Goal: Answer question/provide support: Share knowledge or assist other users

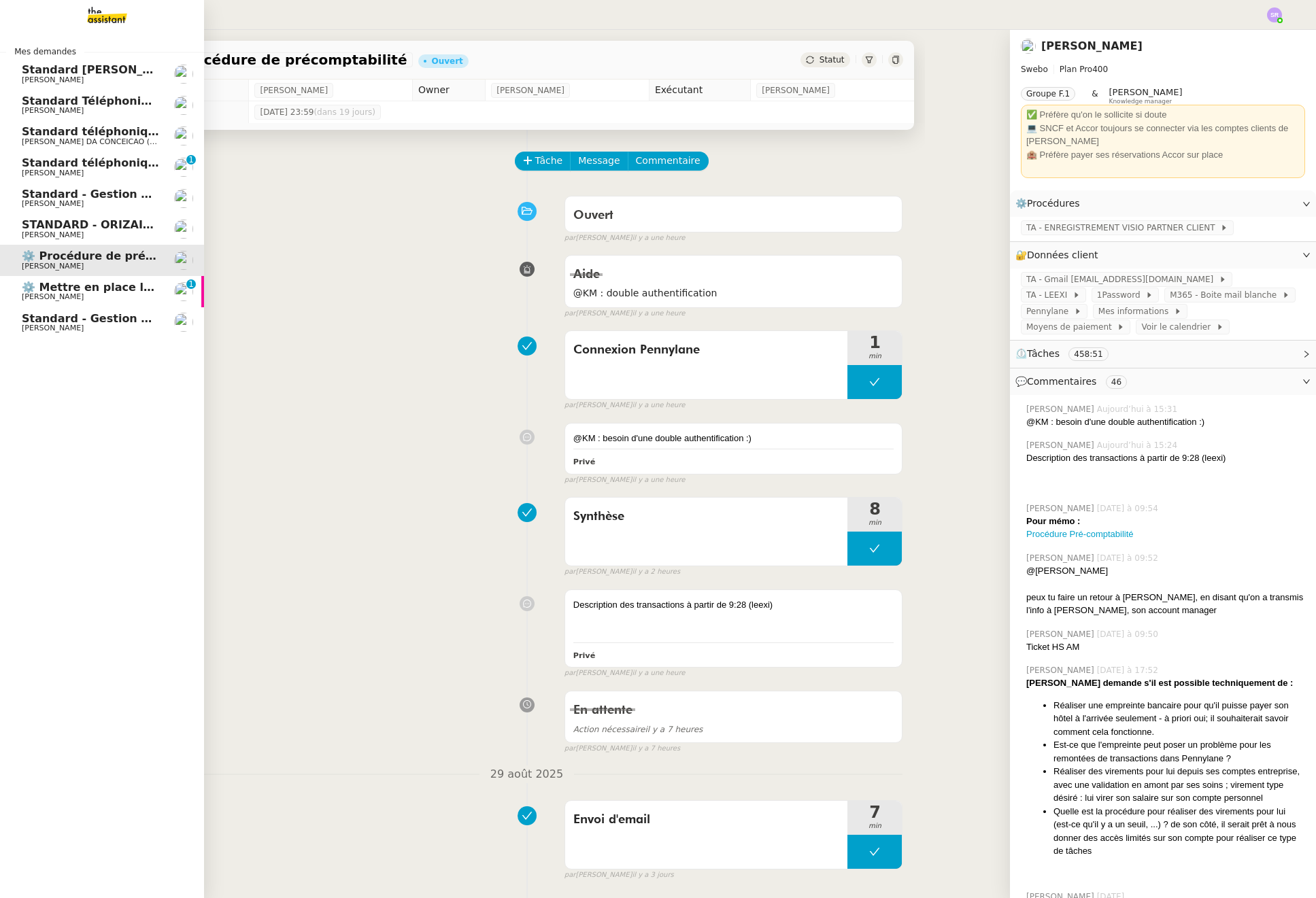
click at [24, 292] on span "⚙️ Mettre en place la procédure d'embauche" at bounding box center [158, 287] width 273 height 13
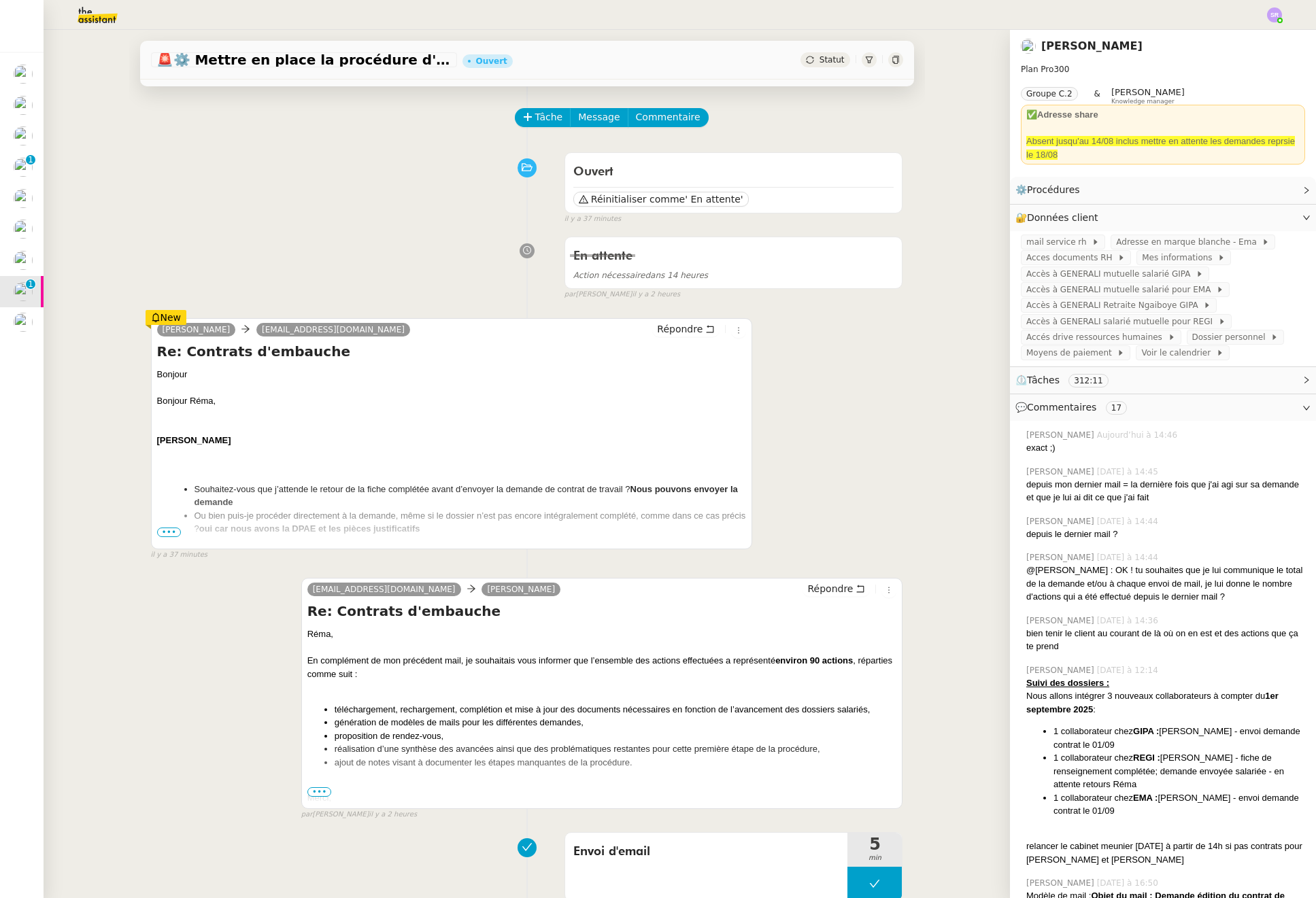
scroll to position [52, 0]
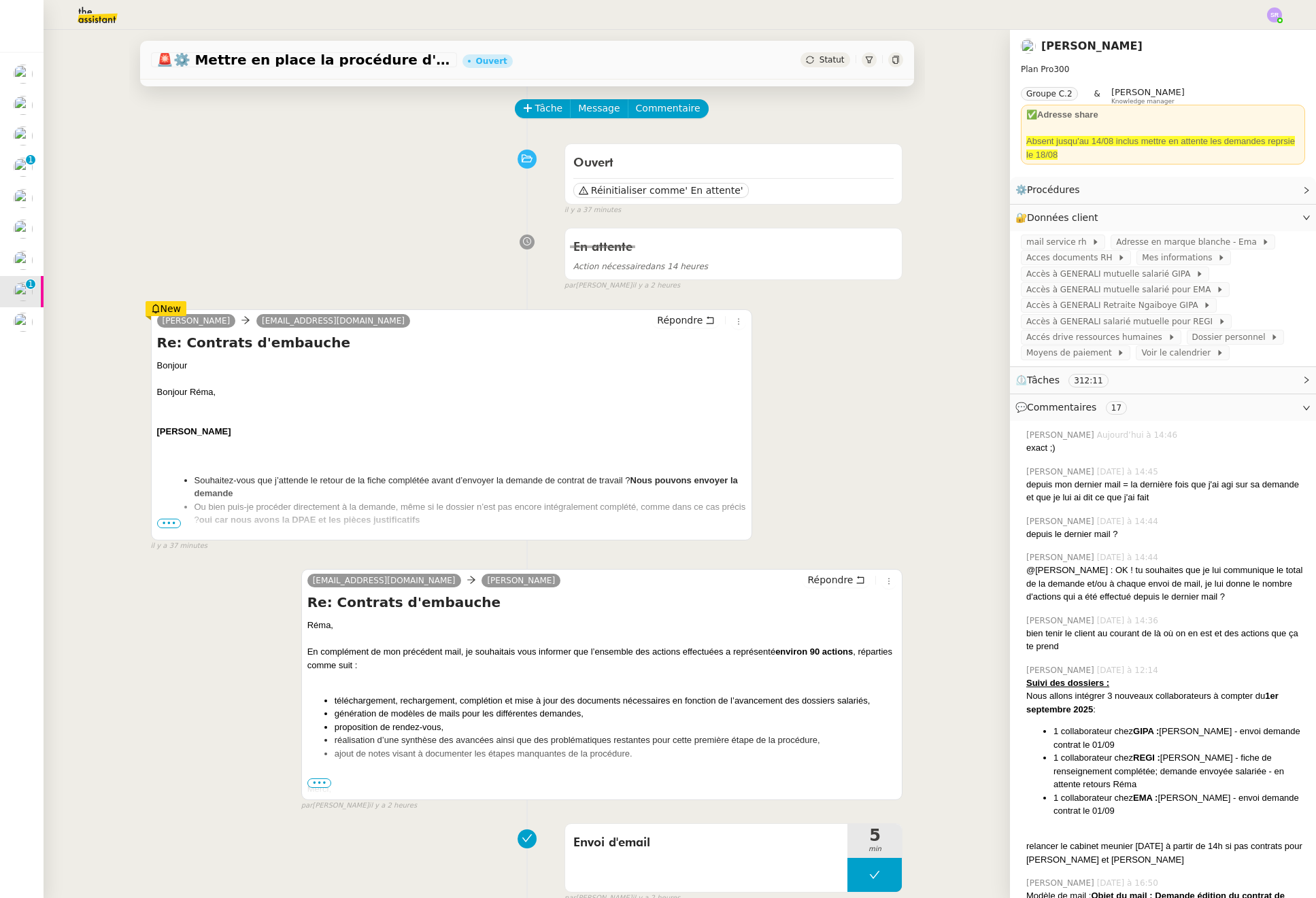
click at [167, 524] on span "•••" at bounding box center [170, 523] width 25 height 9
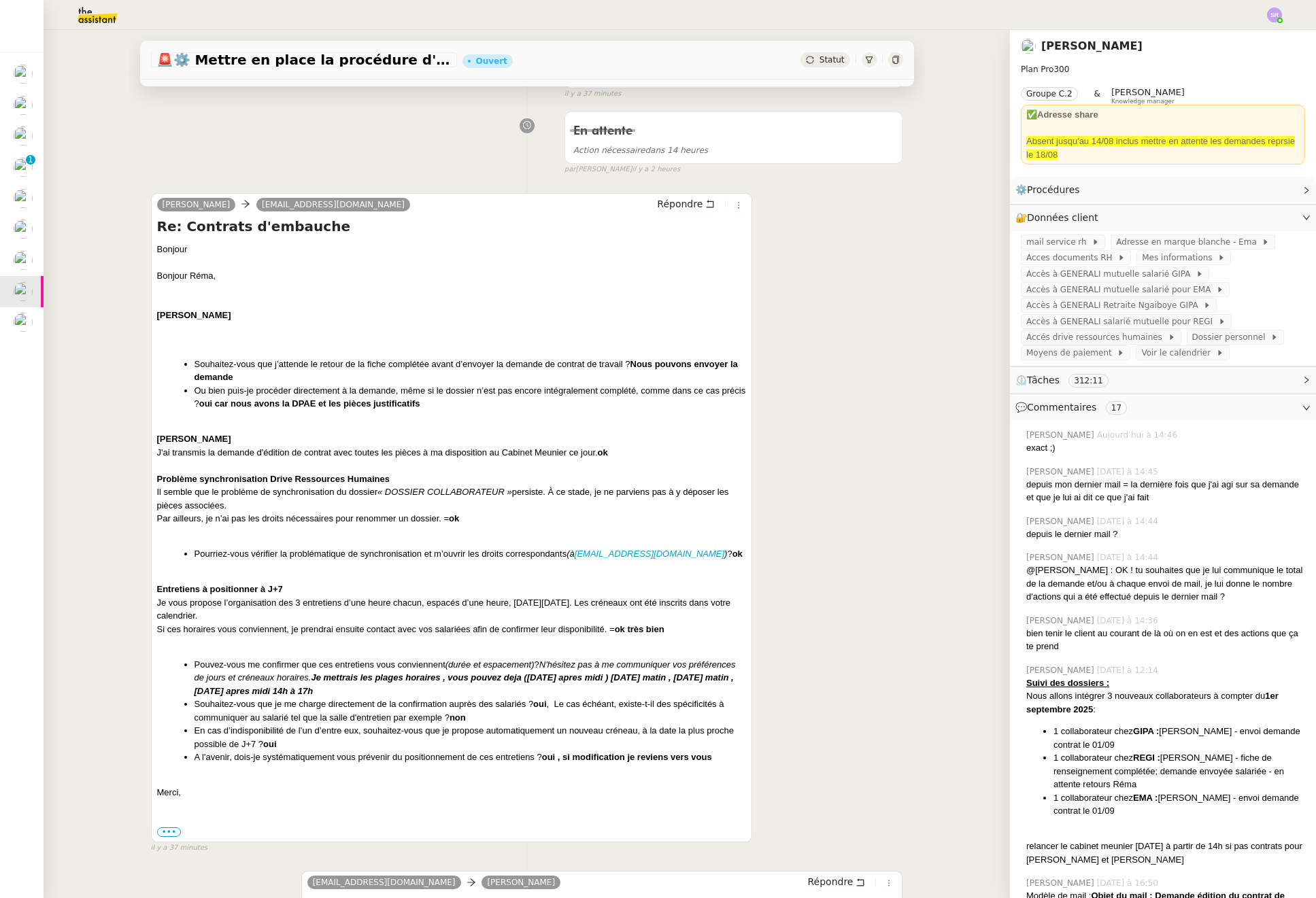
scroll to position [177, 0]
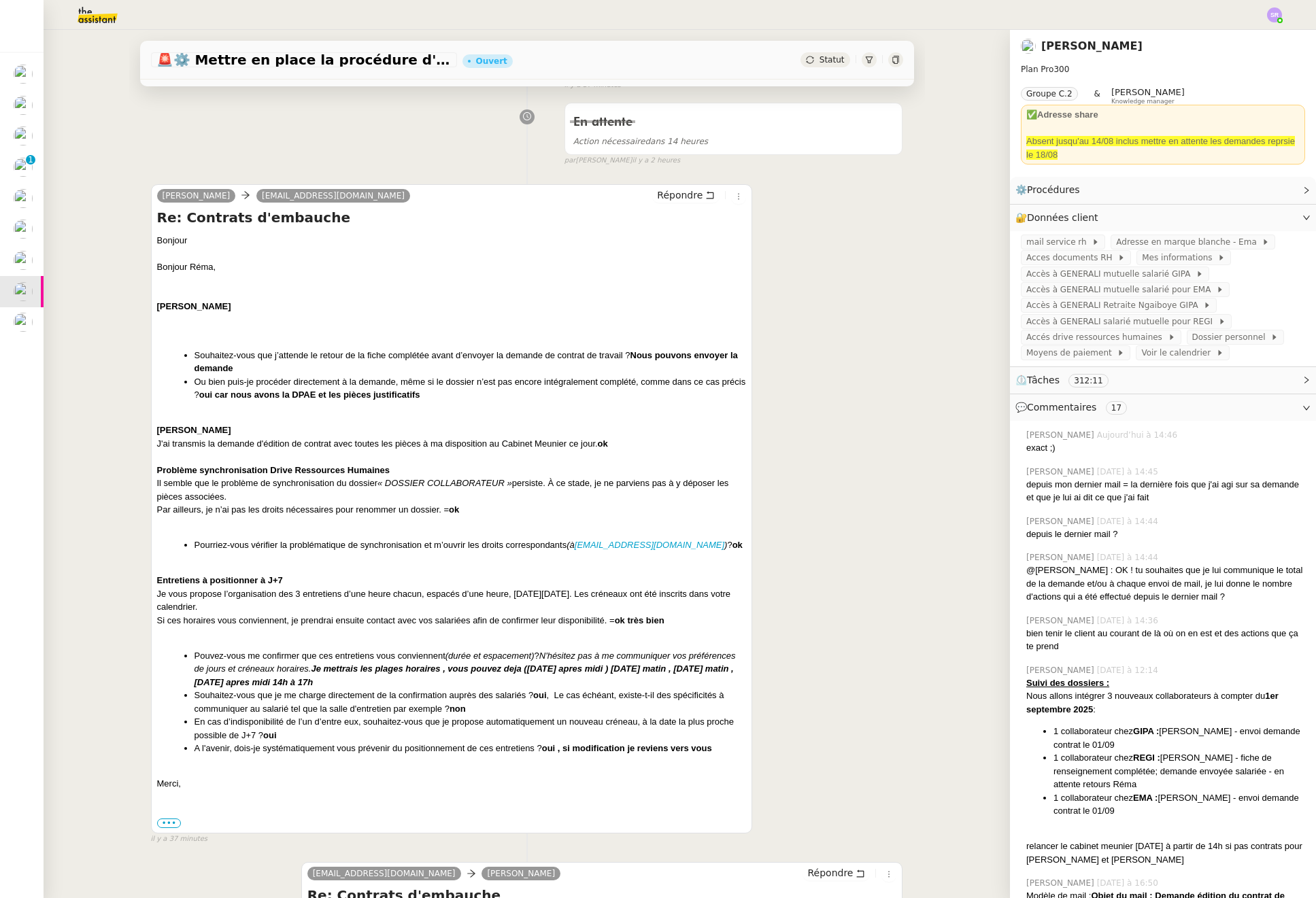
click at [602, 441] on b "ok" at bounding box center [602, 444] width 10 height 10
click at [546, 509] on div "Par ailleurs, je n’ai pas les droits nécessaires pour renommer un dossier. = ok" at bounding box center [452, 510] width 589 height 14
click at [705, 556] on div "Bonjour Réma, Safia Ayachi Souhaitez-vous que j’attende le retour de la fiche c…" at bounding box center [452, 525] width 589 height 530
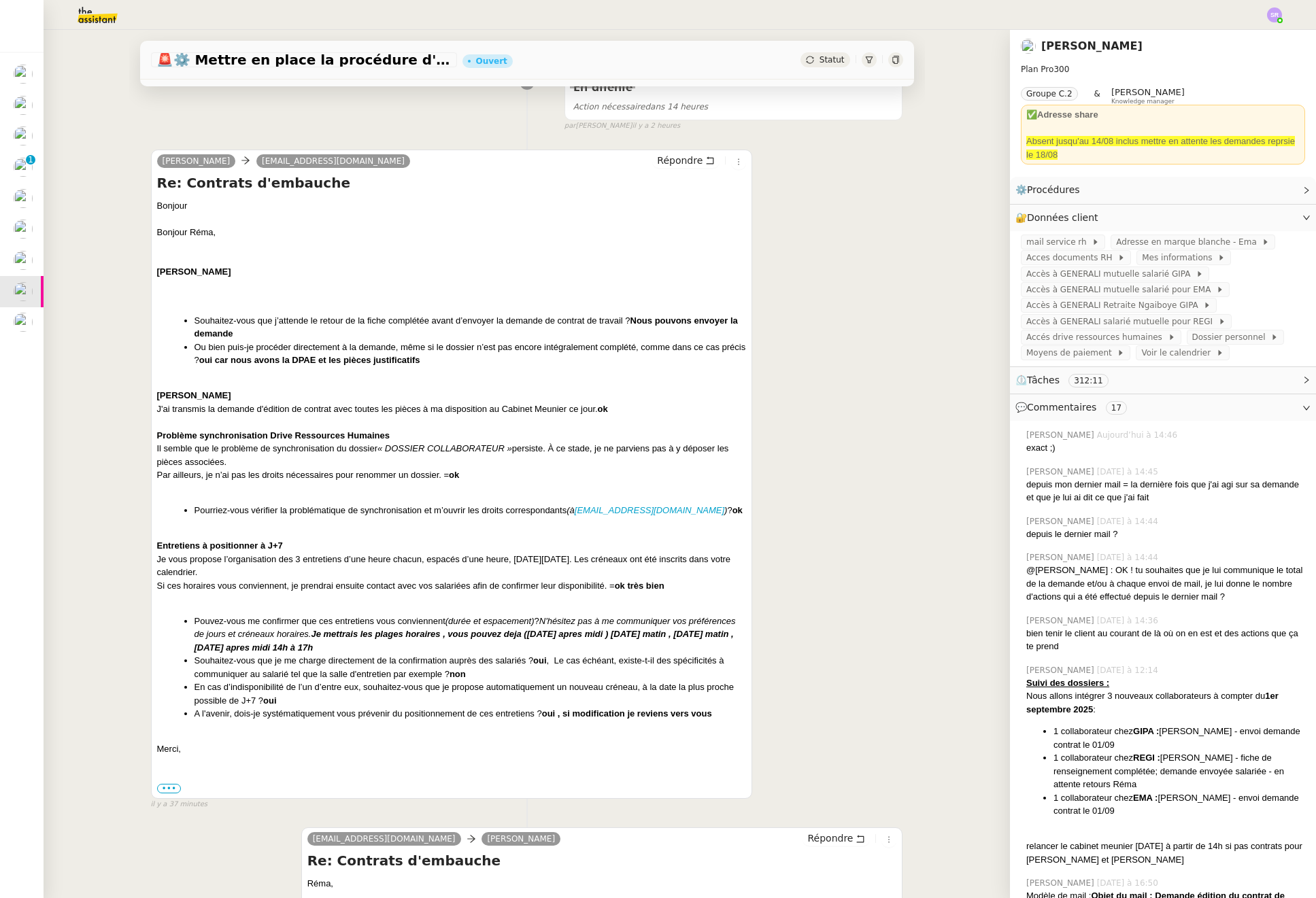
click at [682, 591] on div "Si ces horaires vous conviennent, je prendrai ensuite contact avec vos salariée…" at bounding box center [452, 586] width 589 height 14
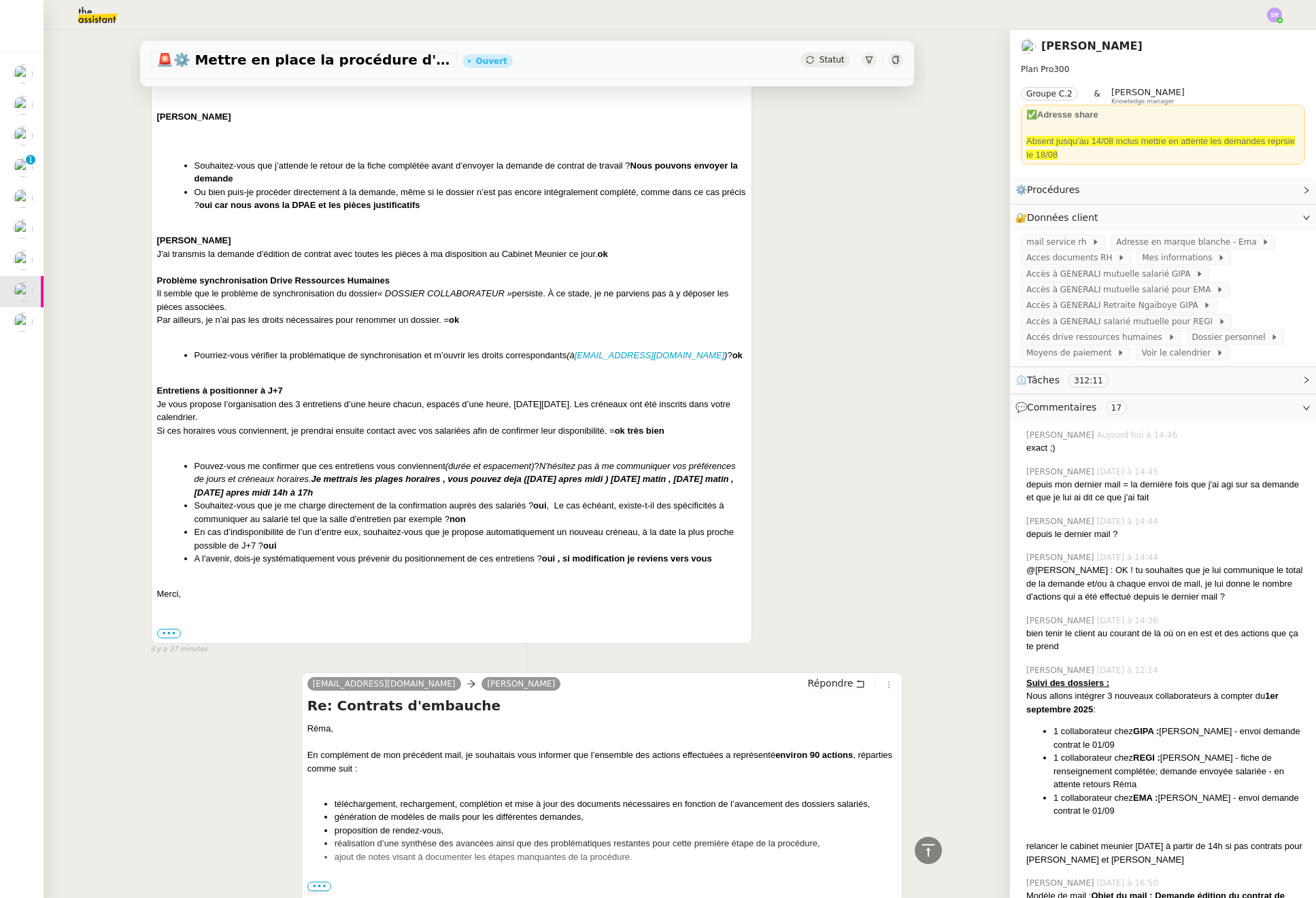
click at [628, 479] on b "Je mettrais les plages horaires , vous pouvez deja ([DATE] apres midi ) [DATE] …" at bounding box center [463, 486] width 539 height 24
drag, startPoint x: 735, startPoint y: 484, endPoint x: 718, endPoint y: 483, distance: 17.0
click at [735, 484] on div "Réma Ngaiboye ema@theassistant.com Répondre Re: Contrats d'embauche Bonjour Bon…" at bounding box center [452, 319] width 602 height 649
click at [612, 575] on div at bounding box center [452, 582] width 589 height 14
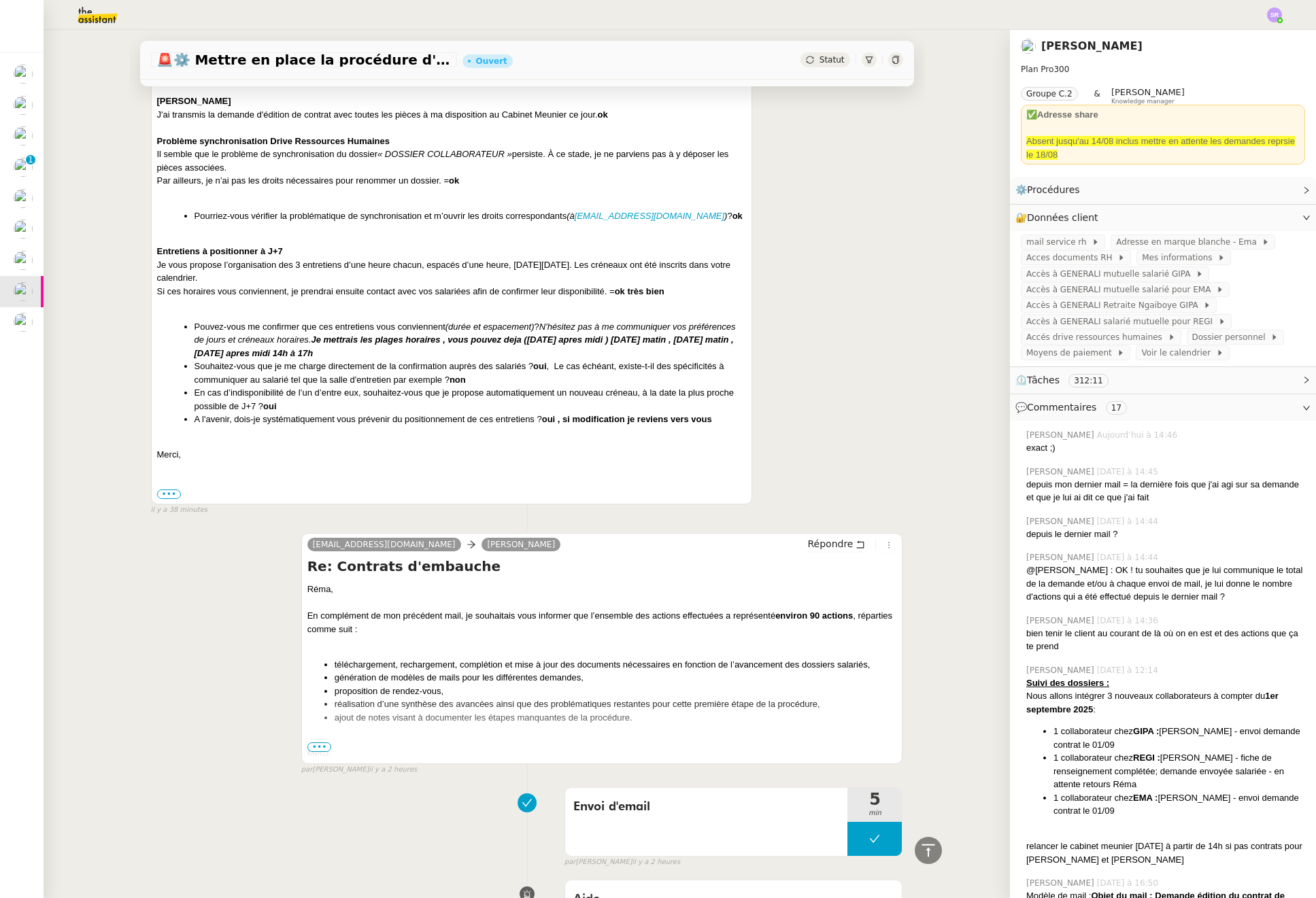
scroll to position [0, 0]
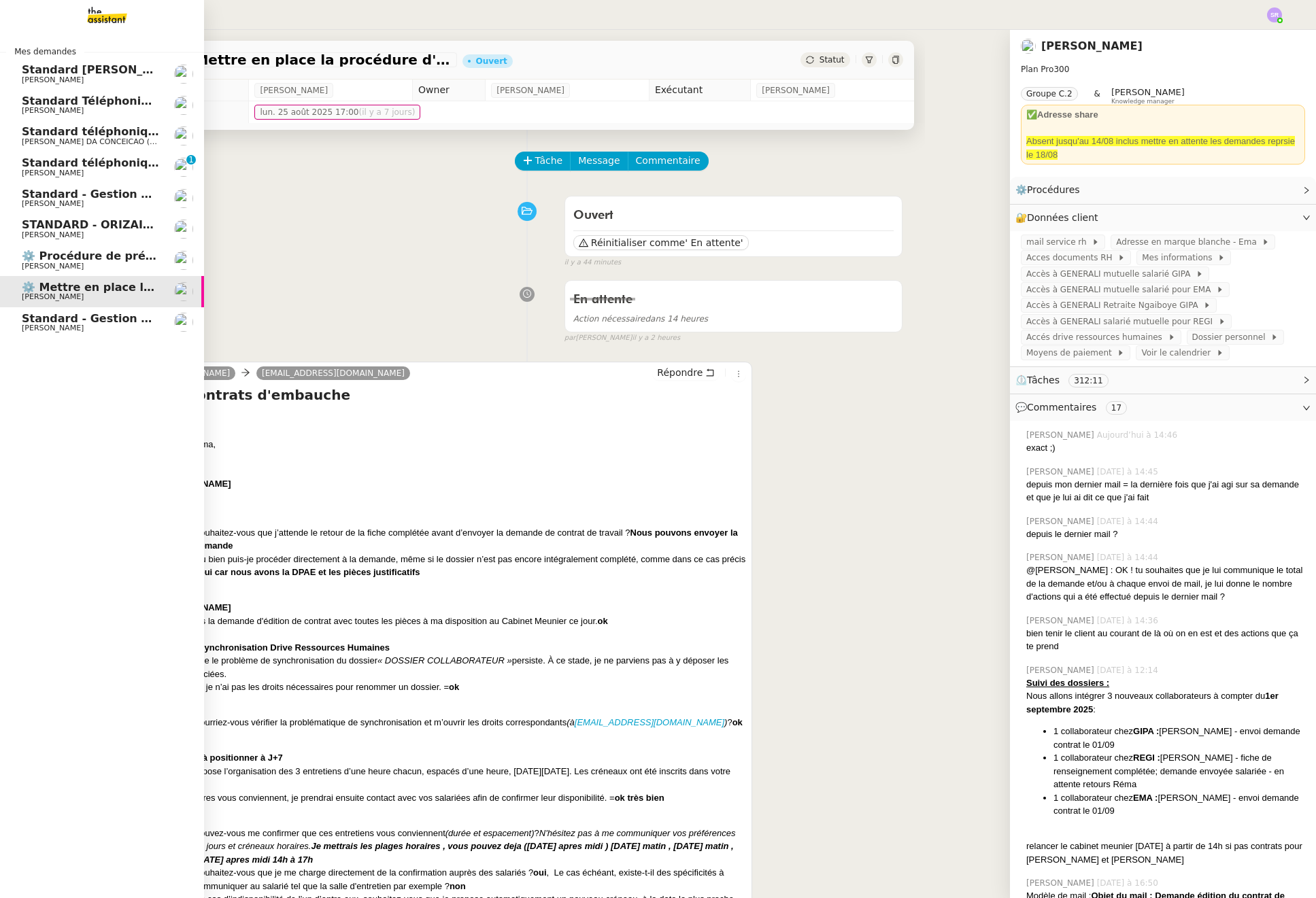
click at [70, 254] on span "⚙️ Procédure de précomptabilité" at bounding box center [121, 256] width 200 height 13
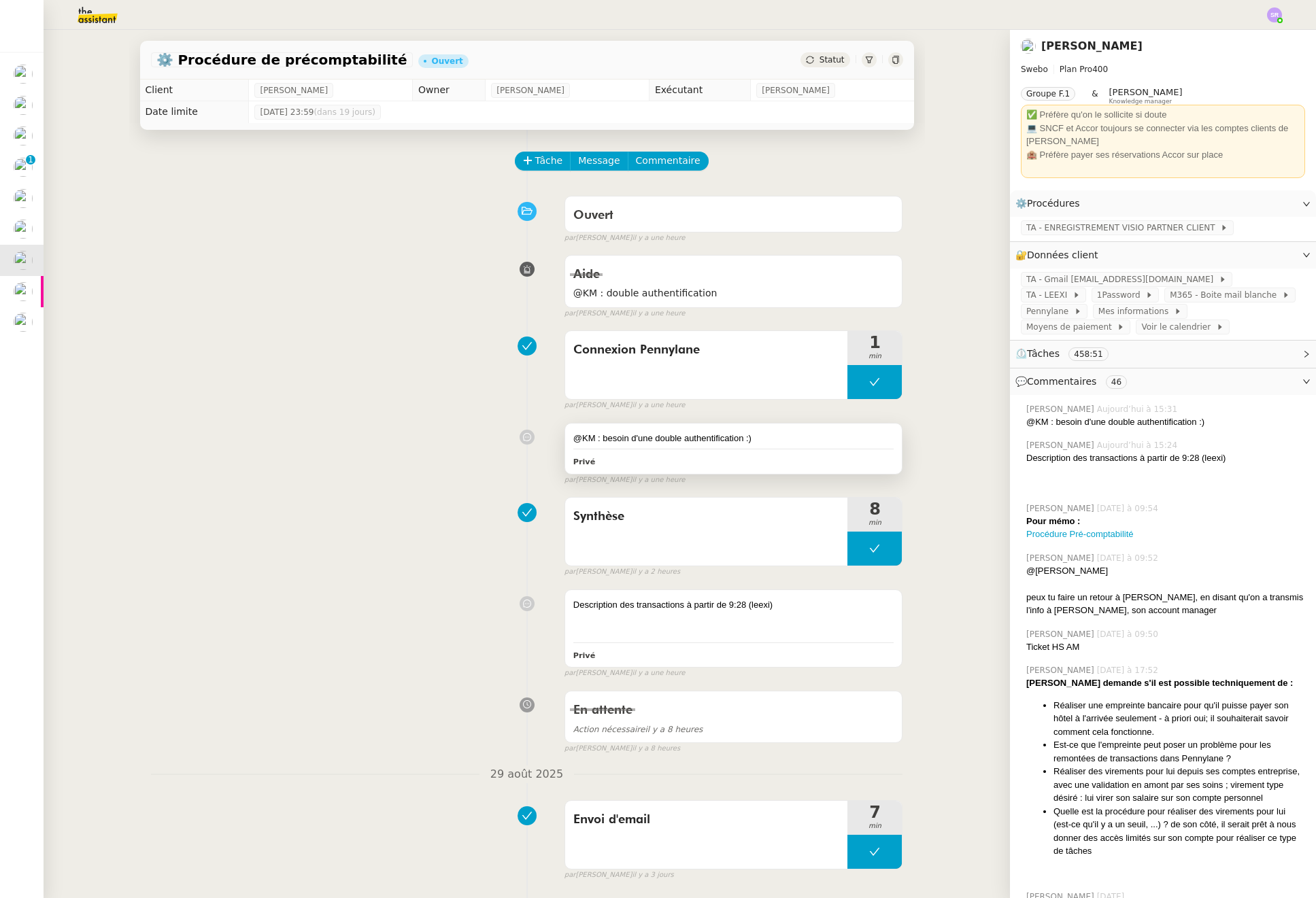
click at [797, 439] on div "@KM : besoin d'une double authentification :)" at bounding box center [734, 439] width 321 height 14
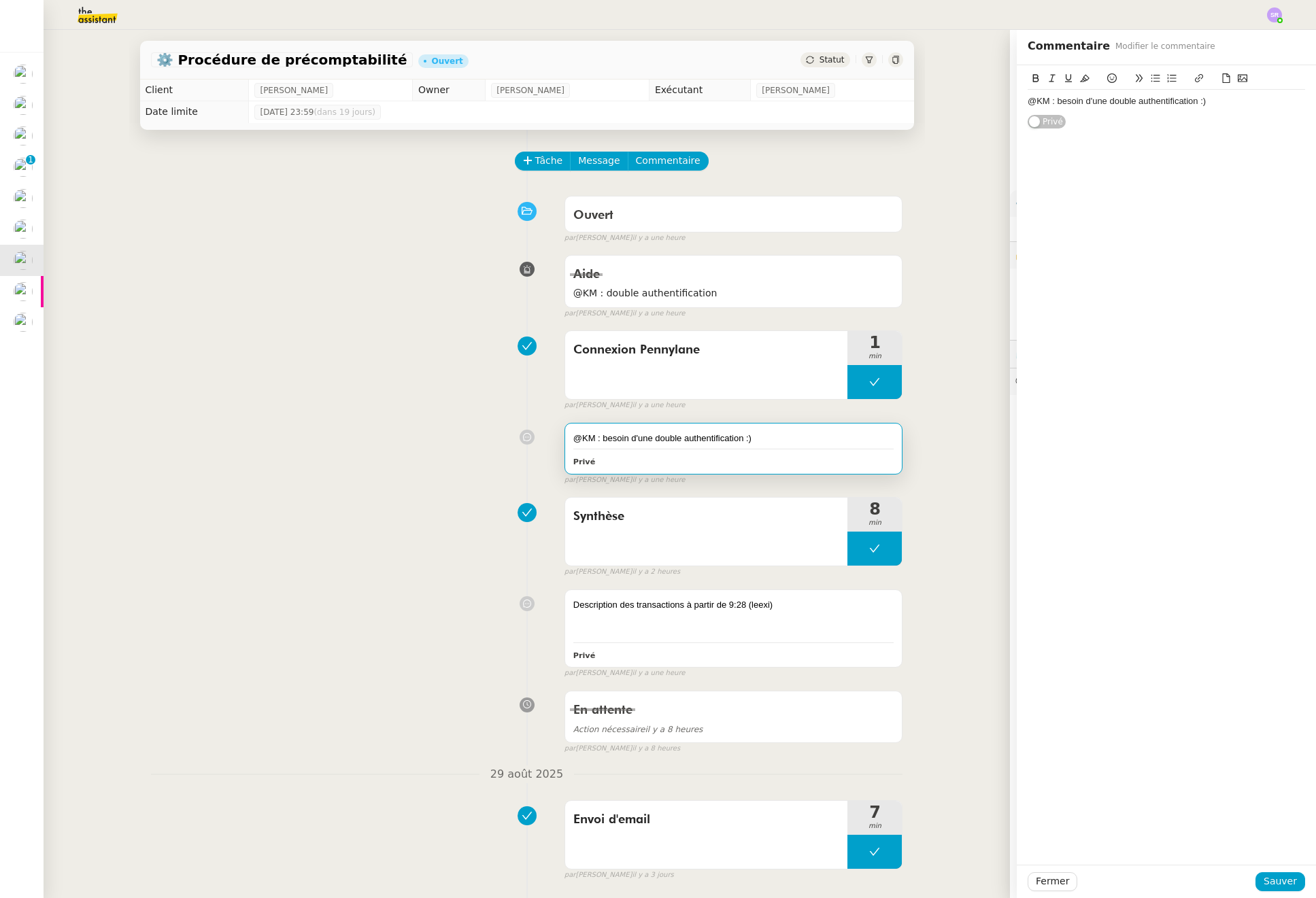
click at [1085, 104] on div "@KM : besoin d'une double authentification :)" at bounding box center [1166, 101] width 278 height 12
click at [1185, 104] on div "@KM : besoin d'une double authentification :)" at bounding box center [1166, 101] width 278 height 12
click at [1189, 104] on div "@KM : besoin d'une double authentification :)" at bounding box center [1166, 101] width 278 height 12
click at [856, 392] on button at bounding box center [874, 382] width 54 height 34
click at [847, 385] on icon at bounding box center [847, 382] width 11 height 11
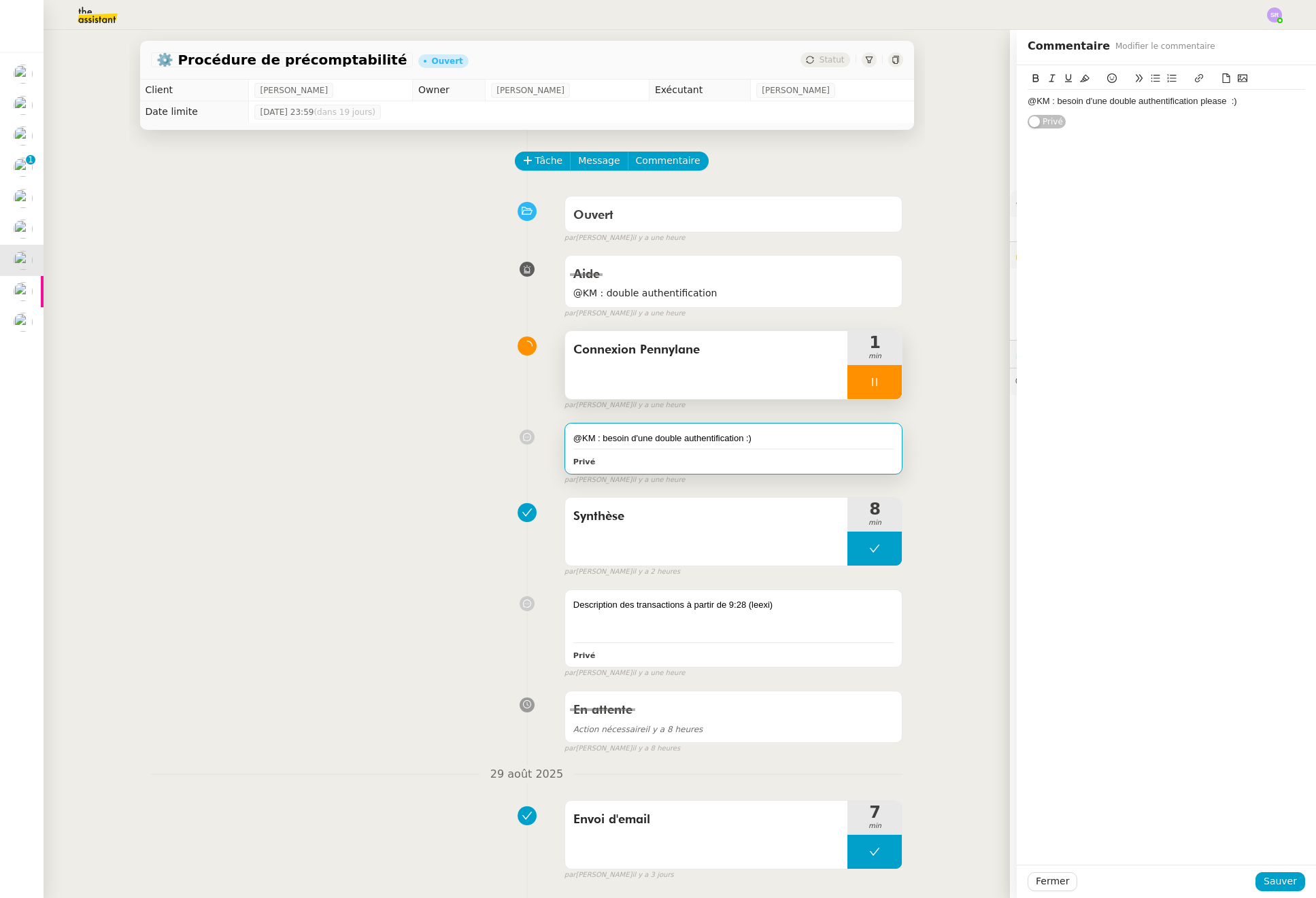
click at [847, 381] on div at bounding box center [874, 382] width 54 height 34
click at [1219, 103] on div "@KM : besoin d'une double authentification please :)" at bounding box center [1166, 101] width 278 height 12
click at [856, 387] on icon at bounding box center [861, 382] width 11 height 11
click at [1216, 104] on div "@KM : besoin d'une double authentification please :)" at bounding box center [1166, 101] width 278 height 12
click at [1220, 103] on div "@KM : besoin d'une double authentification please :)" at bounding box center [1166, 101] width 278 height 12
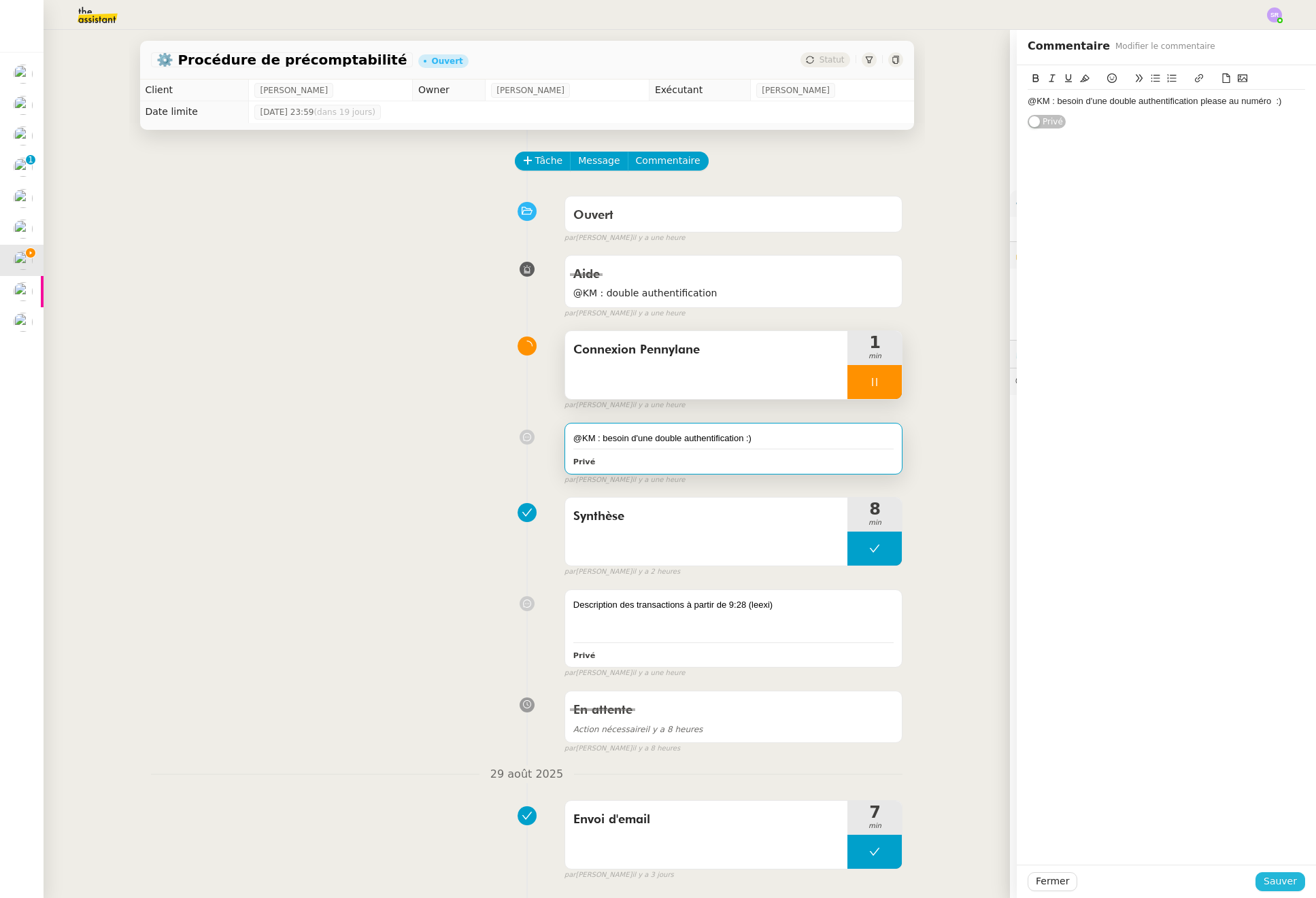
drag, startPoint x: 1268, startPoint y: 883, endPoint x: 1166, endPoint y: 621, distance: 281.2
click at [1268, 883] on span "Sauver" at bounding box center [1279, 882] width 33 height 15
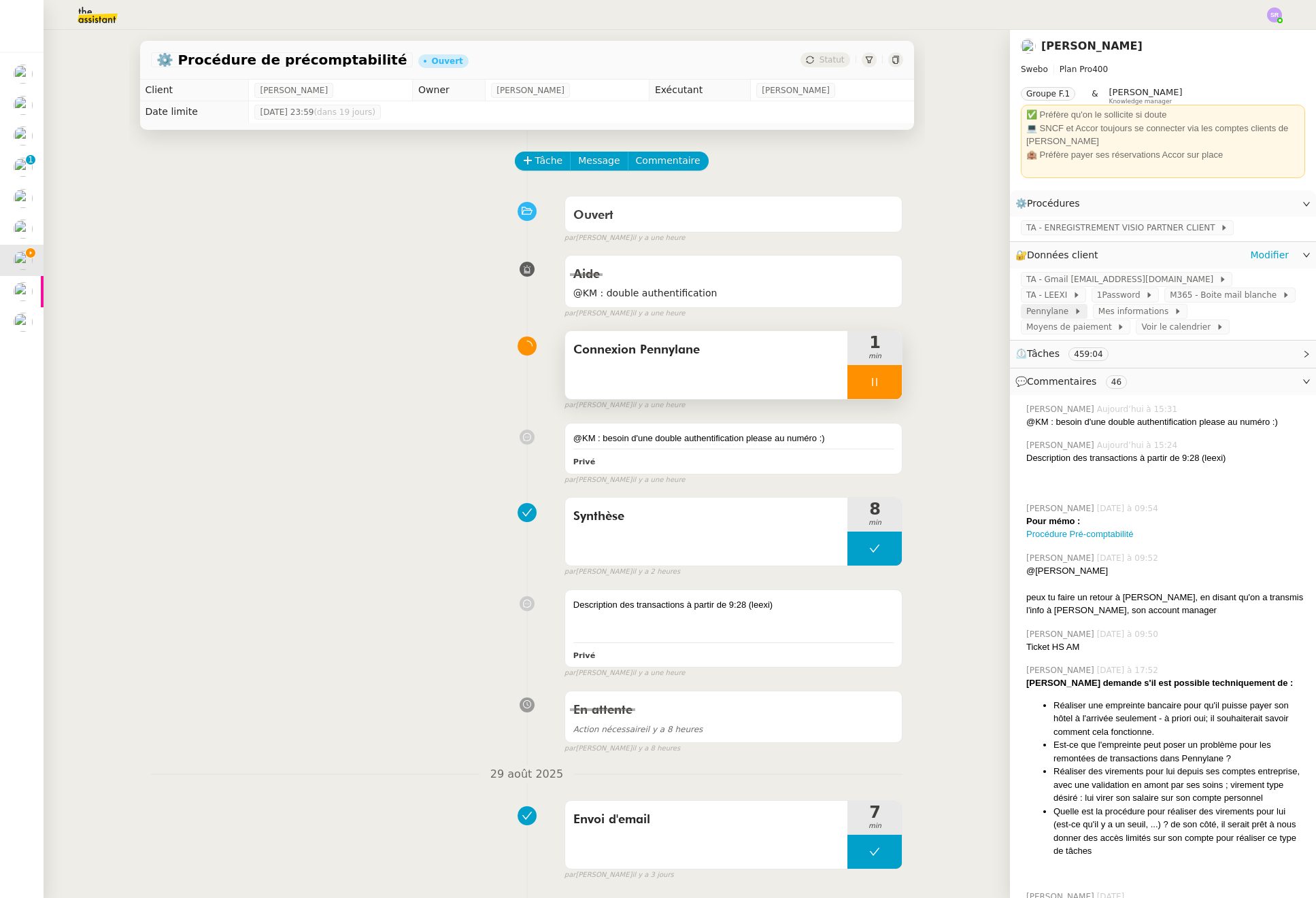
click at [1074, 305] on span "Pennylane" at bounding box center [1050, 312] width 48 height 14
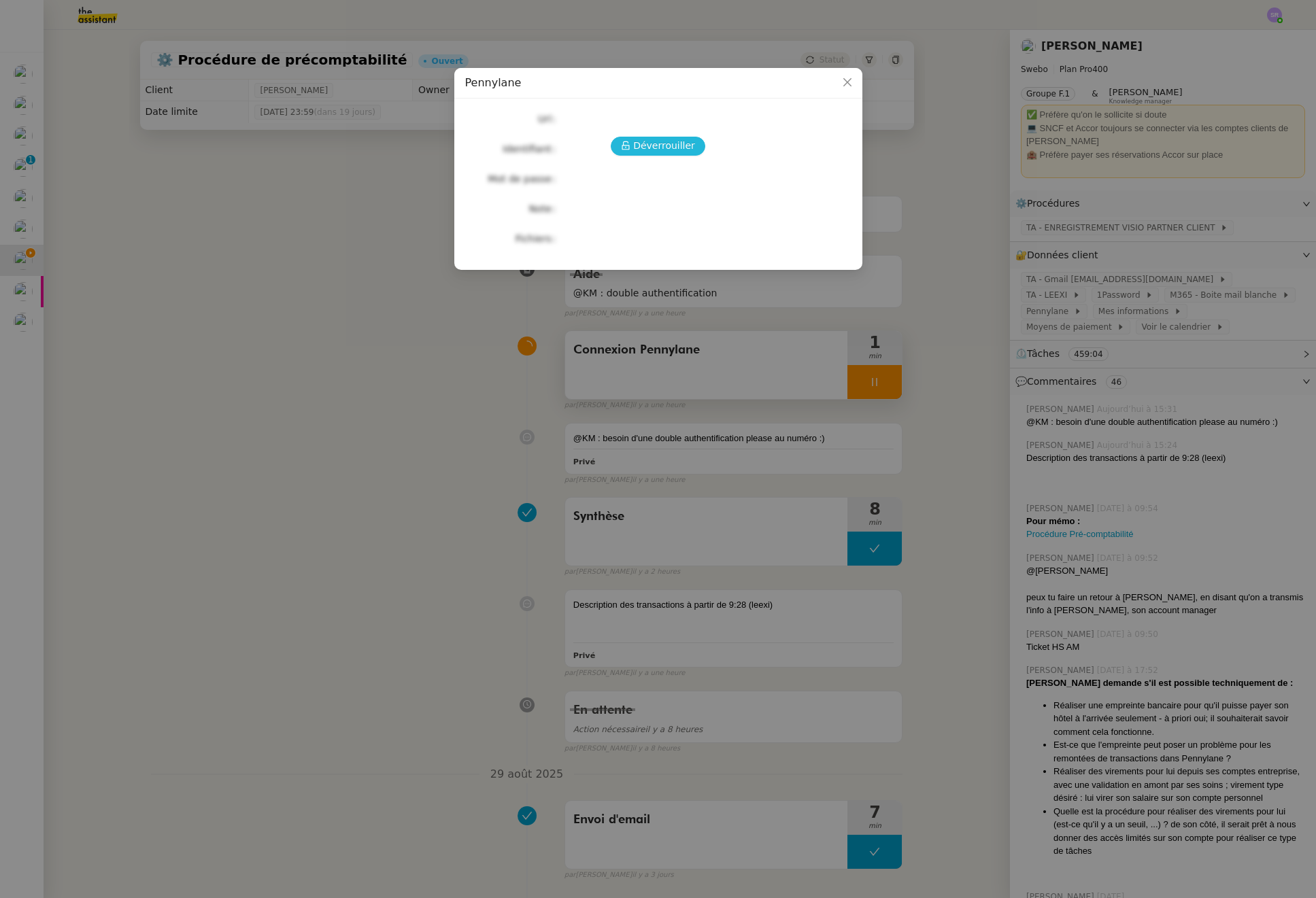
click at [662, 147] on span "Déverrouiller" at bounding box center [664, 146] width 62 height 15
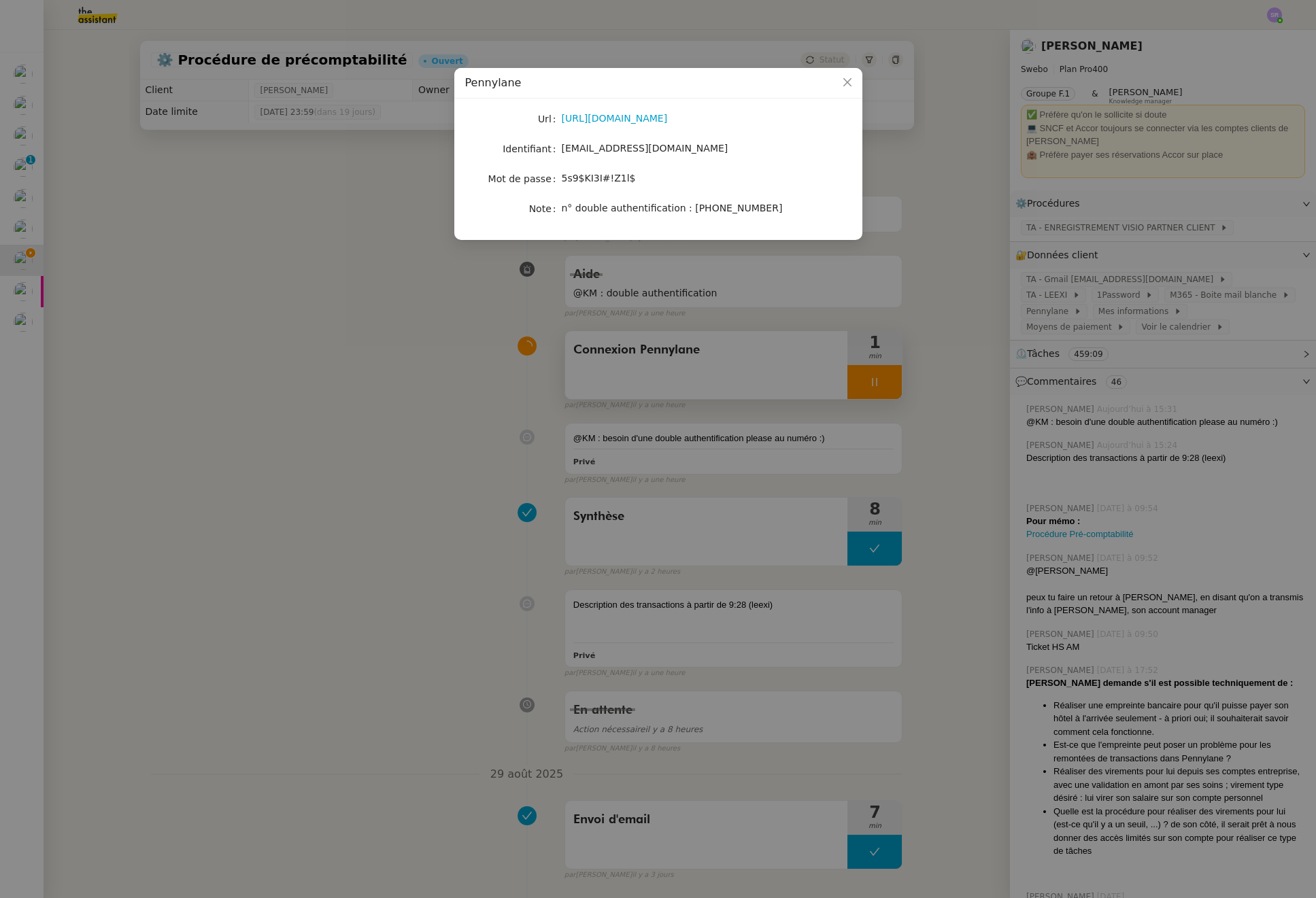
drag, startPoint x: 793, startPoint y: 207, endPoint x: 683, endPoint y: 207, distance: 110.0
click at [683, 207] on nz-form-item "Note n° double authentification : +33 6 15 48 35 13" at bounding box center [658, 209] width 386 height 19
copy span "+33 6 15 48 35 13"
click at [458, 378] on nz-modal-container "Pennylane Url https://app.pennylane.com/companies/22151793/pro_account/landing_…" at bounding box center [658, 449] width 1316 height 898
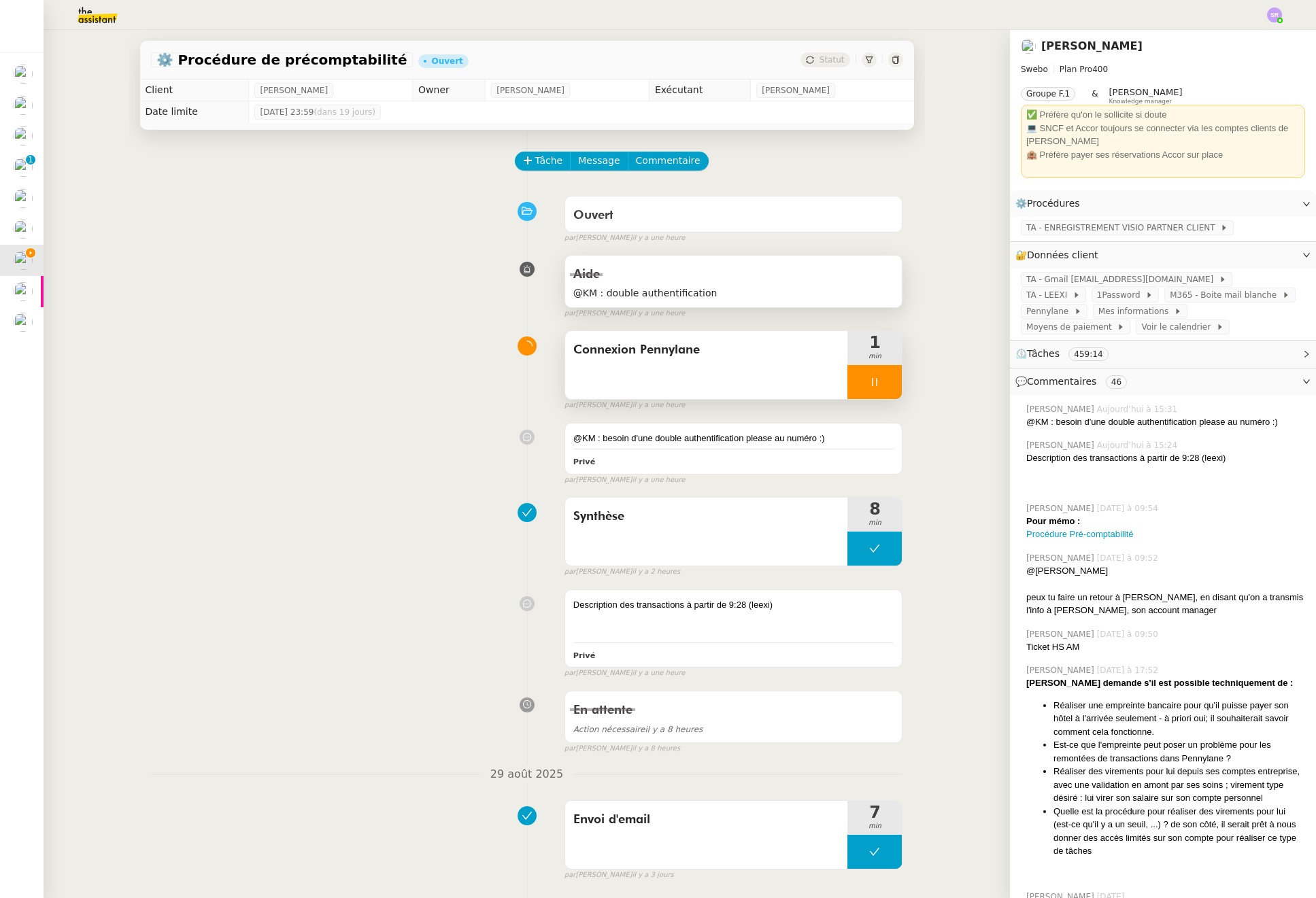
click at [748, 295] on span "@KM : double authentification" at bounding box center [734, 293] width 321 height 15
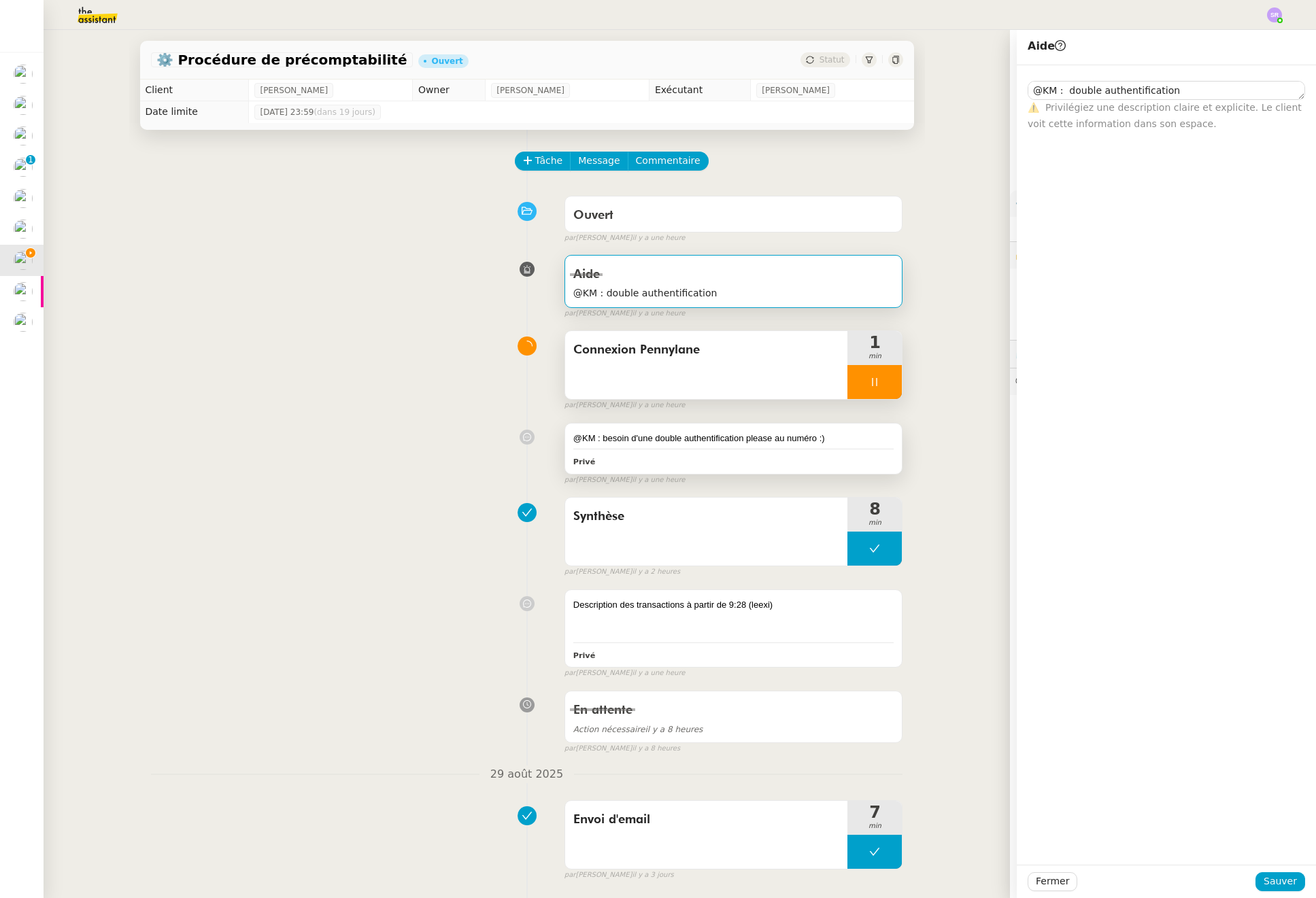
click at [779, 456] on div "Privé" at bounding box center [734, 461] width 321 height 15
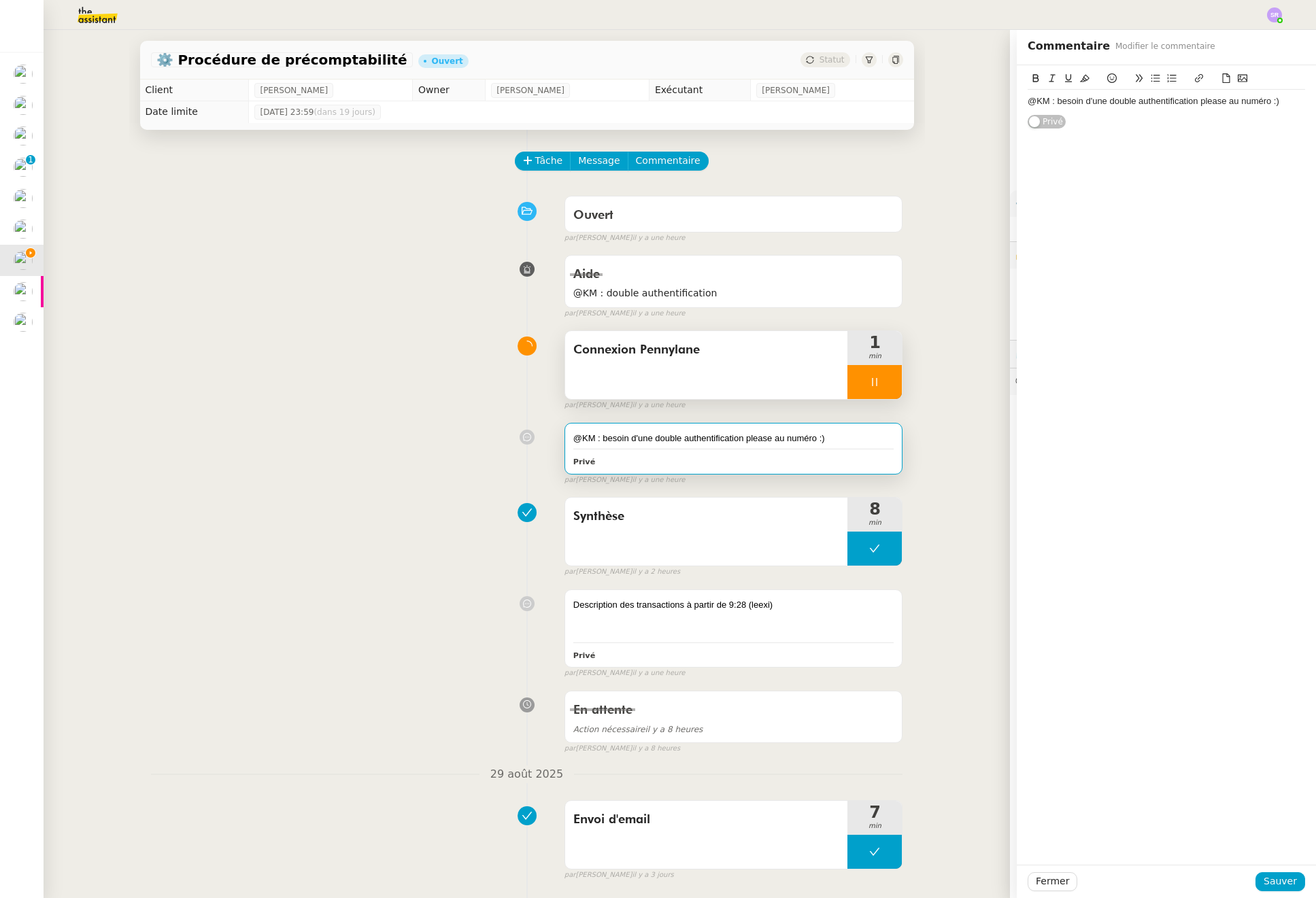
drag, startPoint x: 857, startPoint y: 443, endPoint x: 880, endPoint y: 439, distance: 23.3
click at [857, 443] on div "@KM : besoin d'une double authentification please au numéro :)" at bounding box center [734, 439] width 321 height 14
click at [1262, 104] on div "@KM : besoin d'une double authentification please au numéro :)" at bounding box center [1166, 101] width 278 height 12
drag, startPoint x: 1276, startPoint y: 882, endPoint x: 1113, endPoint y: 743, distance: 214.2
click at [1276, 882] on span "Sauver" at bounding box center [1279, 882] width 33 height 15
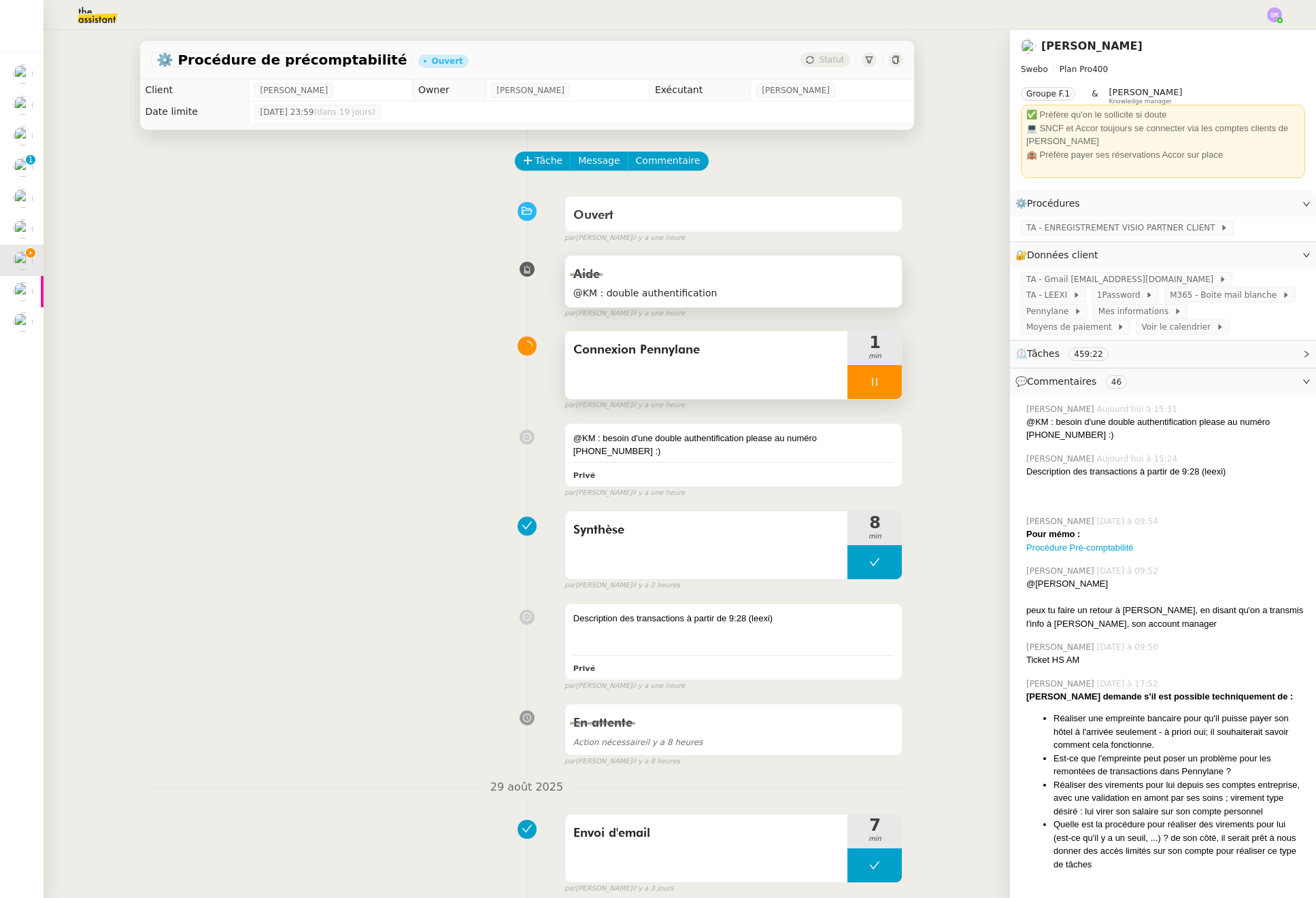
click at [800, 293] on span "@KM : double authentification" at bounding box center [734, 293] width 321 height 15
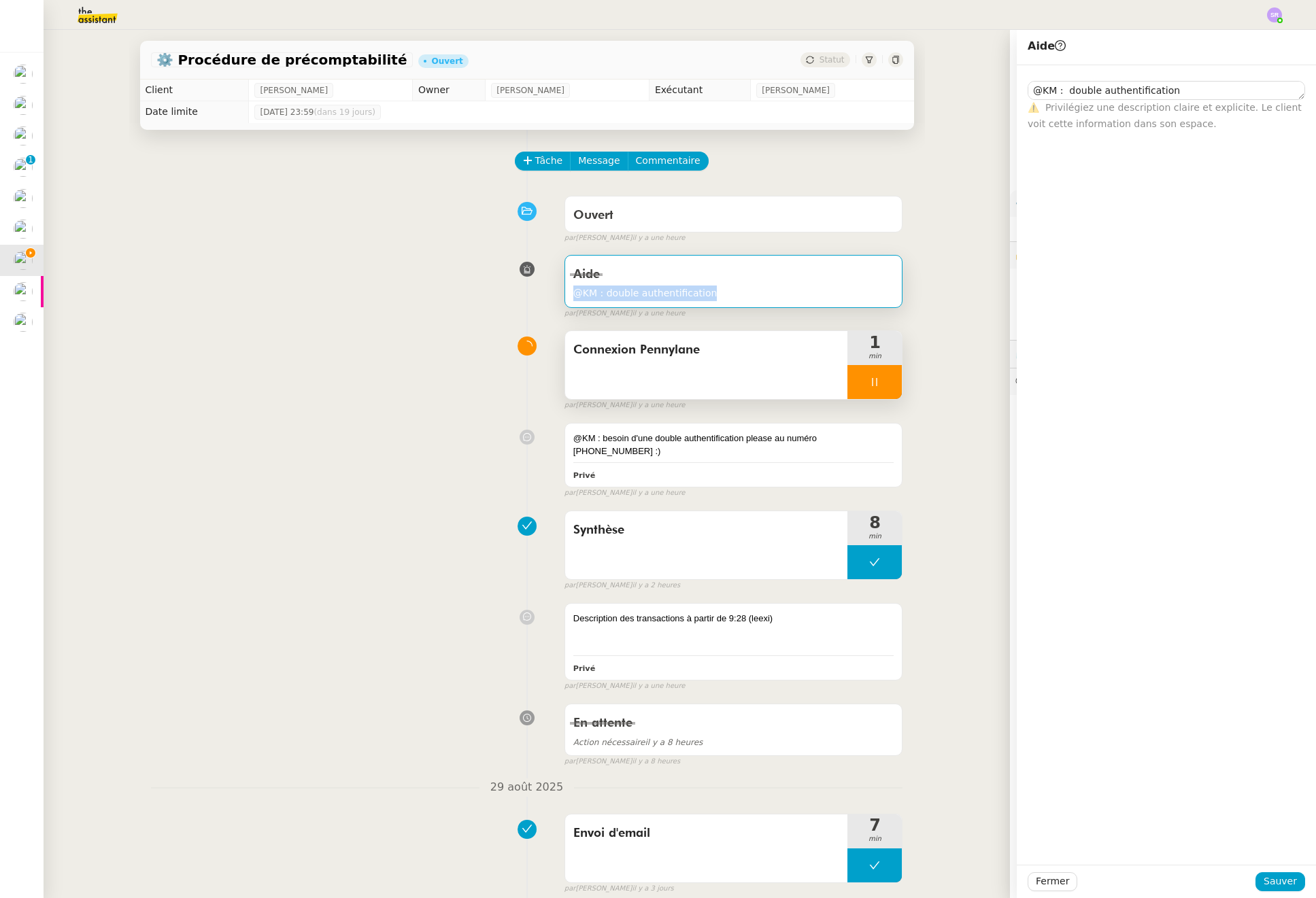
drag, startPoint x: 717, startPoint y: 302, endPoint x: 552, endPoint y: 292, distance: 165.3
click at [552, 292] on div "Aide @KM : double authentification false par Stéphanie R. il y a une heure" at bounding box center [527, 283] width 752 height 70
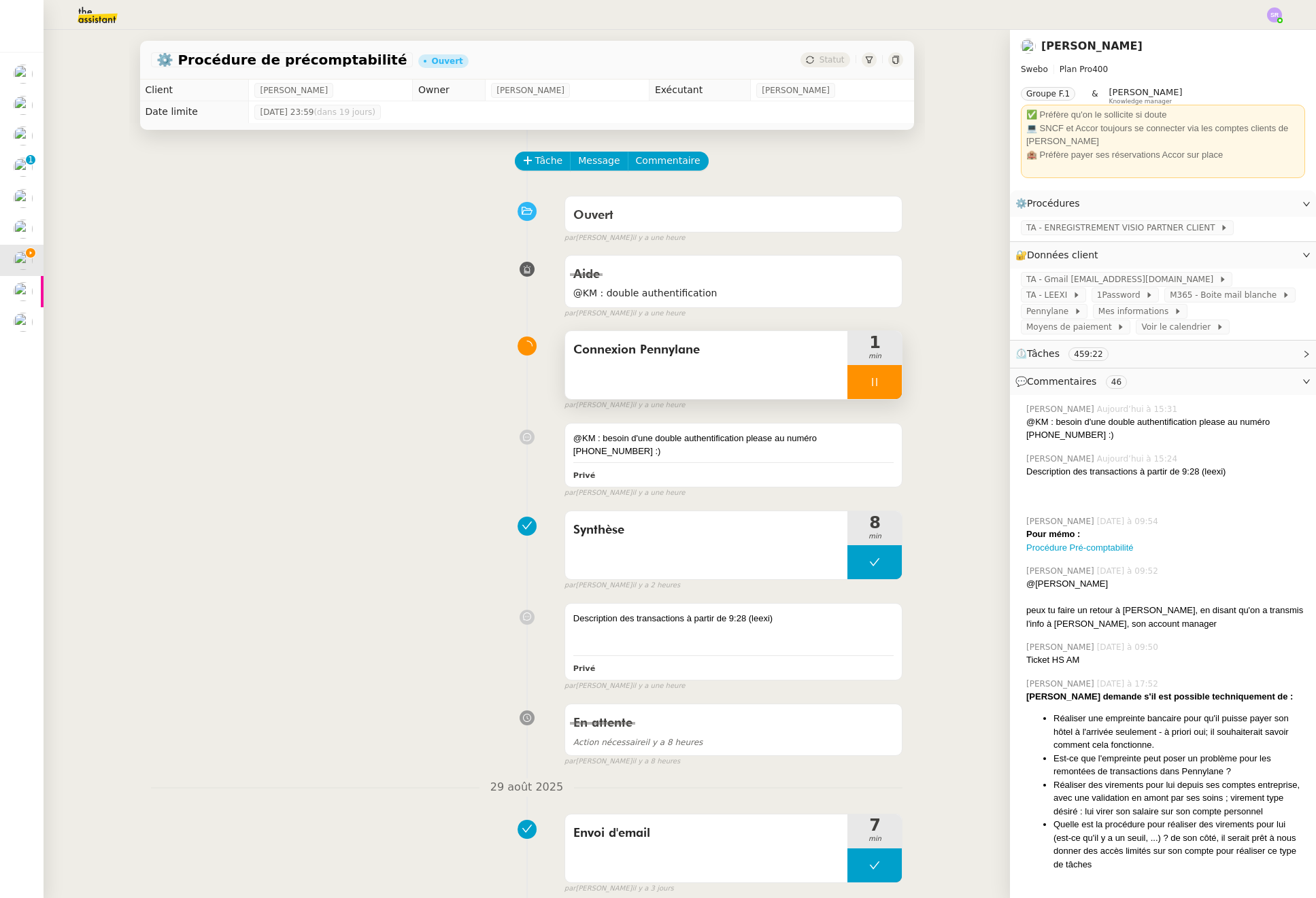
click at [869, 388] on icon at bounding box center [874, 382] width 11 height 11
click at [876, 380] on div at bounding box center [874, 382] width 54 height 34
click at [882, 387] on icon at bounding box center [888, 382] width 11 height 11
click at [822, 47] on div "⚙️ Procédure de précomptabilité Ouvert Statut" at bounding box center [527, 60] width 773 height 39
click at [822, 61] on span "Statut" at bounding box center [832, 60] width 25 height 9
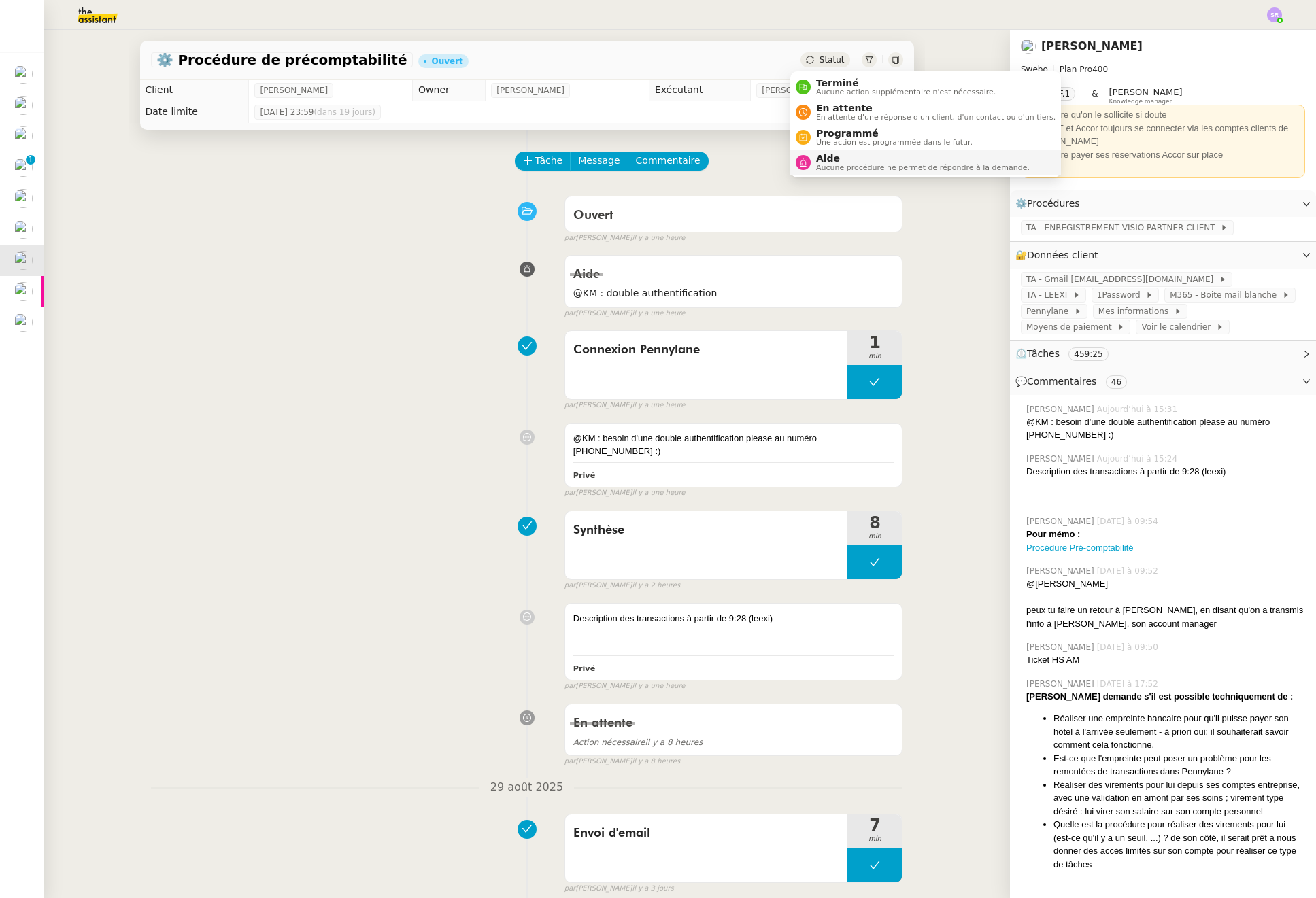
click at [856, 158] on span "Aide" at bounding box center [922, 158] width 213 height 11
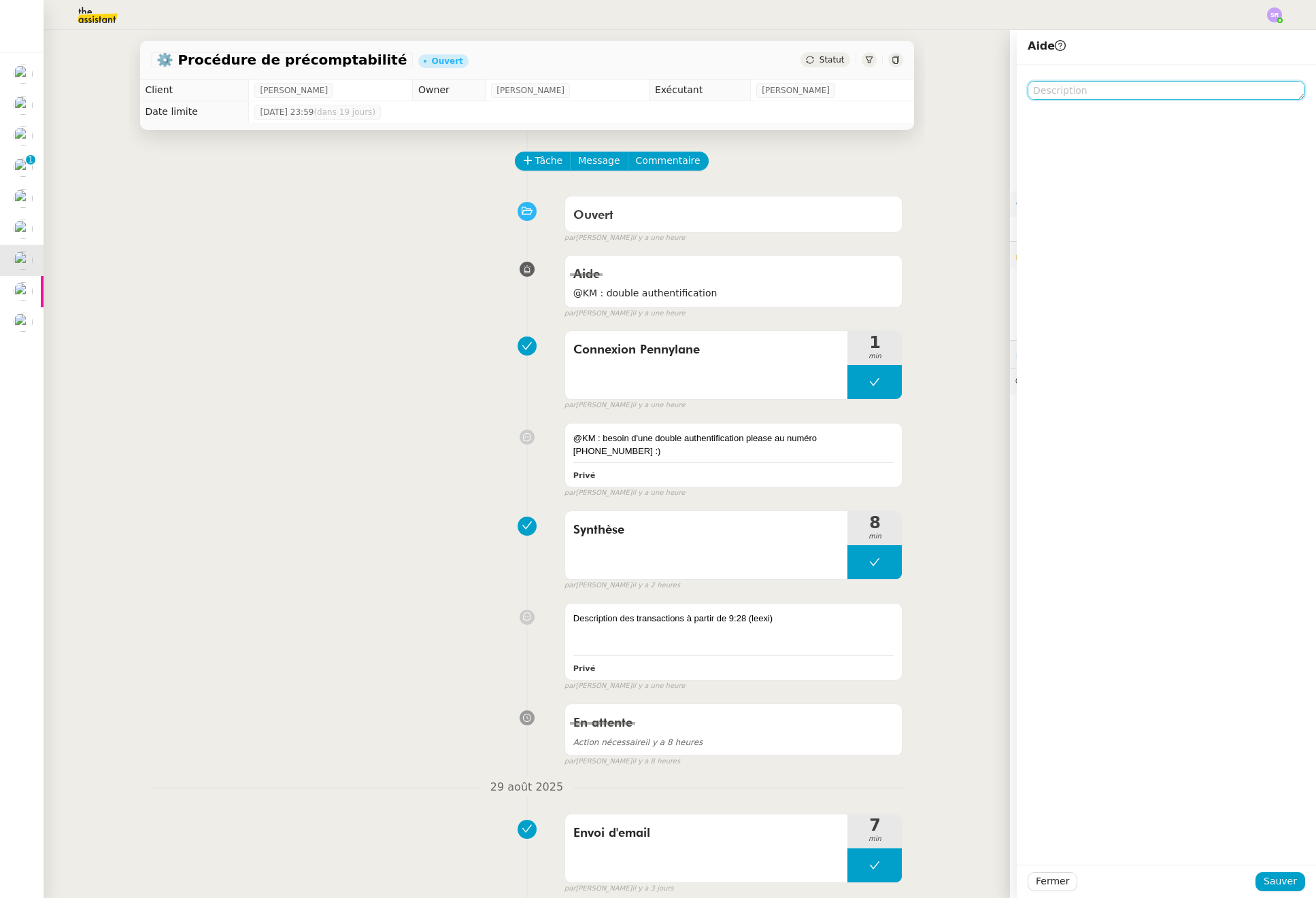
click at [1095, 90] on textarea at bounding box center [1166, 90] width 278 height 19
paste textarea "@KM : double authentification"
type textarea "@KM : double authentification"
click at [1273, 880] on span "Sauver" at bounding box center [1279, 882] width 33 height 15
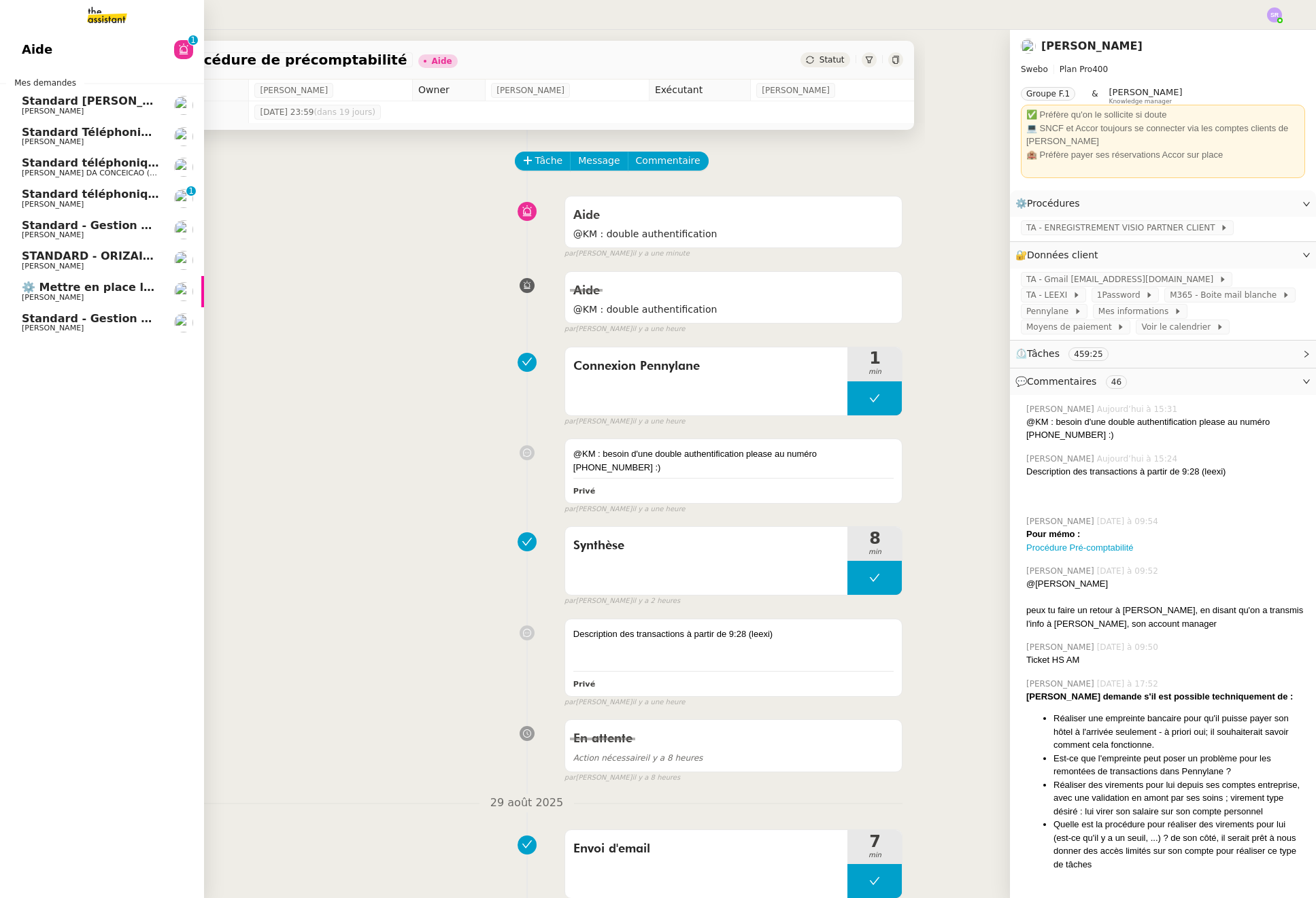
click at [34, 324] on span "Standard - Gestion des appels entrants - août 2025" at bounding box center [179, 319] width 315 height 13
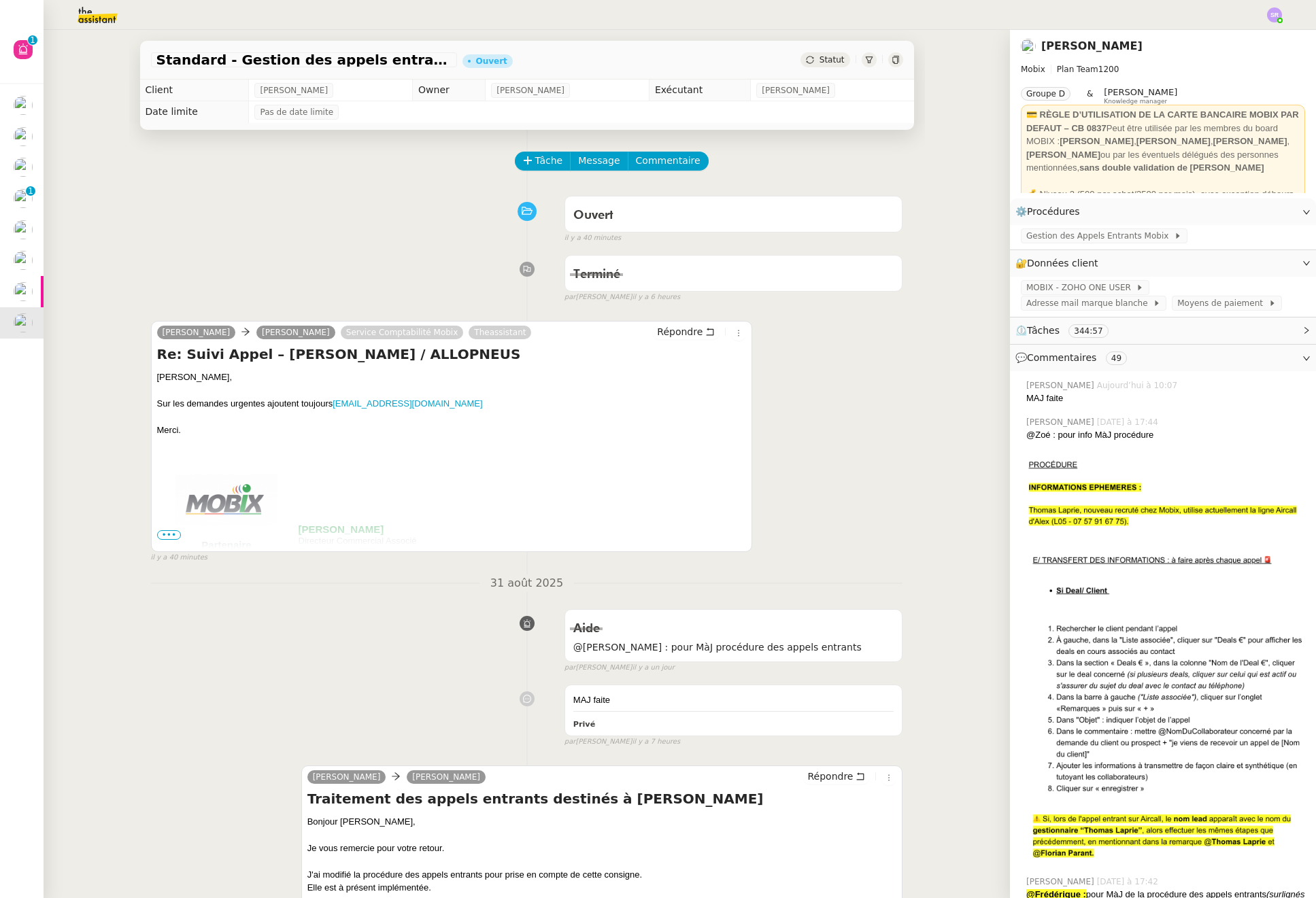
drag, startPoint x: 163, startPoint y: 533, endPoint x: 179, endPoint y: 530, distance: 16.3
click at [163, 533] on span "•••" at bounding box center [170, 535] width 25 height 9
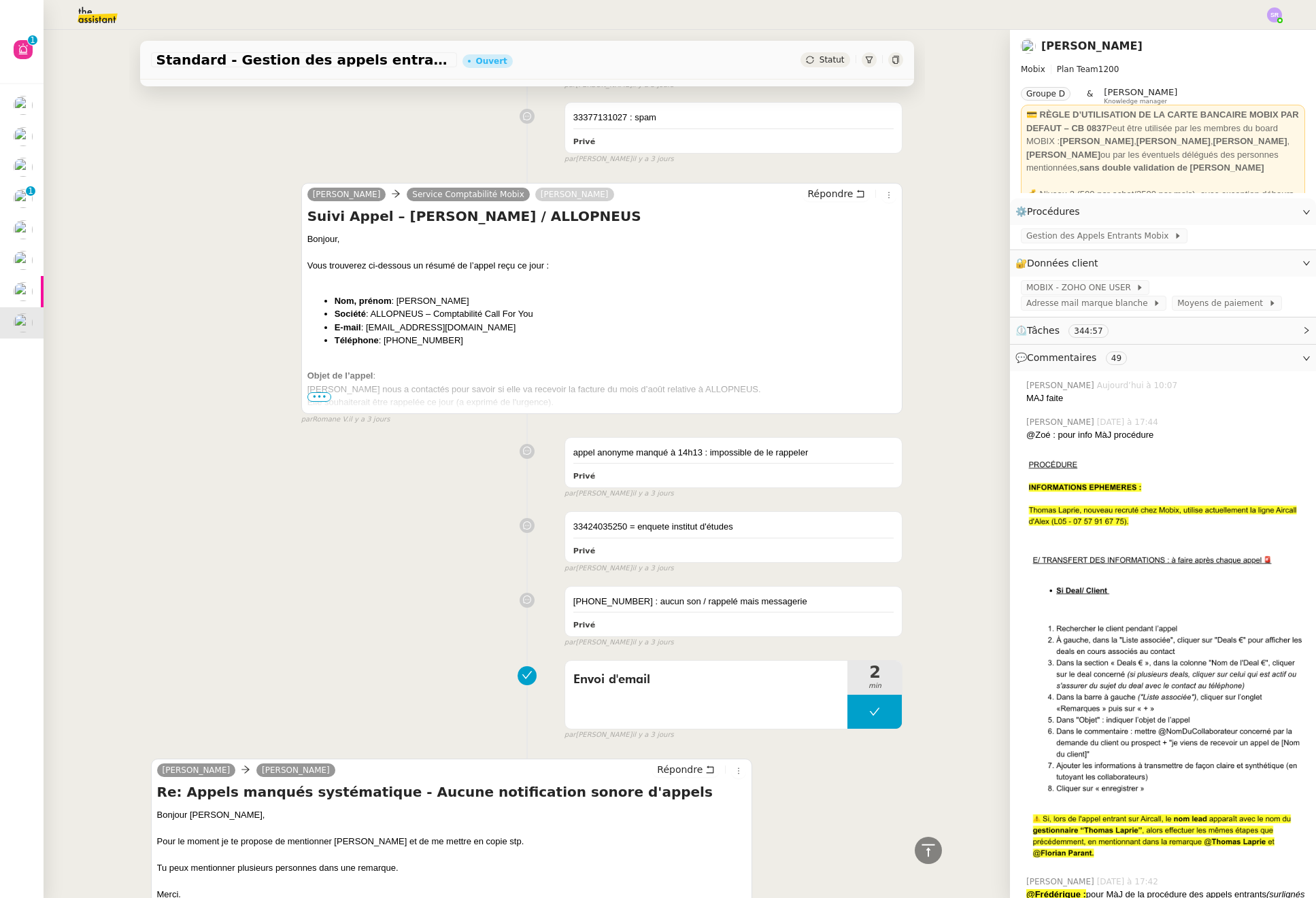
scroll to position [6002, 0]
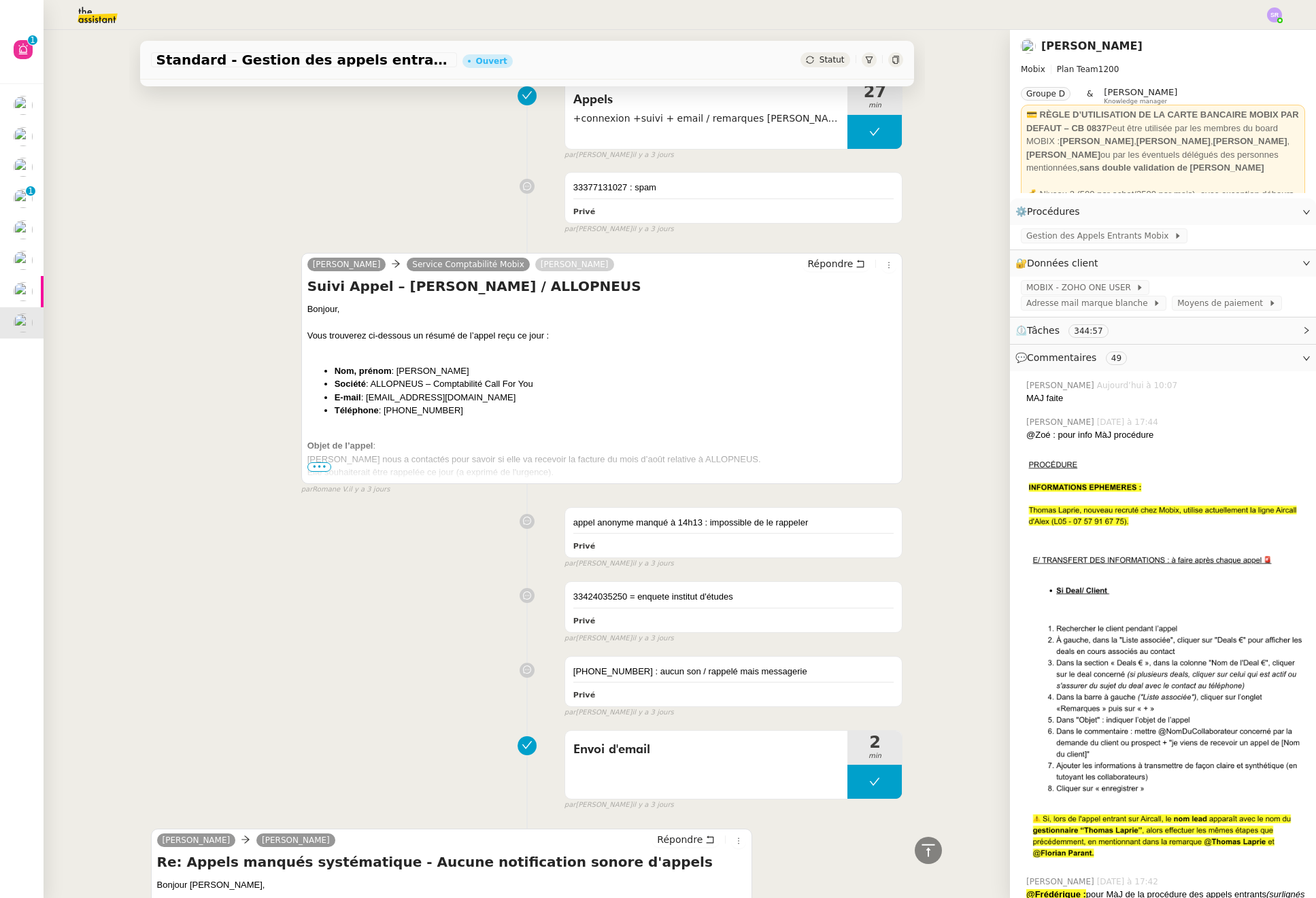
click at [311, 463] on span "•••" at bounding box center [320, 467] width 25 height 9
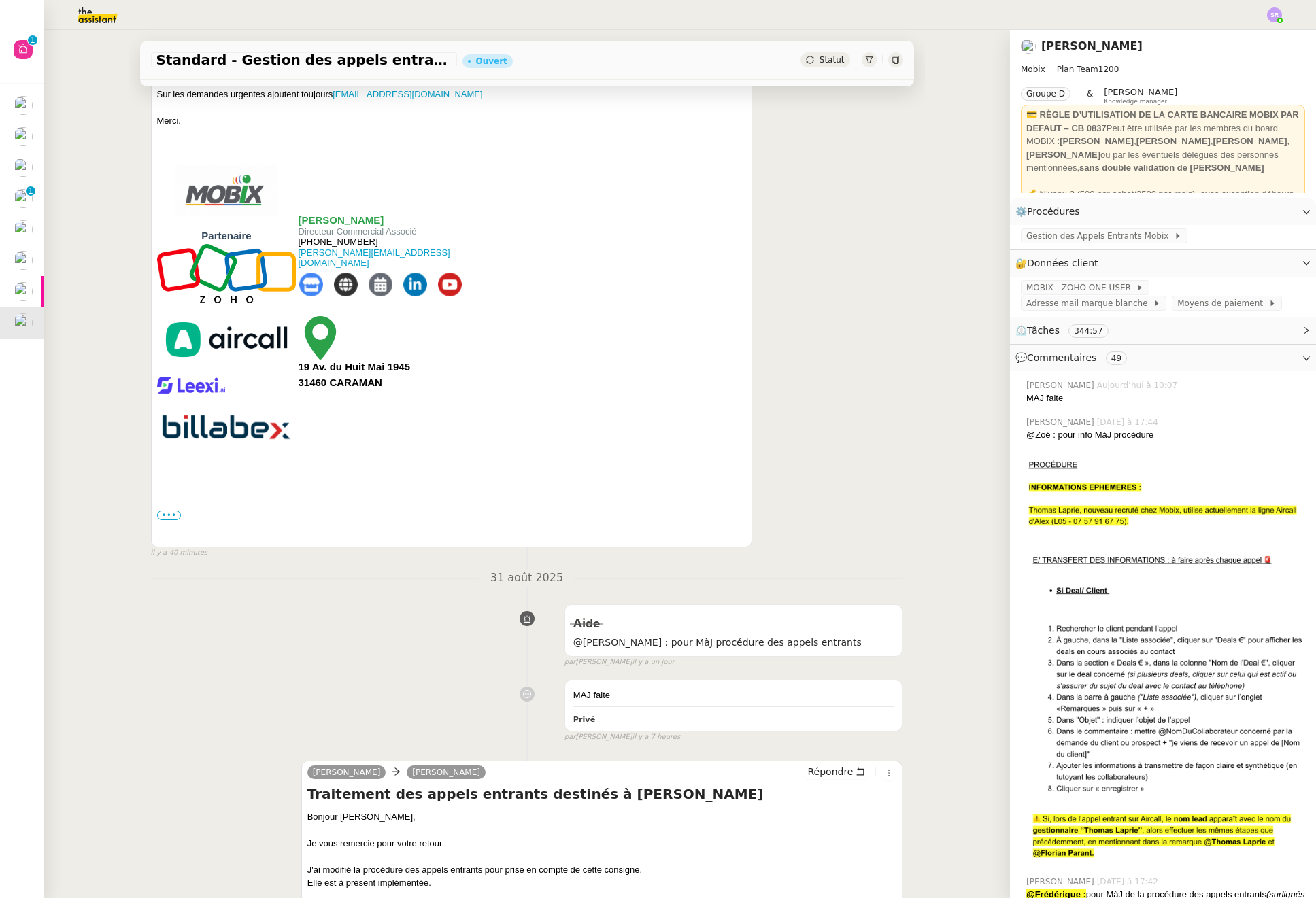
scroll to position [0, 0]
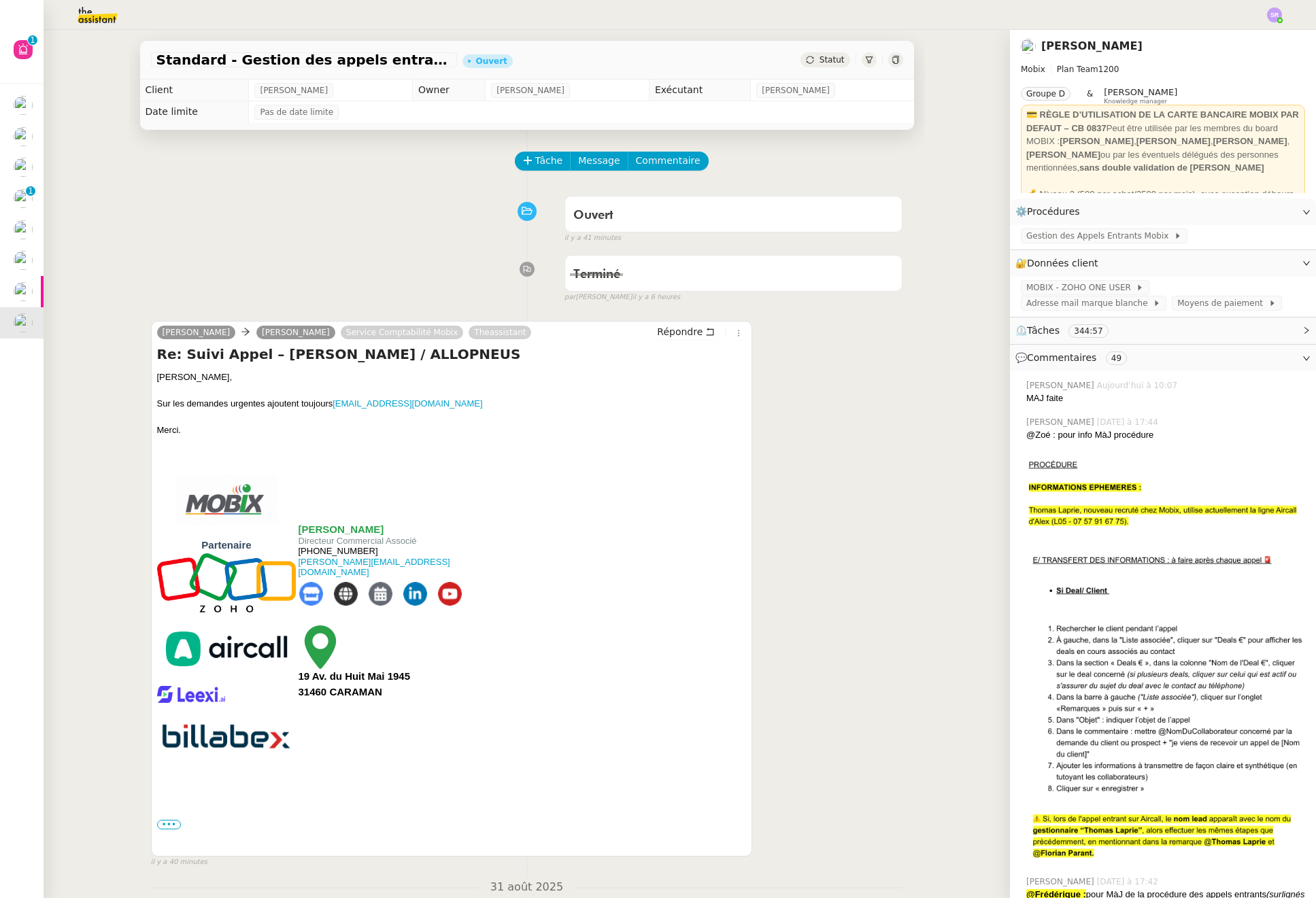
click at [388, 255] on div "Terminé false par Stéphanie R. il y a 6 heures" at bounding box center [527, 276] width 752 height 54
click at [351, 240] on div "Ouvert false il y a 41 minutes" at bounding box center [527, 216] width 752 height 54
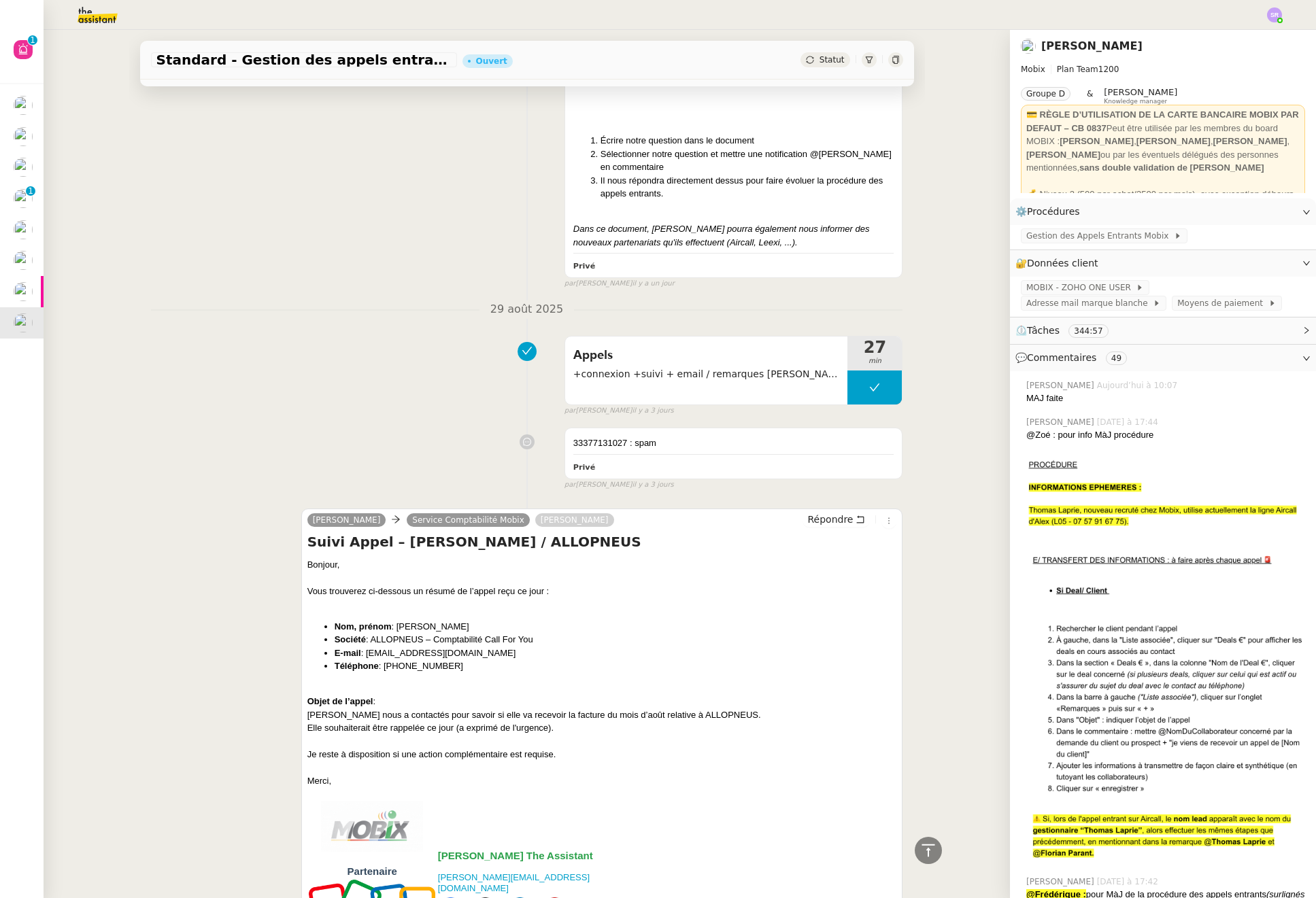
scroll to position [5755, 0]
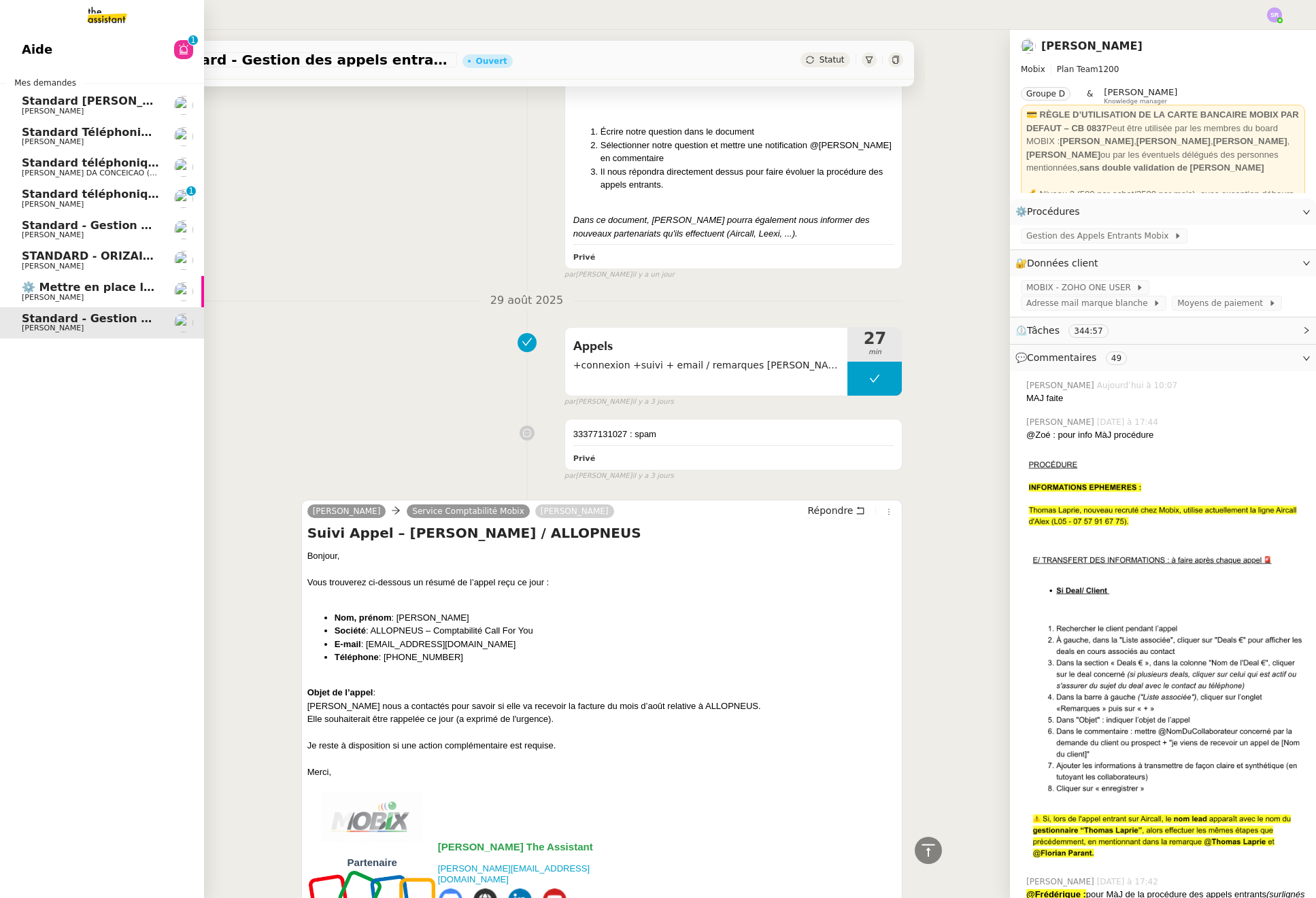
click at [68, 289] on span "⚙️ Mettre en place la procédure d'embauche" at bounding box center [158, 287] width 273 height 13
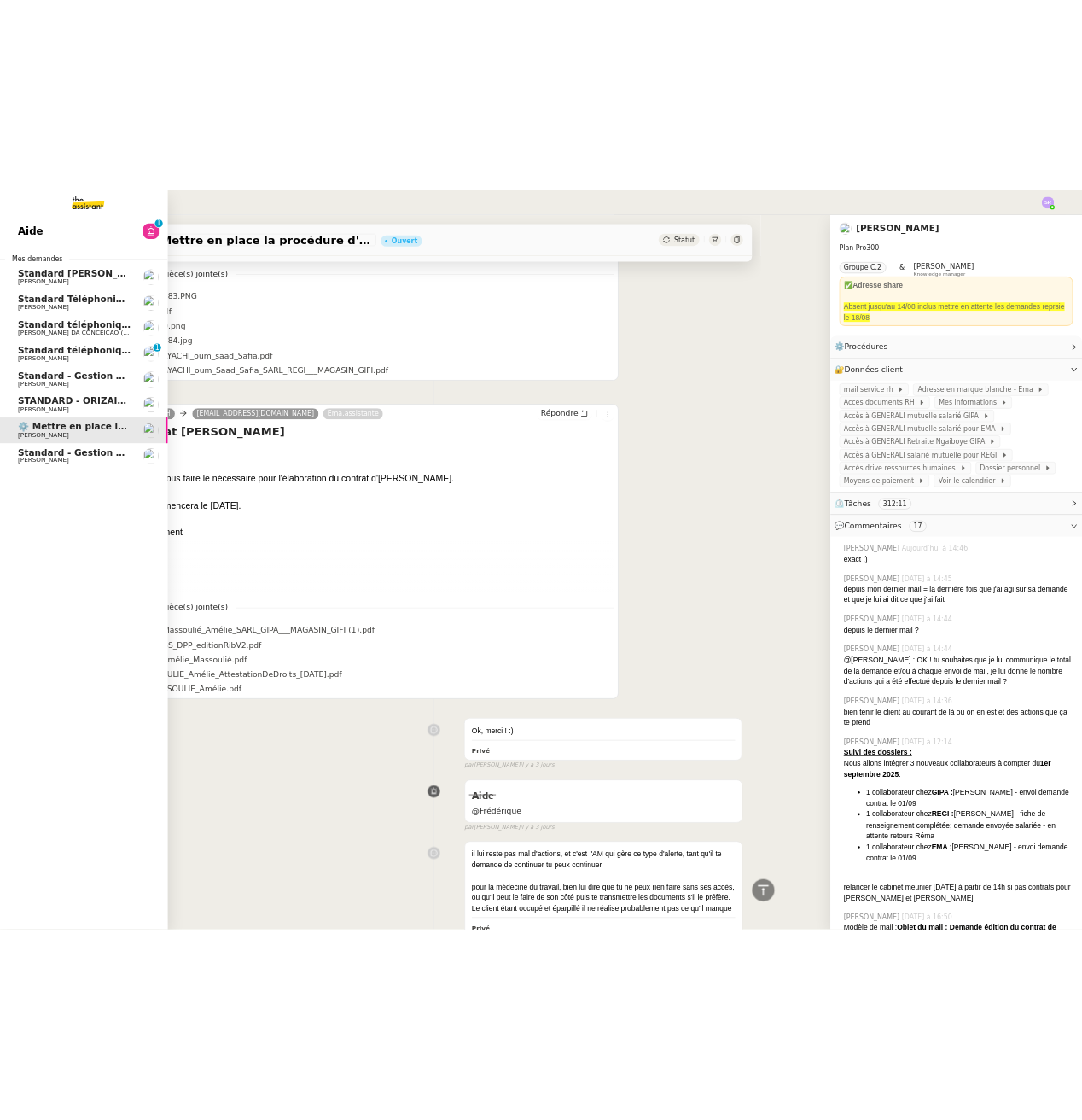
scroll to position [6185, 0]
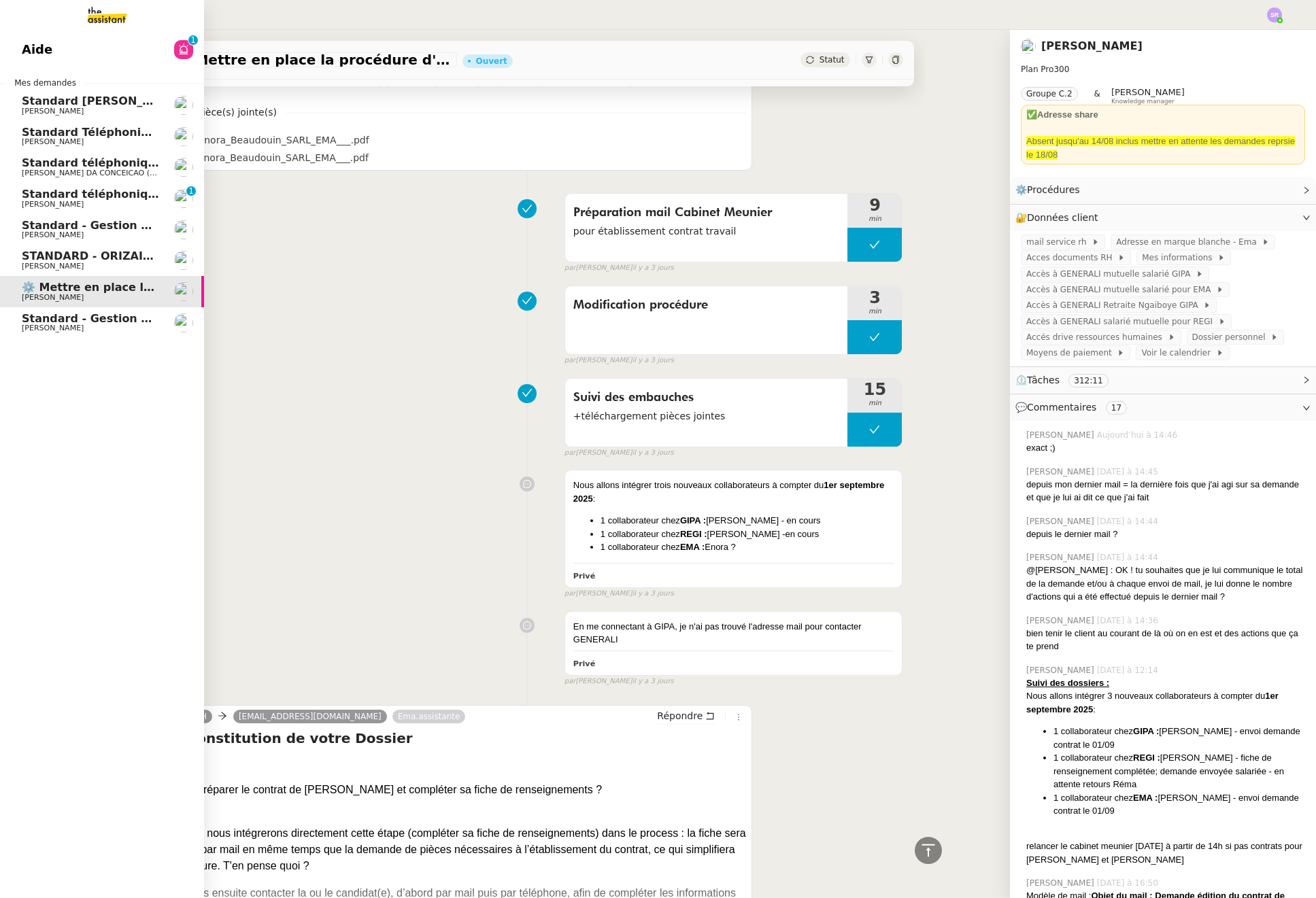
click at [94, 50] on link "Aide 0 1 2 3 4 5 6 7 8 9" at bounding box center [102, 49] width 204 height 31
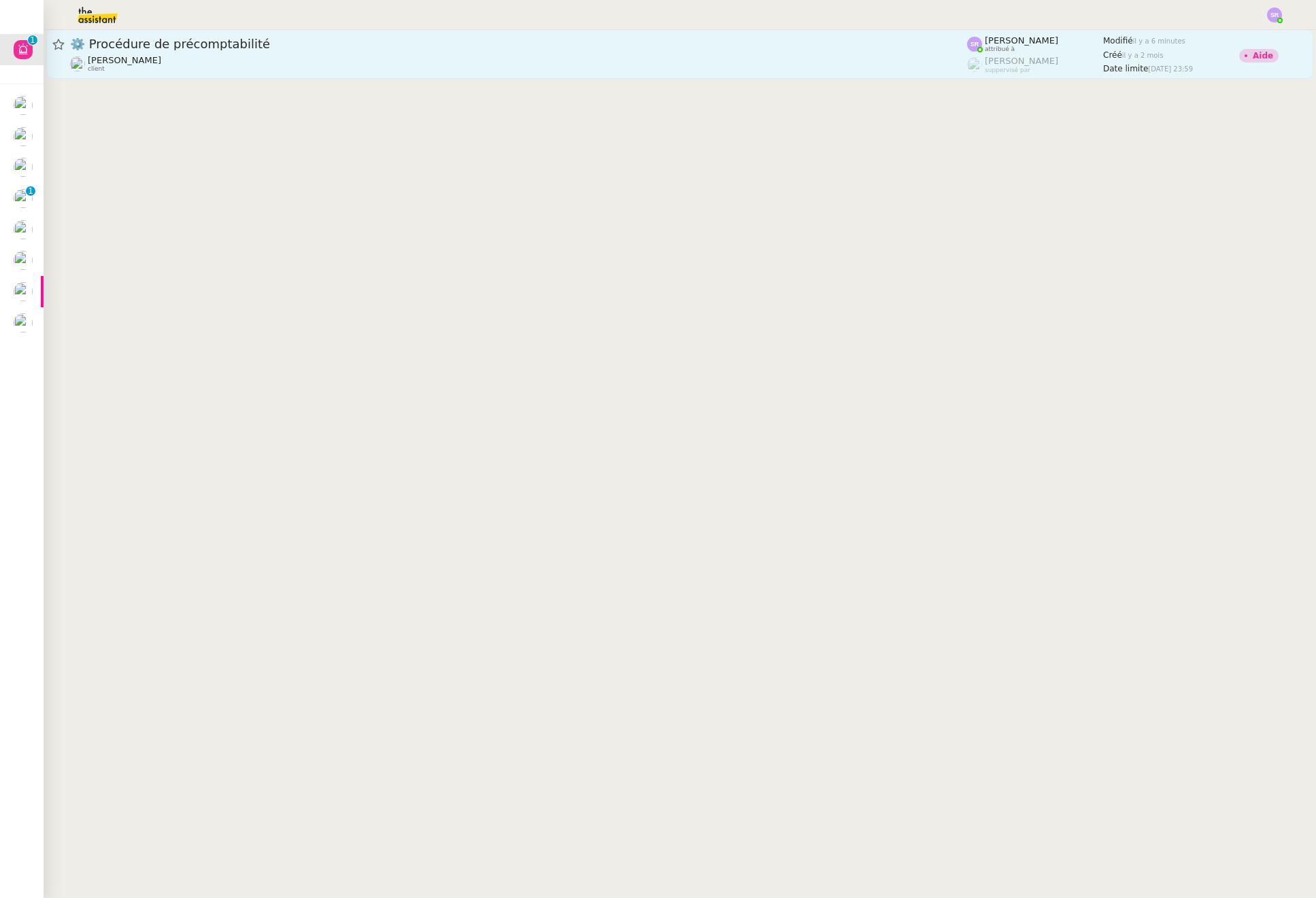
click at [477, 51] on div "⚙️ Procédure de précomptabilité" at bounding box center [518, 44] width 897 height 16
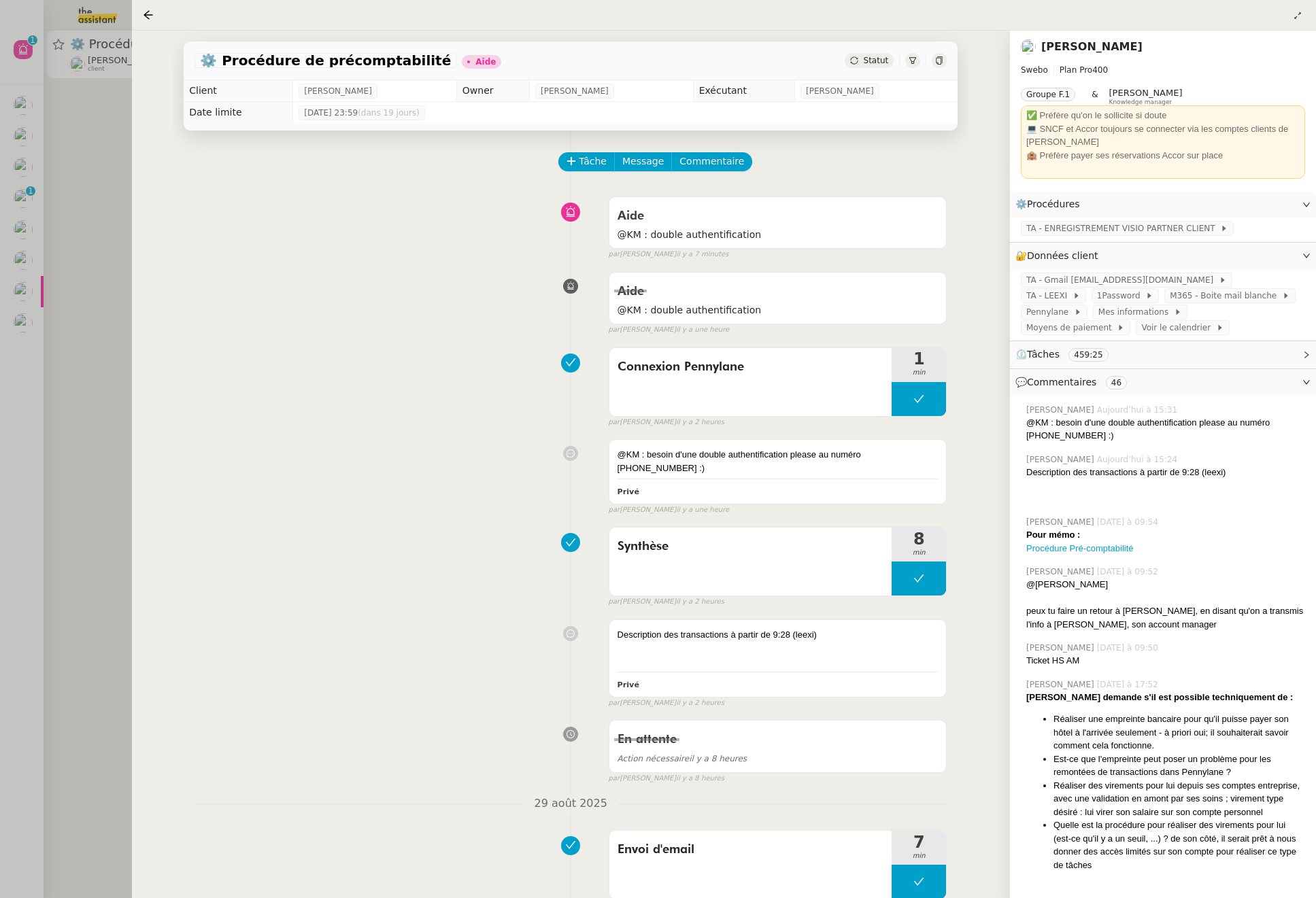
click at [940, 58] on icon at bounding box center [939, 61] width 6 height 8
click at [904, 401] on button at bounding box center [919, 399] width 54 height 34
click at [897, 401] on button at bounding box center [919, 399] width 54 height 34
click at [897, 403] on button at bounding box center [919, 399] width 54 height 34
click at [902, 397] on icon at bounding box center [905, 399] width 11 height 11
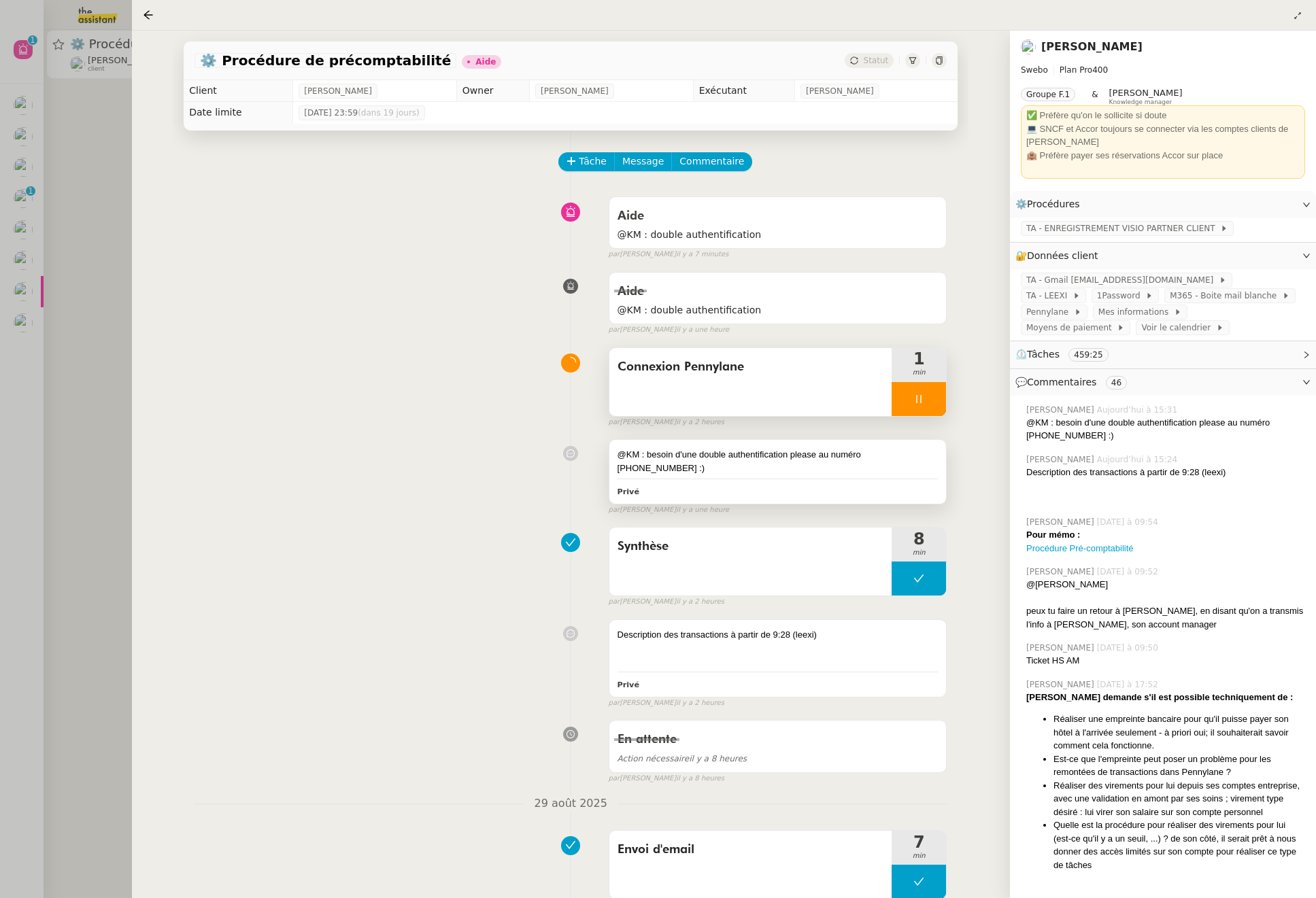
drag, startPoint x: 665, startPoint y: 473, endPoint x: 664, endPoint y: 461, distance: 12.0
click at [664, 461] on div "@KM : besoin d'une double authentification please au numéro [PHONE_NUMBER] :)" at bounding box center [778, 461] width 321 height 27
click at [873, 459] on div "@KM : besoin d'une double authentification please au numéro [PHONE_NUMBER] :)" at bounding box center [778, 461] width 321 height 27
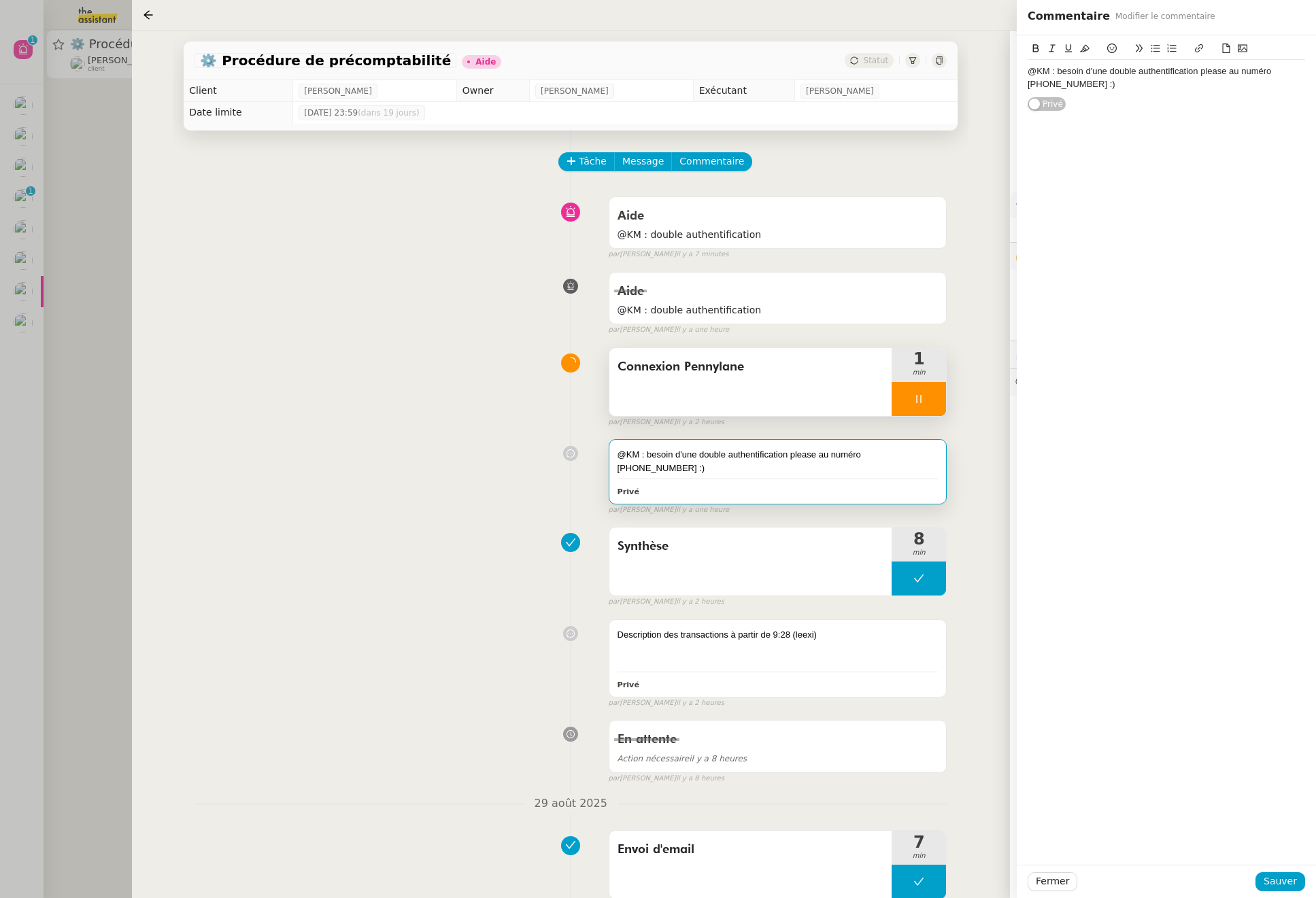
click at [1236, 87] on div "@KM : besoin d'une double authentification please au numéro [PHONE_NUMBER] :)" at bounding box center [1166, 78] width 278 height 25
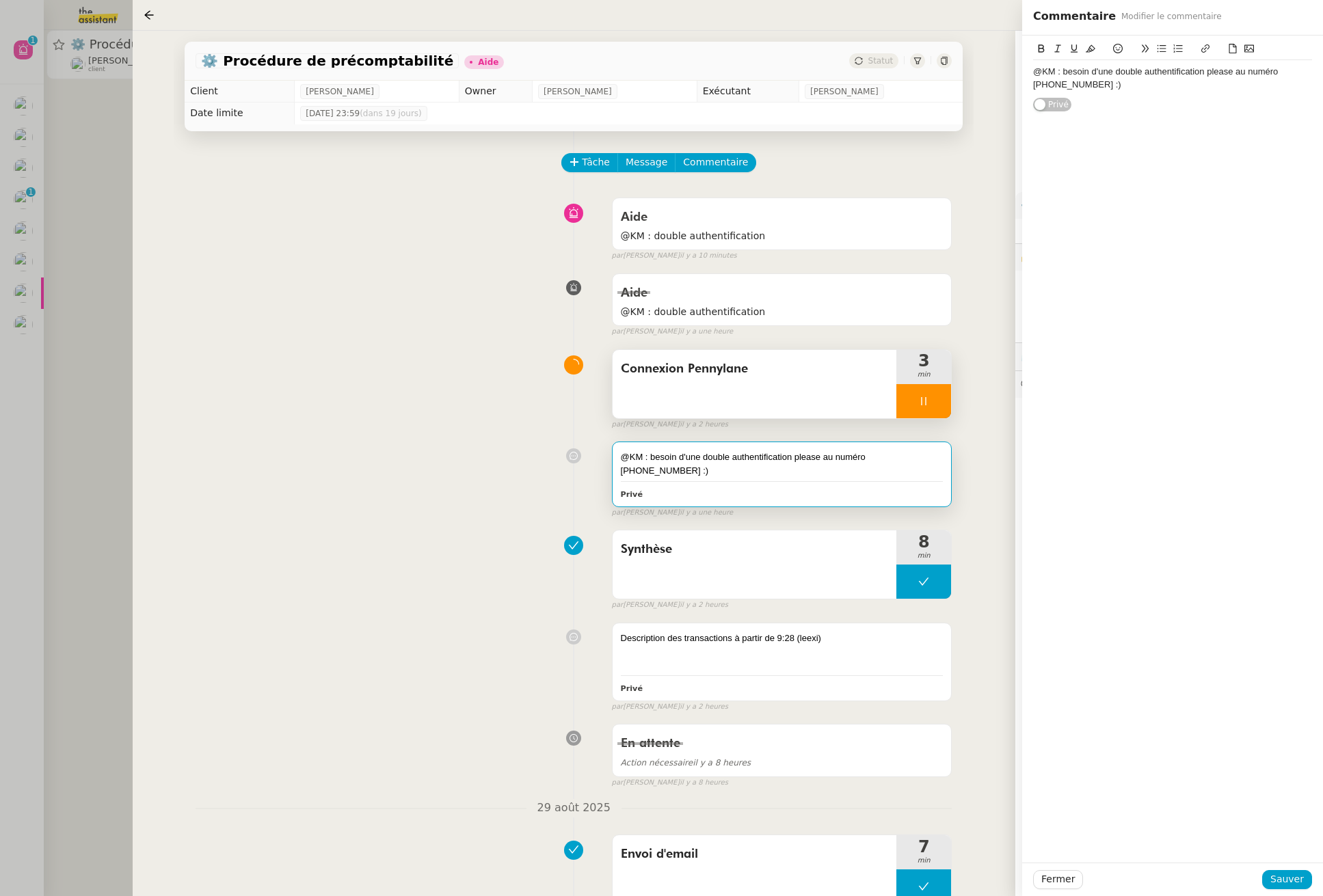
click at [927, 394] on div at bounding box center [923, 401] width 55 height 34
click at [936, 399] on icon at bounding box center [937, 401] width 11 height 11
click at [1277, 883] on span "Sauver" at bounding box center [1286, 879] width 33 height 15
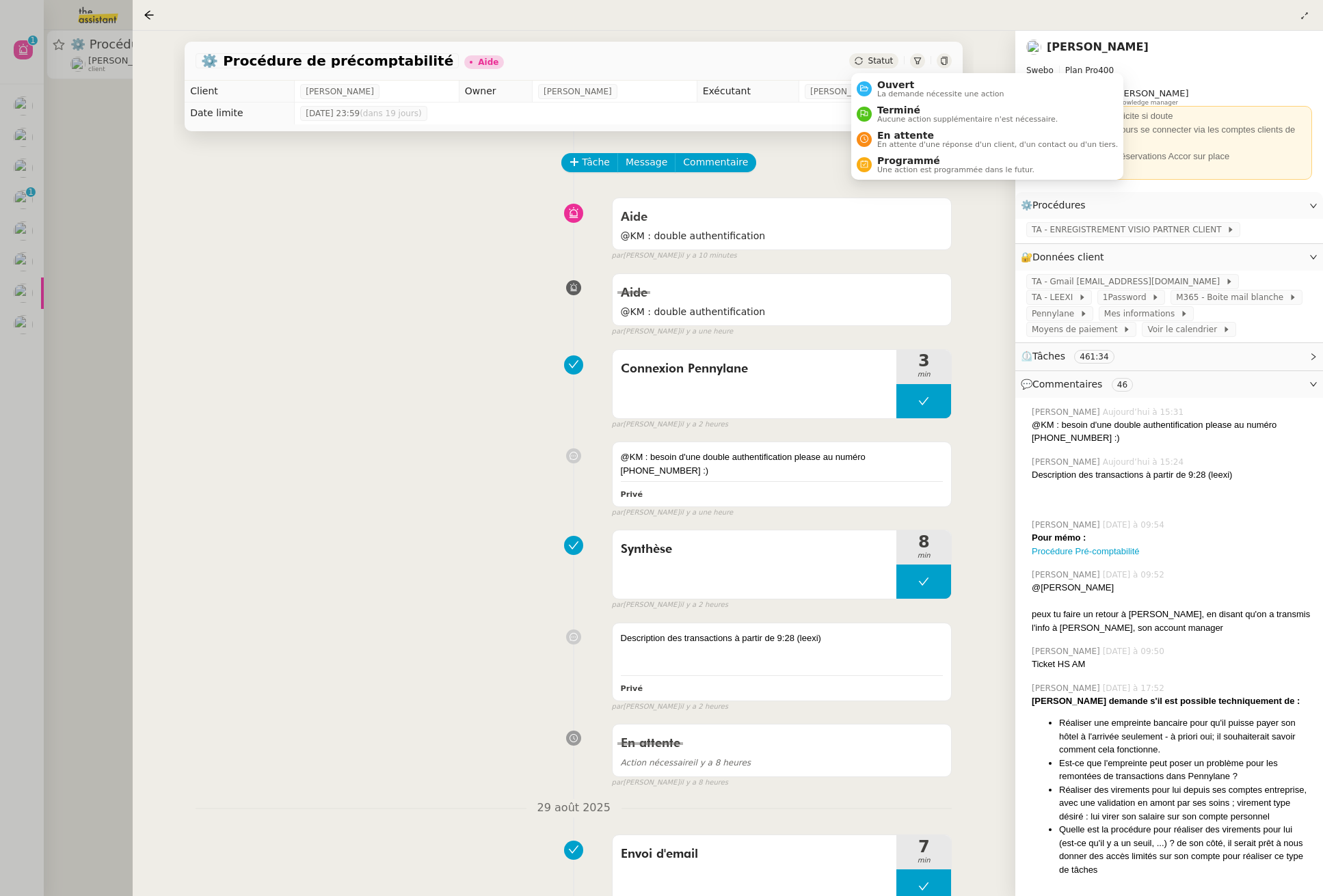
click at [884, 61] on span "Statut" at bounding box center [880, 61] width 25 height 9
click at [891, 89] on span "Ouvert" at bounding box center [940, 85] width 127 height 11
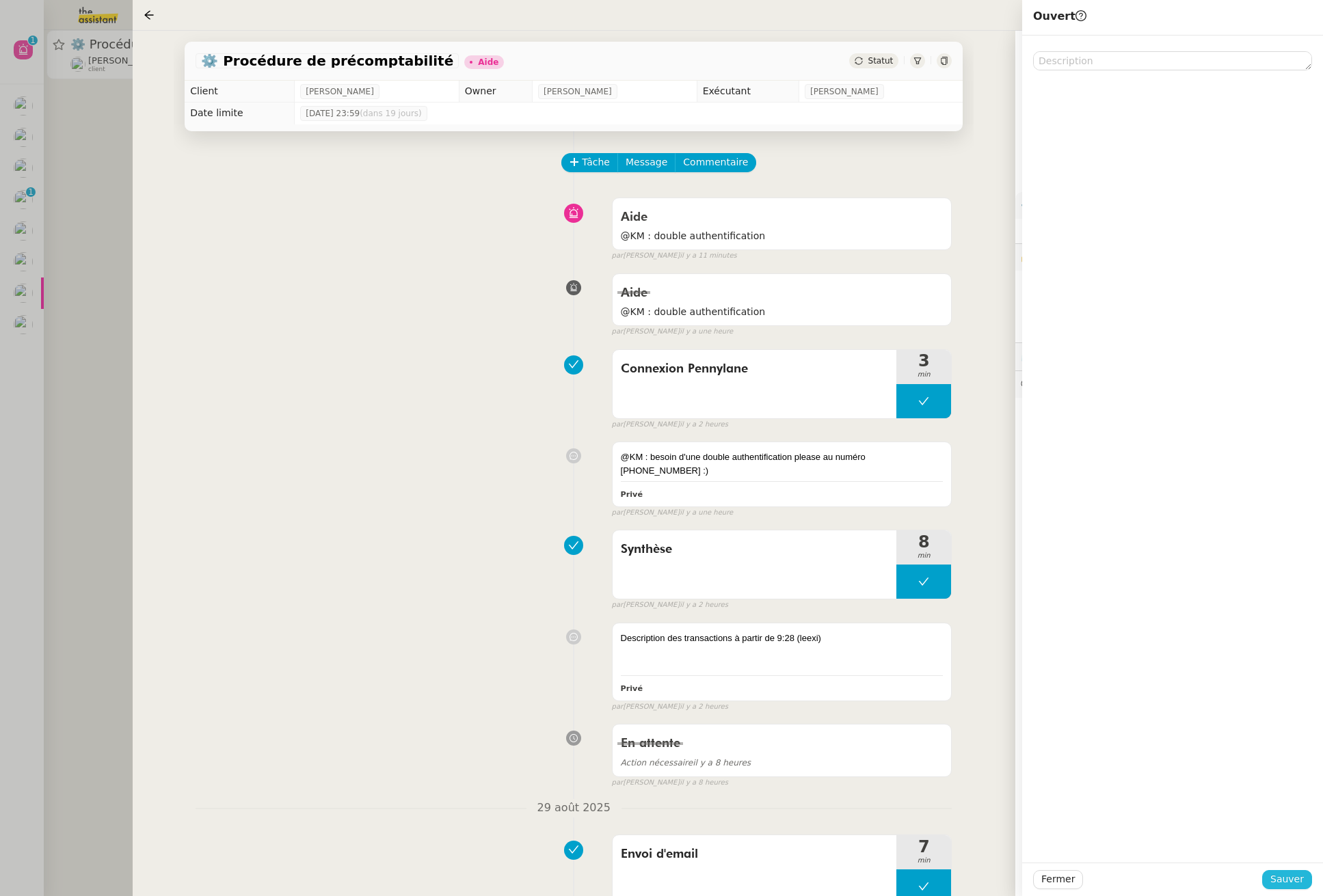
click at [1292, 878] on span "Sauver" at bounding box center [1286, 879] width 33 height 15
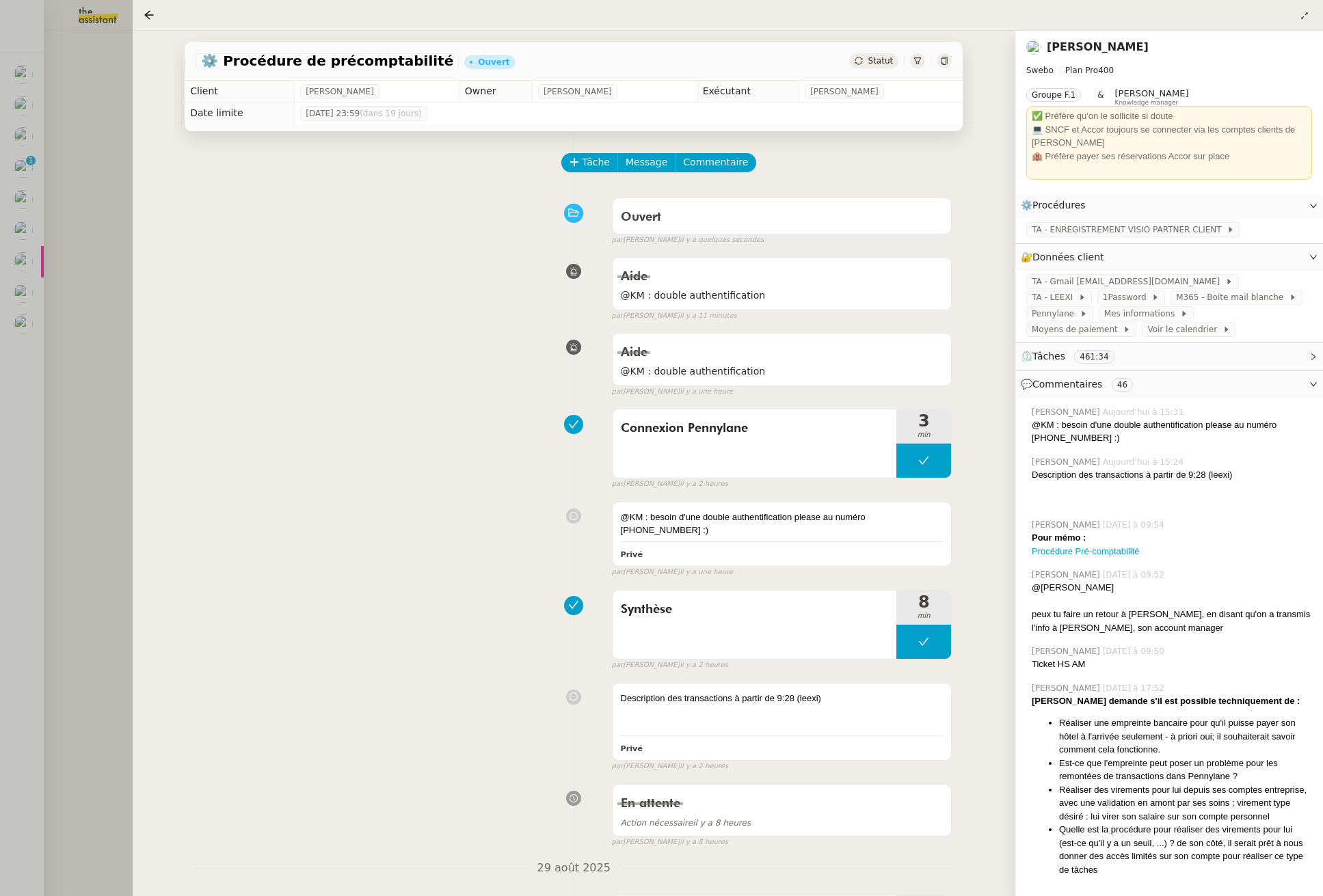
click at [105, 369] on div at bounding box center [661, 448] width 1323 height 896
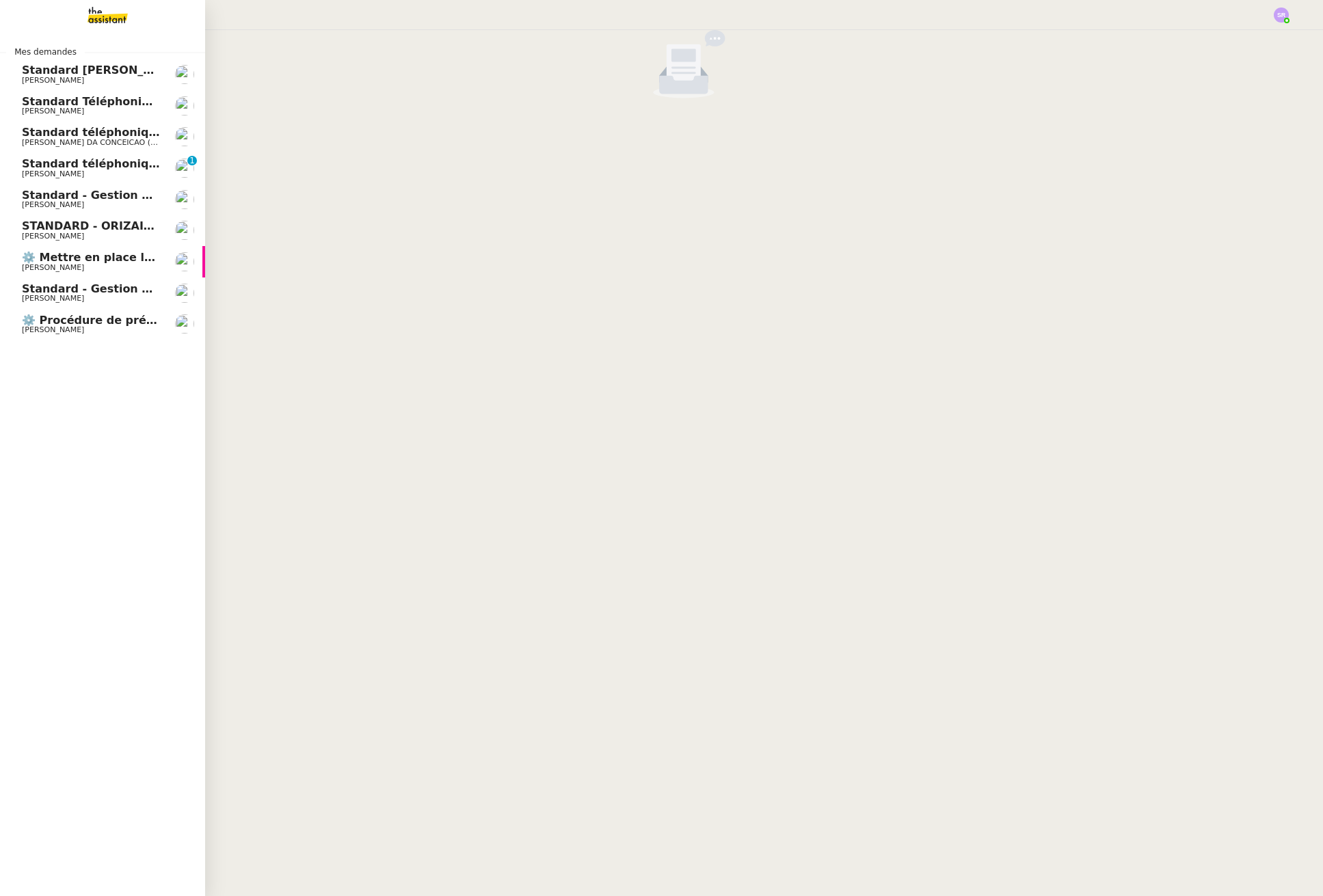
click at [86, 317] on span "⚙️ Procédure de précomptabilité" at bounding box center [122, 320] width 201 height 13
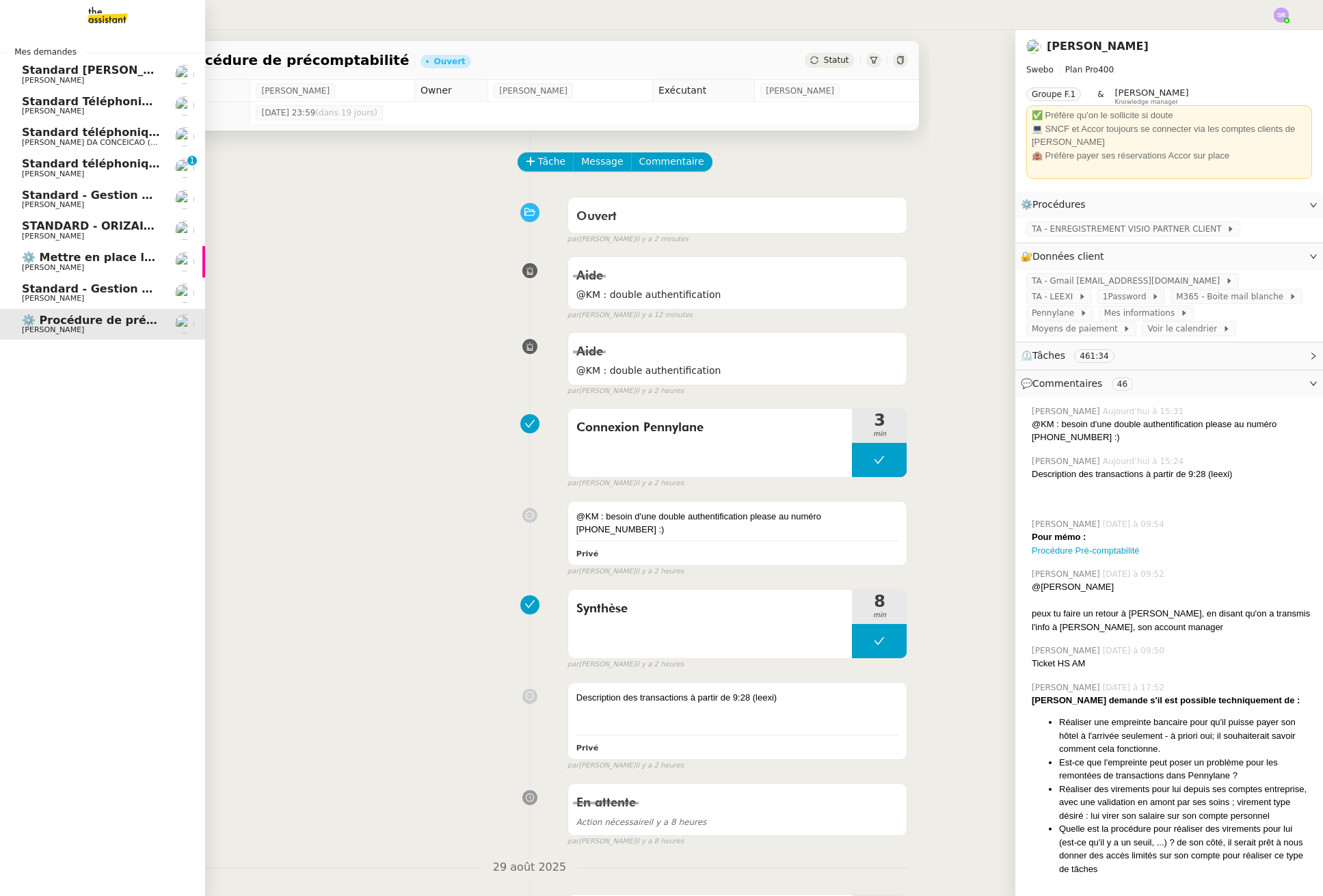
click at [140, 170] on span "[PERSON_NAME]" at bounding box center [90, 174] width 138 height 8
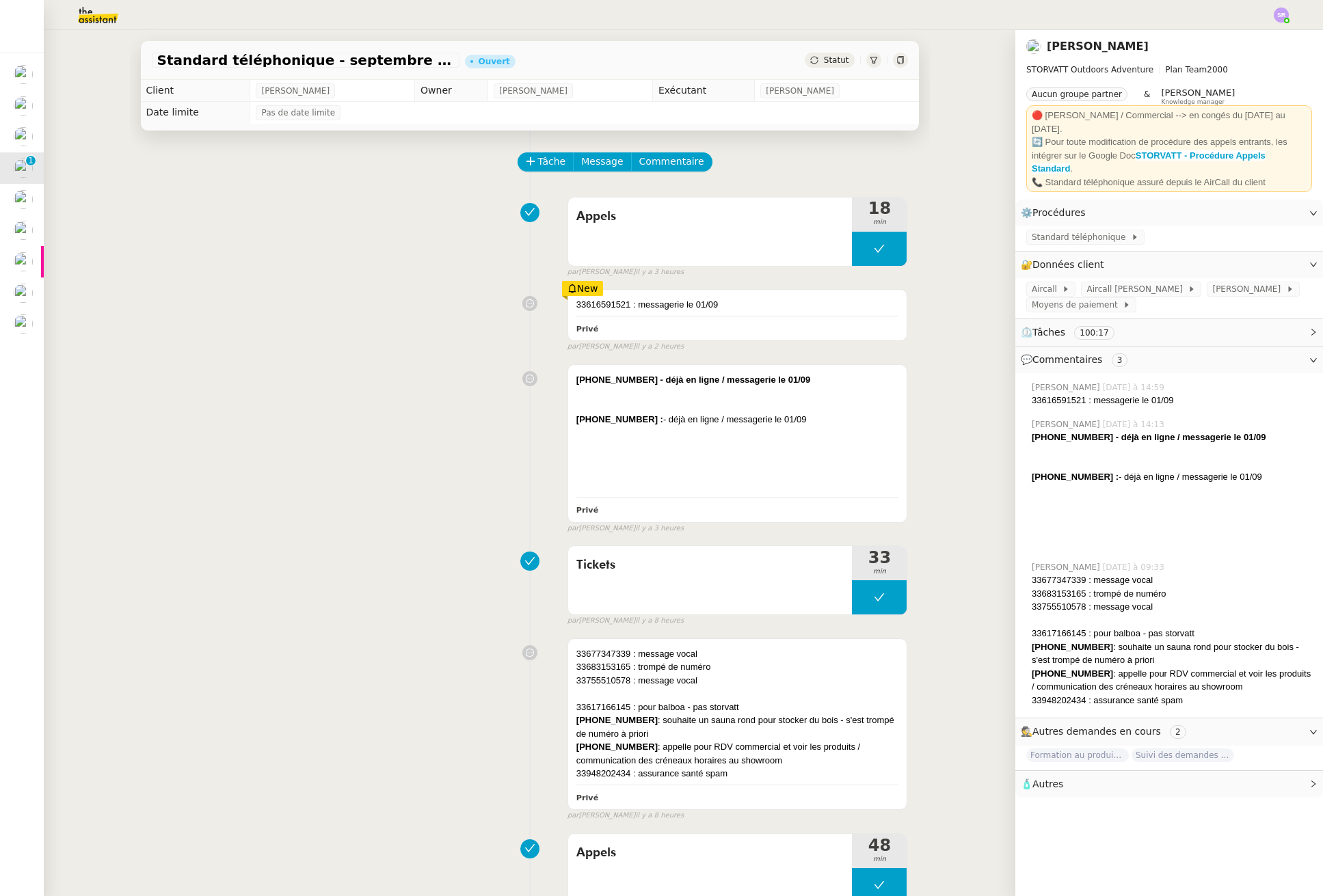
click at [311, 301] on div "33616591521 : messagerie le 01/09 Privé New par Zoé L. il y a 2 heures" at bounding box center [530, 317] width 756 height 69
click at [298, 327] on div "33616591521 : messagerie le 01/09 Privé false par Zoé L. il y a 2 heures" at bounding box center [530, 317] width 756 height 69
click at [332, 429] on div "+33 6 63 59 91 38 - déjà en ligne / messagerie le 01/09 +33 6 17 03 46 81 : - d…" at bounding box center [530, 446] width 756 height 176
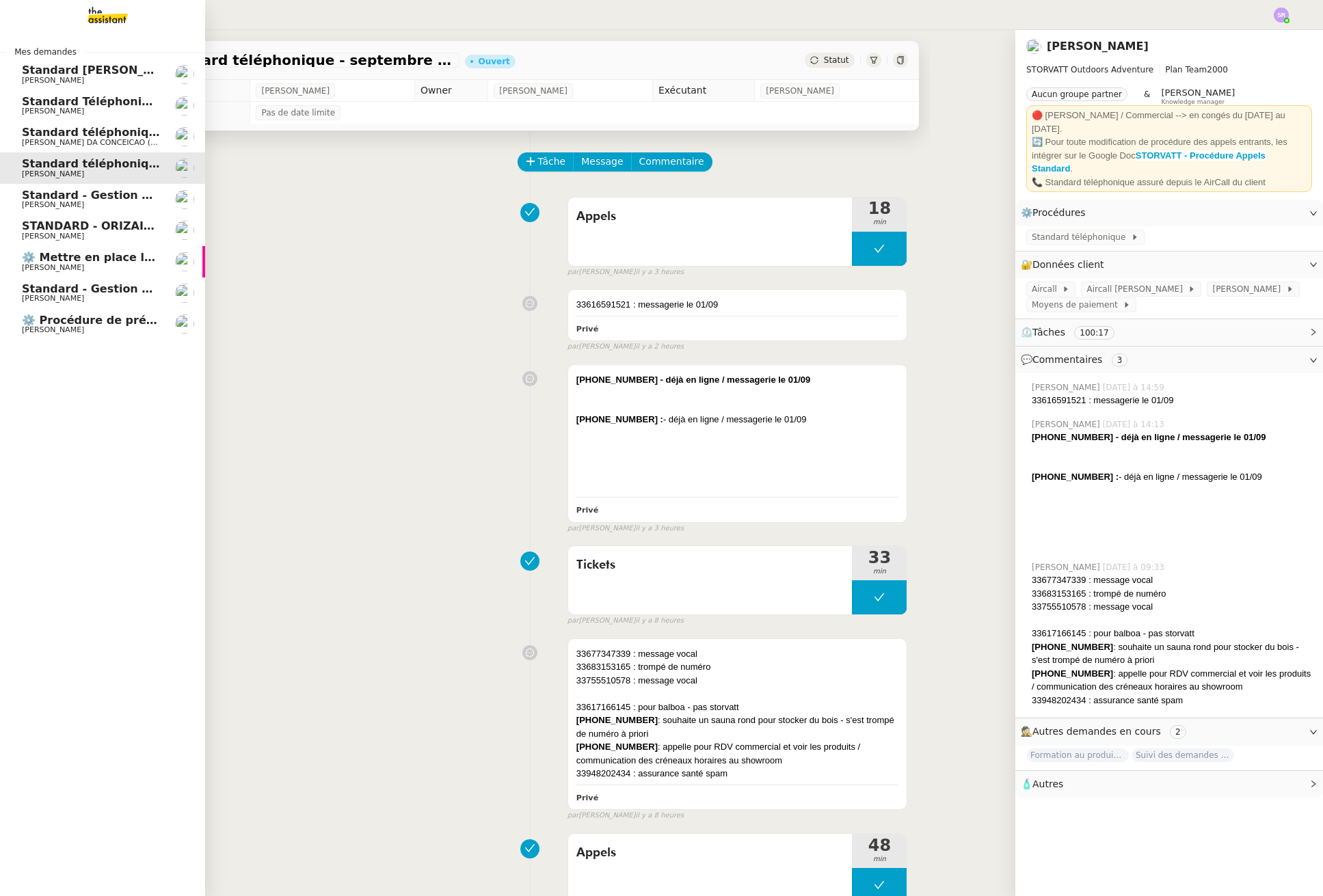
drag, startPoint x: 76, startPoint y: 340, endPoint x: 83, endPoint y: 339, distance: 7.1
click at [79, 339] on div "Mes demandes Standard Audrey&Gabrielle Gabrielle Tavernier Standard Téléphoniqu…" at bounding box center [103, 463] width 205 height 866
click at [100, 331] on span "[PERSON_NAME]" at bounding box center [90, 330] width 138 height 8
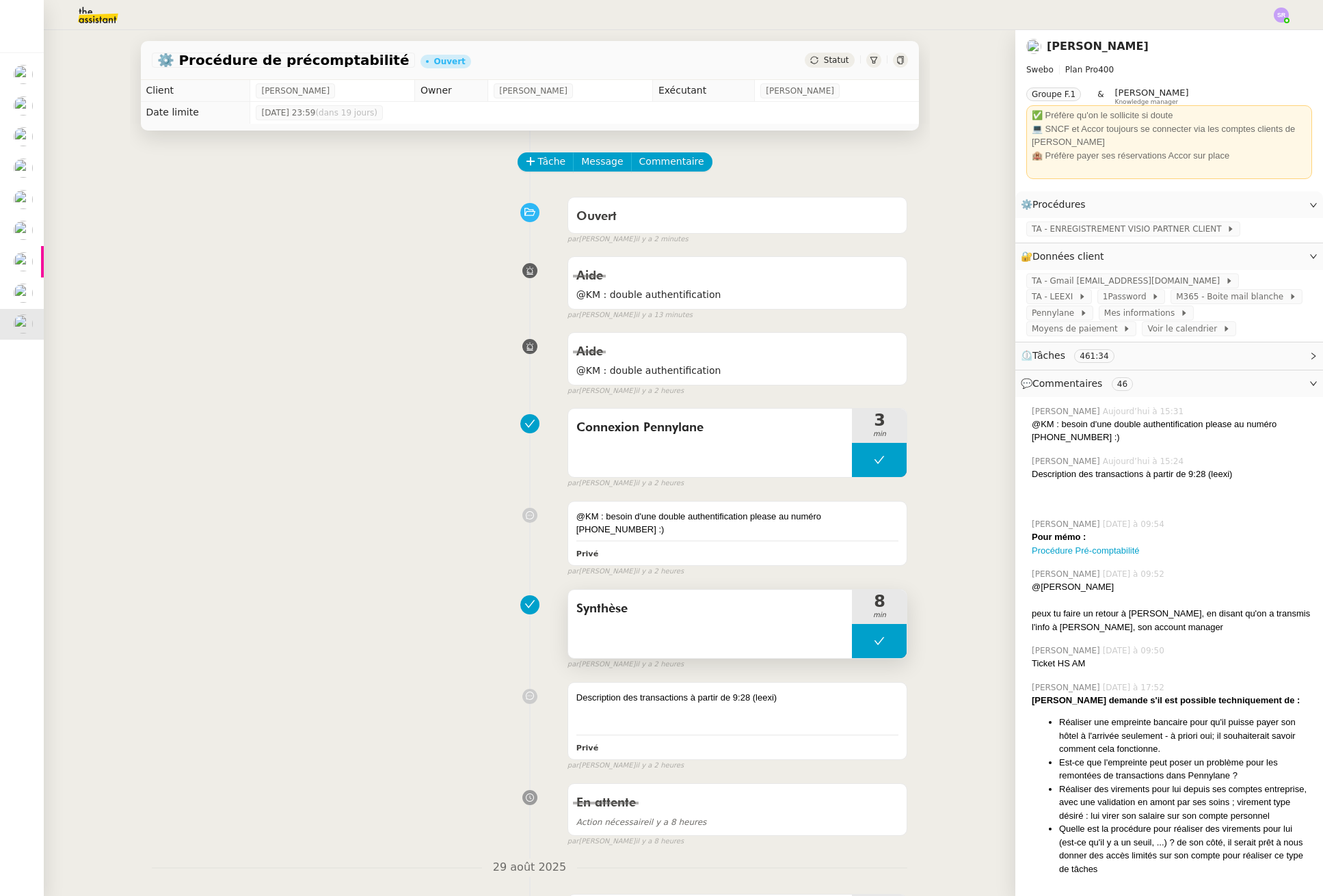
click at [853, 641] on button at bounding box center [879, 641] width 55 height 34
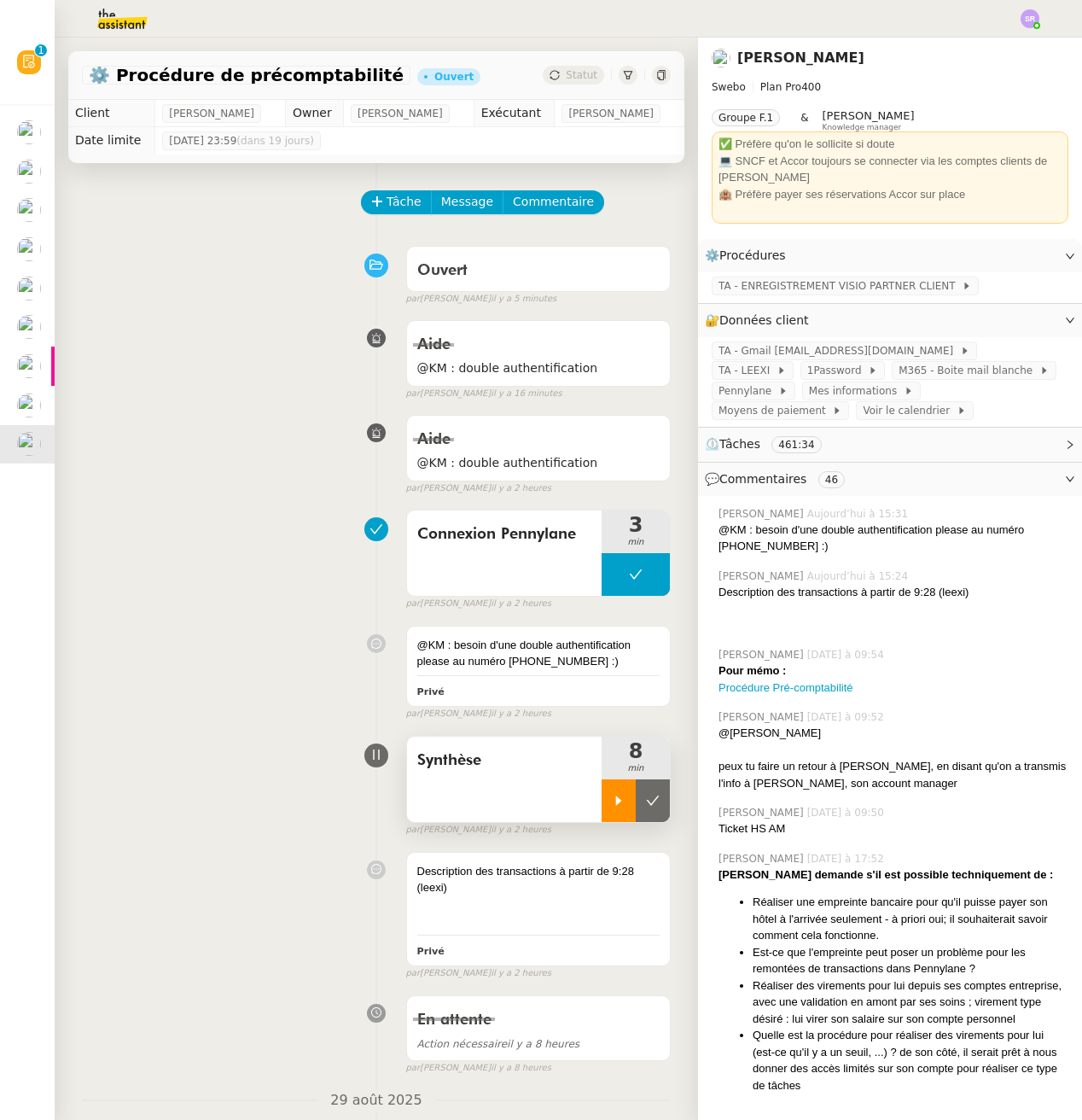
click at [616, 798] on icon at bounding box center [619, 800] width 6 height 10
click at [604, 802] on div at bounding box center [635, 800] width 68 height 42
click at [615, 807] on div at bounding box center [618, 800] width 34 height 42
drag, startPoint x: 490, startPoint y: 788, endPoint x: 521, endPoint y: 766, distance: 38.0
click at [490, 788] on div "Synthèse" at bounding box center [504, 779] width 195 height 86
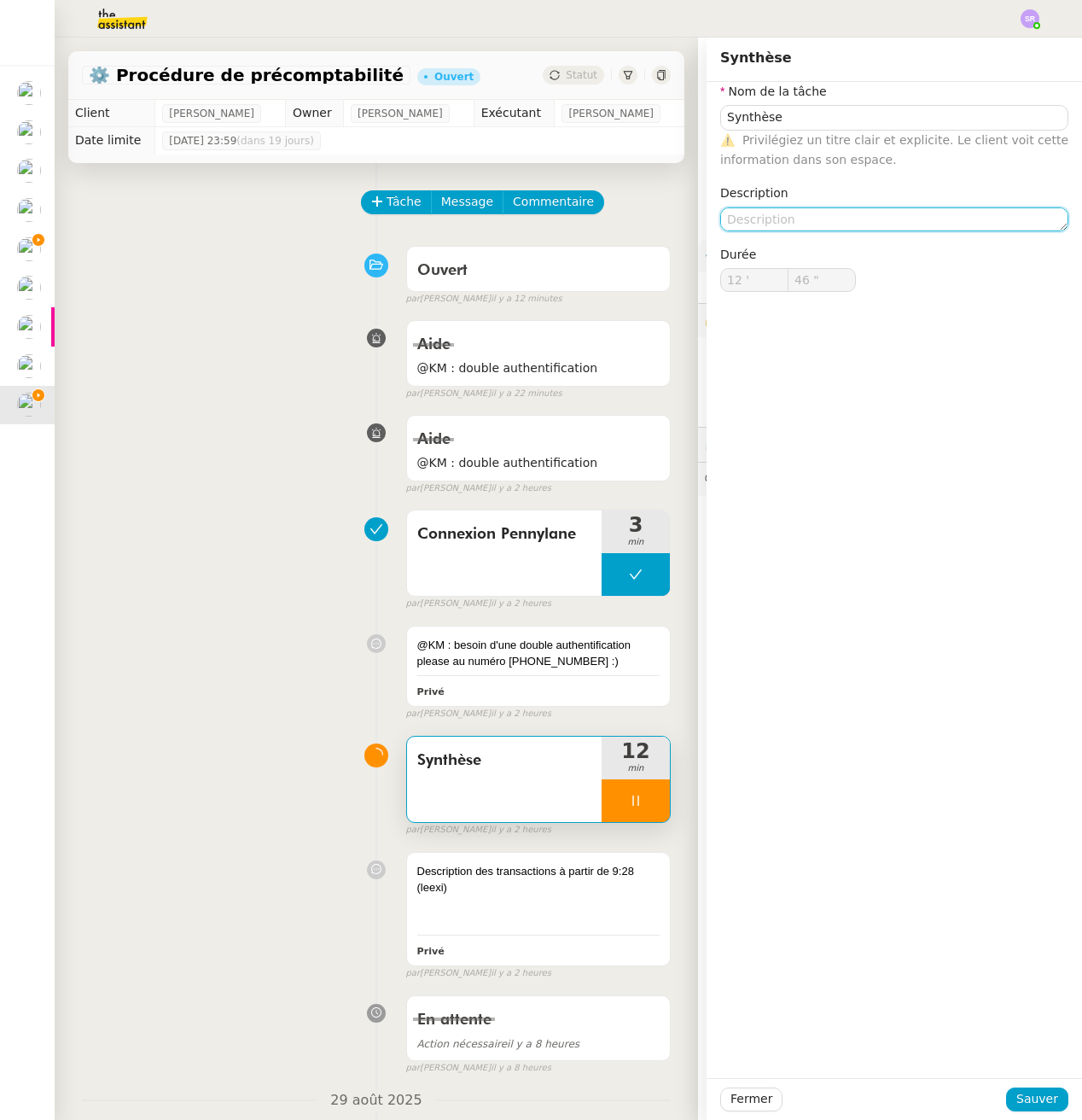
click at [855, 221] on textarea at bounding box center [894, 219] width 348 height 24
type input "48 ""
type textarea "+ révi"
type input "49 ""
type textarea "+ révision"
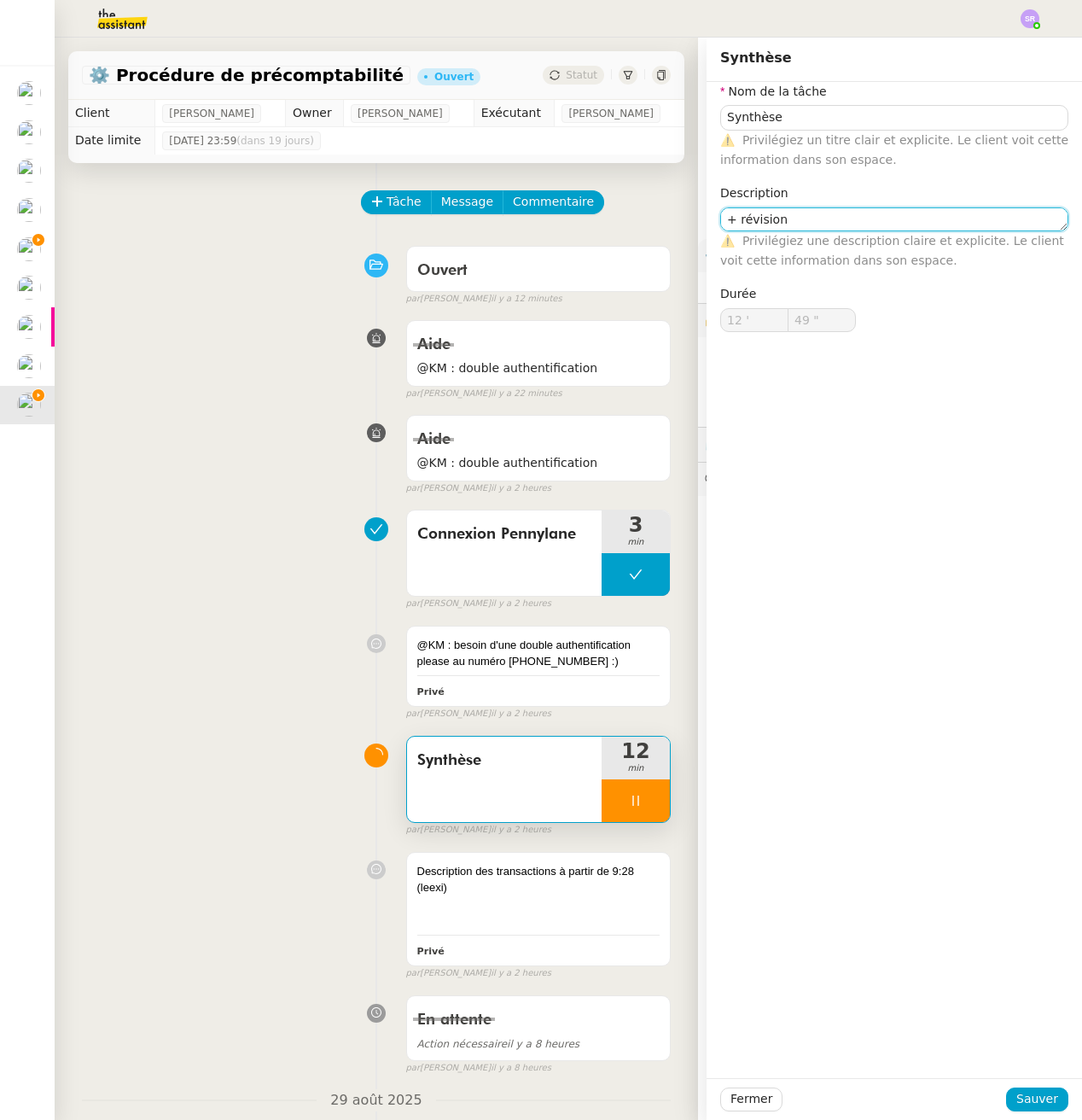
type input "50 ""
type textarea "+ révision de la"
type input "51 ""
type textarea "+ révision de la ré"
type input "53 ""
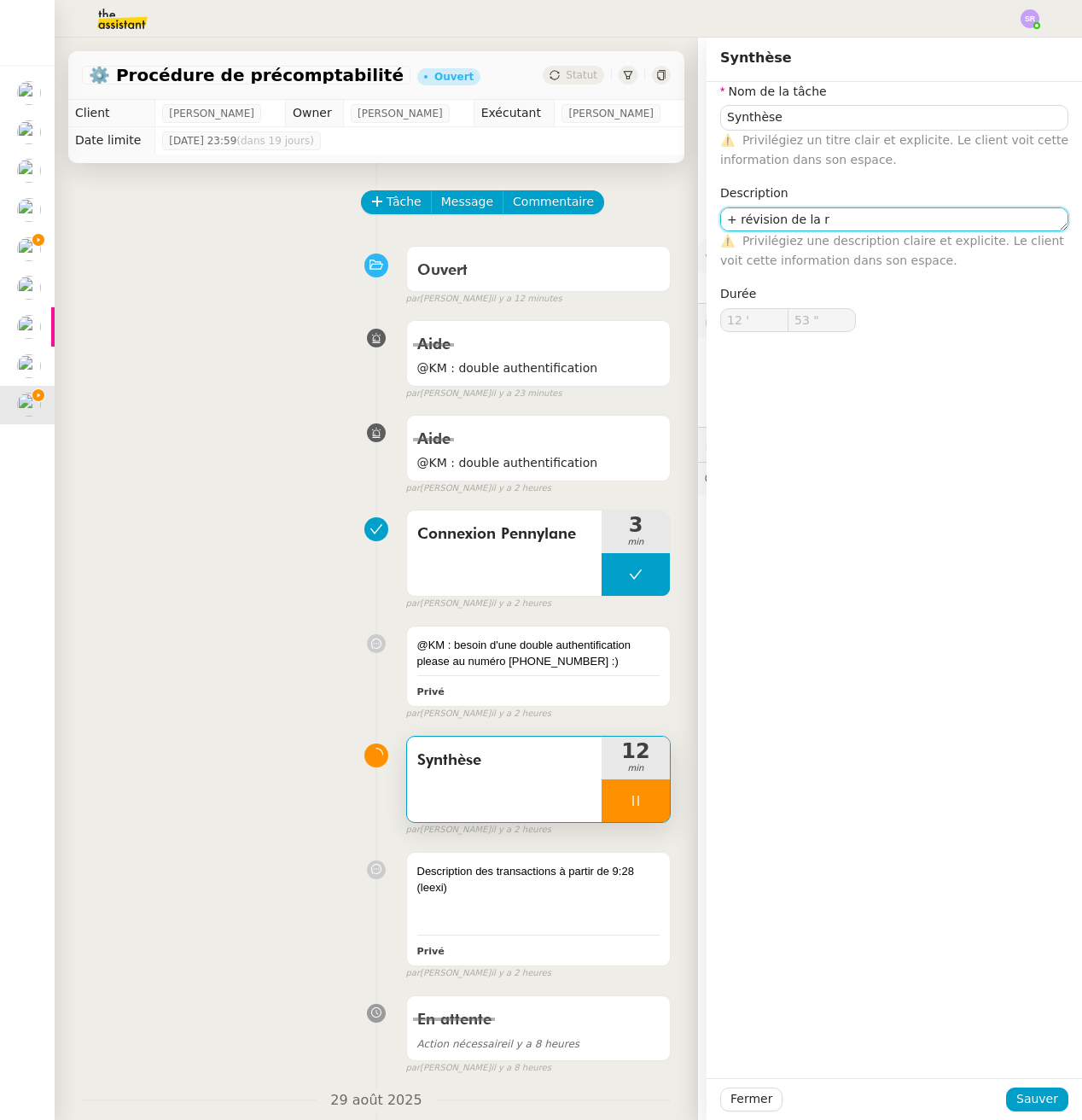
type textarea "+ révision de la"
type input "54 ""
type textarea "+ révision de la vios"
type input "55 ""
type textarea "+ révision de la vis"
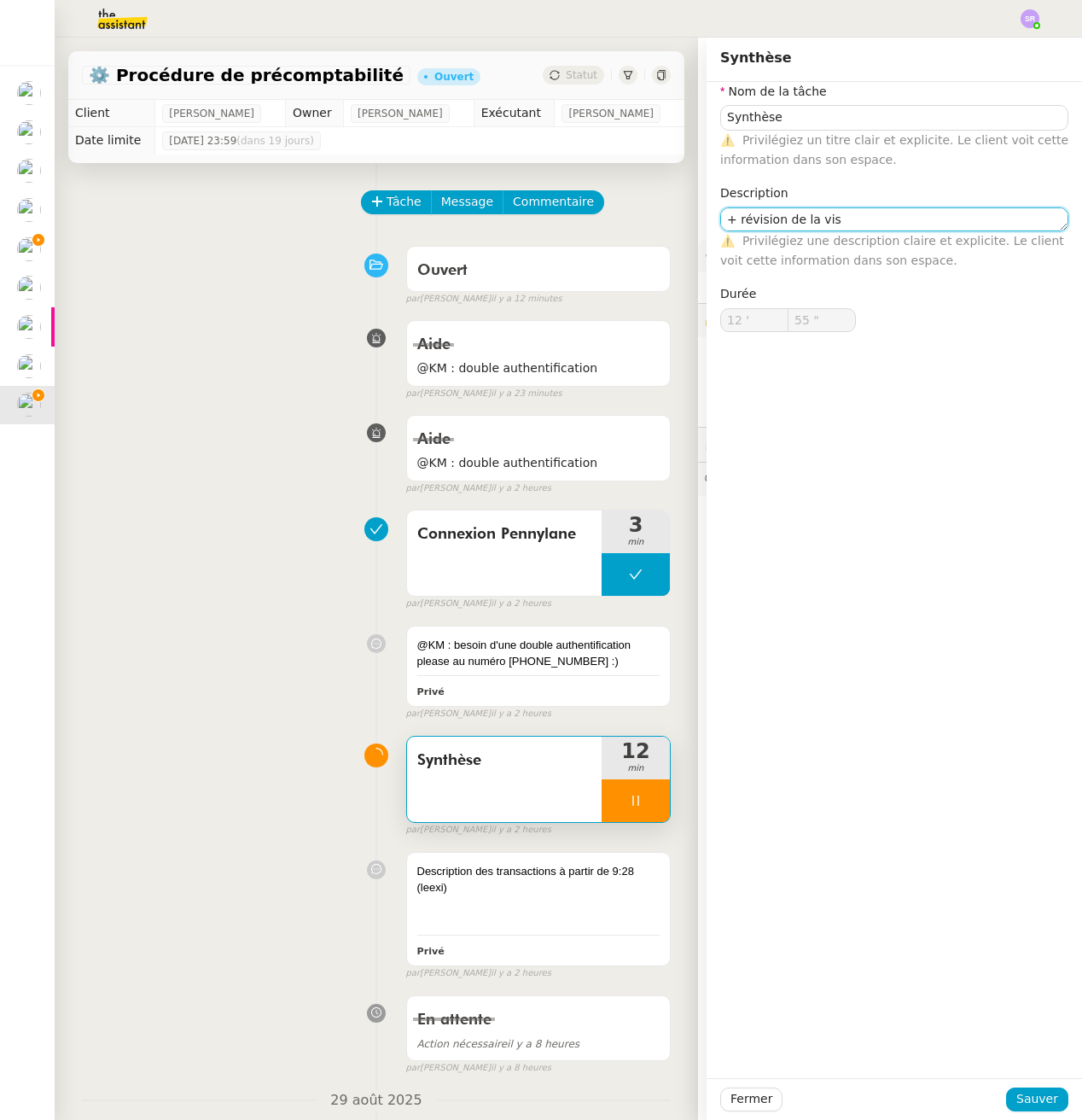
type input "56 ""
type textarea "+ révision de la visio de réui"
type input "57 ""
type textarea "+ révision de la visio de réuinio"
type input "59 ""
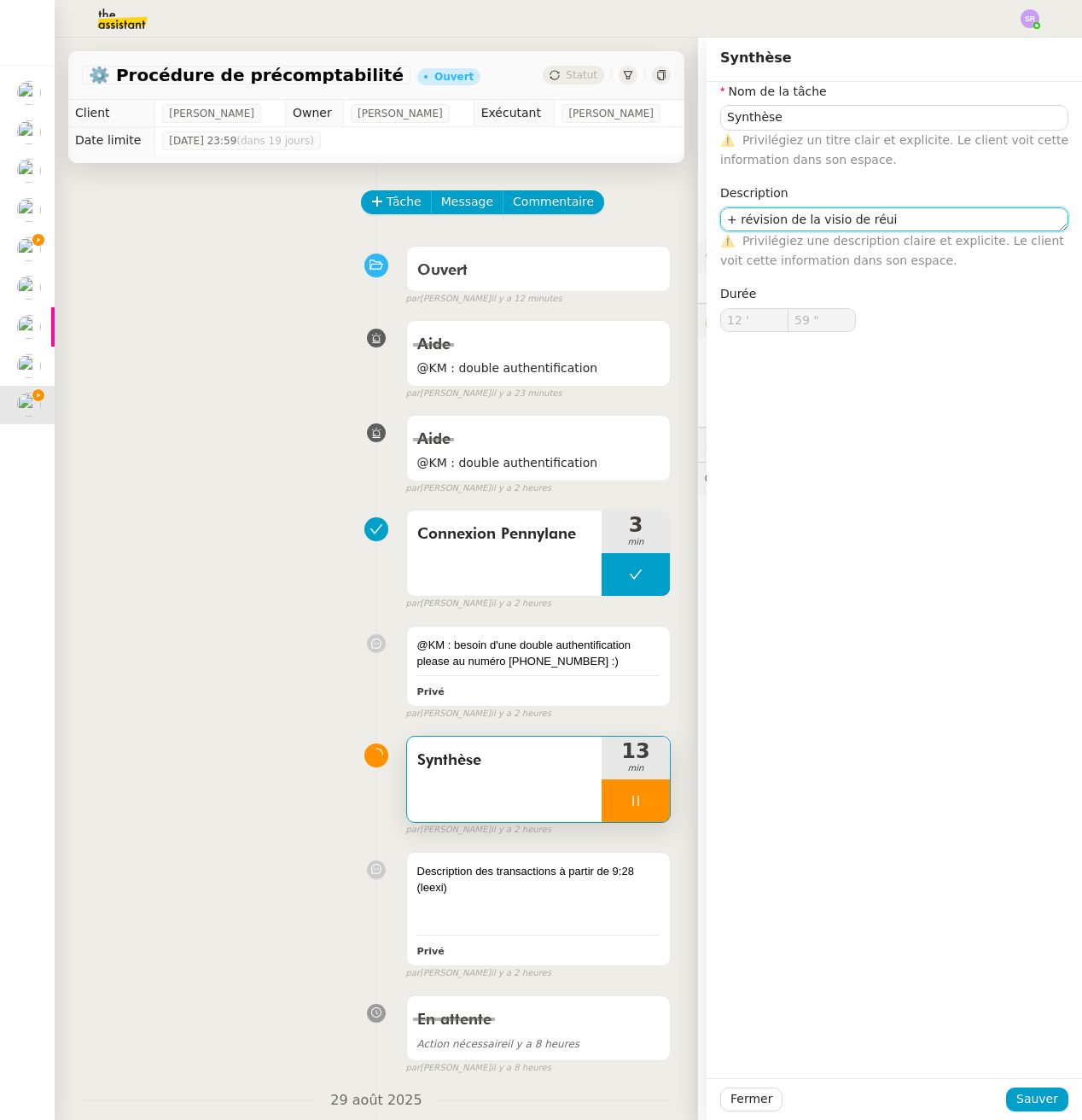
type textarea "+ révision de la visio de réu"
type input "13 '"
type input "1 ""
type textarea "+ révision de la visio de réunion"
type input "4 ""
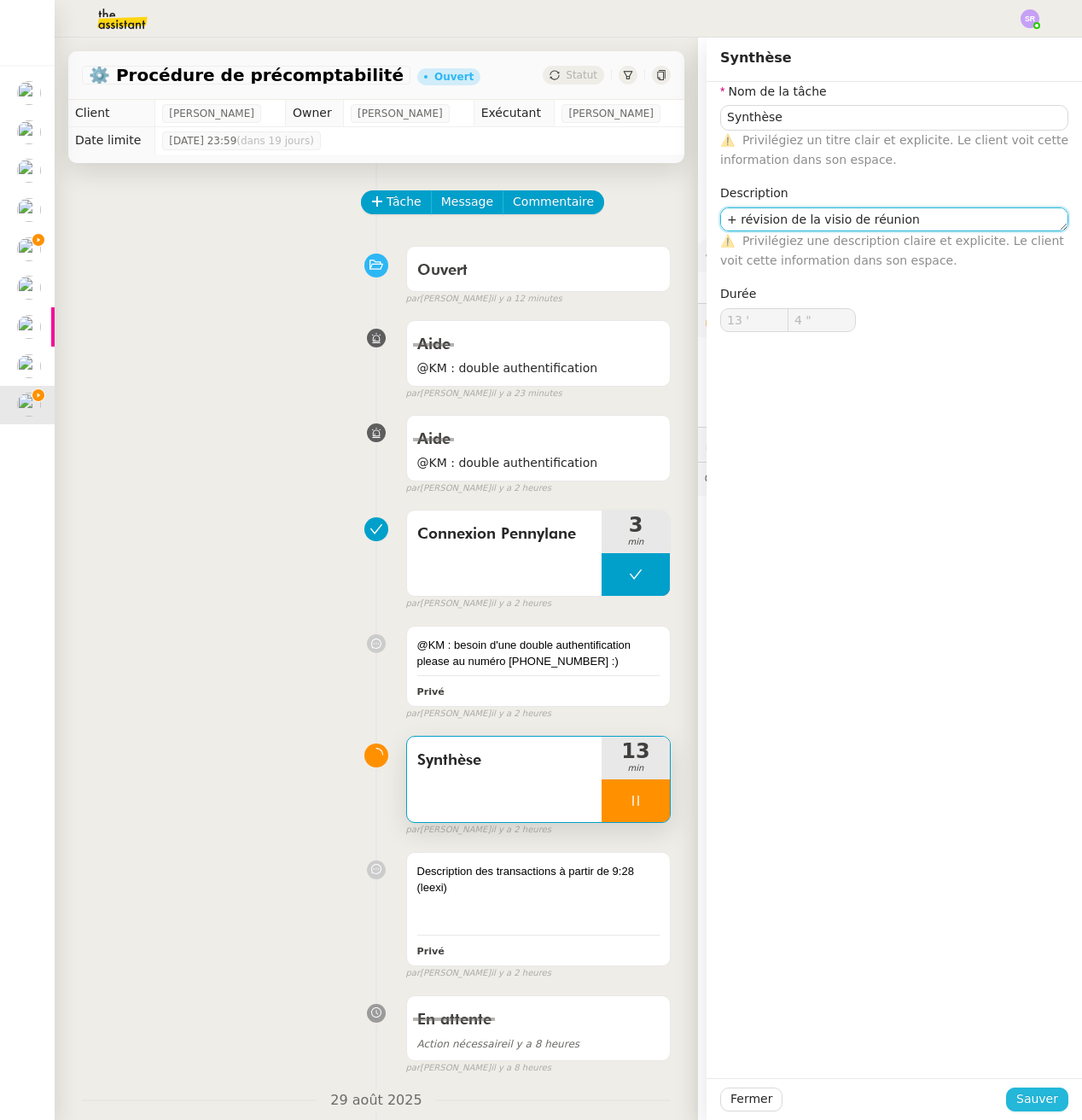
type textarea "+ révision de la visio de réunion"
click at [1032, 1097] on span "Sauver" at bounding box center [1036, 1099] width 41 height 19
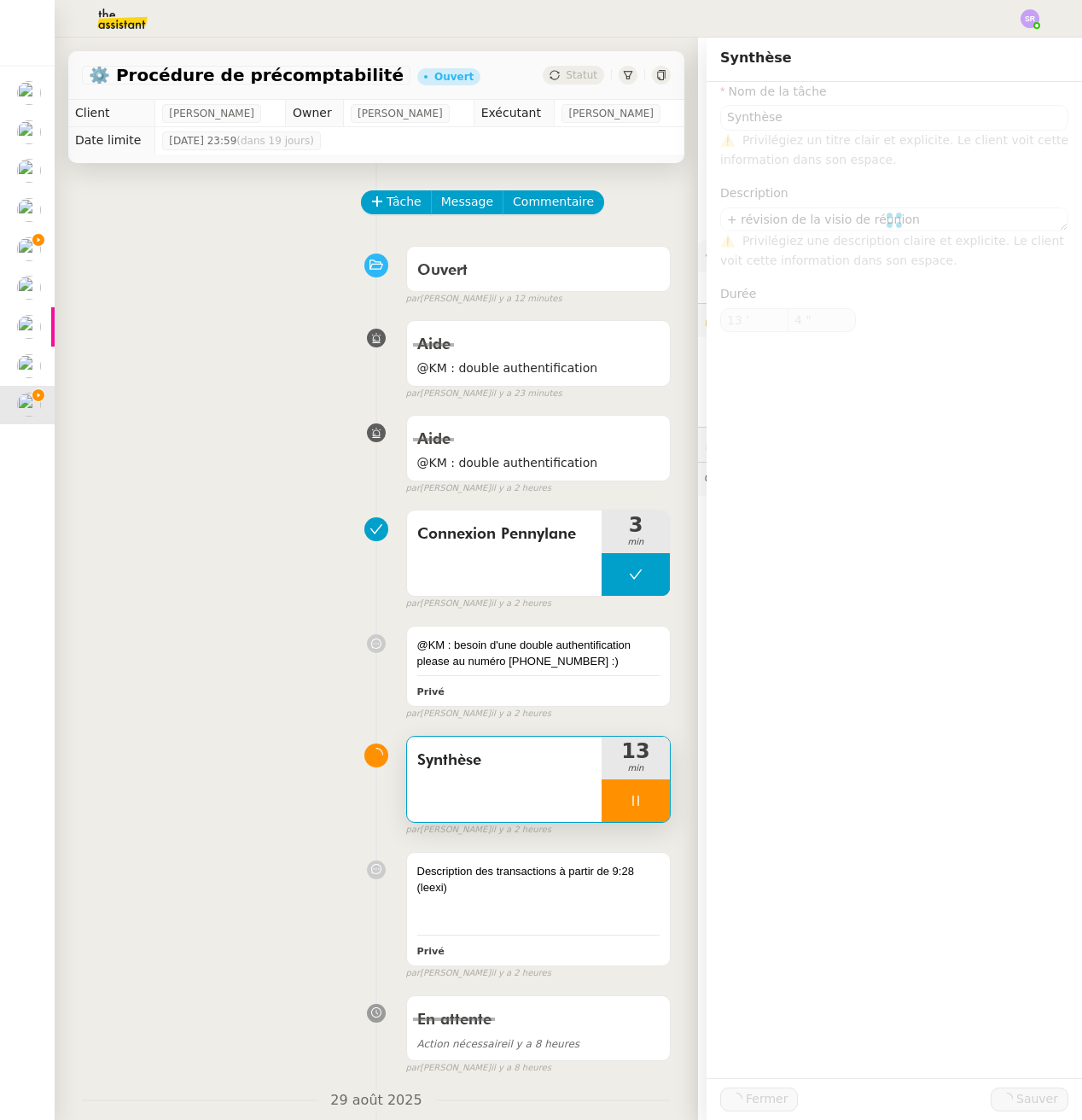
type input "5 ""
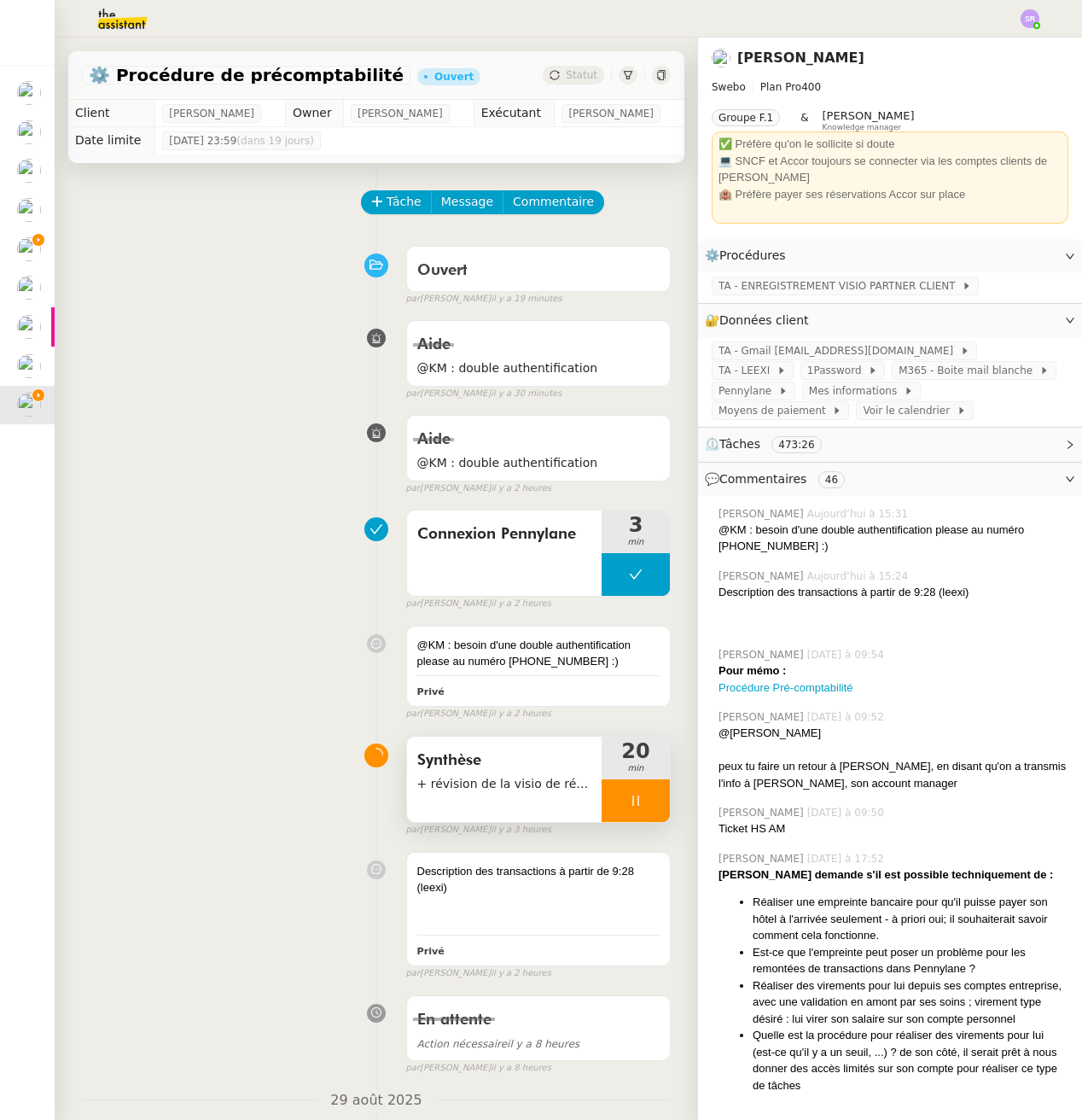
click at [632, 801] on div at bounding box center [635, 800] width 68 height 42
click at [399, 205] on span "Tâche" at bounding box center [403, 201] width 35 height 19
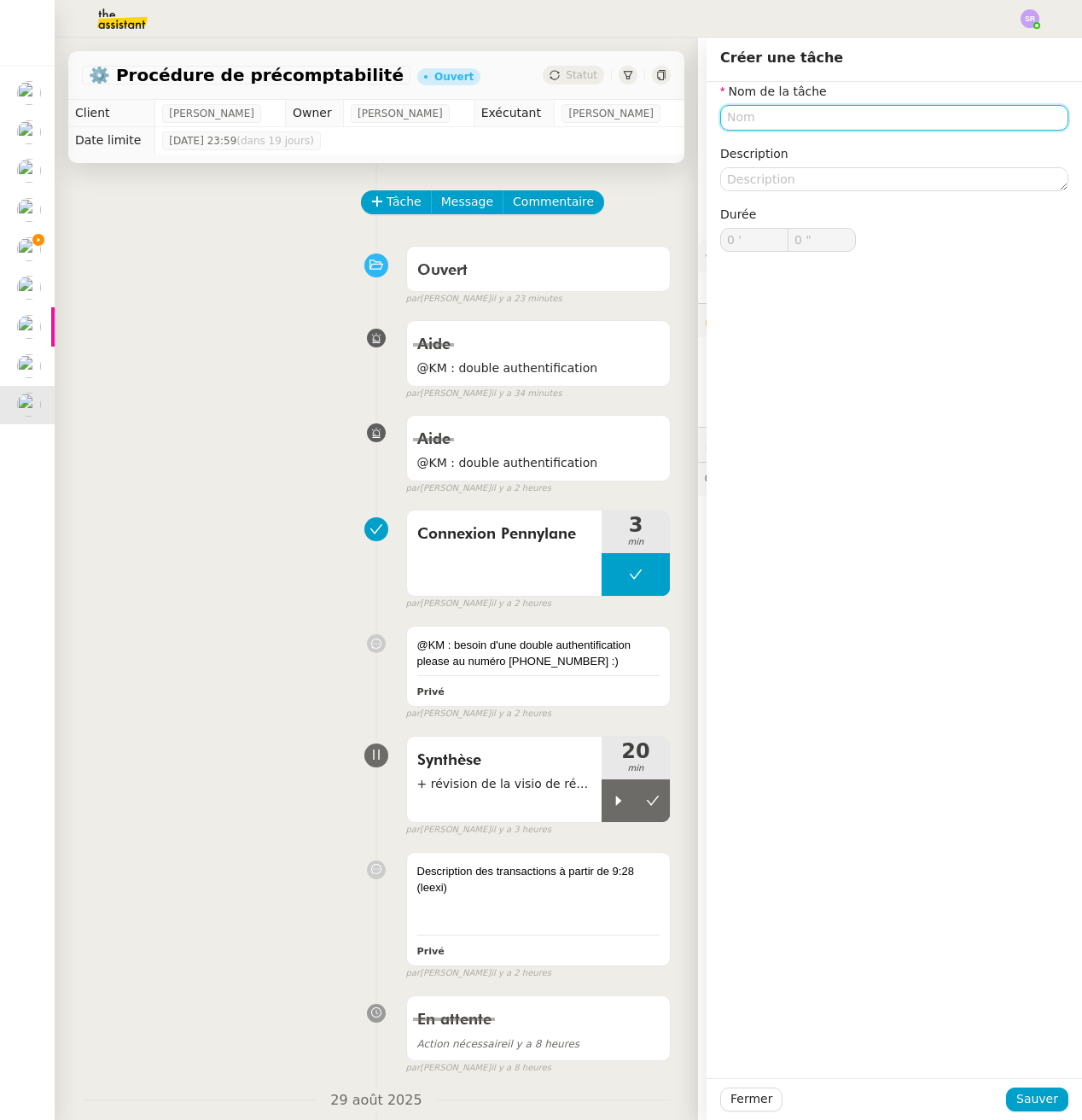
click at [928, 120] on input "text" at bounding box center [894, 117] width 348 height 25
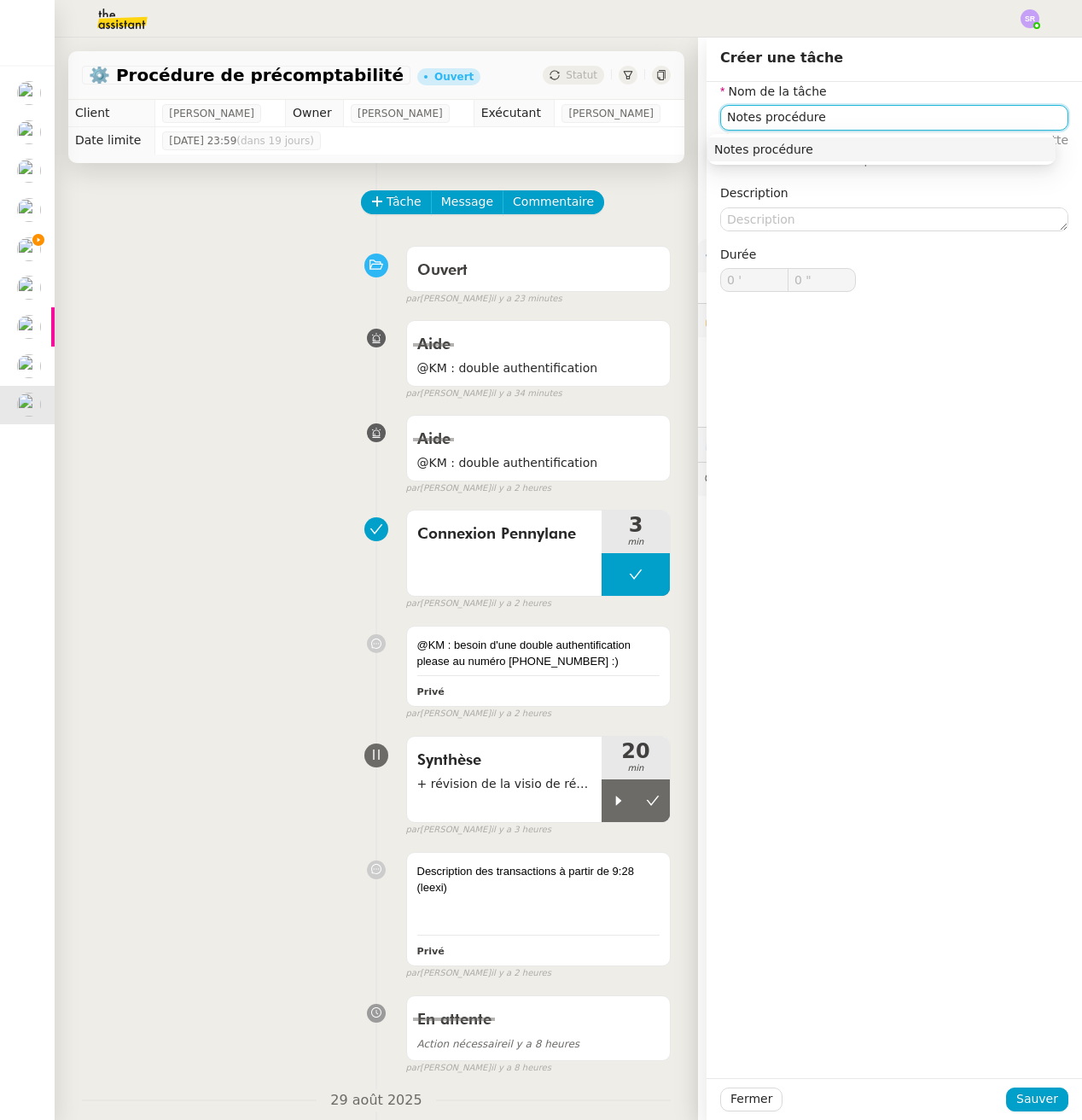
click at [895, 154] on div "Notes procédure" at bounding box center [881, 149] width 334 height 15
click at [754, 123] on input "Notes procédure" at bounding box center [894, 117] width 348 height 25
click at [880, 155] on div "Notes pour procédure" at bounding box center [881, 149] width 334 height 15
type input "Notes pour procédure"
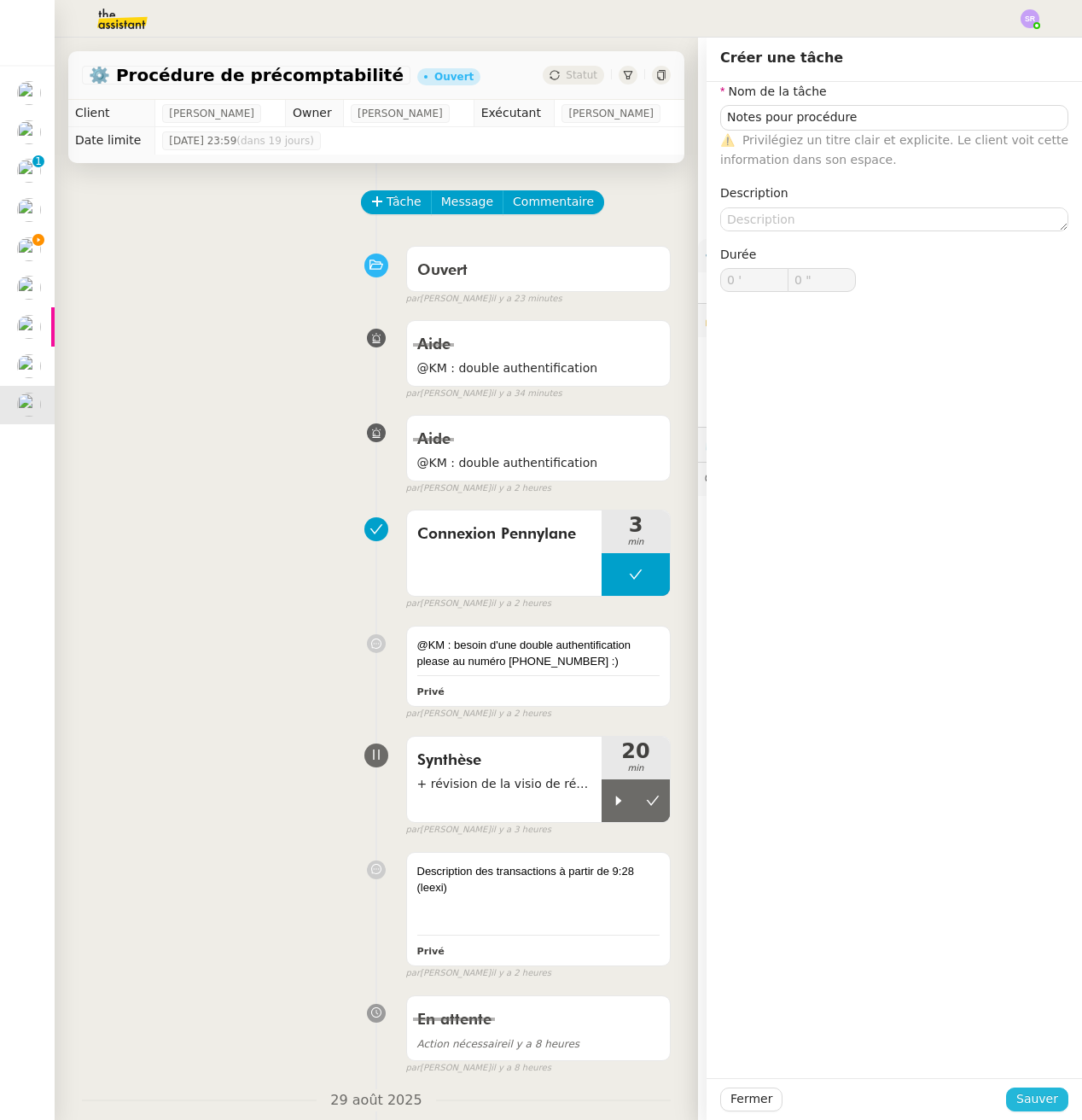
click at [1038, 1105] on span "Sauver" at bounding box center [1036, 1099] width 41 height 19
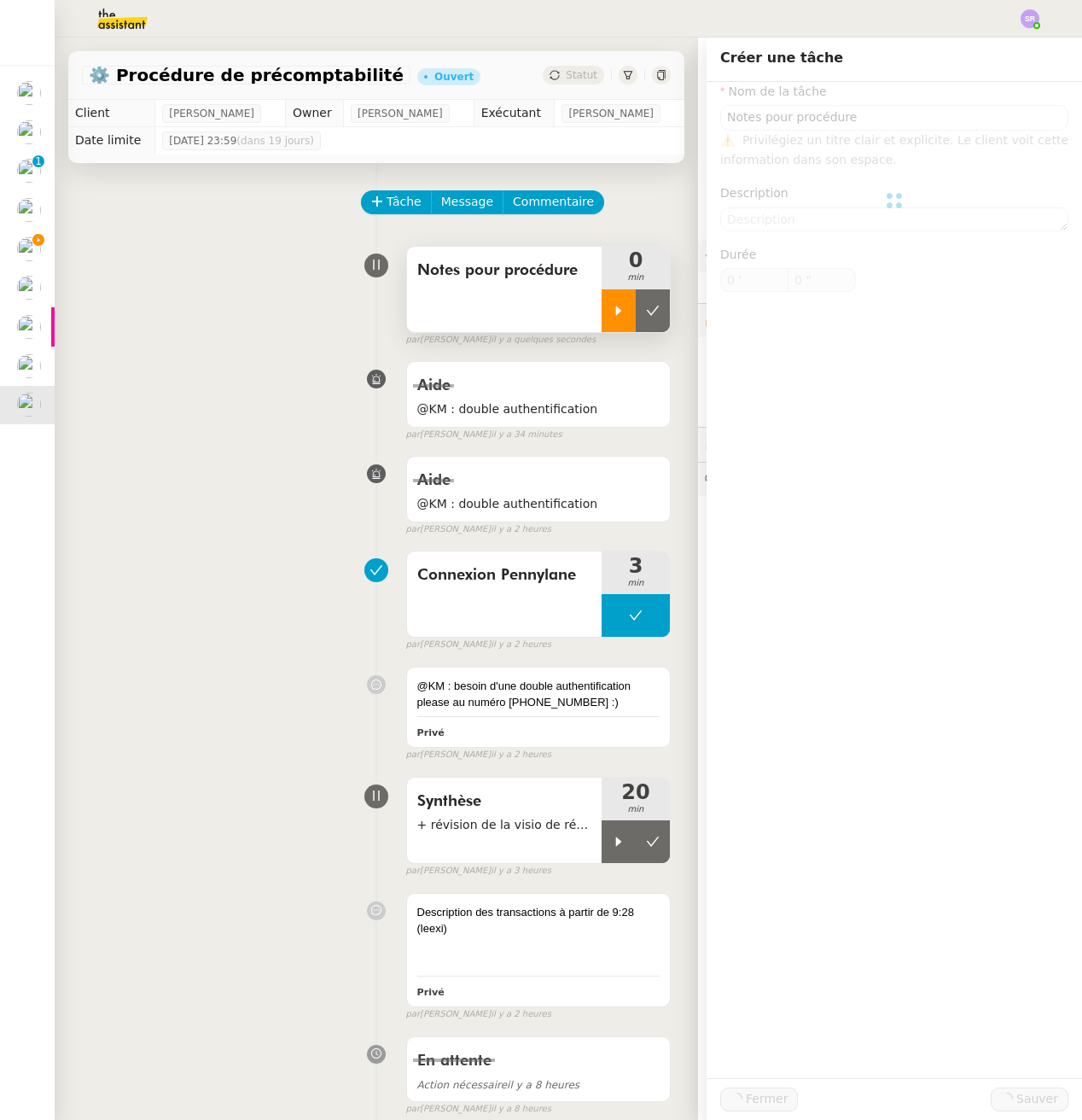
click at [611, 311] on icon at bounding box center [618, 310] width 13 height 13
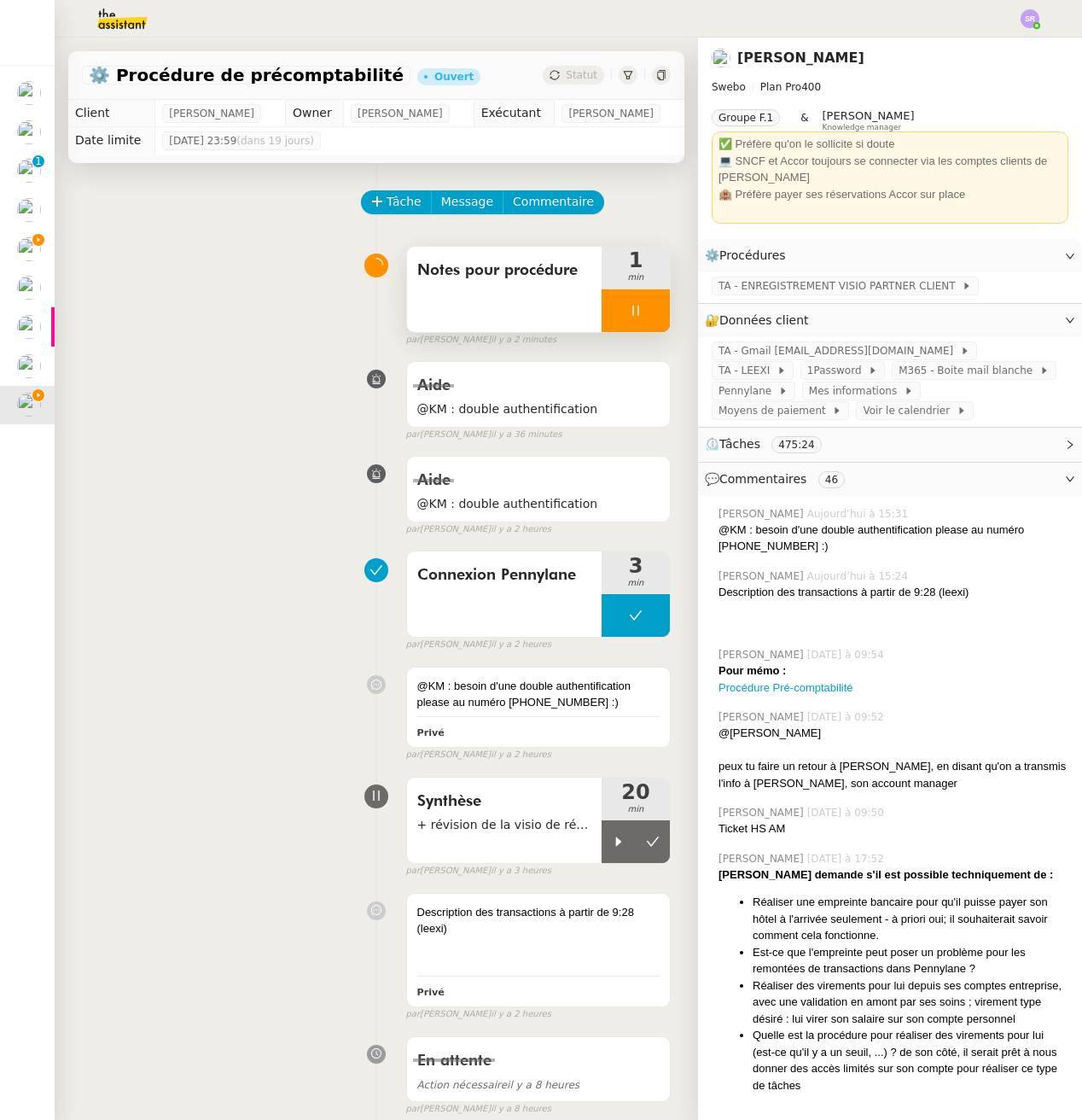
click at [629, 316] on icon at bounding box center [635, 310] width 13 height 13
click at [611, 846] on icon at bounding box center [618, 842] width 13 height 13
click at [647, 316] on button at bounding box center [652, 310] width 34 height 42
click at [629, 846] on icon at bounding box center [635, 842] width 13 height 13
click at [624, 842] on div at bounding box center [635, 842] width 68 height 42
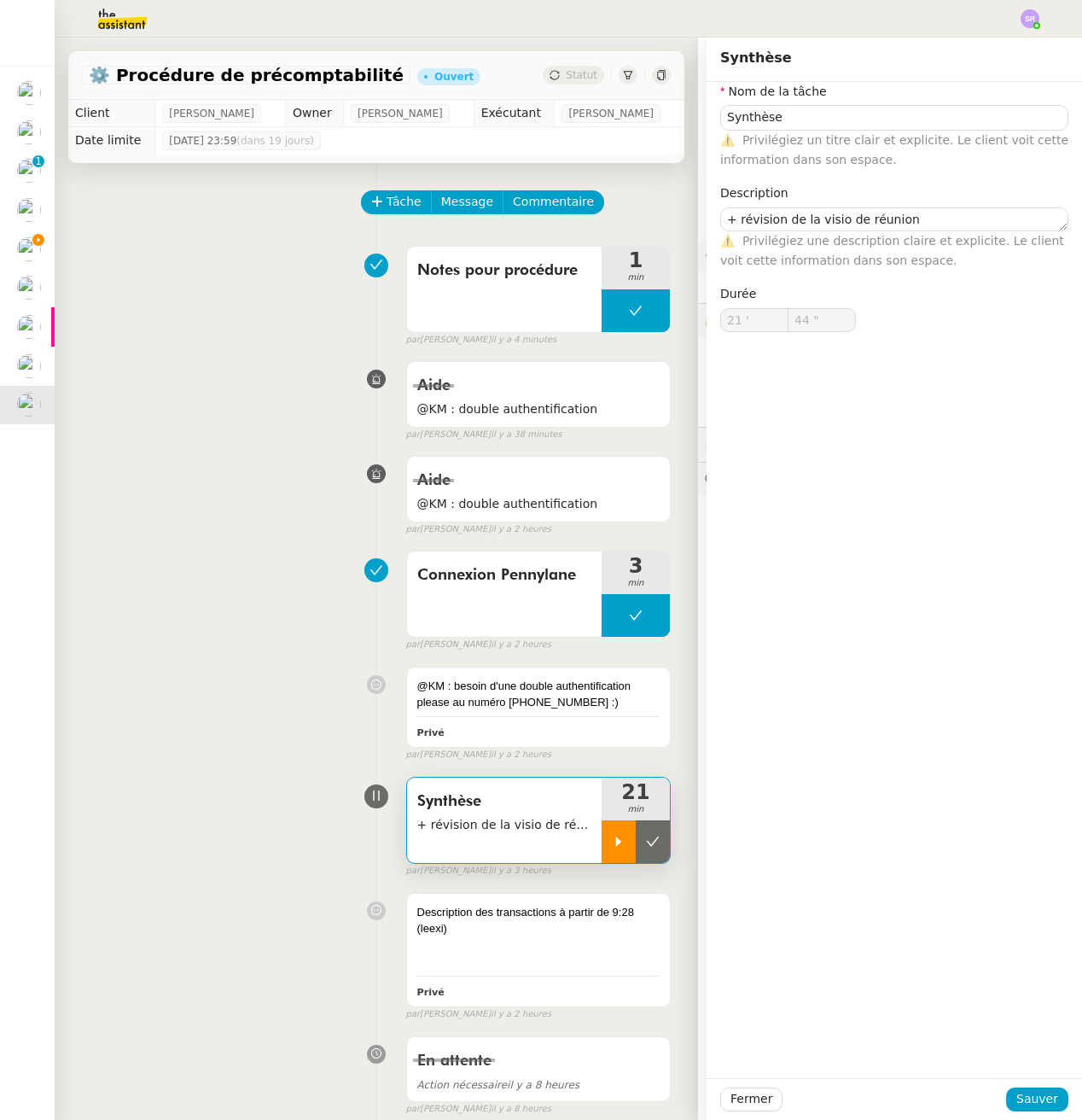
type input "Synthèse"
type textarea "+ révision de la visio de réunion"
type input "21 '"
type input "44 ""
click at [611, 845] on icon at bounding box center [618, 842] width 13 height 13
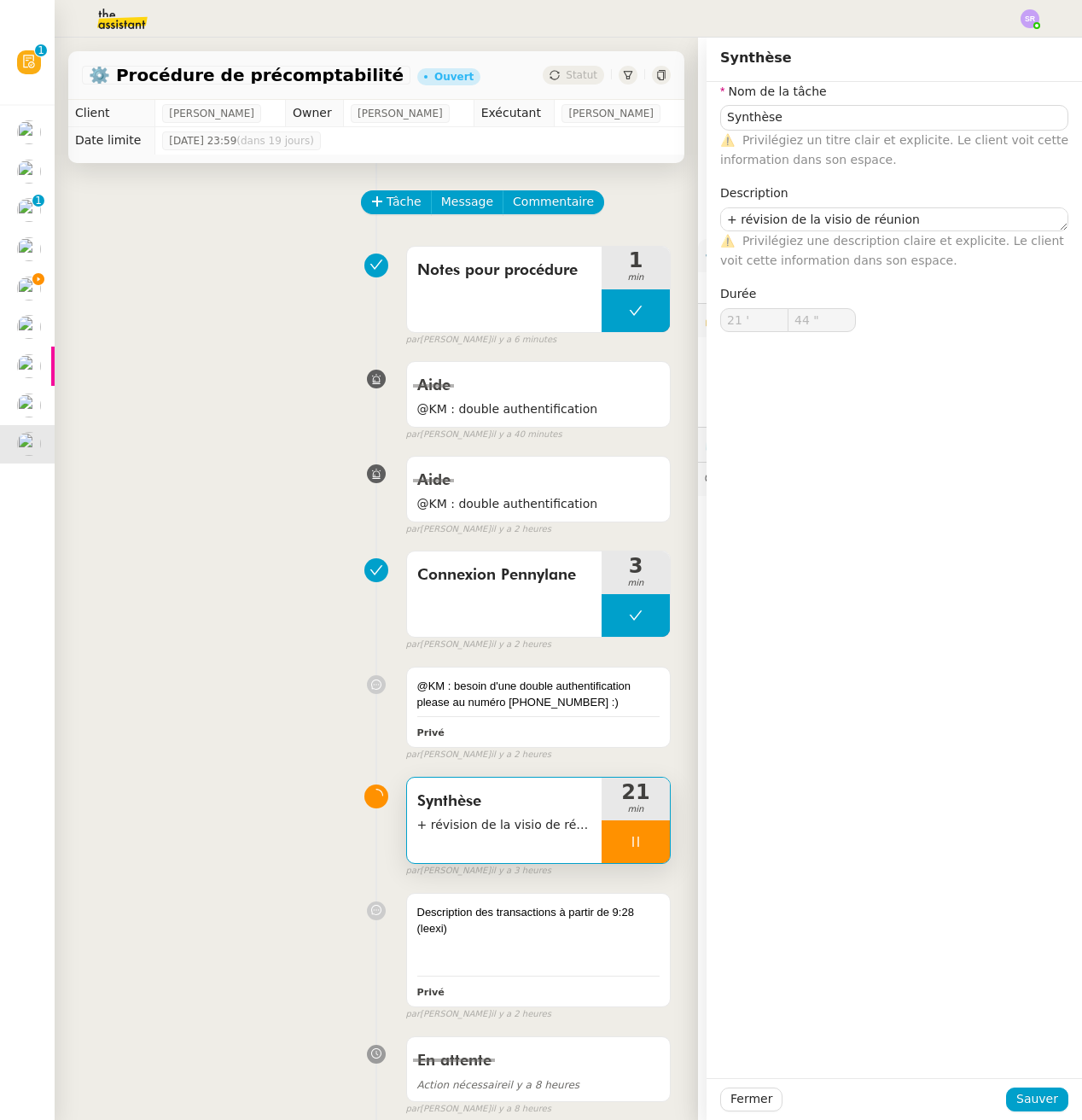
type input "Synthèse"
type textarea "+ révision de la visio de réunion"
type input "21 '"
type input "44 ""
type input "Synthèse"
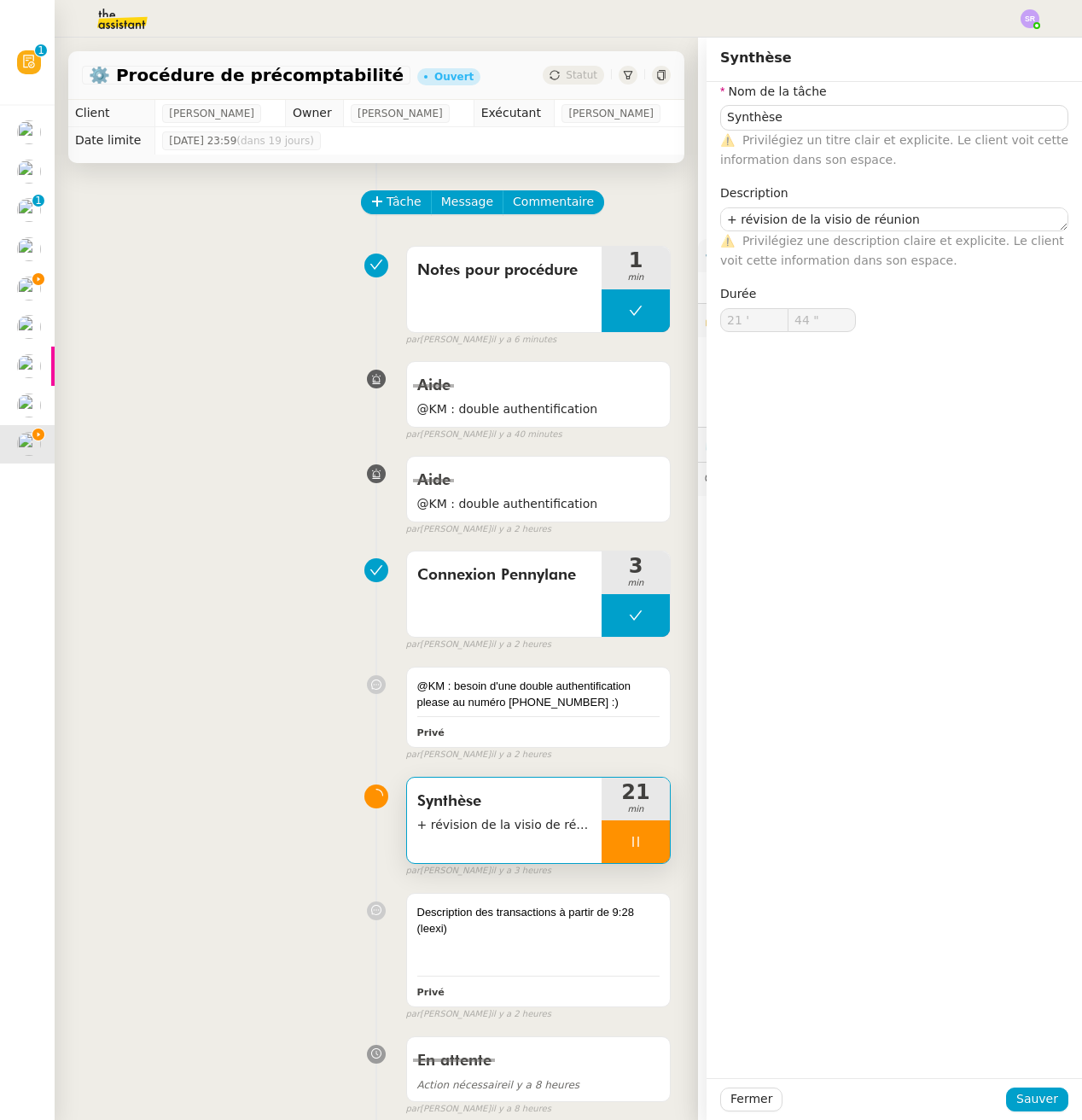
type textarea "+ révision de la visio de réunion"
type input "21 '"
type input "48 ""
type input "59 ""
type input "22 '"
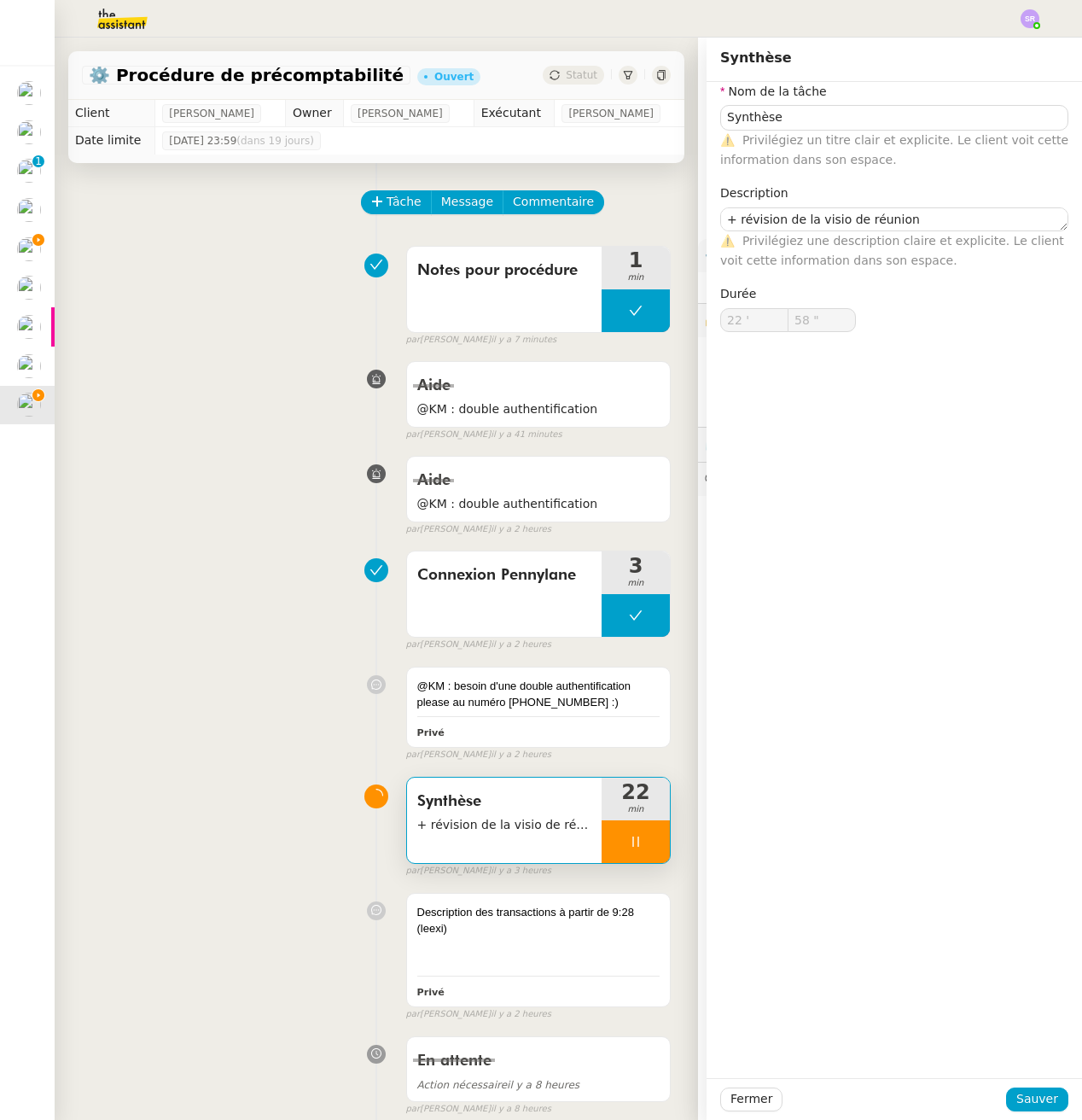
type input "59 ""
type input "23 '"
type input "59 ""
type input "24 '"
click at [629, 838] on icon at bounding box center [635, 842] width 13 height 13
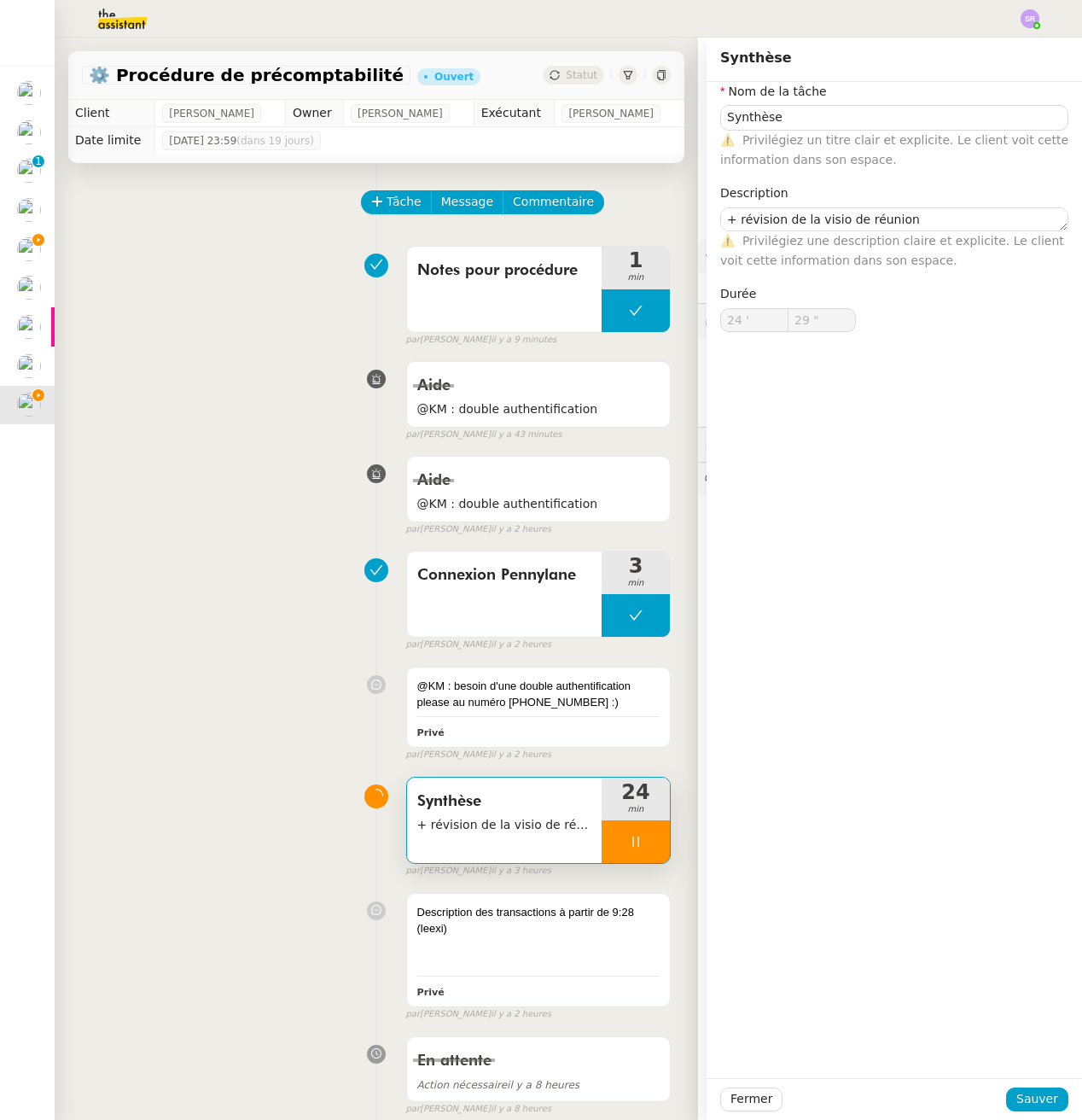
type input "30 ""
type input "Synthèse"
type textarea "+ révision de la visio de réunion"
type input "24 '"
type input "29 ""
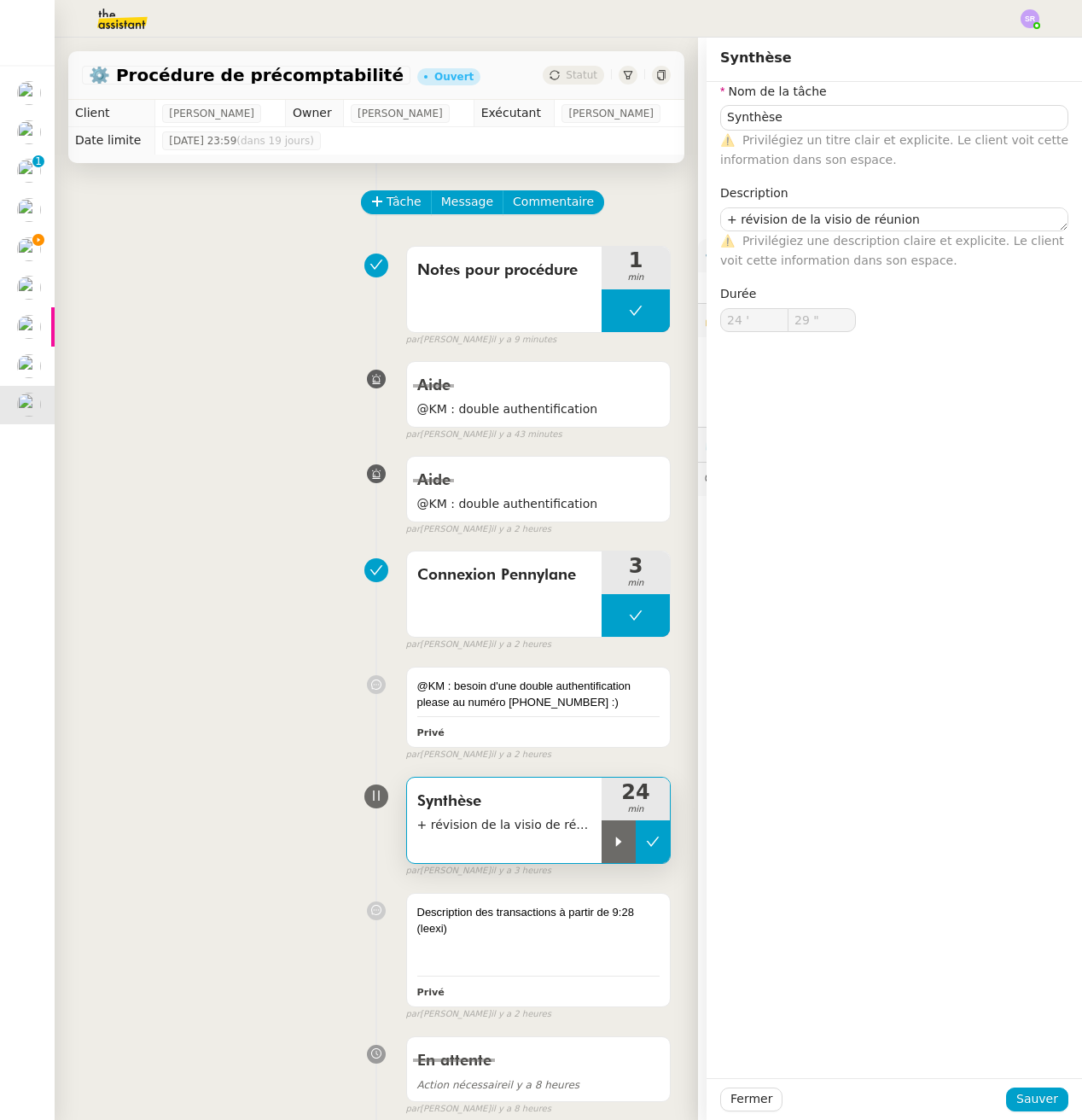
click at [646, 844] on icon at bounding box center [653, 842] width 13 height 13
type input "Synthèse"
type textarea "+ révision de la visio de réunion"
type input "24 '"
type input "29 ""
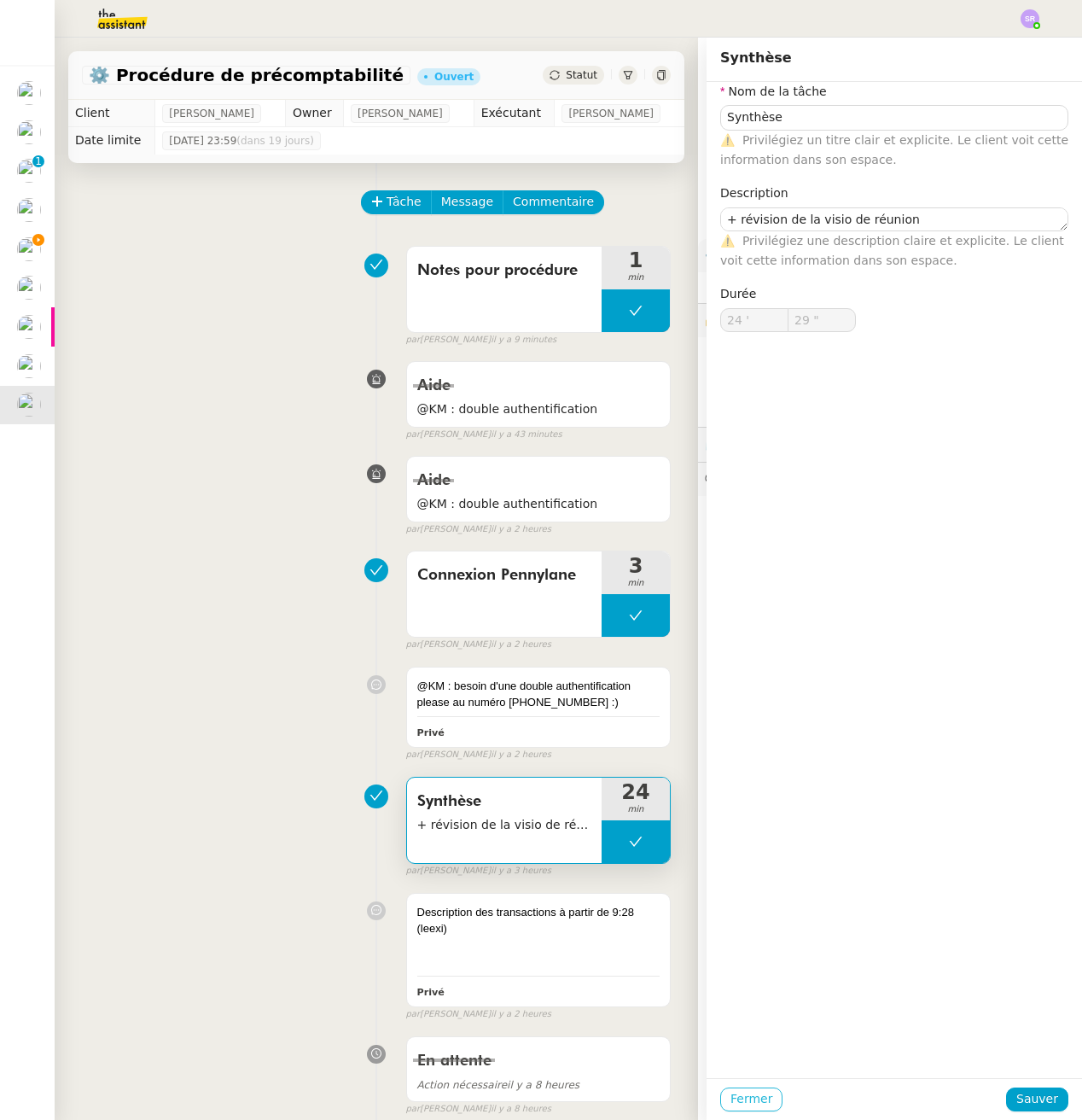
type input "Synthèse"
type textarea "+ révision de la visio de réunion"
type input "24 '"
type input "29 ""
type input "Synthèse"
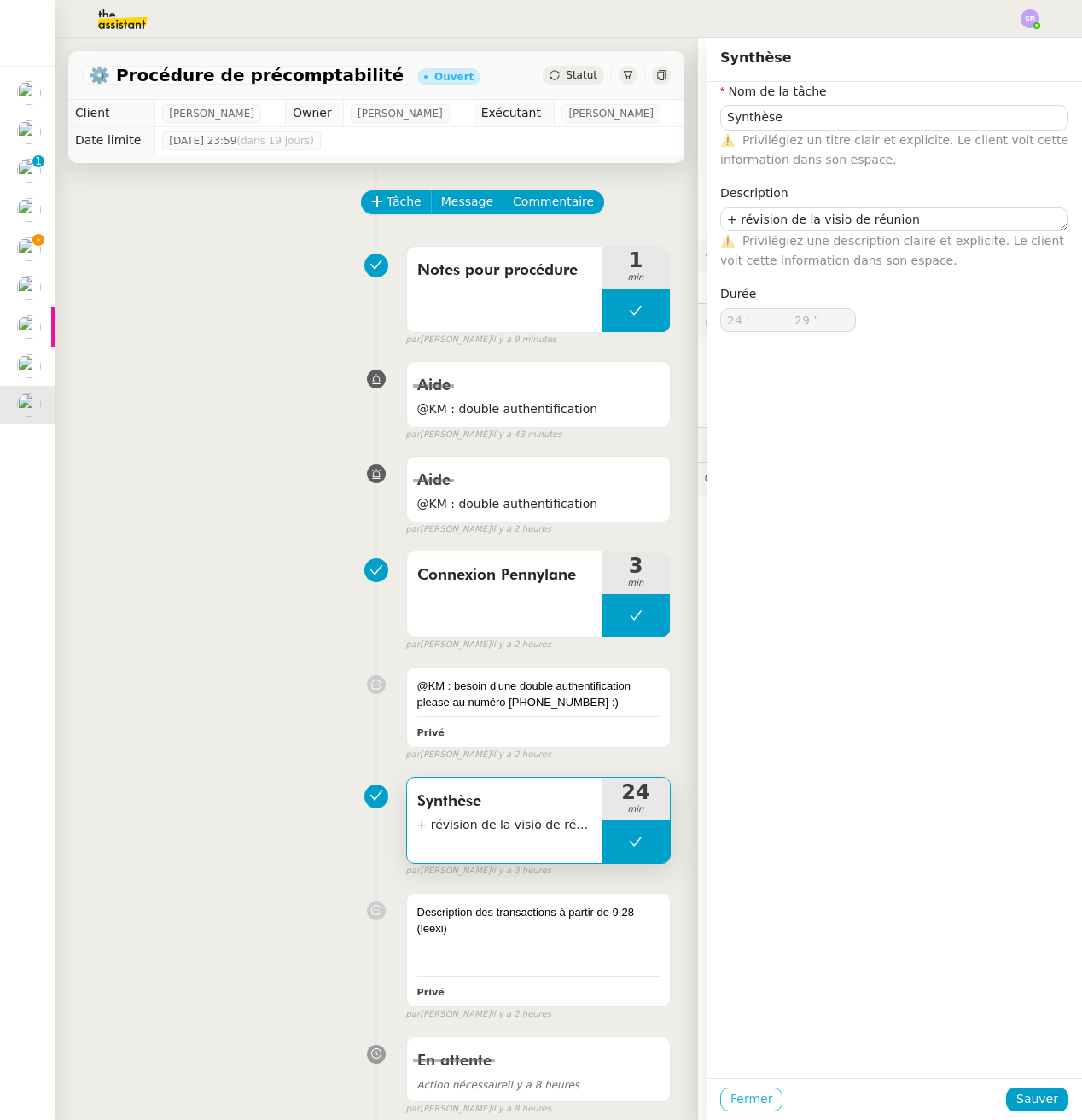
type textarea "+ révision de la visio de réunion"
type input "24 '"
type input "29 ""
click at [730, 1096] on span "Fermer" at bounding box center [750, 1099] width 41 height 19
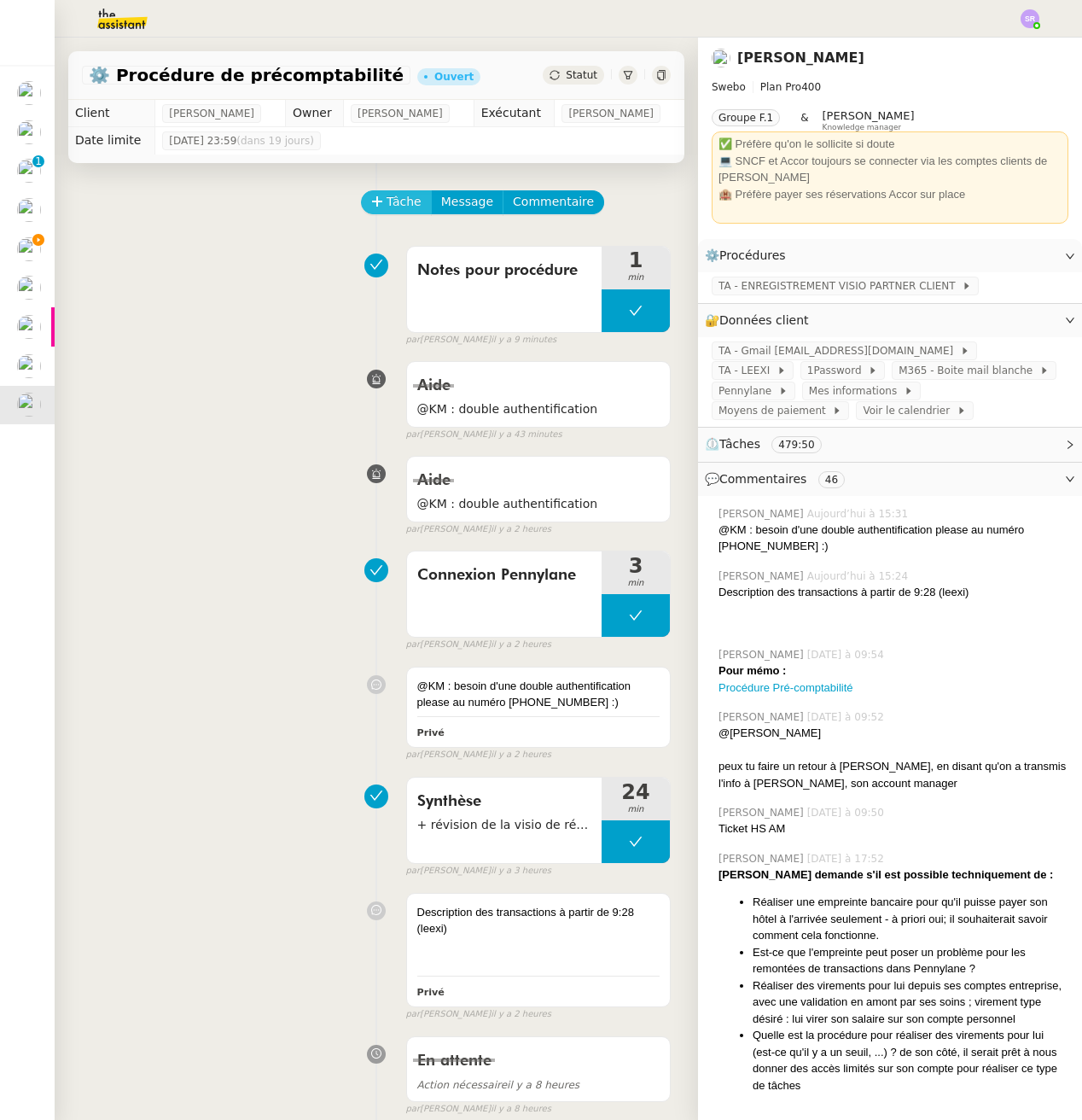
click at [399, 200] on span "Tâche" at bounding box center [403, 201] width 35 height 19
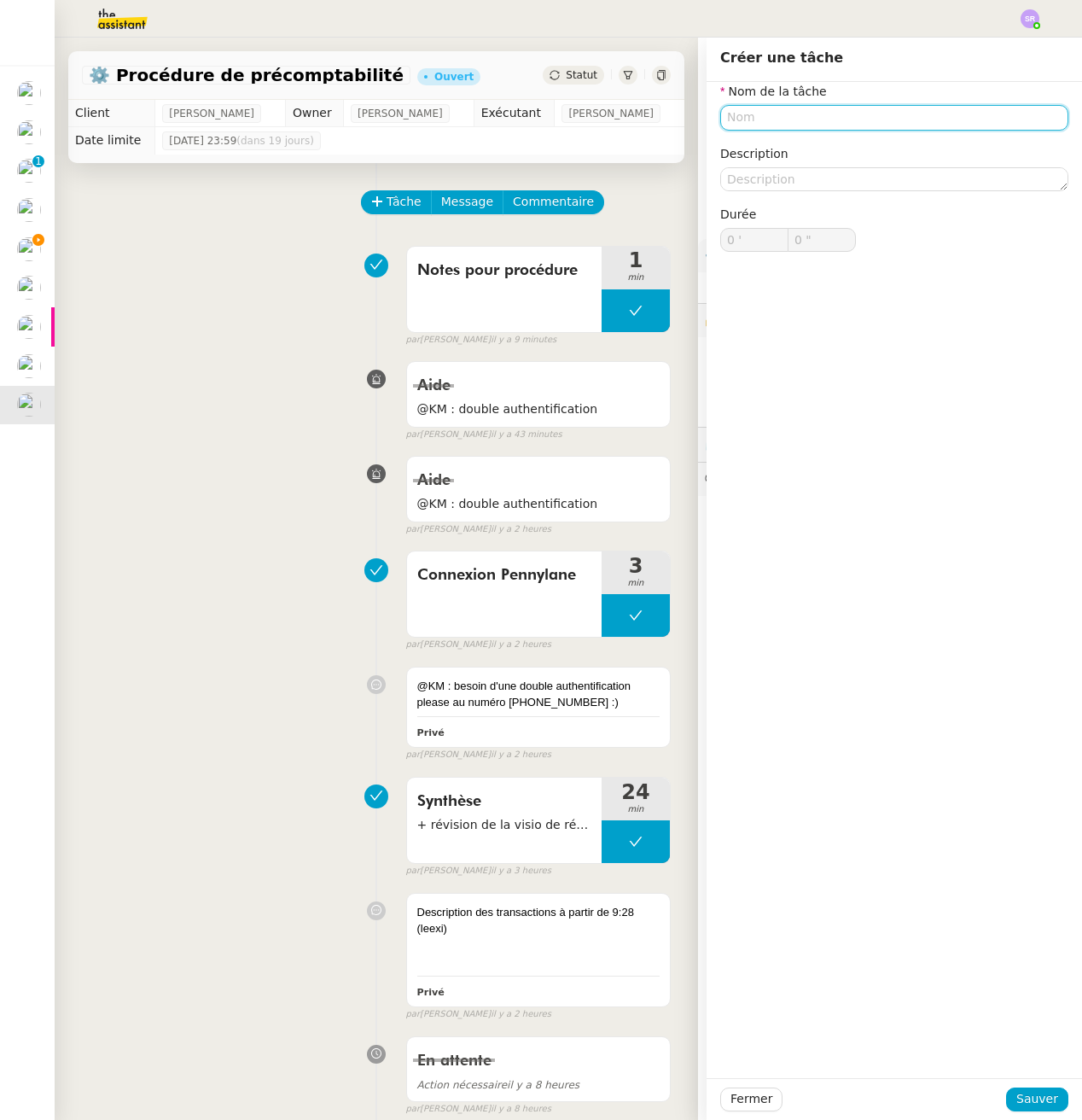
click at [850, 116] on input "text" at bounding box center [894, 117] width 348 height 25
click at [856, 119] on input "text" at bounding box center [894, 117] width 348 height 25
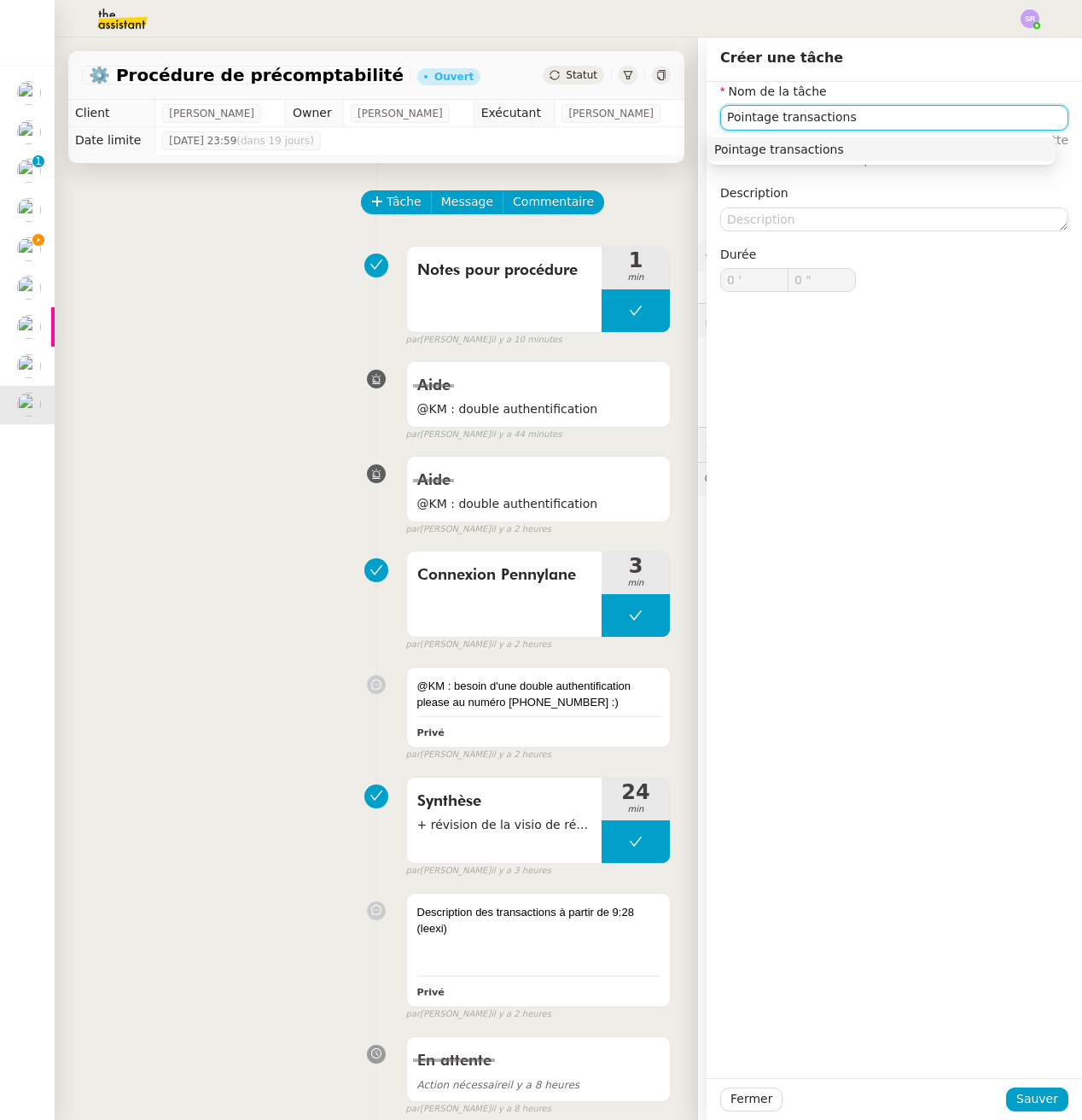
drag, startPoint x: 756, startPoint y: 144, endPoint x: 794, endPoint y: 175, distance: 49.0
click at [756, 144] on div "Pointage transactions" at bounding box center [881, 149] width 334 height 15
type input "Pointage transactions"
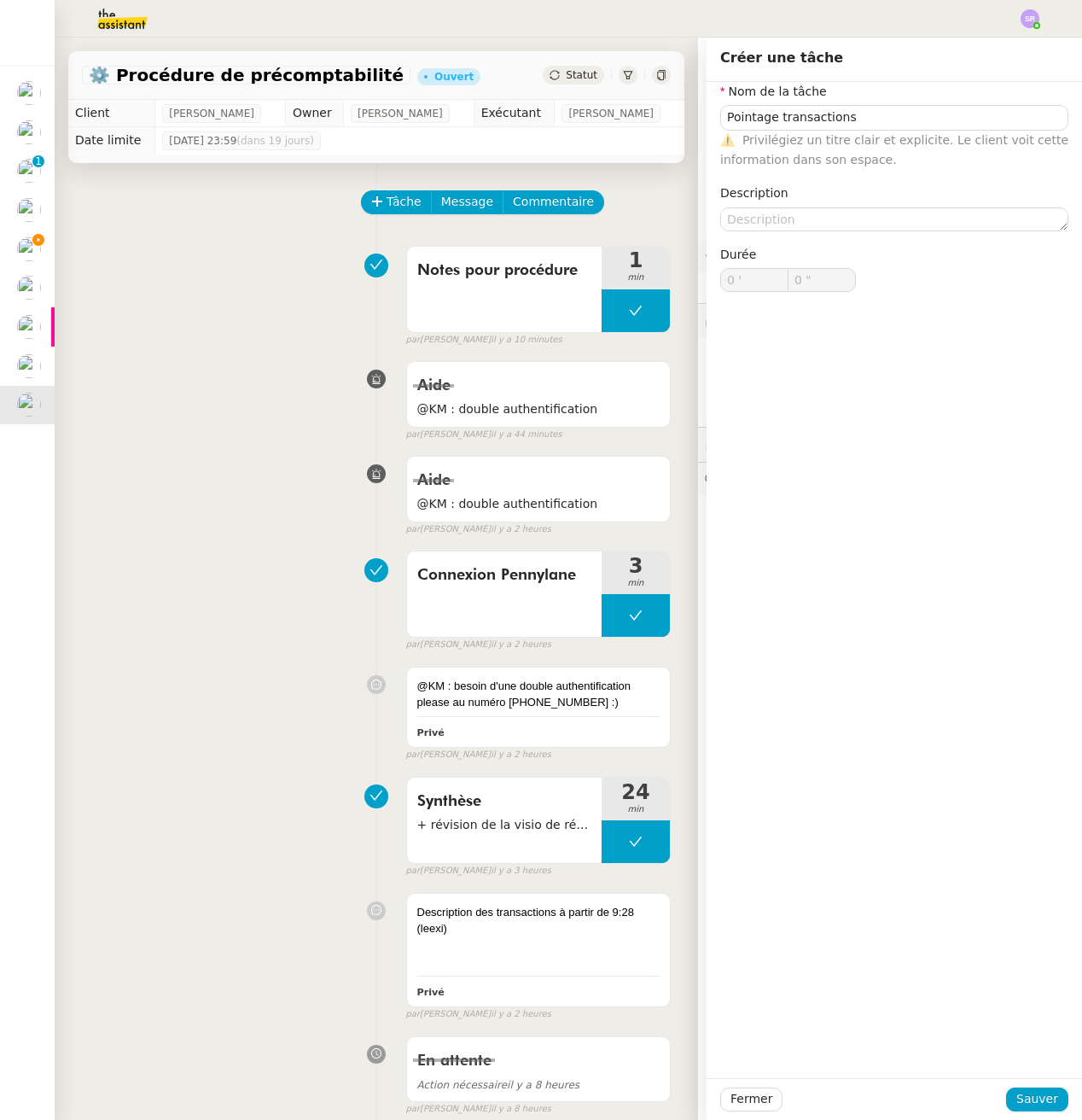
click at [1022, 1084] on div "Fermer Sauver" at bounding box center [894, 1098] width 375 height 41
click at [1029, 1096] on span "Sauver" at bounding box center [1036, 1099] width 41 height 19
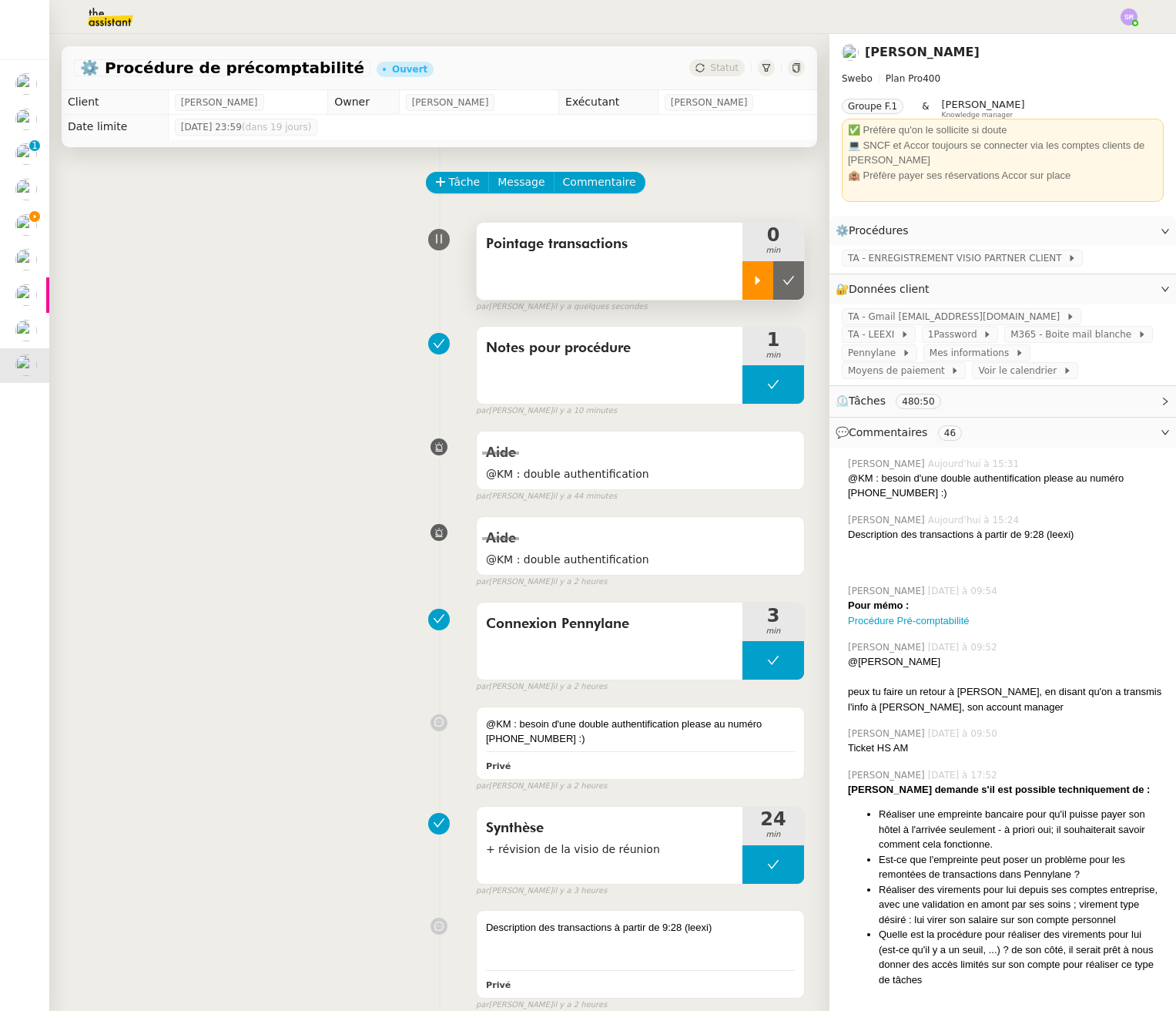
click at [742, 287] on div at bounding box center [757, 280] width 30 height 38
click at [767, 281] on icon at bounding box center [774, 280] width 12 height 12
click at [742, 864] on button at bounding box center [773, 864] width 62 height 38
click at [782, 869] on icon at bounding box center [788, 864] width 12 height 12
click at [620, 254] on span "Pointage transactions" at bounding box center [609, 244] width 247 height 23
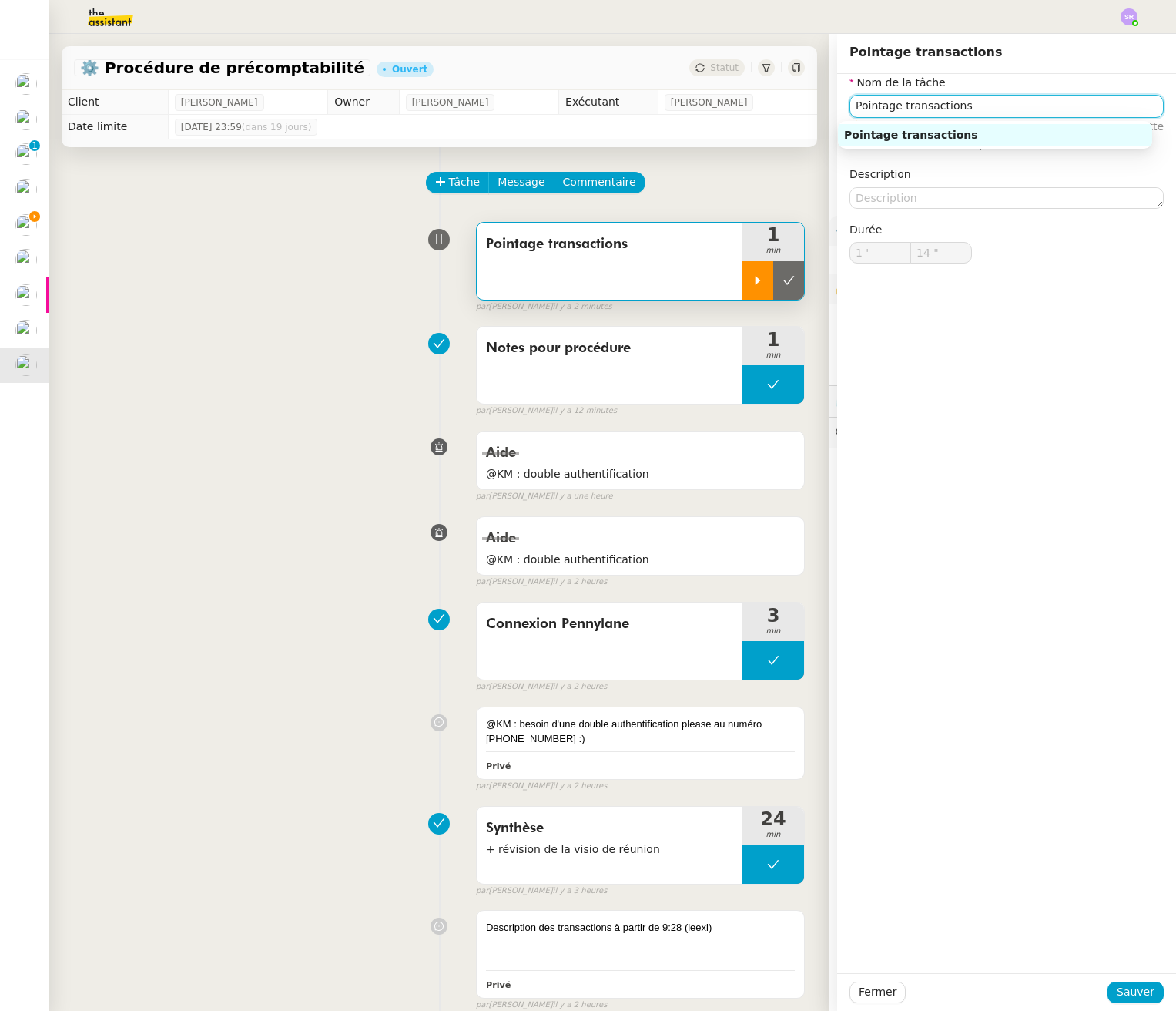
drag, startPoint x: 983, startPoint y: 101, endPoint x: 830, endPoint y: 98, distance: 153.0
click at [837, 96] on div "Nom de la tâche Pointage transactions ⚠️ Privilégiez un titre clair et explicit…" at bounding box center [1007, 181] width 339 height 214
click at [951, 135] on div "Rapprochement bancaire" at bounding box center [994, 135] width 302 height 14
type input "Rapprochement bancaire"
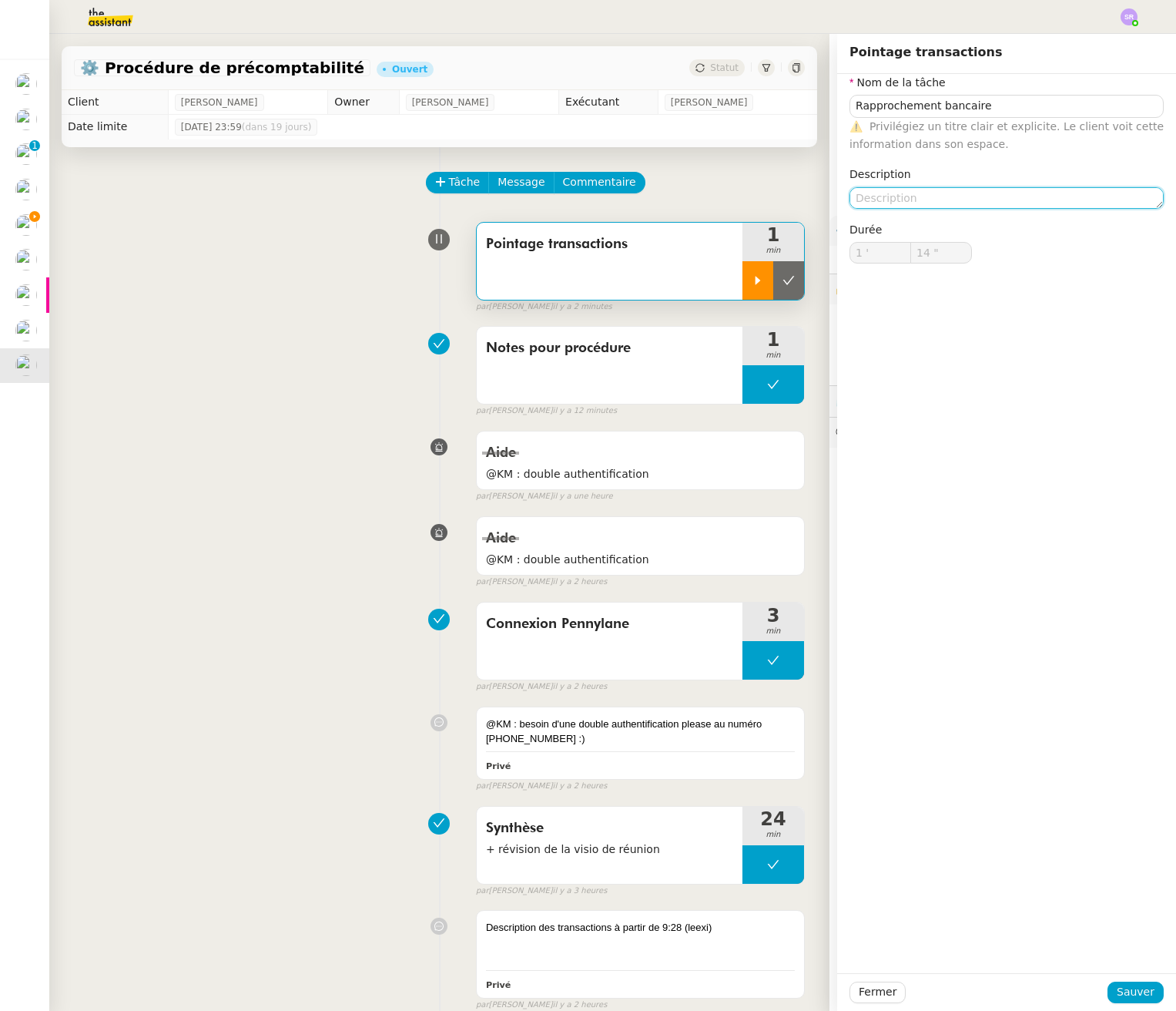
click at [960, 202] on textarea at bounding box center [1007, 197] width 315 height 22
type textarea "à partir des factures fournisseurs"
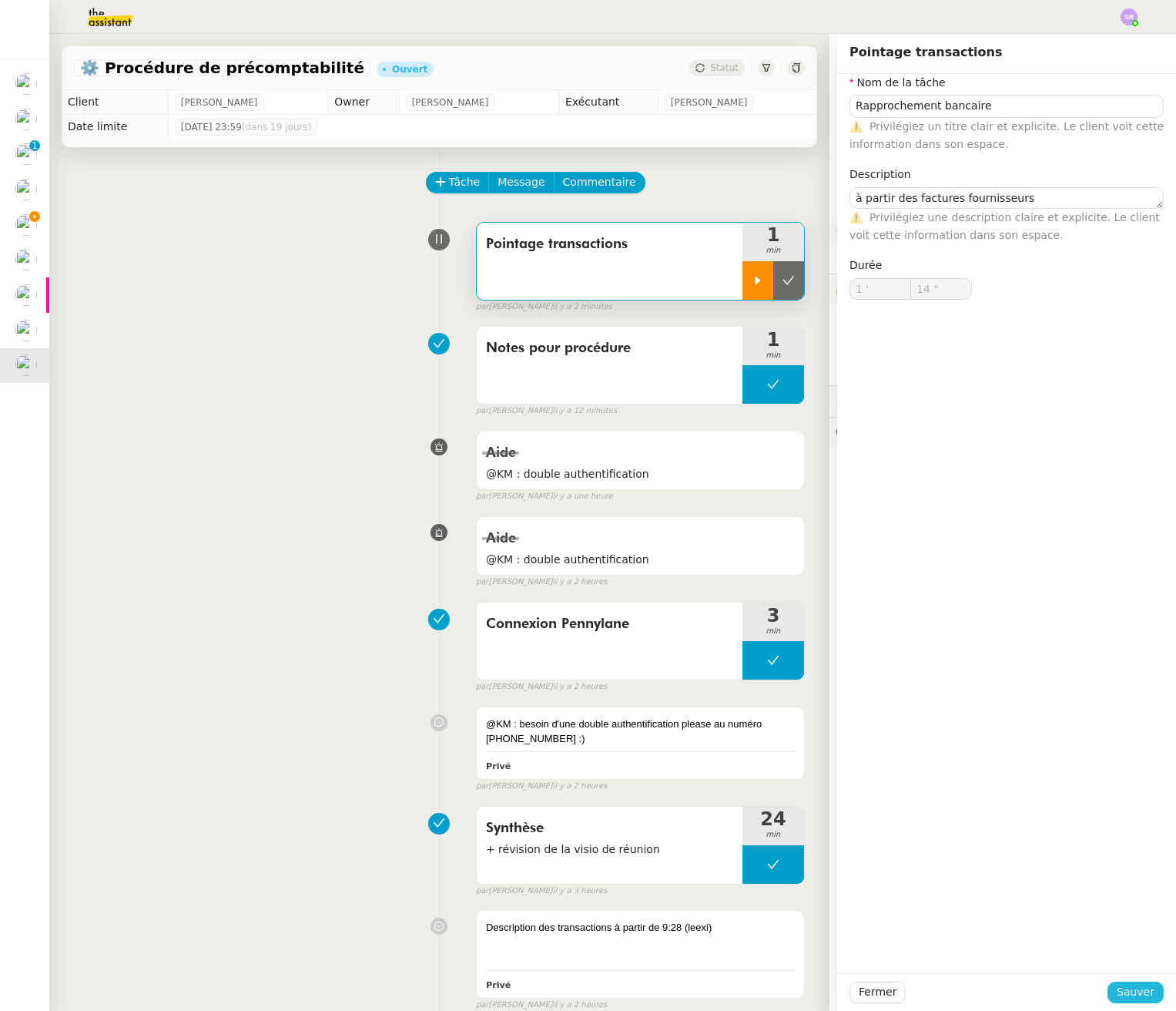
click at [976, 987] on span "Sauver" at bounding box center [1135, 992] width 37 height 17
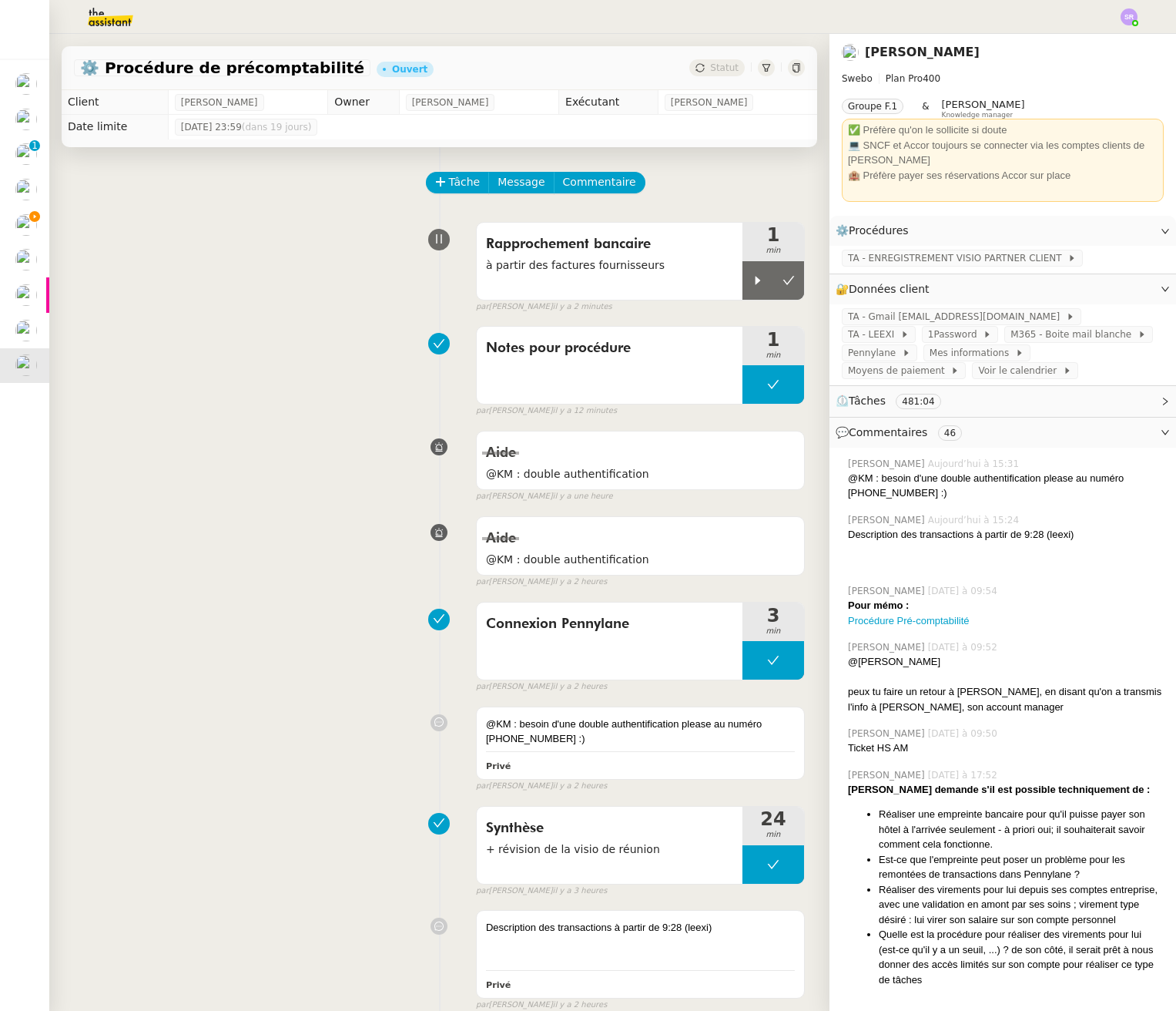
drag, startPoint x: 737, startPoint y: 286, endPoint x: 1109, endPoint y: 528, distance: 443.8
click at [752, 286] on icon at bounding box center [758, 280] width 12 height 12
click at [767, 282] on div at bounding box center [773, 280] width 62 height 38
click at [742, 868] on button at bounding box center [773, 864] width 62 height 38
click at [783, 864] on icon at bounding box center [788, 864] width 11 height 9
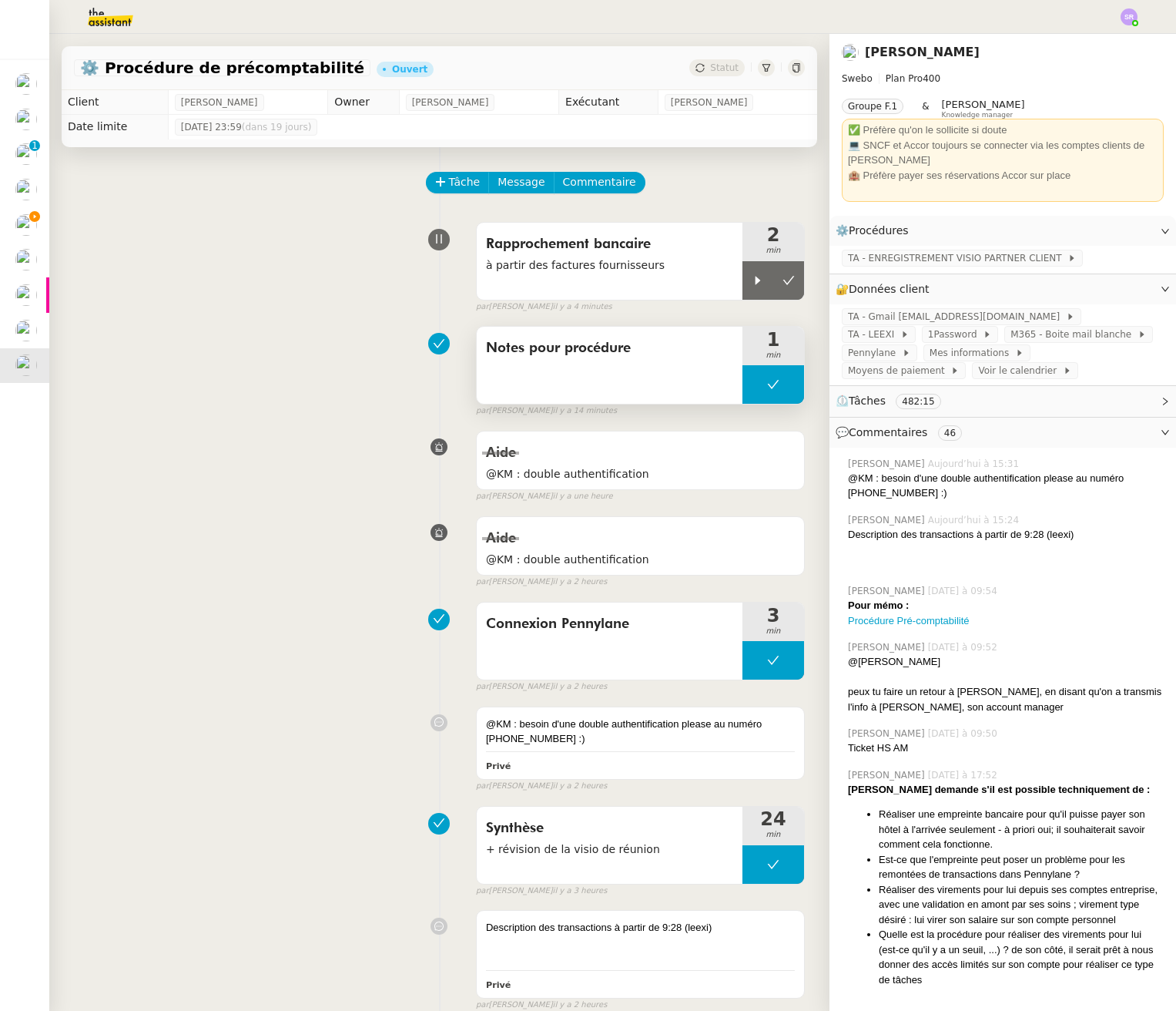
click at [698, 386] on div "Notes pour procédure" at bounding box center [609, 365] width 266 height 77
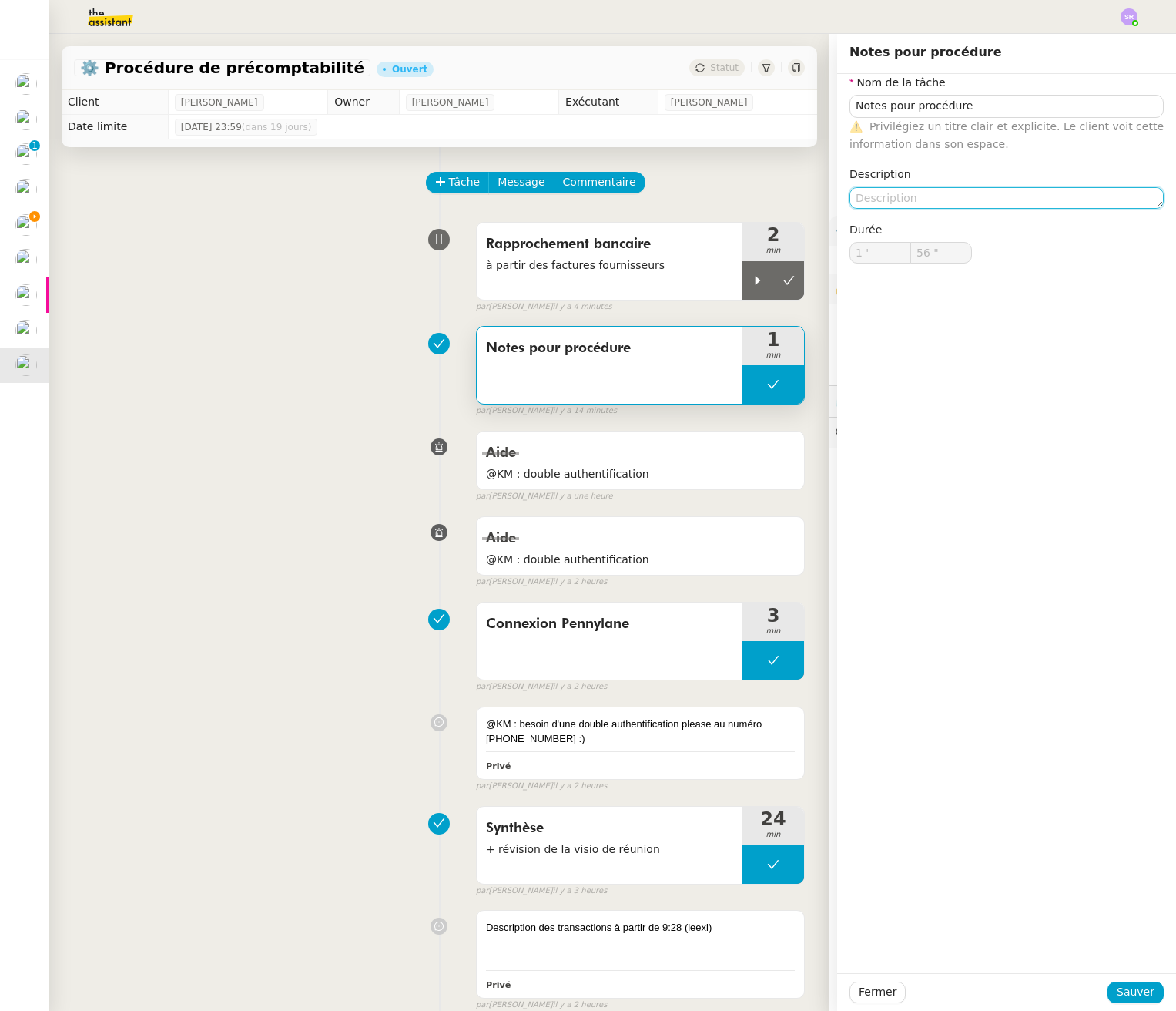
click at [976, 193] on textarea at bounding box center [1007, 197] width 315 height 22
type textarea "+ suivi des actions"
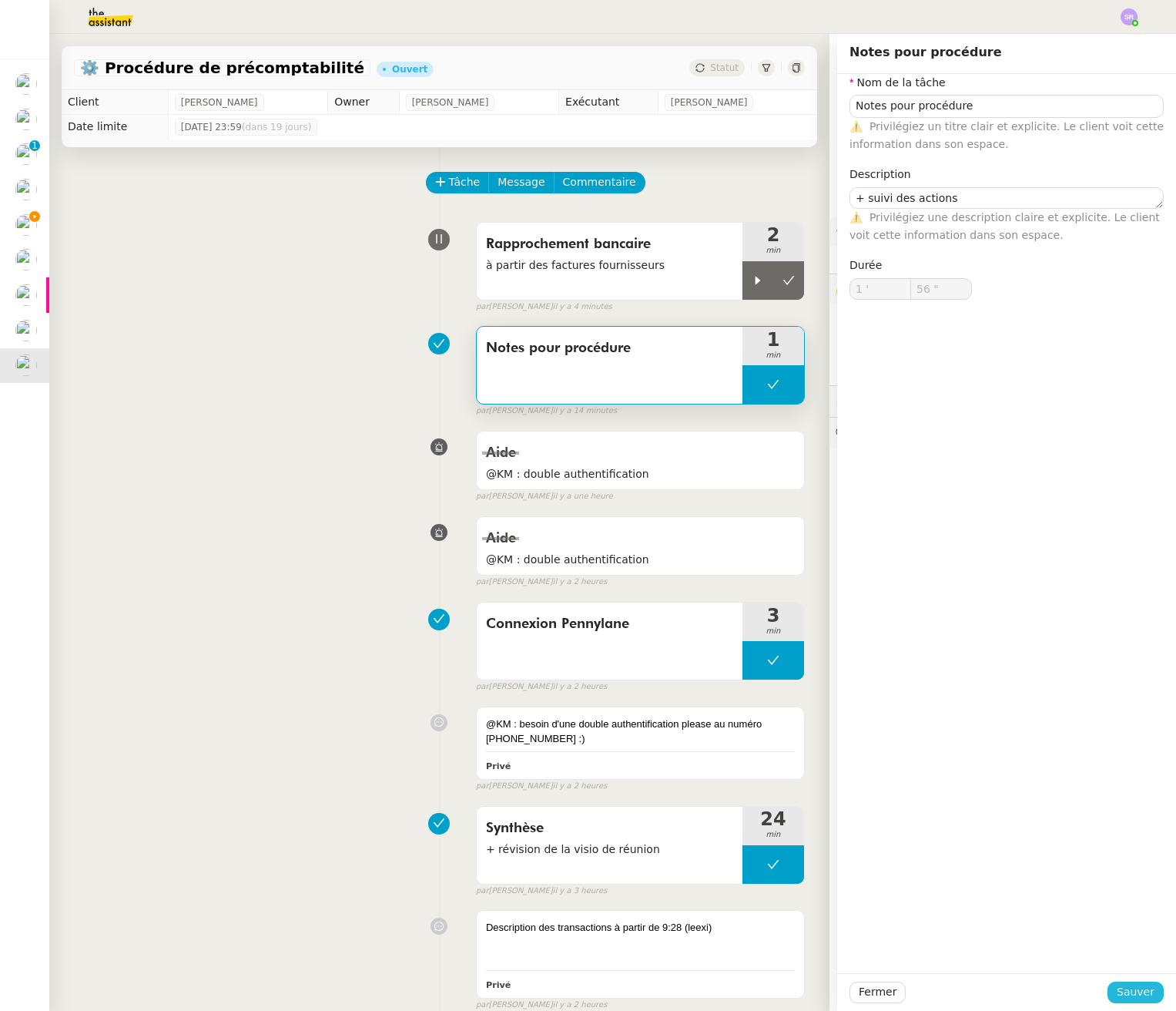
click at [976, 999] on button "Sauver" at bounding box center [1135, 992] width 56 height 22
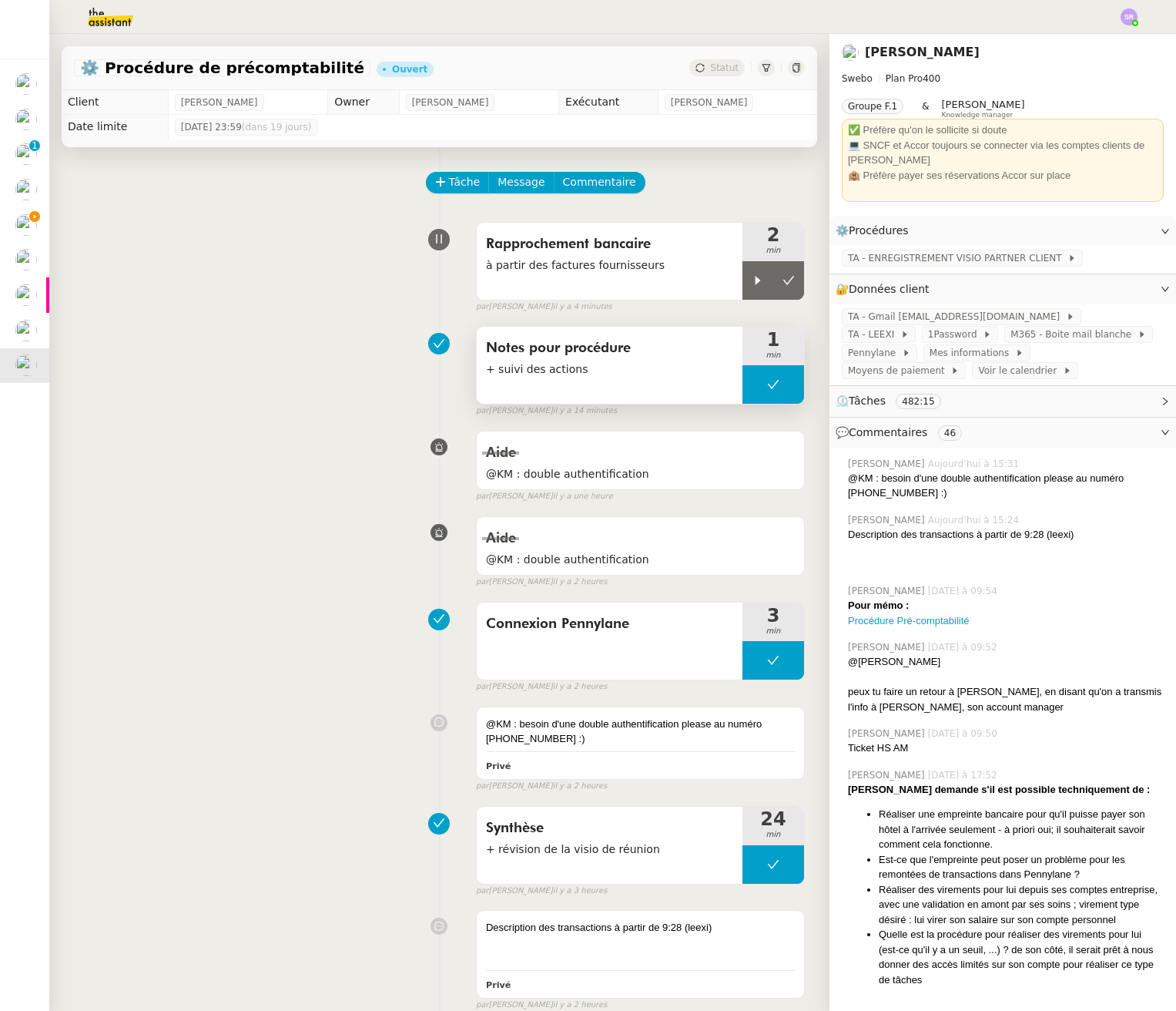
click at [742, 389] on button at bounding box center [773, 384] width 62 height 38
drag, startPoint x: 735, startPoint y: 386, endPoint x: 737, endPoint y: 509, distance: 123.0
click at [755, 385] on icon at bounding box center [758, 385] width 5 height 9
click at [636, 957] on div at bounding box center [640, 958] width 309 height 16
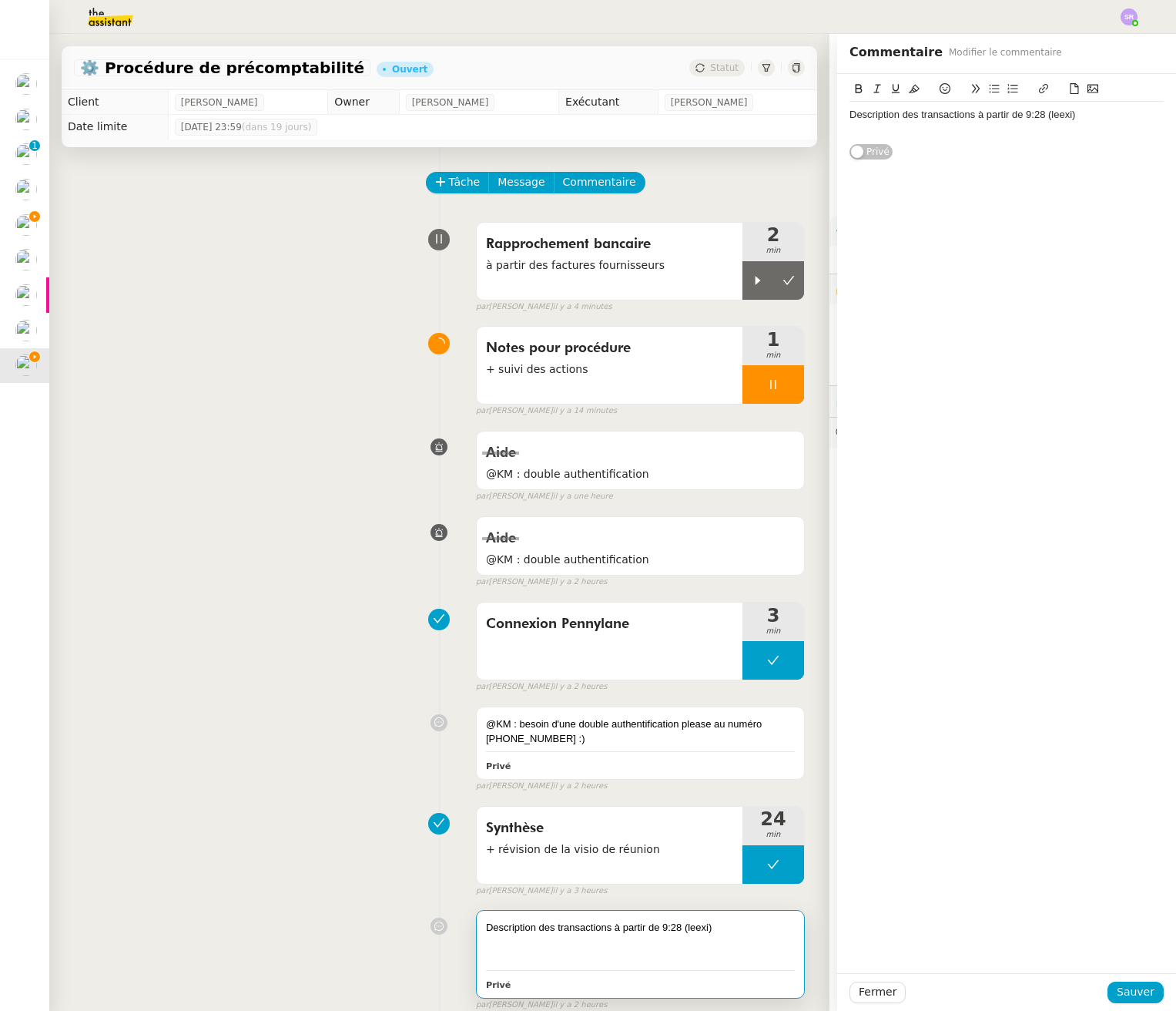
drag, startPoint x: 960, startPoint y: 147, endPoint x: 977, endPoint y: 132, distance: 22.7
click at [960, 147] on div "Description des transactions à partir de 9:28 (leexi) Privé" at bounding box center [1007, 117] width 315 height 87
drag, startPoint x: 977, startPoint y: 132, endPoint x: 987, endPoint y: 136, distance: 10.8
click at [976, 131] on div at bounding box center [1007, 130] width 315 height 14
click at [976, 992] on span "Sauver" at bounding box center [1135, 992] width 37 height 17
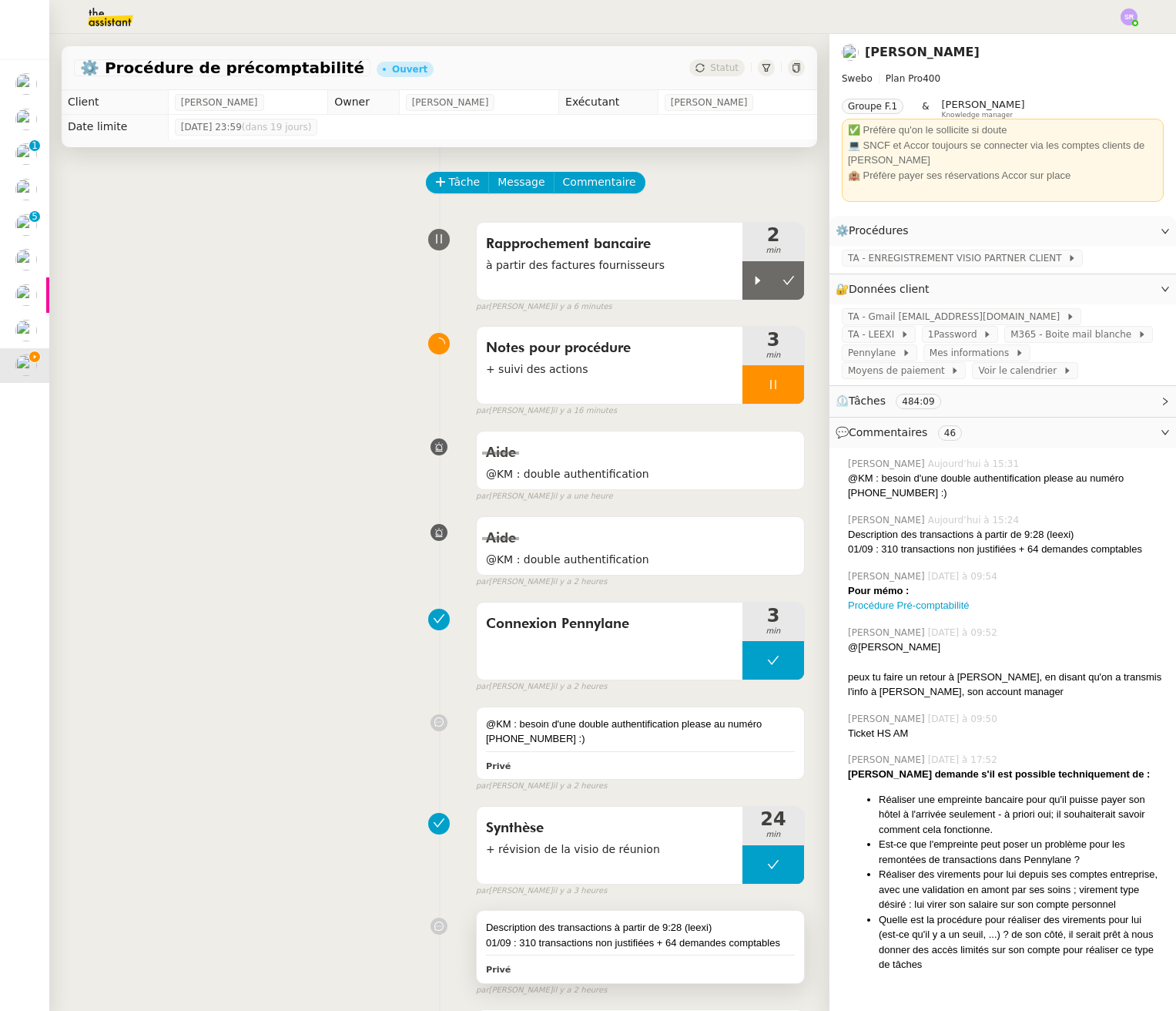
click at [737, 949] on div "01/09 : 310 transactions non justifiées + 64 demandes comptables" at bounding box center [640, 943] width 309 height 16
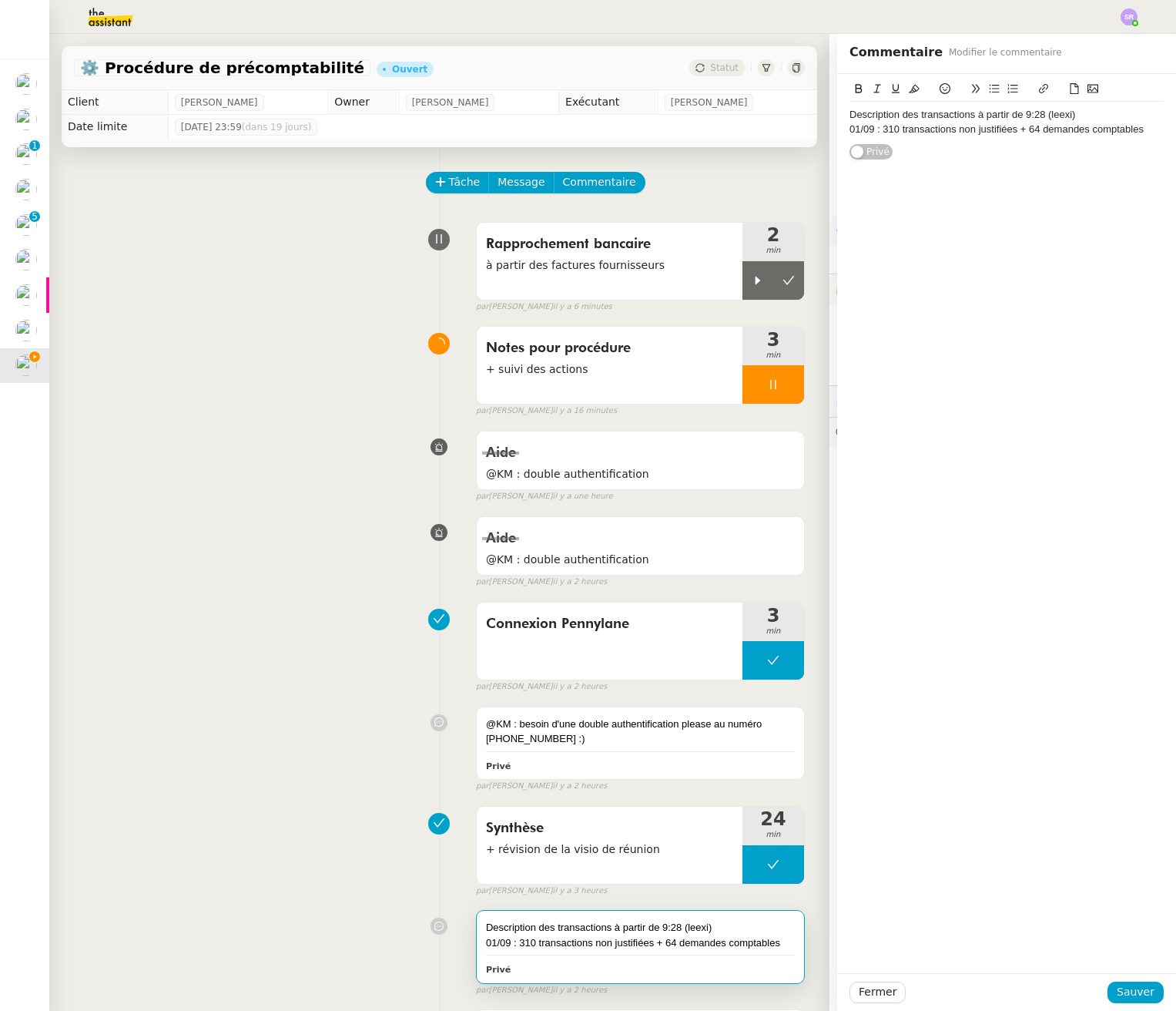
click at [976, 130] on div "01/09 : 310 transactions non justifiées + 64 demandes comptables" at bounding box center [1007, 130] width 315 height 14
click at [869, 129] on div "01/09 : 310 transactions non justifiées + 64 demandes comptables" at bounding box center [1007, 130] width 315 height 14
click at [976, 986] on span "Sauver" at bounding box center [1135, 992] width 37 height 17
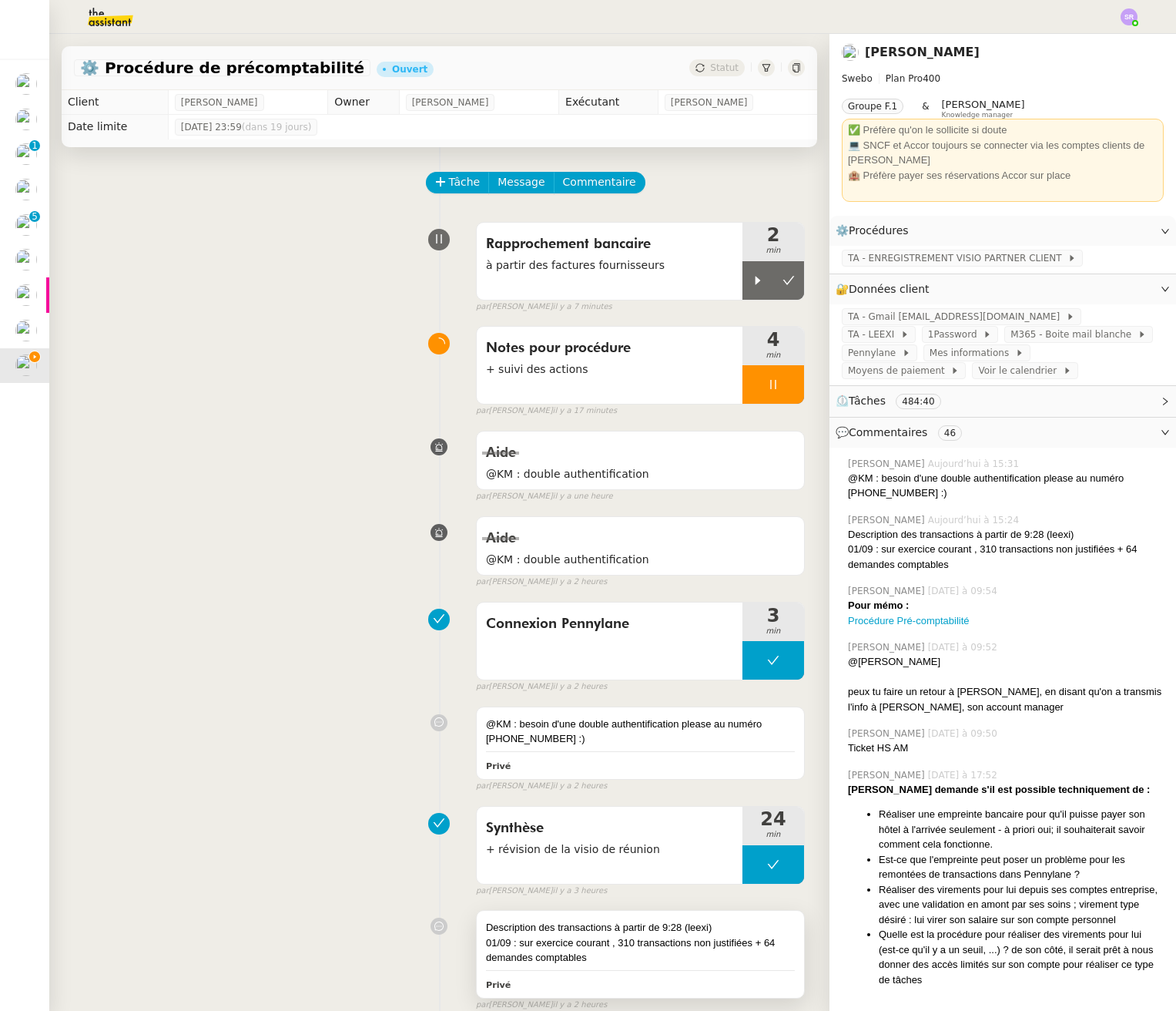
click at [714, 948] on div "01/09 : sur exercice courant , 310 transactions non justifiées + 64 demandes co…" at bounding box center [640, 950] width 309 height 30
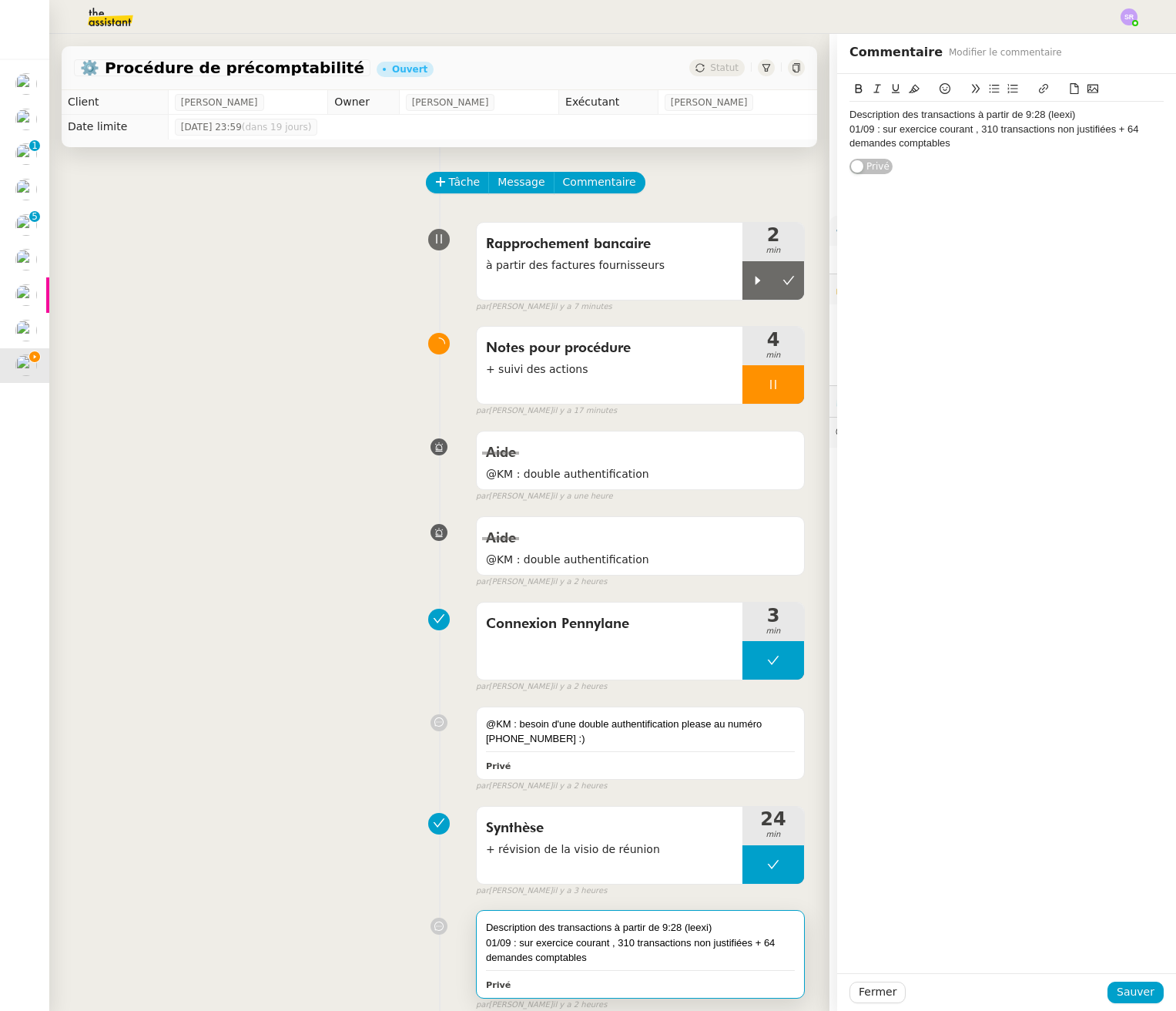
click at [975, 131] on div "01/09 : sur exercice courant , 310 transactions non justifiées + 64 demandes co…" at bounding box center [1007, 136] width 315 height 29
drag, startPoint x: 1129, startPoint y: 1000, endPoint x: 1173, endPoint y: 977, distance: 49.6
click at [976, 1000] on span "Sauver" at bounding box center [1135, 992] width 37 height 17
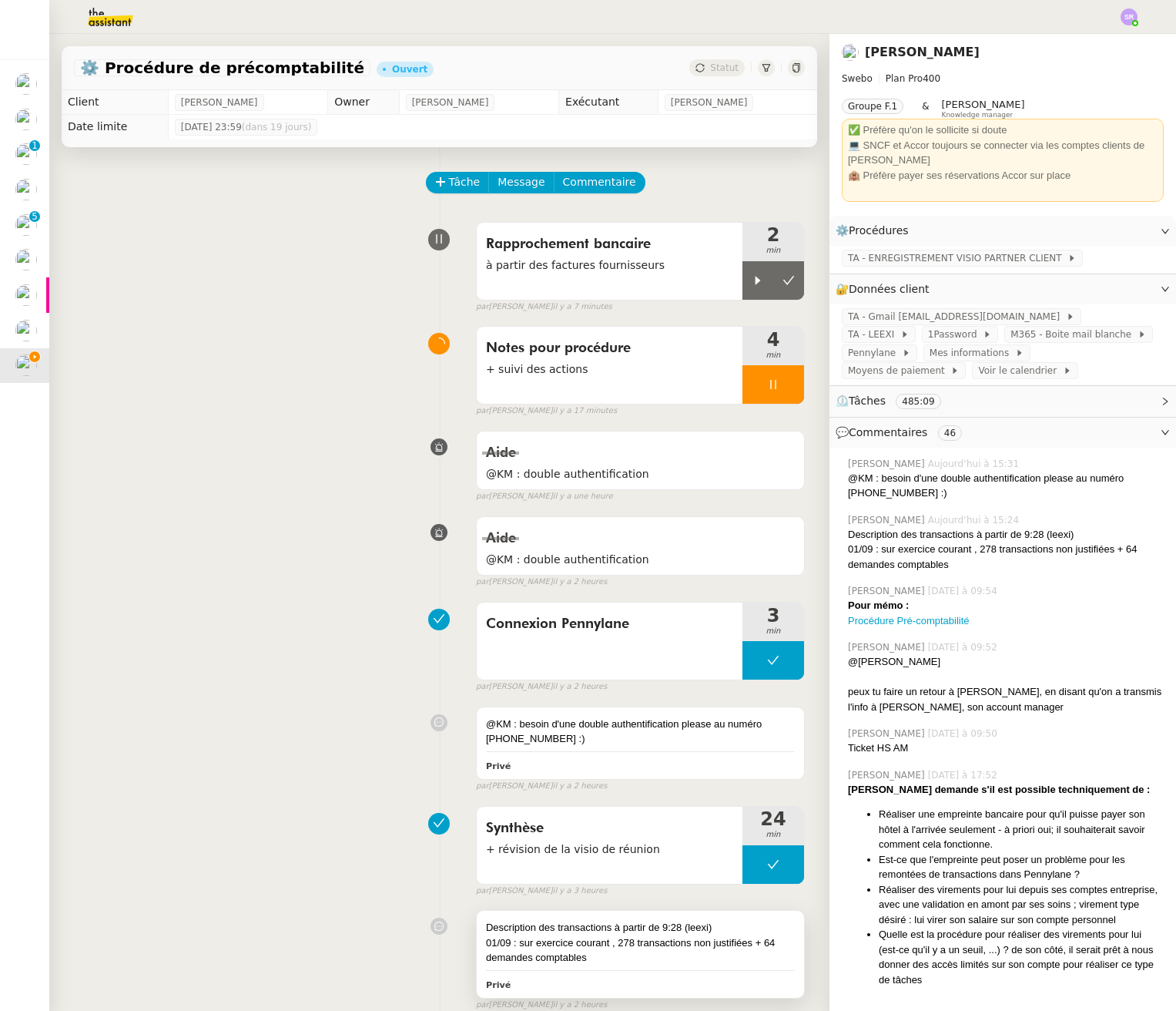
click at [685, 954] on div "01/09 : sur exercice courant , 278 transactions non justifiées + 64 demandes co…" at bounding box center [640, 950] width 309 height 30
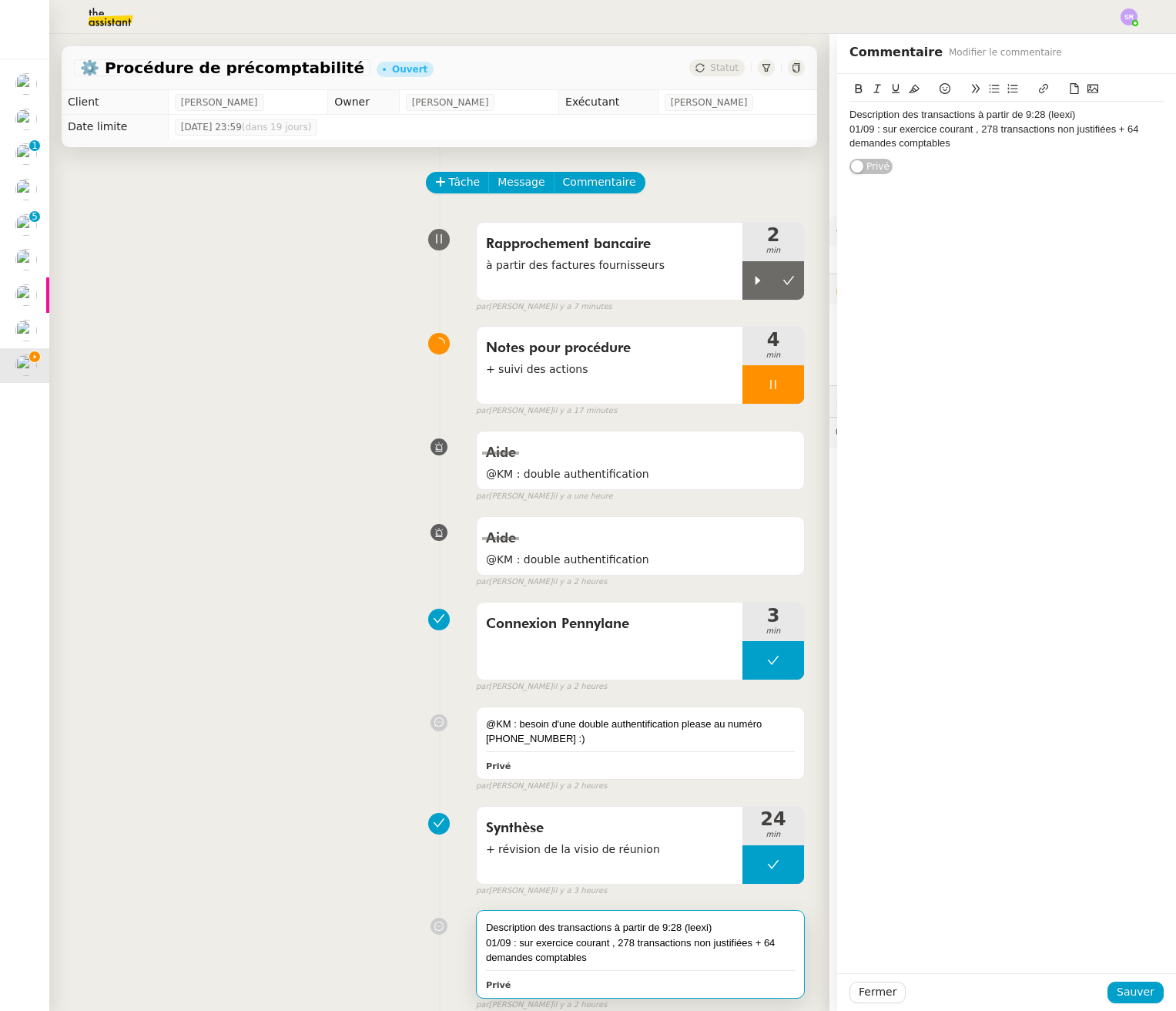
click at [976, 145] on div "01/09 : sur exercice courant , 278 transactions non justifiées + 64 demandes co…" at bounding box center [1007, 136] width 315 height 29
click at [882, 156] on div "01/09 : sur exercice courant , 278 transactions non justifiées + 64 demandes co…" at bounding box center [1007, 143] width 315 height 43
click at [976, 995] on span "Sauver" at bounding box center [1135, 992] width 37 height 17
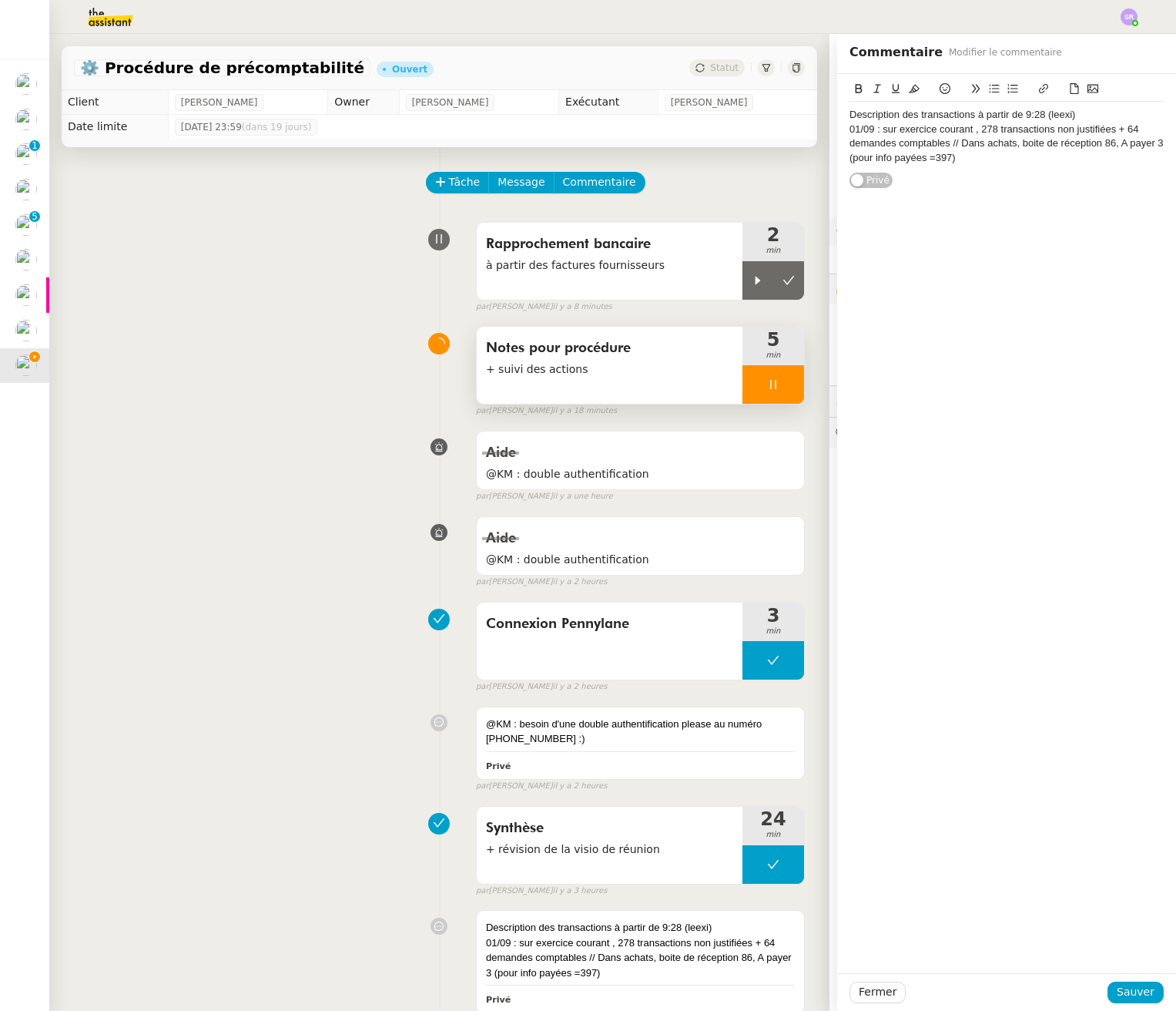
click at [762, 387] on div at bounding box center [773, 384] width 62 height 38
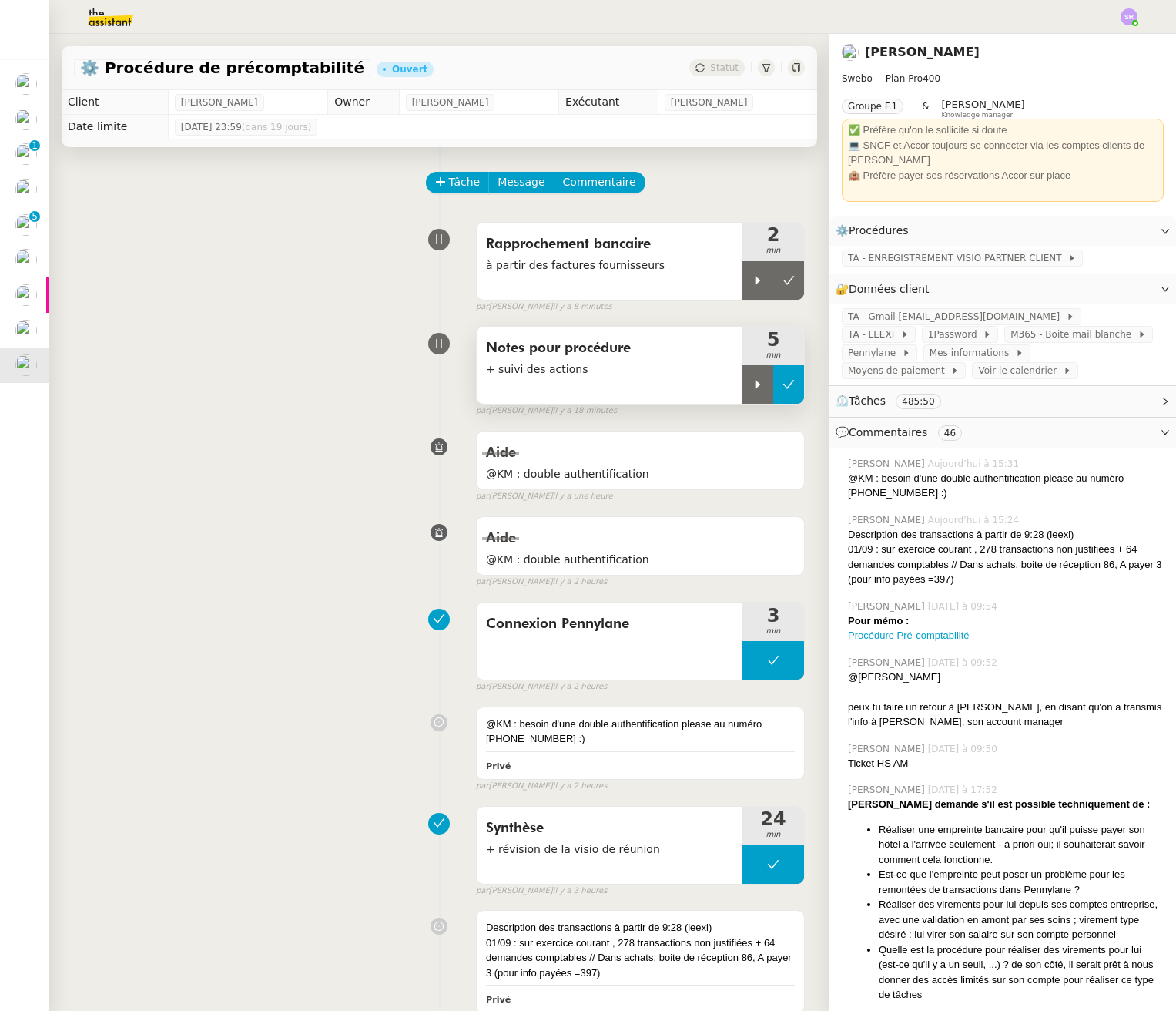
click at [782, 388] on icon at bounding box center [788, 384] width 12 height 12
click at [755, 282] on icon at bounding box center [758, 280] width 5 height 9
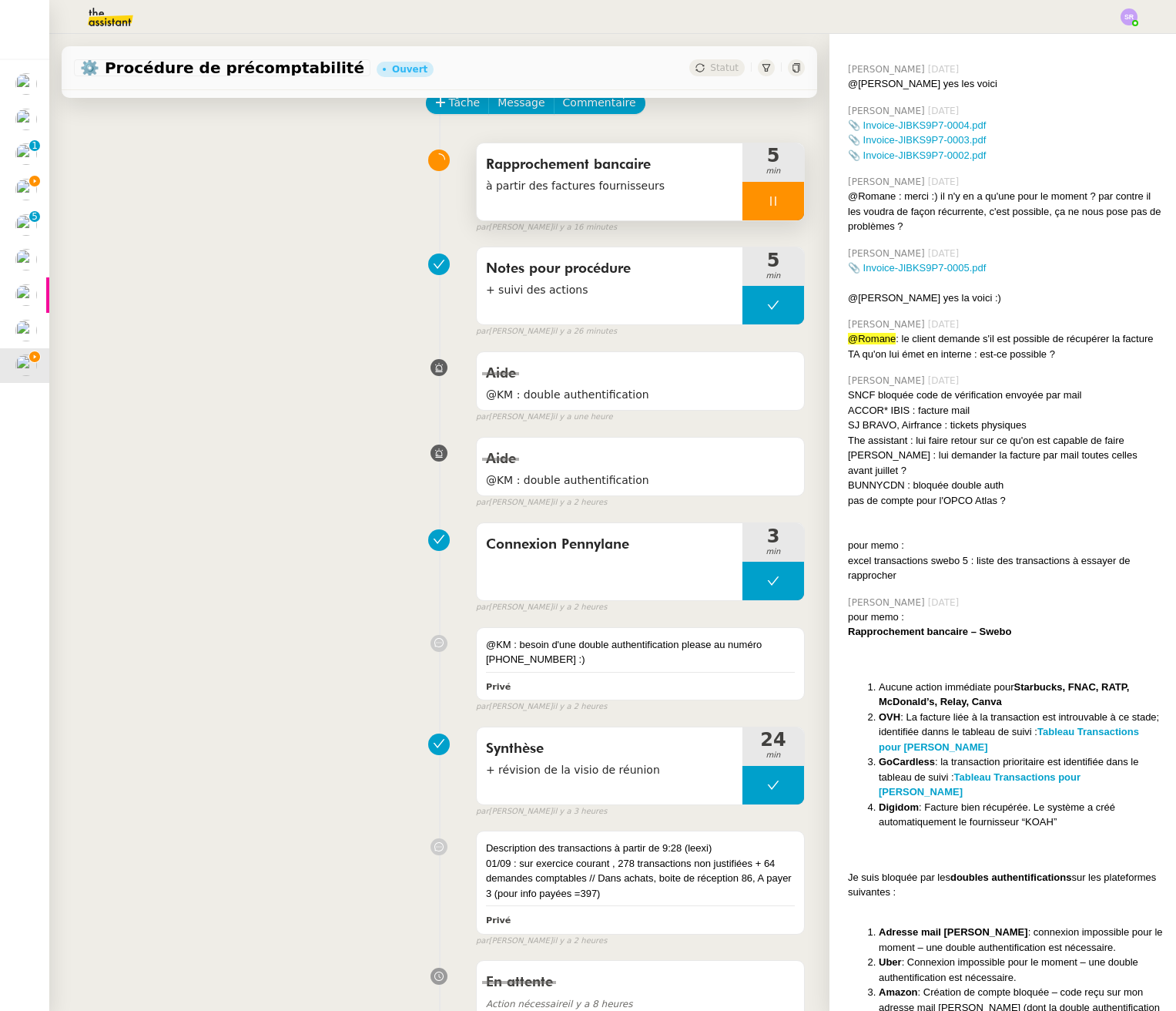
scroll to position [1320, 0]
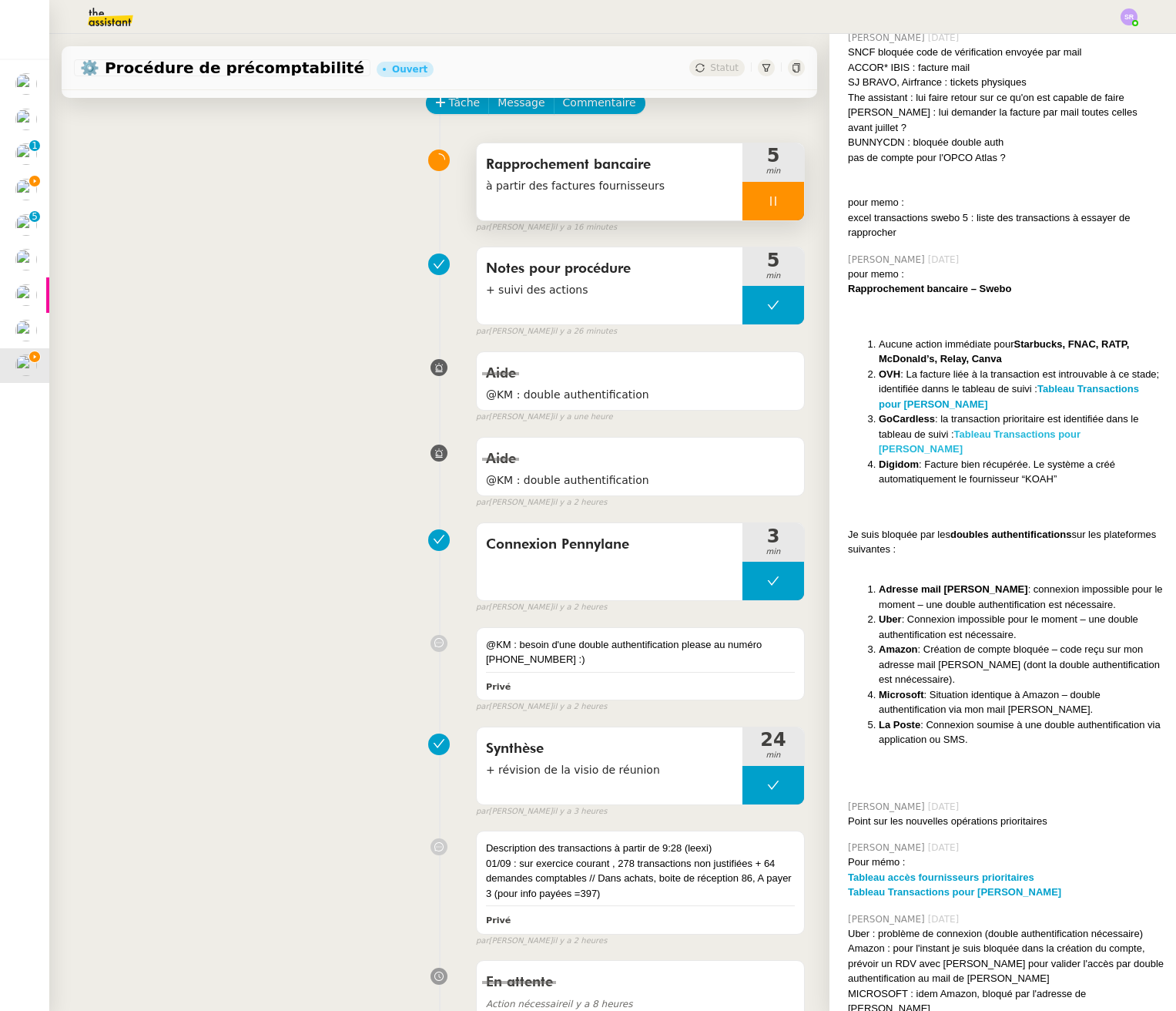
click at [976, 453] on strong "Tableau Transactions pour [PERSON_NAME]" at bounding box center [980, 442] width 202 height 27
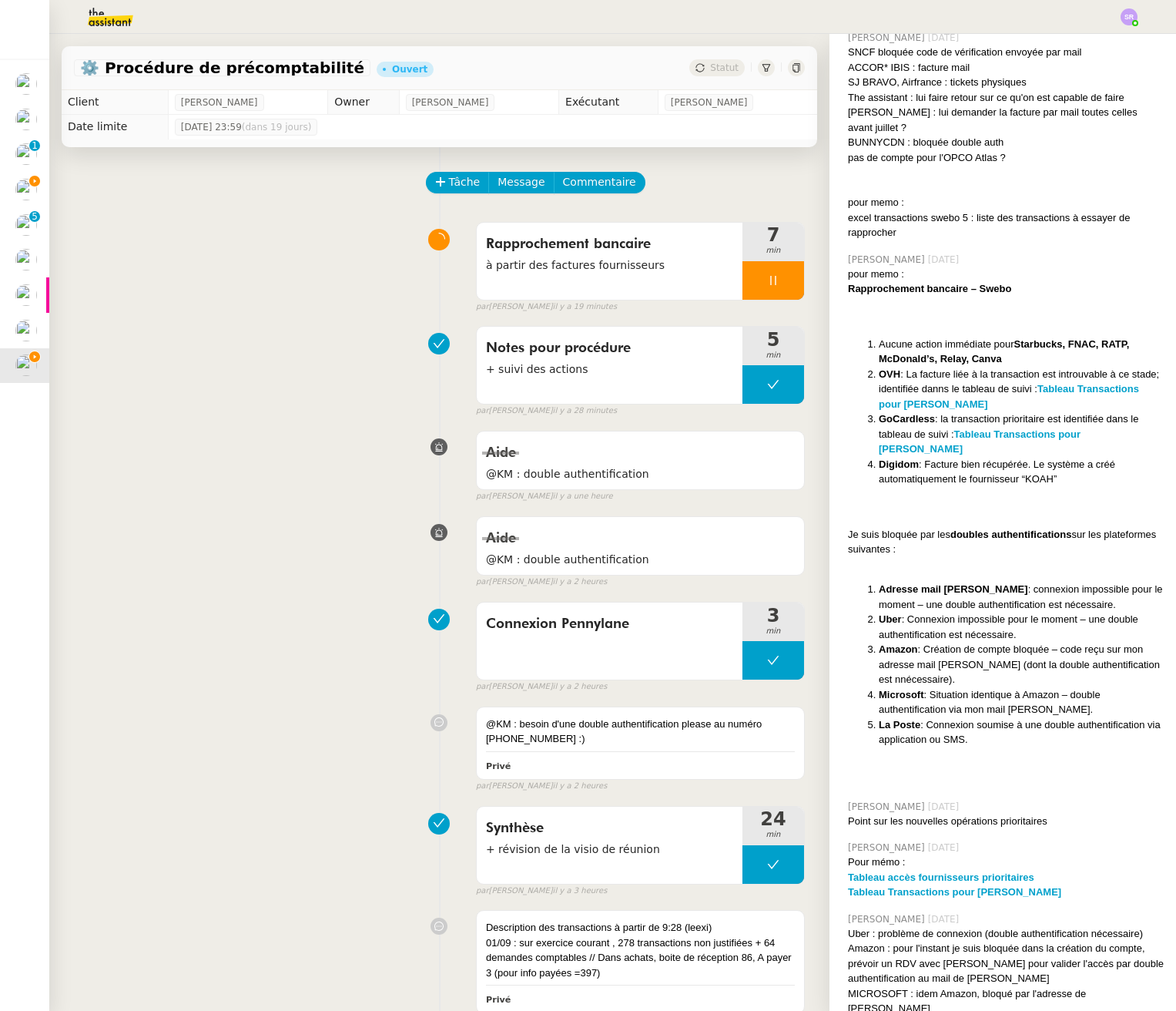
drag, startPoint x: 759, startPoint y: 280, endPoint x: 817, endPoint y: 299, distance: 61.0
click at [767, 280] on icon at bounding box center [774, 280] width 12 height 12
click at [752, 281] on icon at bounding box center [758, 280] width 12 height 12
click at [767, 282] on icon at bounding box center [774, 280] width 12 height 12
click at [779, 283] on button at bounding box center [788, 280] width 30 height 38
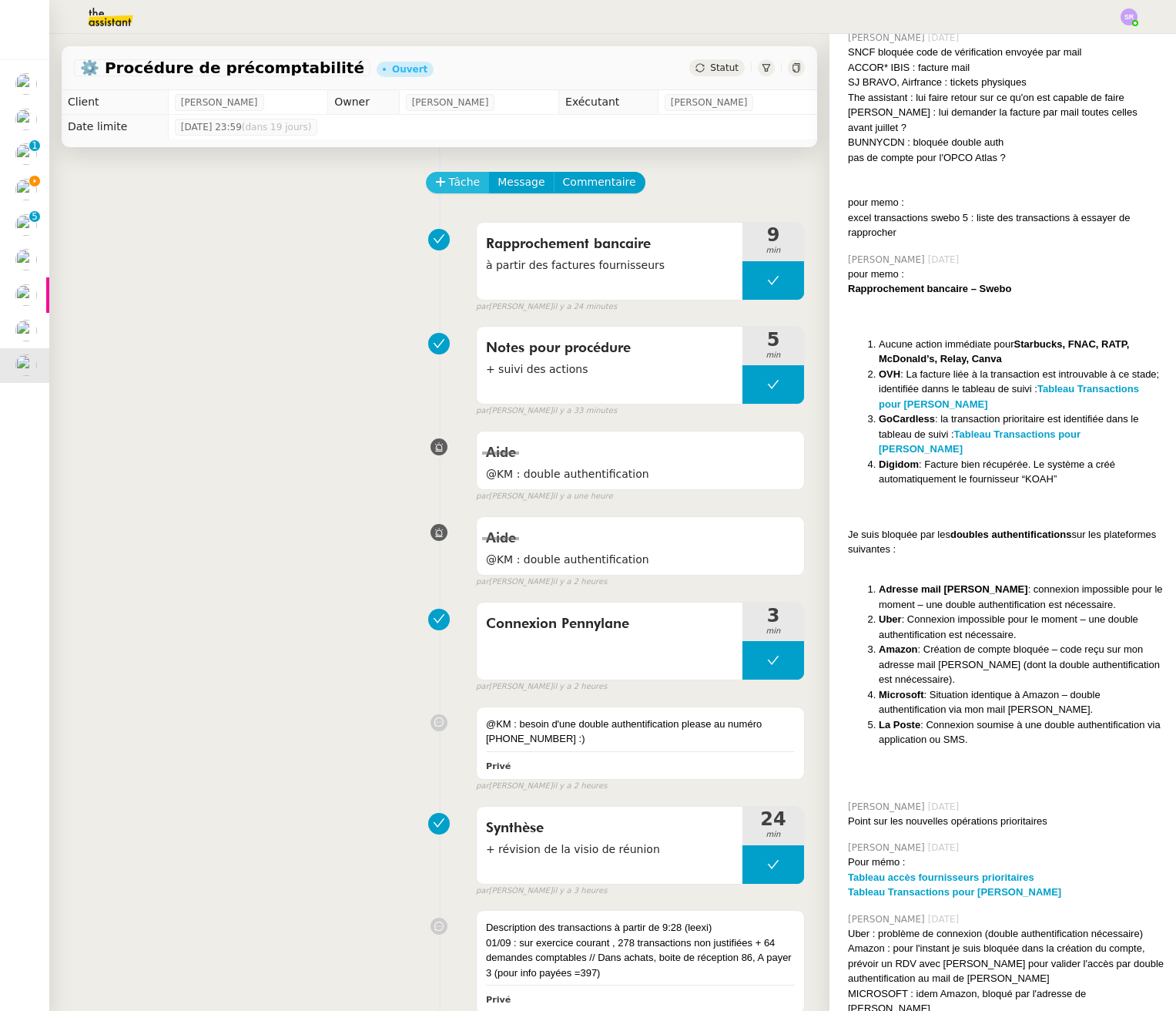
click at [453, 187] on span "Tâche" at bounding box center [465, 182] width 31 height 17
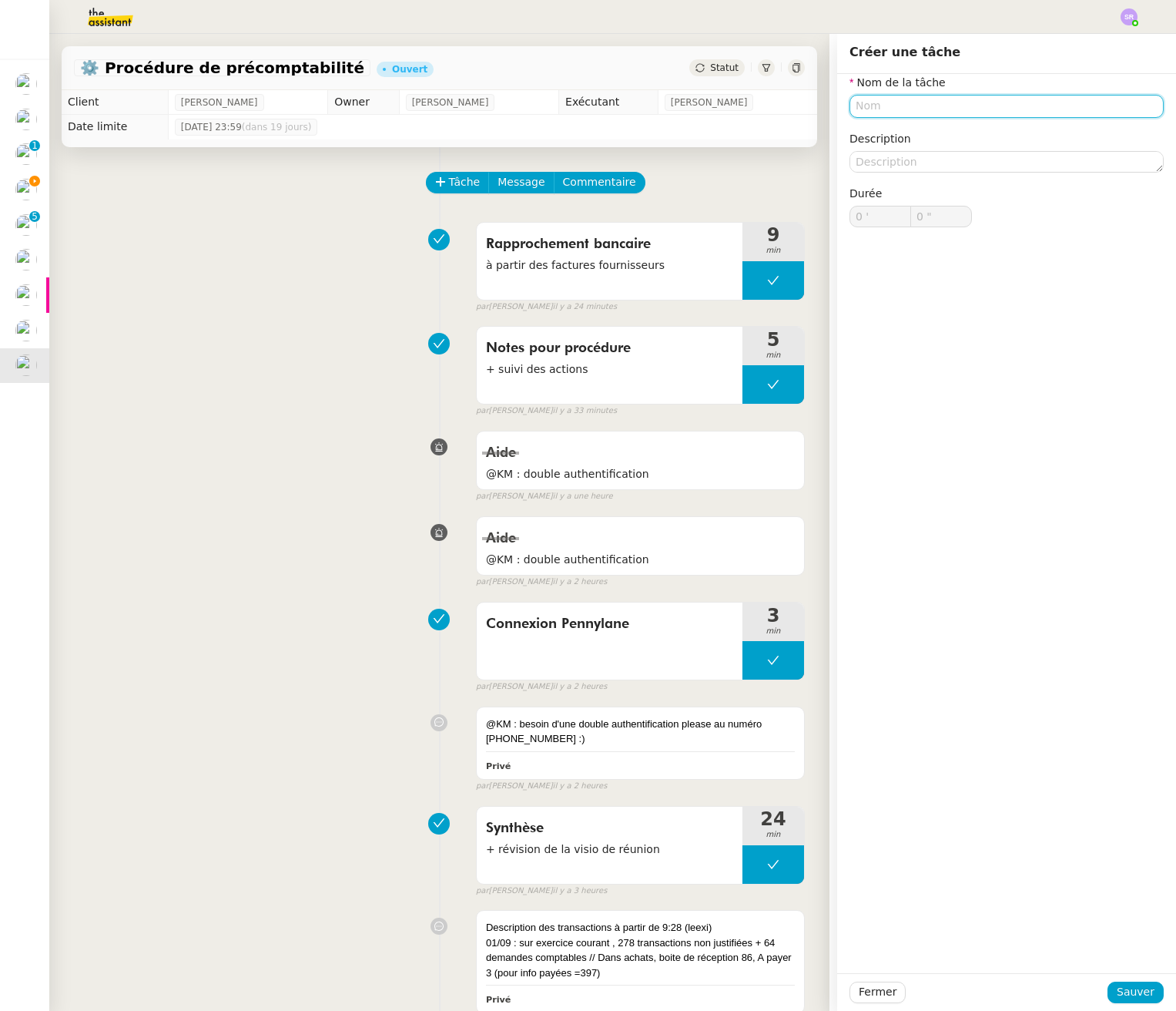
click at [976, 101] on input "text" at bounding box center [1007, 106] width 315 height 23
click at [924, 136] on div "ENvoi email" at bounding box center [994, 135] width 302 height 14
click at [859, 106] on input "ENvoi email" at bounding box center [1007, 106] width 315 height 23
click at [947, 134] on div "Envoi email" at bounding box center [994, 135] width 302 height 14
type input "Envoi email"
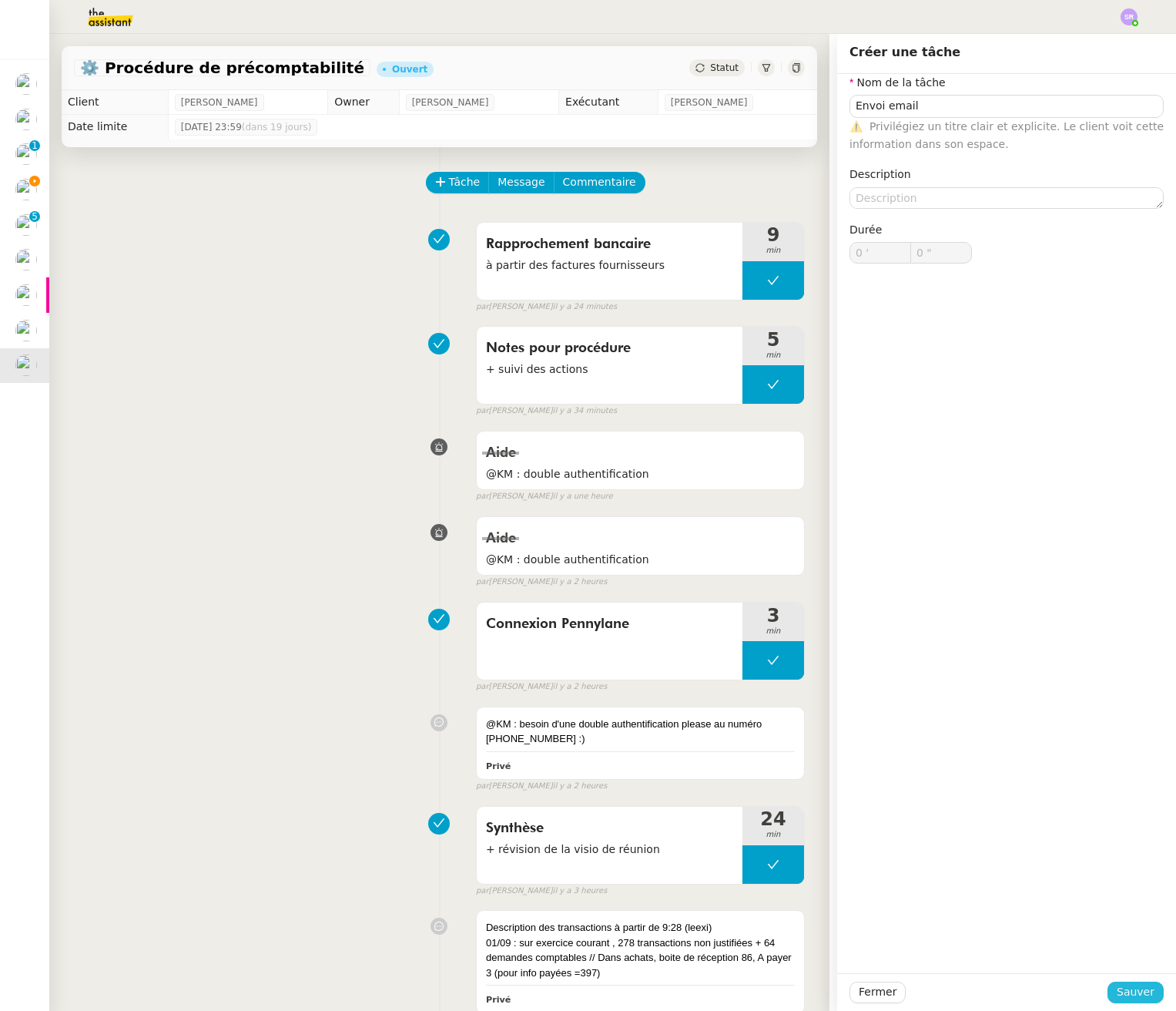
click at [976, 990] on span "Sauver" at bounding box center [1135, 992] width 37 height 17
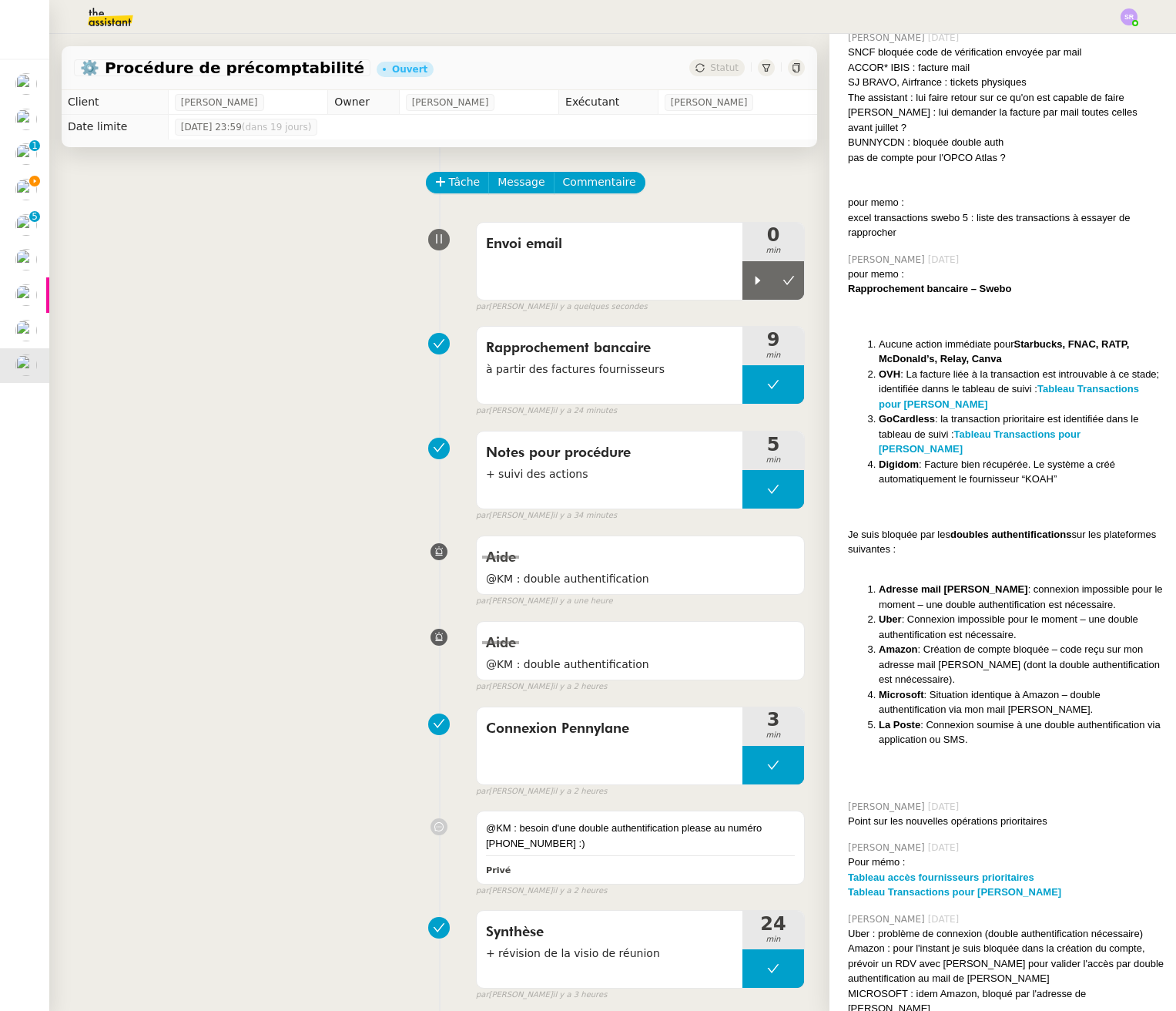
drag, startPoint x: 741, startPoint y: 283, endPoint x: 862, endPoint y: 410, distance: 175.4
click at [752, 283] on icon at bounding box center [758, 280] width 12 height 12
drag, startPoint x: 749, startPoint y: 281, endPoint x: 941, endPoint y: 411, distance: 231.9
click at [767, 281] on icon at bounding box center [774, 280] width 12 height 12
click at [752, 284] on icon at bounding box center [758, 280] width 12 height 12
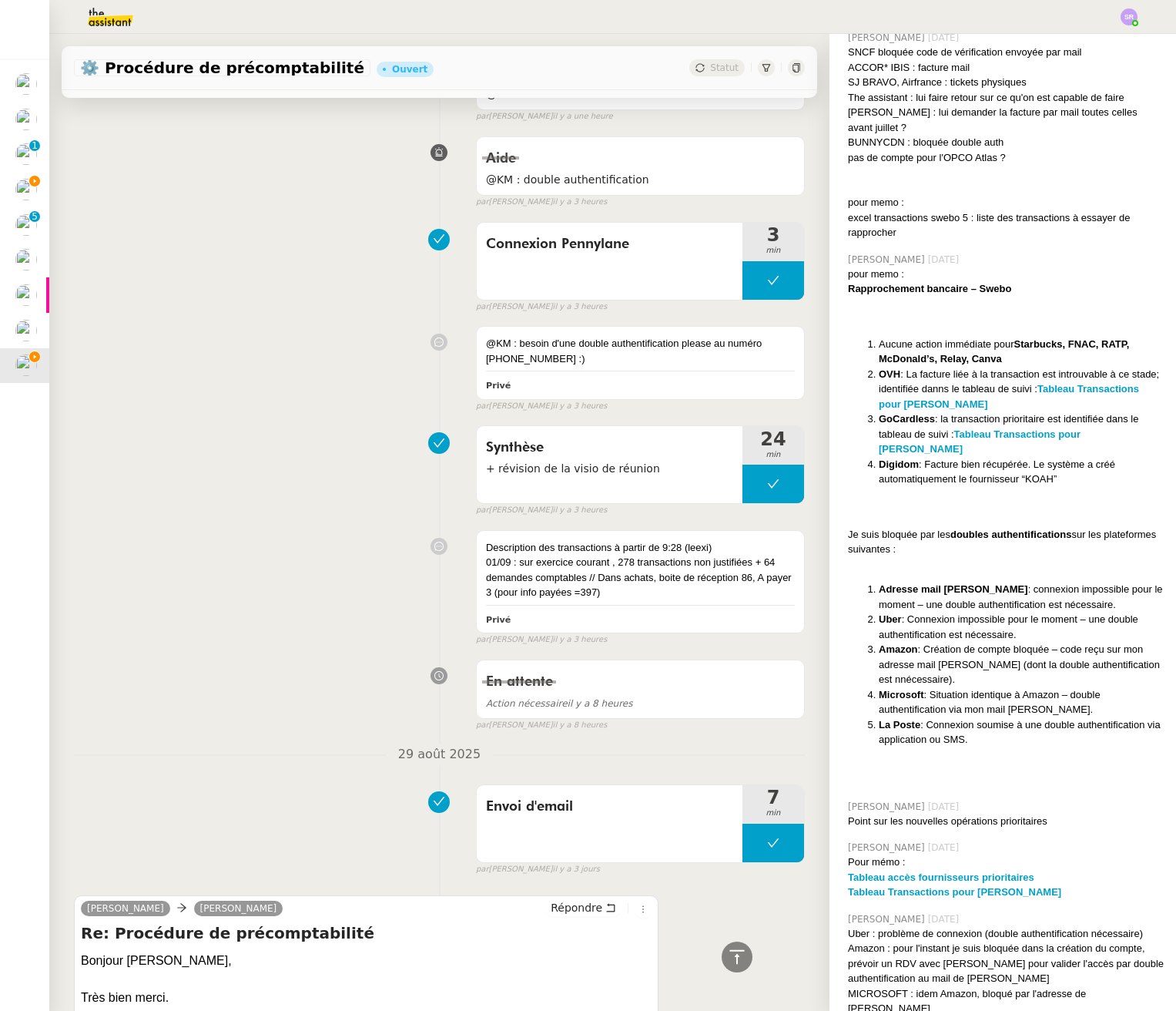
scroll to position [774, 0]
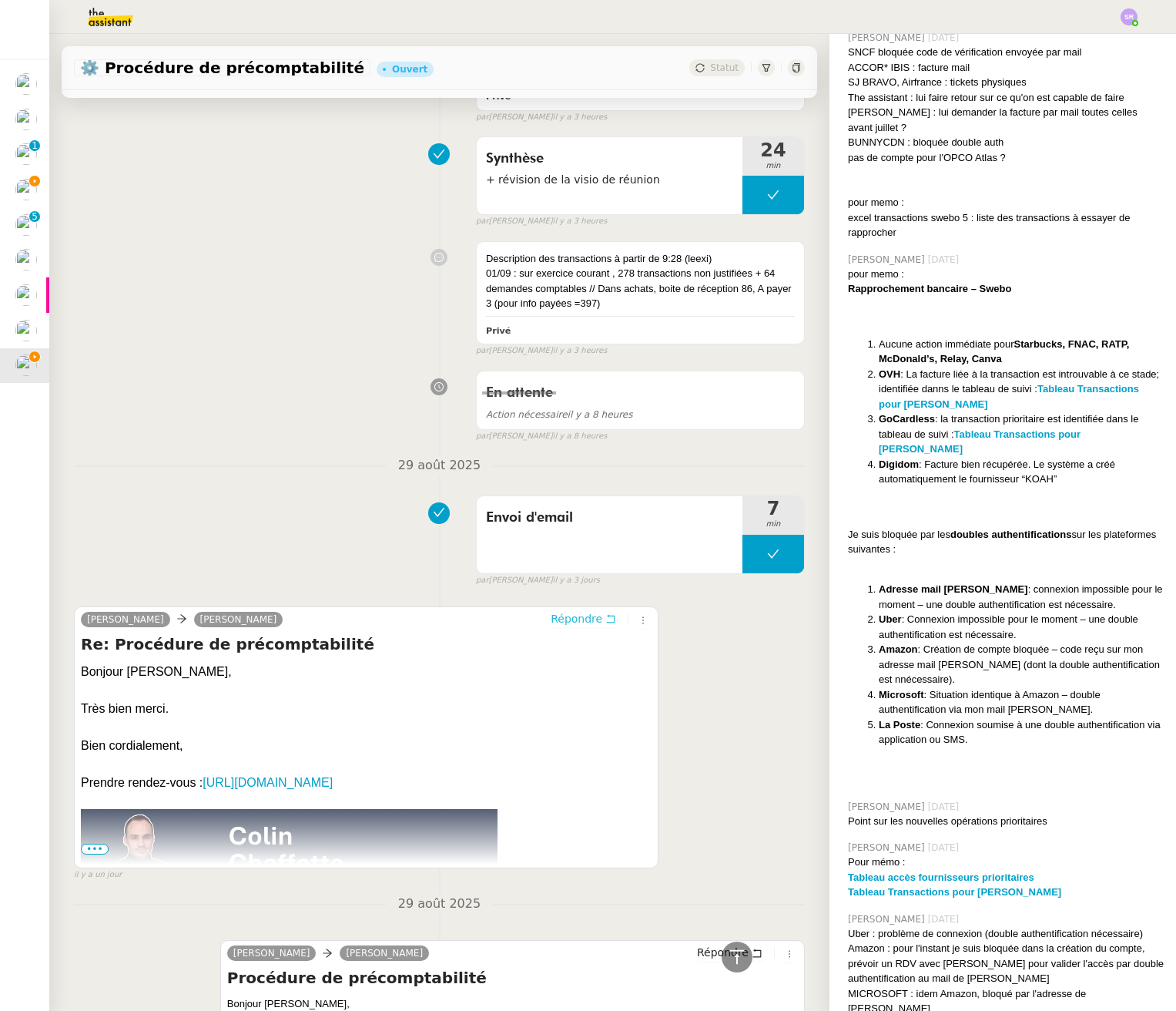
click at [577, 624] on span "Répondre" at bounding box center [576, 619] width 51 height 16
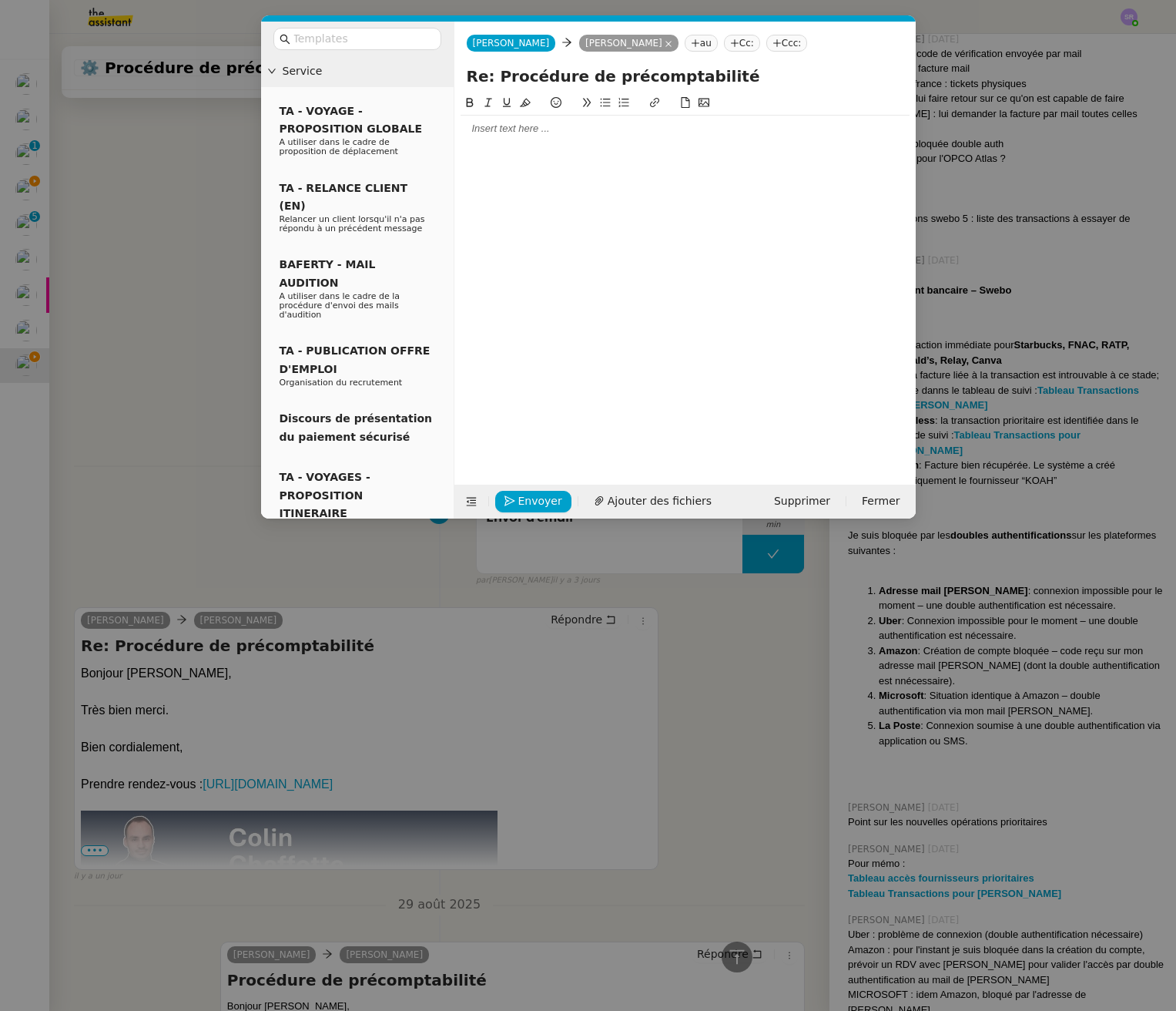
scroll to position [1320, 0]
drag, startPoint x: 543, startPoint y: 156, endPoint x: 574, endPoint y: 145, distance: 32.9
click at [544, 155] on div at bounding box center [685, 277] width 449 height 367
click at [591, 139] on div at bounding box center [685, 129] width 449 height 26
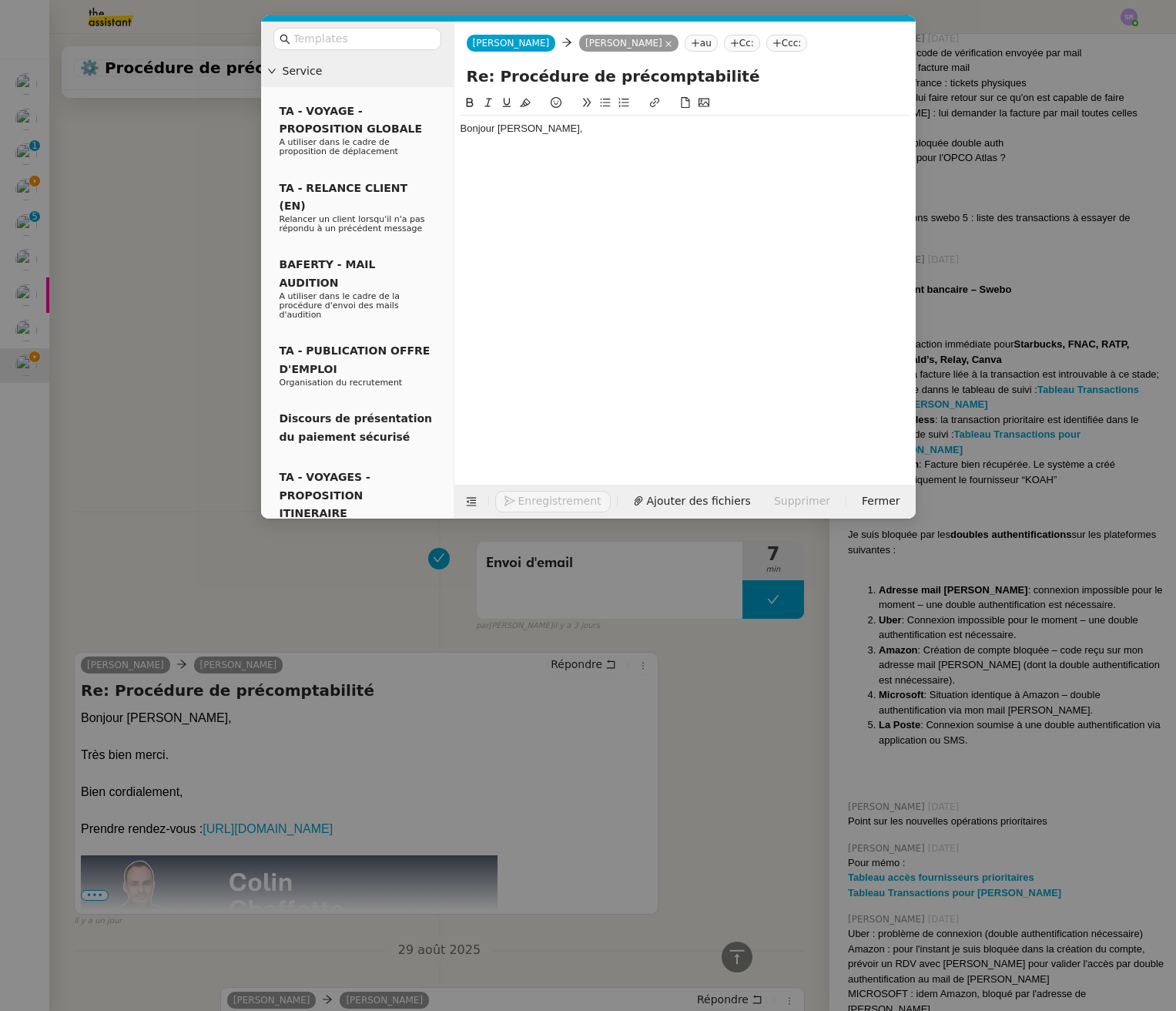
scroll to position [936, 0]
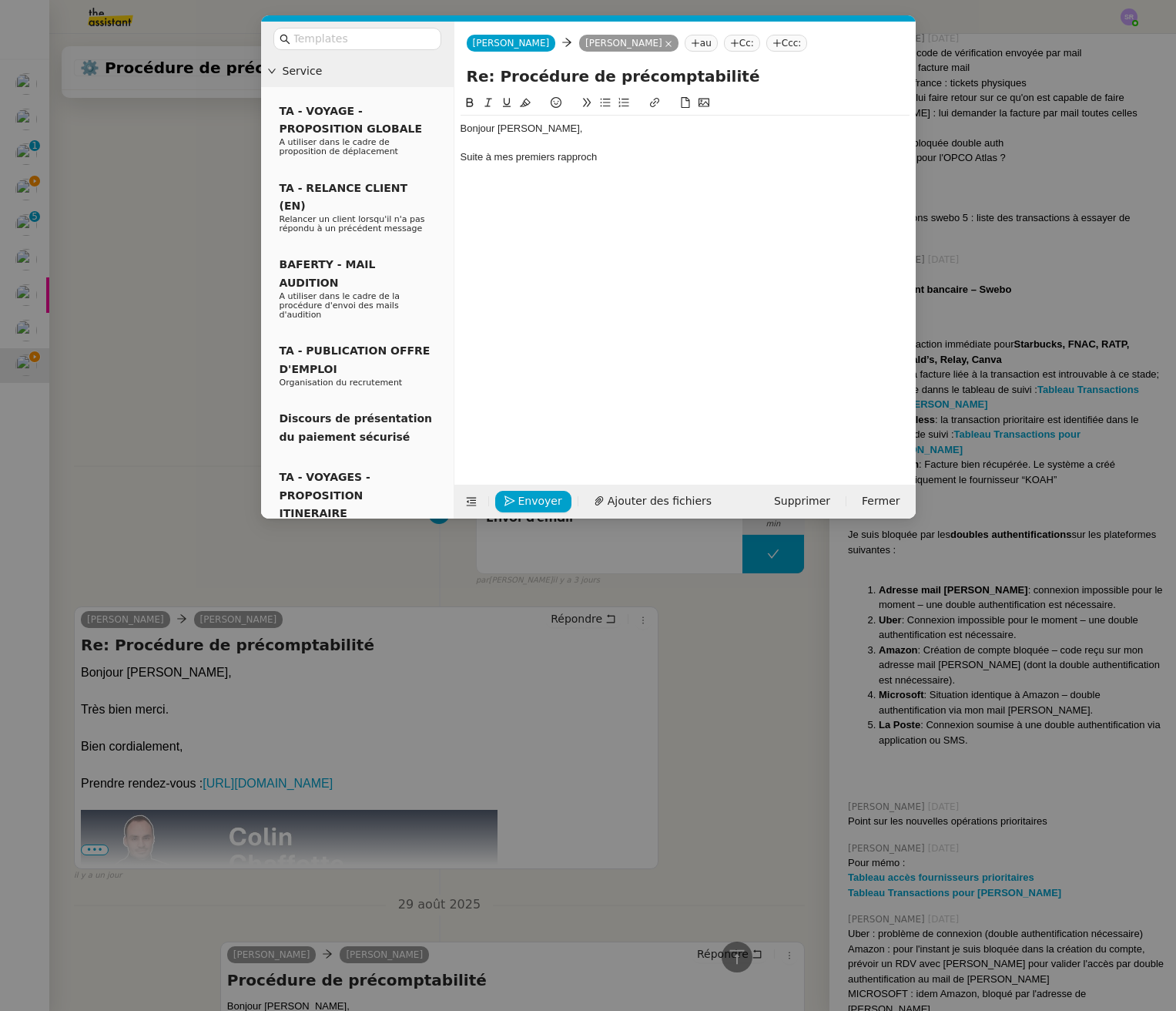
click at [461, 156] on div "Suite à mes premiers rapproch" at bounding box center [685, 157] width 449 height 14
click at [461, 157] on div "Suite à mes premiers rapproch" at bounding box center [685, 157] width 449 height 14
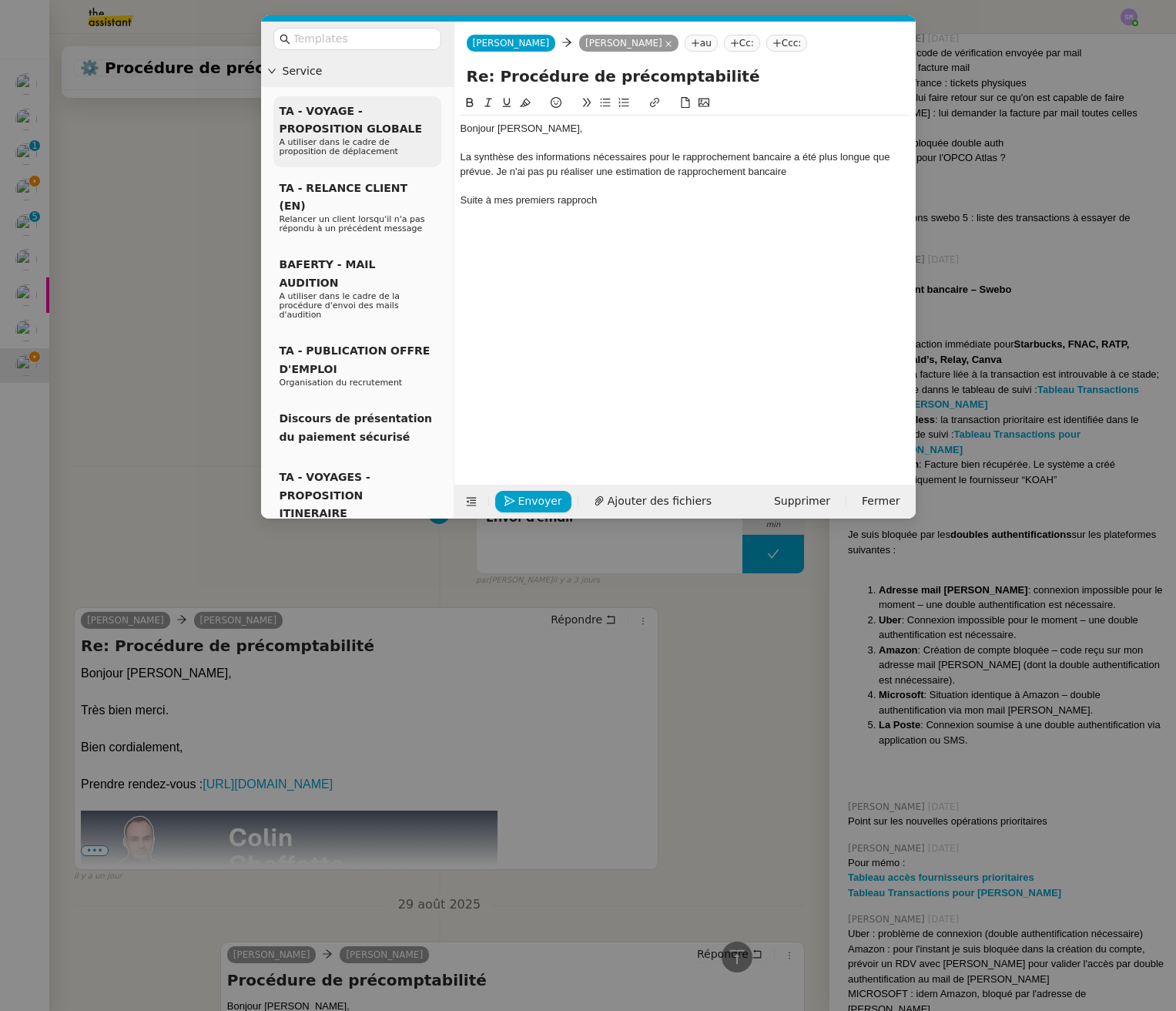
scroll to position [981, 0]
click at [480, 171] on div "La synthèse des informations nécessaires pour le rapprochement bancaire a été p…" at bounding box center [685, 164] width 449 height 29
click at [0, 0] on lt-em "prévu" at bounding box center [0, 0] width 0 height 0
click at [527, 170] on div "La synthèse des informations nécessaires pour le rapprochement bancaire a été p…" at bounding box center [685, 164] width 449 height 29
drag, startPoint x: 524, startPoint y: 173, endPoint x: 539, endPoint y: 173, distance: 15.0
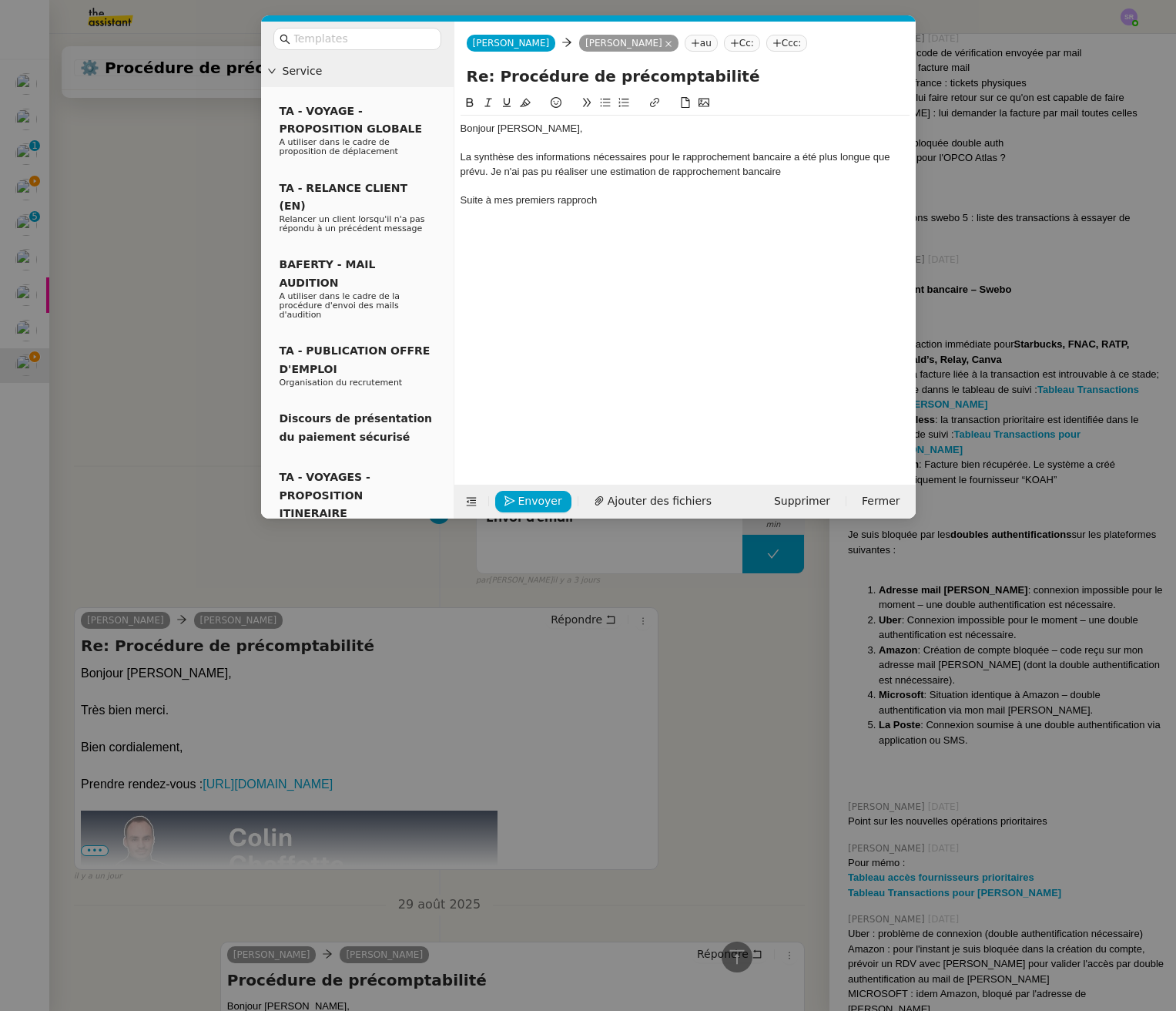
click at [524, 173] on div "La synthèse des informations nécessaires pour le rapprochement bancaire a été p…" at bounding box center [685, 164] width 449 height 29
click at [829, 180] on div at bounding box center [685, 186] width 449 height 14
click at [841, 177] on div "La synthèse des informations nécessaires pour le rapprochement bancaire a été p…" at bounding box center [685, 164] width 449 height 29
drag, startPoint x: 621, startPoint y: 199, endPoint x: 920, endPoint y: 286, distance: 311.4
click at [455, 196] on nz-spin "Bonjour [PERSON_NAME], La synthèse des informations nécessaires pour le rapproc…" at bounding box center [685, 280] width 462 height 373
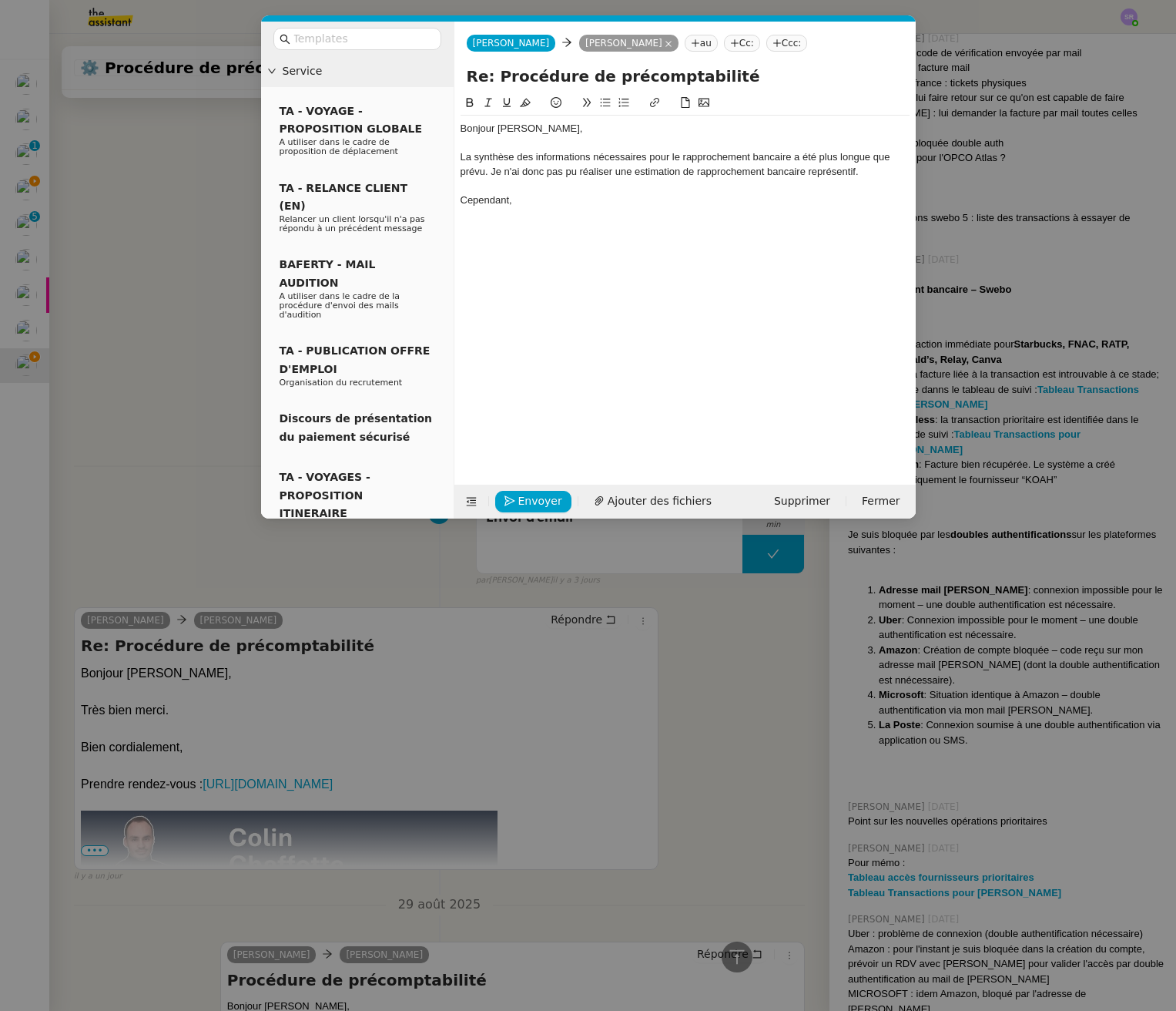
click at [847, 170] on div "La synthèse des informations nécessaires pour le rapprochement bancaire a été p…" at bounding box center [685, 164] width 449 height 29
click at [638, 191] on div at bounding box center [685, 186] width 449 height 14
click at [647, 199] on div "Cependant," at bounding box center [685, 200] width 449 height 14
click at [552, 199] on div "Cependant, je dirai" at bounding box center [685, 200] width 449 height 14
click at [696, 755] on nz-modal-container "Service TA - VOYAGE - PROPOSITION GLOBALE A utiliser dans le cadre de propositi…" at bounding box center [588, 505] width 1176 height 1011
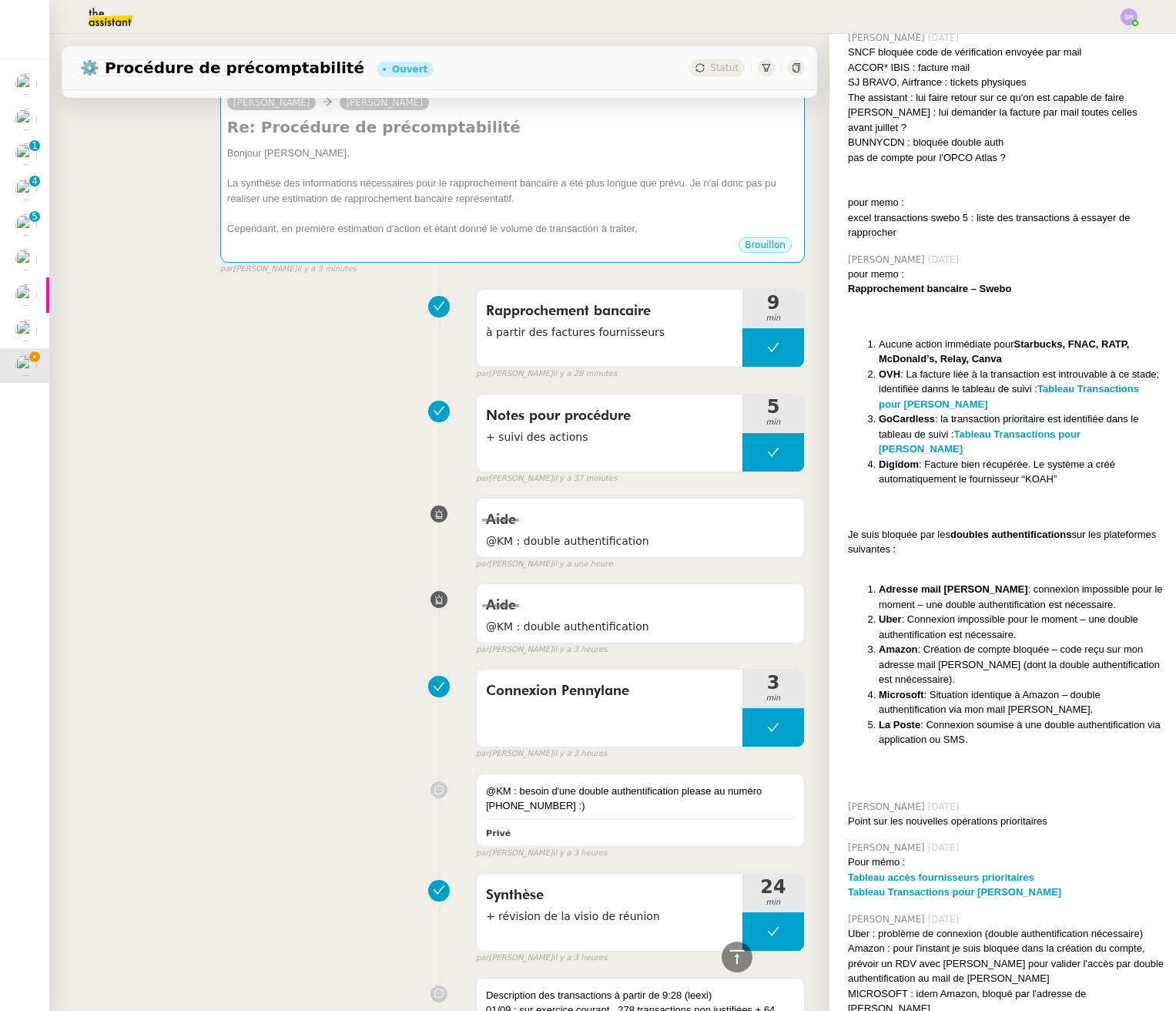
scroll to position [0, 0]
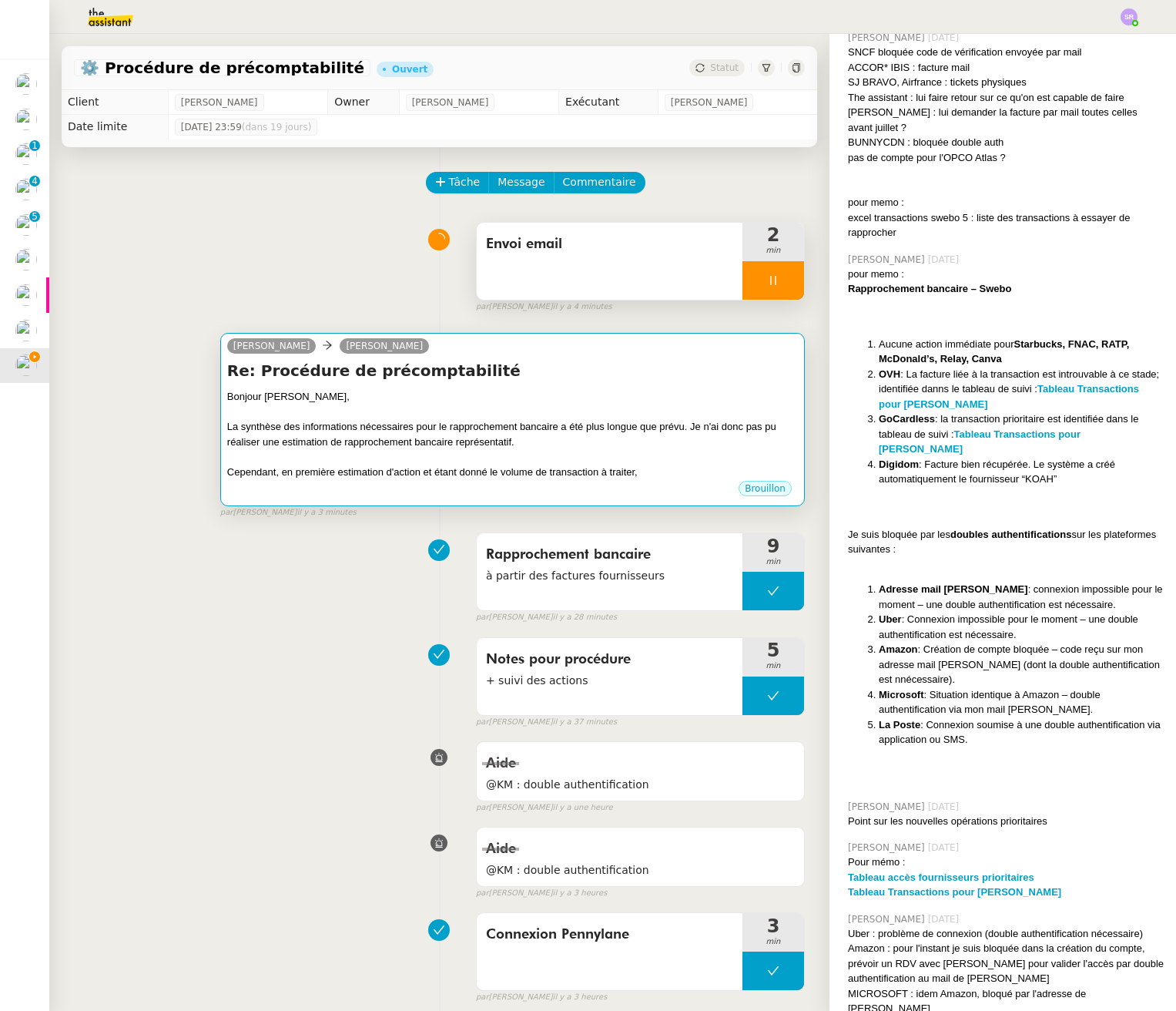
click at [605, 469] on div "Cependant, en première estimation d'action et étant donné le volume de transact…" at bounding box center [512, 472] width 571 height 16
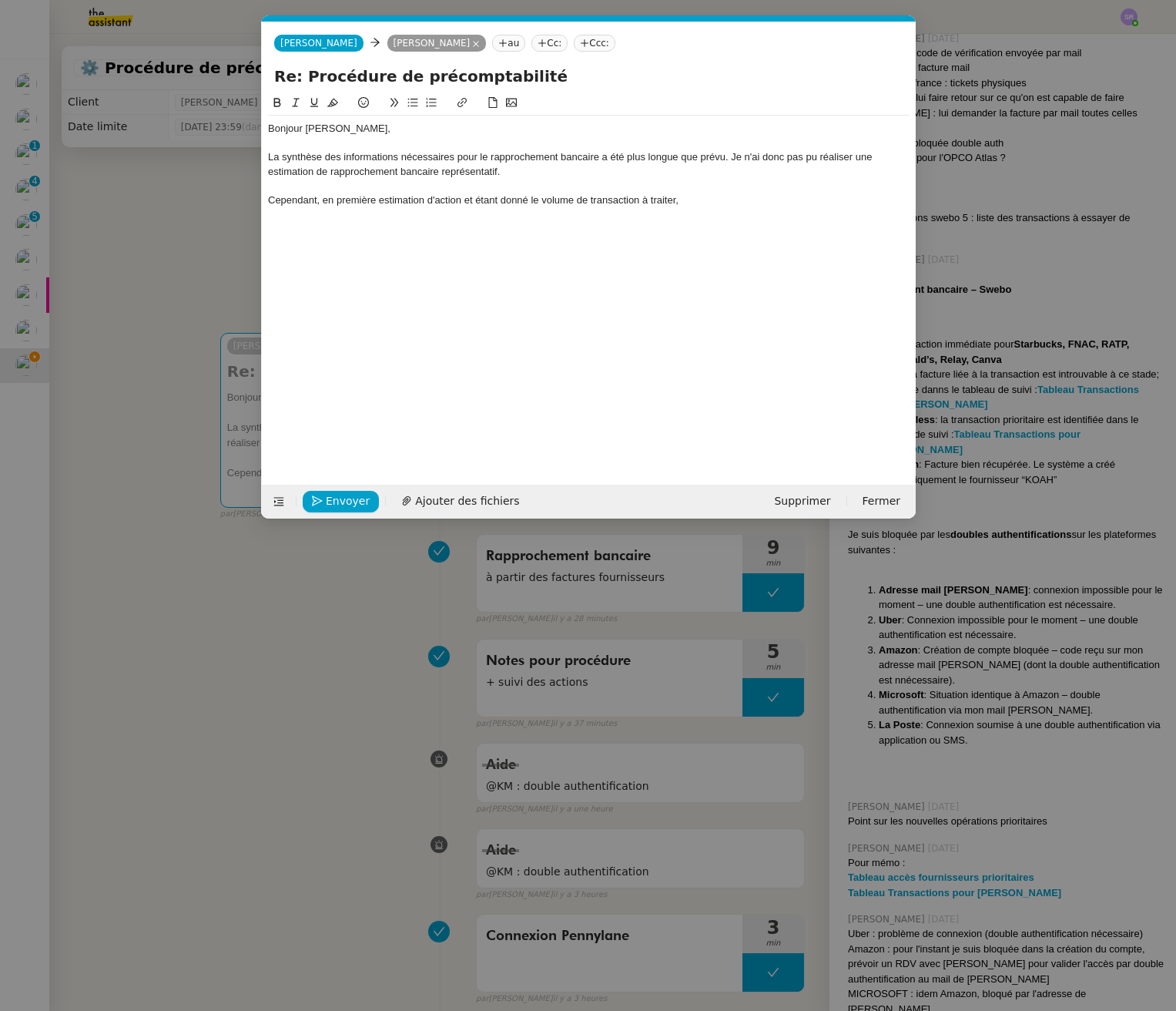
scroll to position [0, 32]
click at [675, 200] on div "Cependant, en première estimation d'action et étant donné le volume de transact…" at bounding box center [588, 200] width 641 height 14
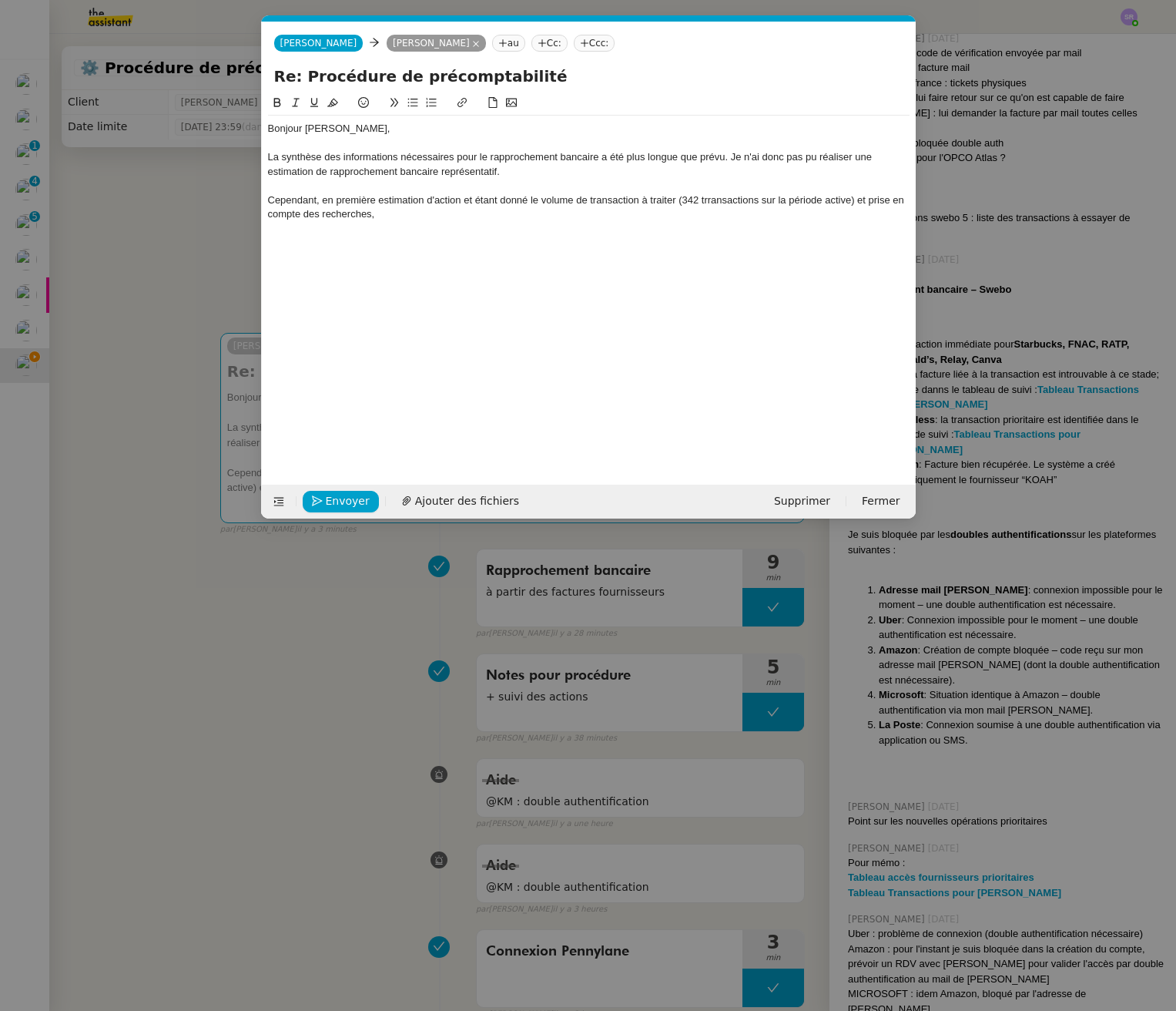
click at [708, 203] on div "Cependant, en première estimation d'action et étant donné le volume de transact…" at bounding box center [588, 207] width 641 height 29
click at [821, 203] on div "Cependant, en première estimation d'action et étant donné le volume de transact…" at bounding box center [588, 207] width 641 height 29
click at [794, 199] on div "Cependant, en première estimation d'action et étant donné le volume de transact…" at bounding box center [588, 207] width 641 height 29
drag, startPoint x: 847, startPoint y: 200, endPoint x: 775, endPoint y: 200, distance: 72.0
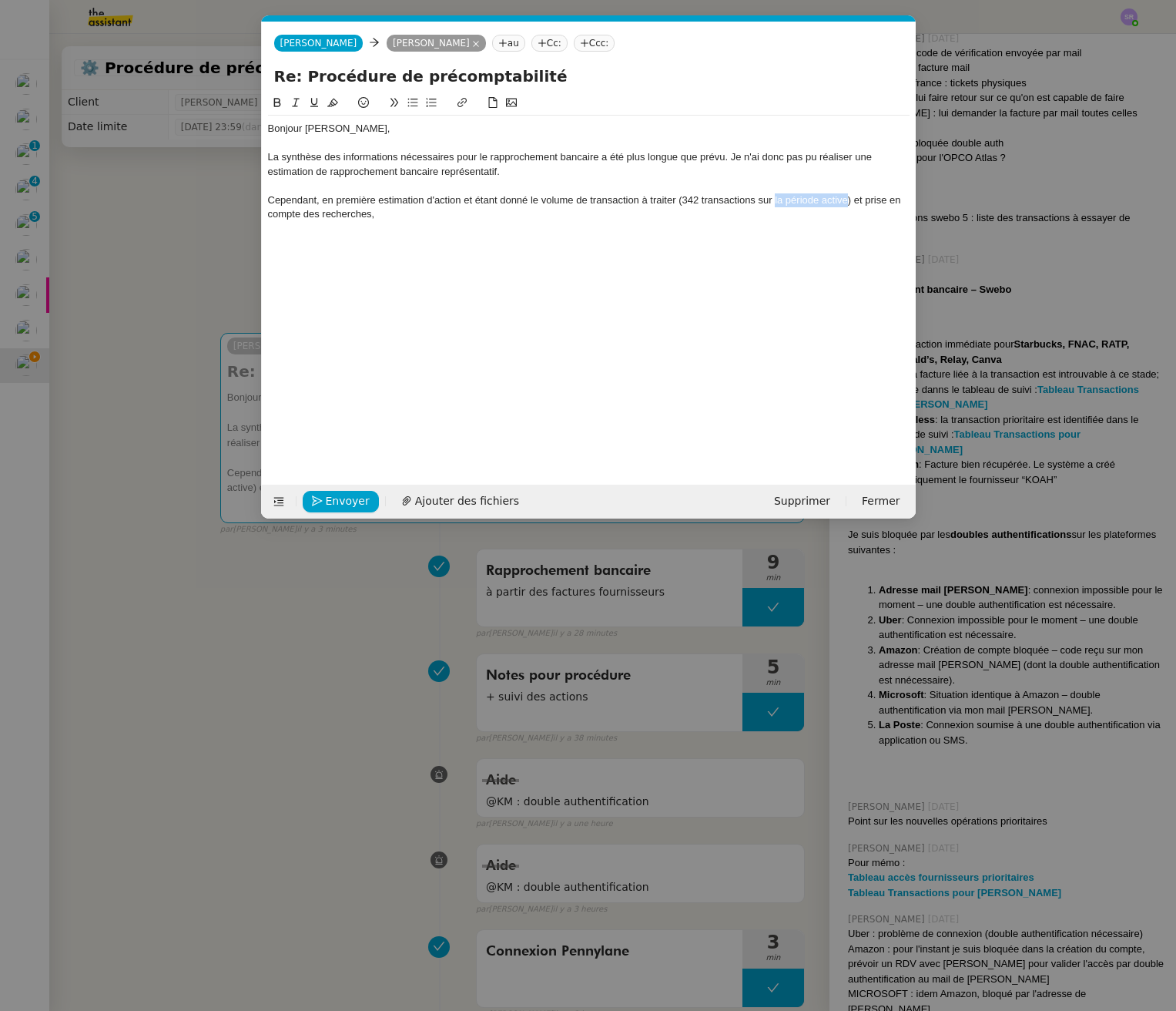
click at [775, 200] on div "Cependant, en première estimation d'action et étant donné le volume de transact…" at bounding box center [588, 207] width 641 height 29
click at [494, 207] on div "Cependant, en première estimation d'action et étant donné le volume de transact…" at bounding box center [588, 207] width 641 height 29
click at [538, 196] on div "Cependant, en première estimation d'action et étant donné le volume de transact…" at bounding box center [588, 207] width 641 height 29
click at [462, 202] on div "Cependant, en première estimation d'action et étant donné le volume de transact…" at bounding box center [588, 207] width 641 height 29
drag, startPoint x: 862, startPoint y: 202, endPoint x: 389, endPoint y: 216, distance: 473.2
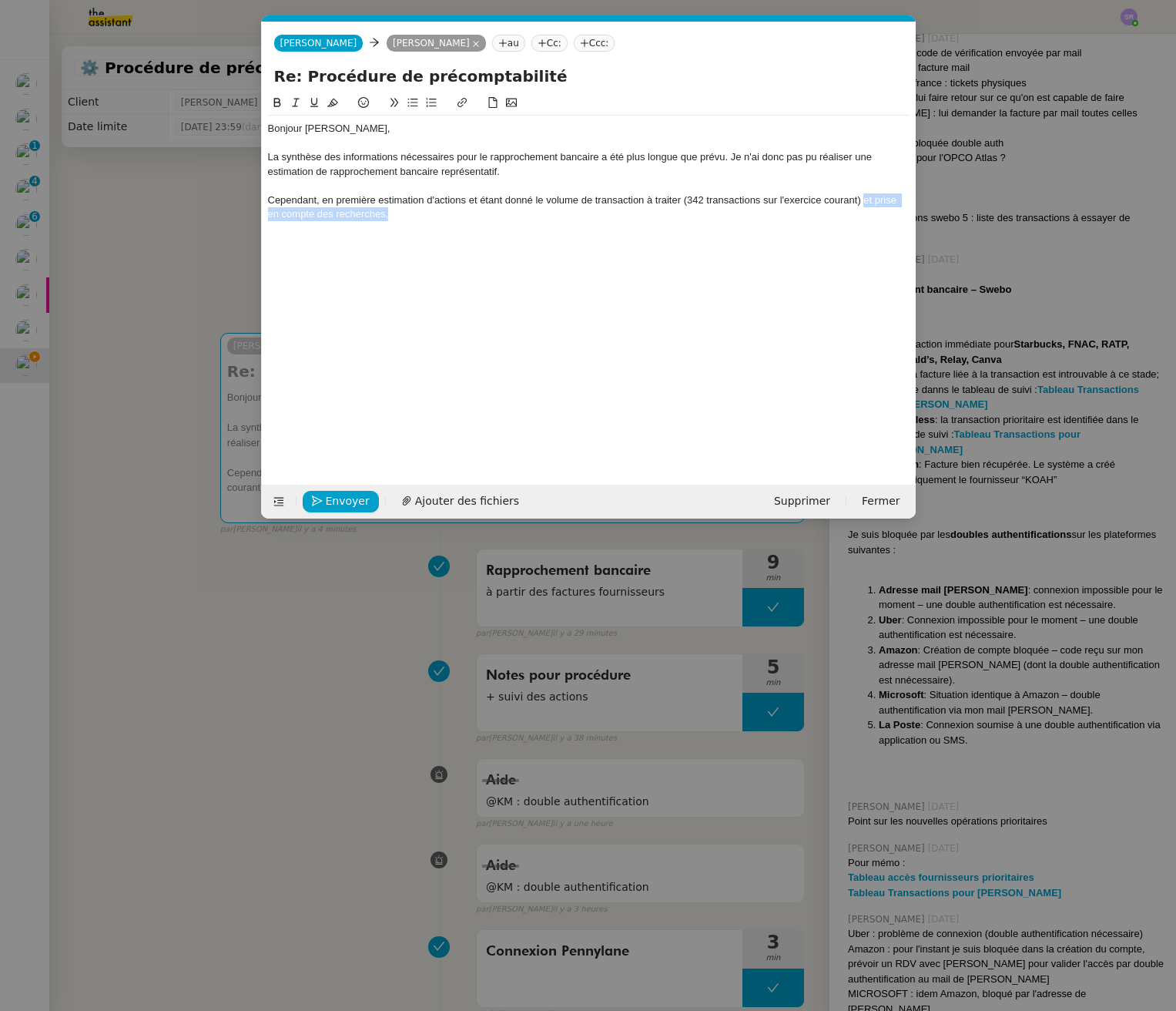
click at [389, 216] on div "Cependant, en première estimation d'actions et étant donné le volume de transac…" at bounding box center [588, 207] width 641 height 29
click at [548, 213] on div "Cependant, en première estimation d'actions et étant donné le volume de transac…" at bounding box center [588, 207] width 641 height 29
click at [552, 216] on div "Cependant, en première estimation d'actions et étant donné le volume de transac…" at bounding box center [588, 207] width 641 height 29
click at [595, 216] on div "Cependant, en première estimation d'actions et étant donné le volume de transac…" at bounding box center [588, 207] width 641 height 29
click at [585, 217] on div "Cependant, en première estimation d'actions et étant donné le volume de transac…" at bounding box center [588, 207] width 641 height 29
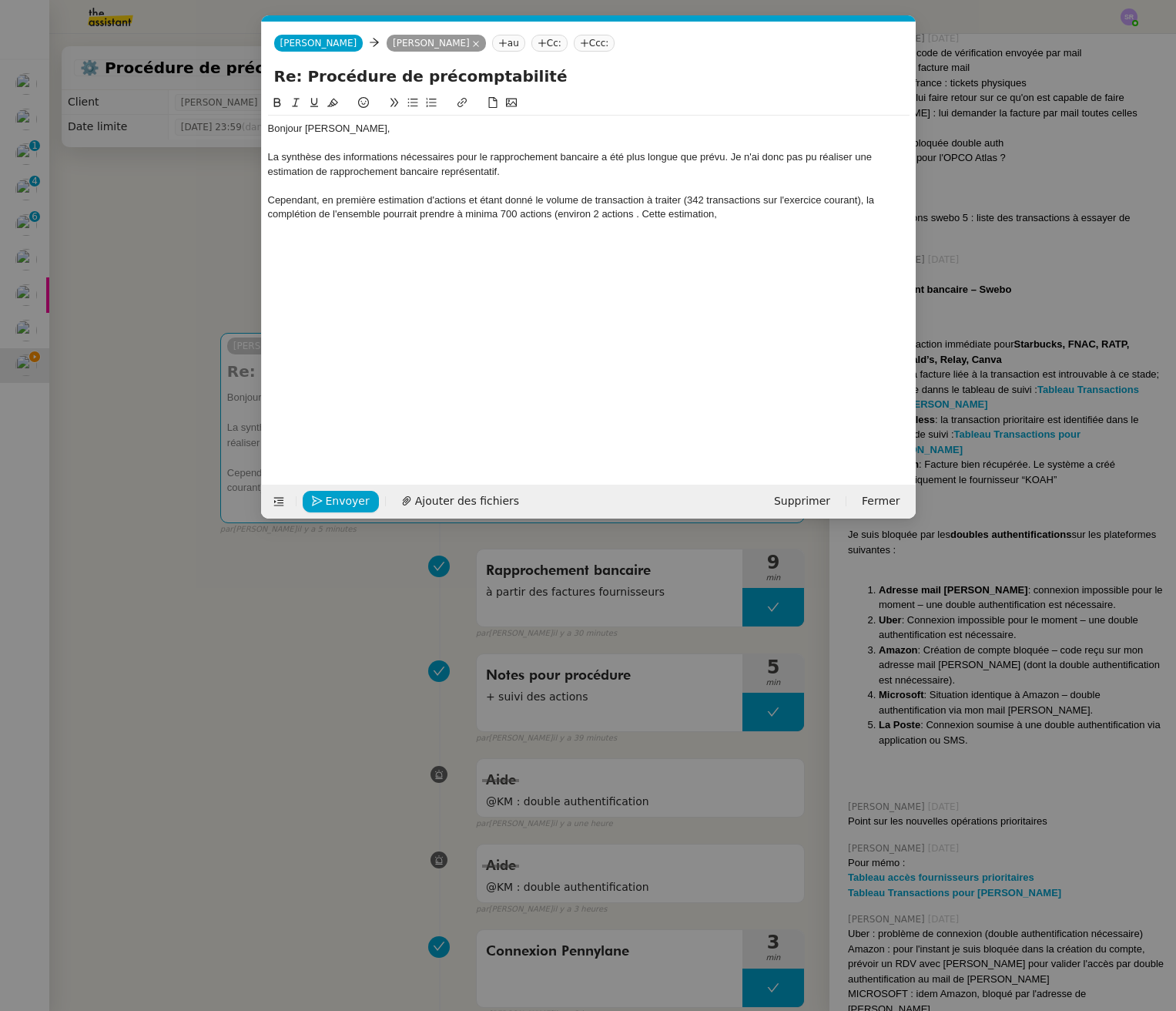
click at [584, 216] on div "Cependant, en première estimation d'actions et étant donné le volume de transac…" at bounding box center [588, 207] width 641 height 29
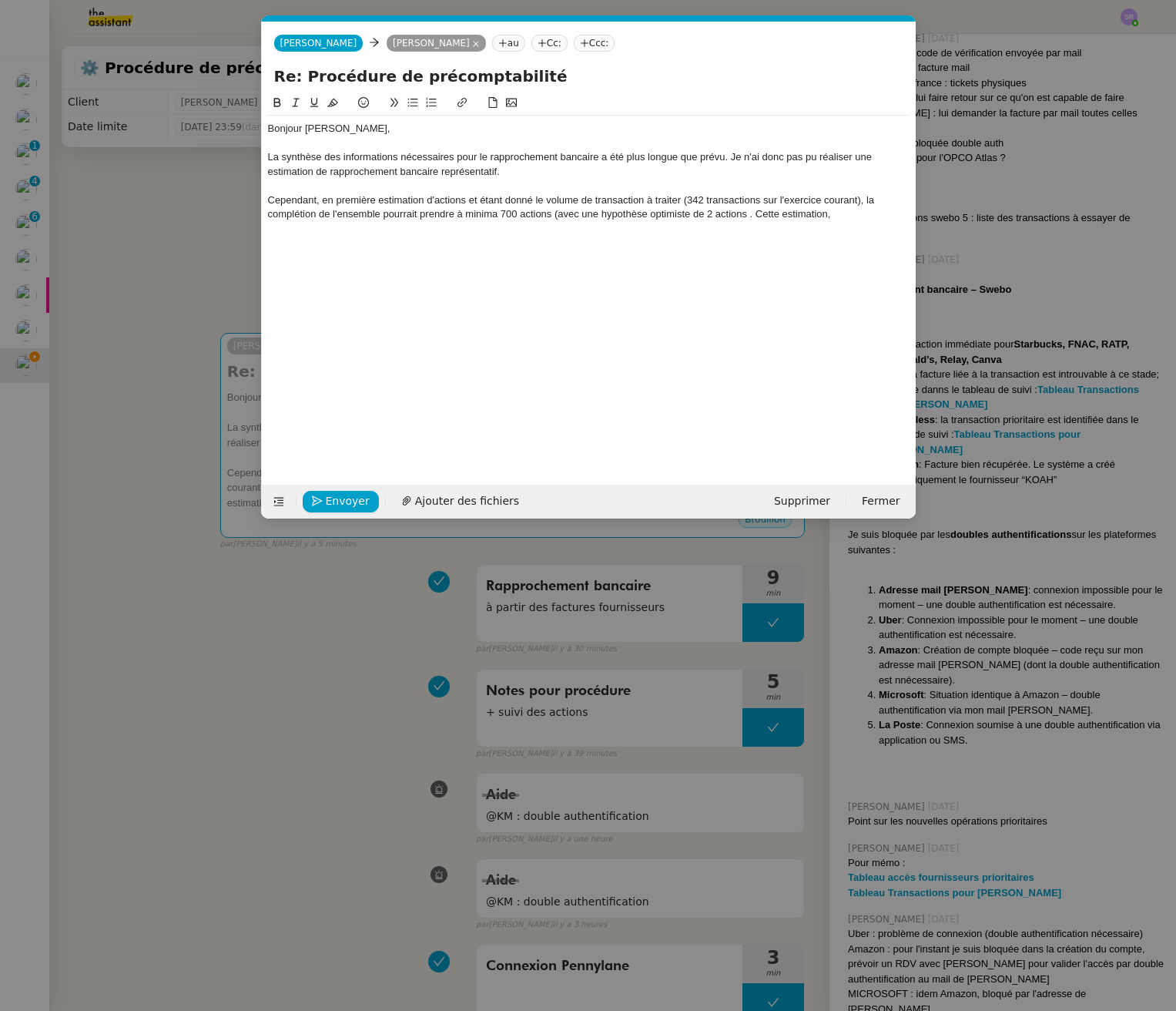
click at [751, 215] on div "Cependant, en première estimation d'actions et étant donné le volume de transac…" at bounding box center [588, 207] width 641 height 29
click at [747, 212] on div "Cependant, en première estimation d'actions et étant donné le volume de transac…" at bounding box center [588, 207] width 641 height 29
click at [700, 213] on div "Cependant, en première estimation d'actions et étant donné le volume de transac…" at bounding box center [588, 207] width 641 height 29
click at [671, 217] on div "Cependant, en première estimation d'actions et étant donné le volume de transac…" at bounding box center [588, 207] width 641 height 29
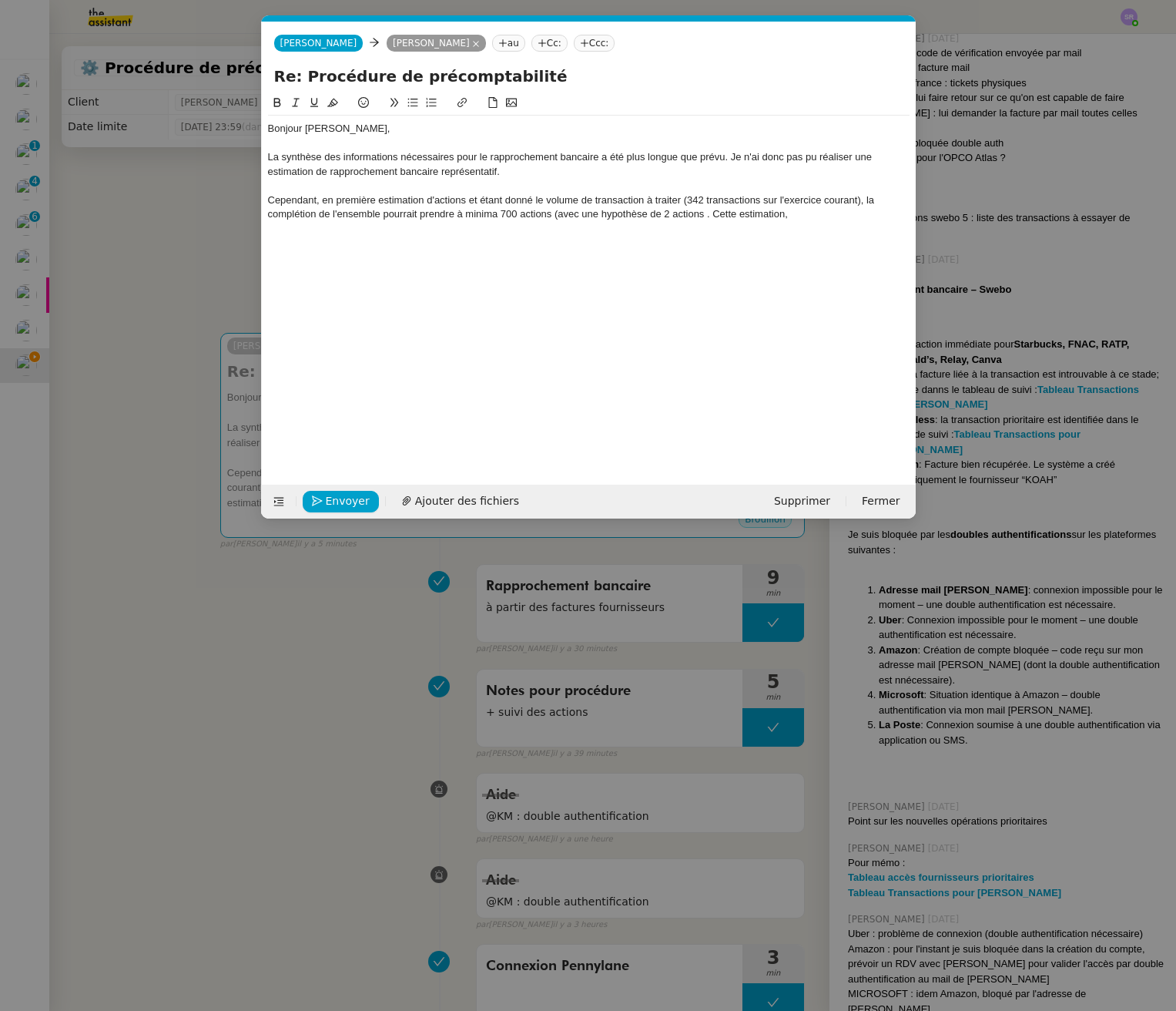
click at [704, 216] on div "Cependant, en première estimation d'actions et étant donné le volume de transac…" at bounding box center [588, 207] width 641 height 29
click at [708, 216] on div "Cependant, en première estimation d'actions et étant donné le volume de transac…" at bounding box center [588, 207] width 641 height 29
click at [878, 216] on div "Cependant, en première estimation d'actions et étant donné le volume de transac…" at bounding box center [588, 207] width 641 height 29
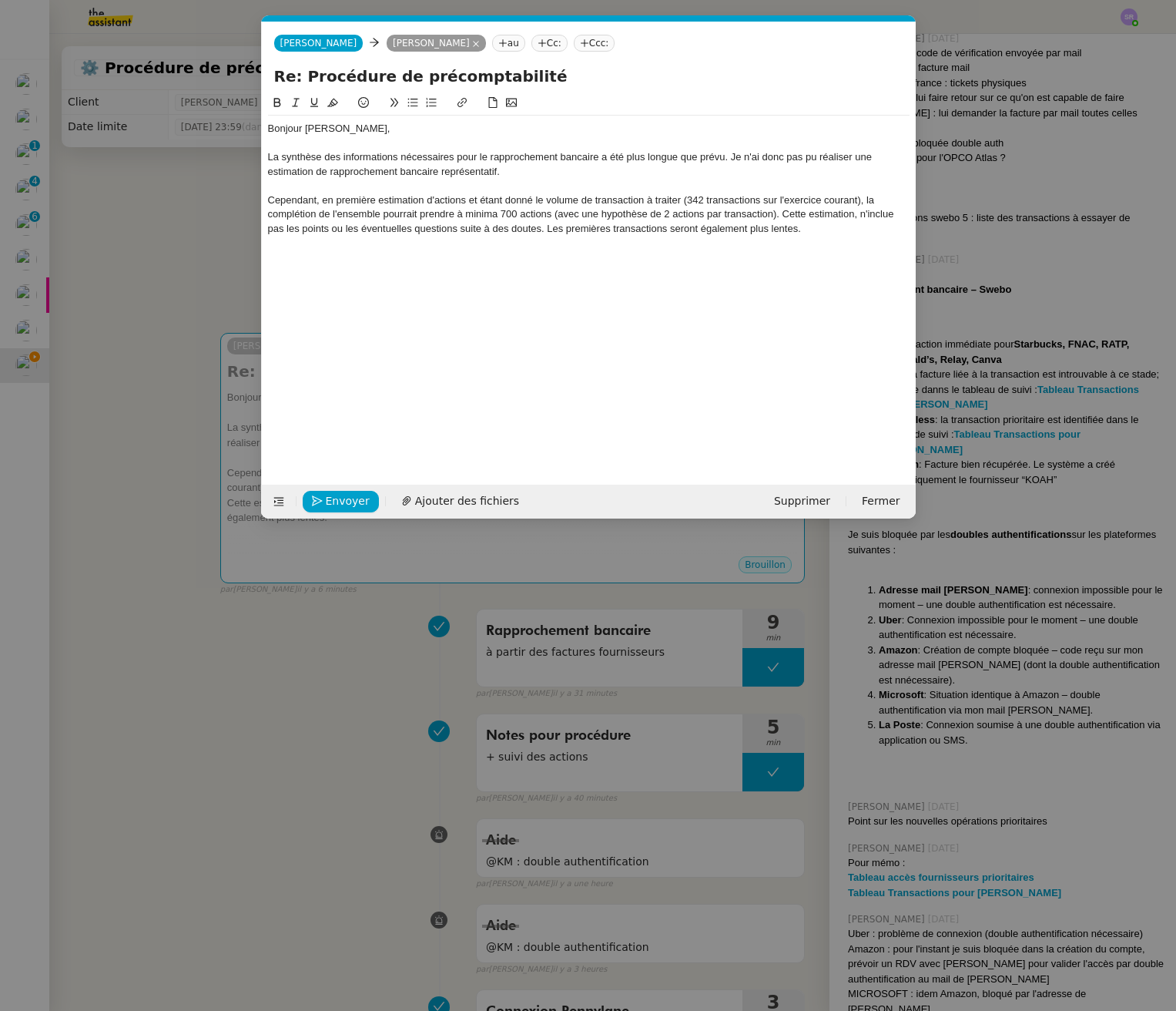
click at [883, 213] on div "Cependant, en première estimation d'actions et étant donné le volume de transac…" at bounding box center [588, 214] width 641 height 43
click at [0, 0] on lt-span "inclu s" at bounding box center [0, 0] width 0 height 0
click at [784, 216] on div "Cependant, en première estimation d'actions et étant donné le volume de transac…" at bounding box center [588, 214] width 641 height 43
click at [827, 254] on div at bounding box center [588, 256] width 641 height 14
click at [774, 214] on div "Cependant, en première estimation d'actions et étant donné le volume de transac…" at bounding box center [588, 207] width 641 height 29
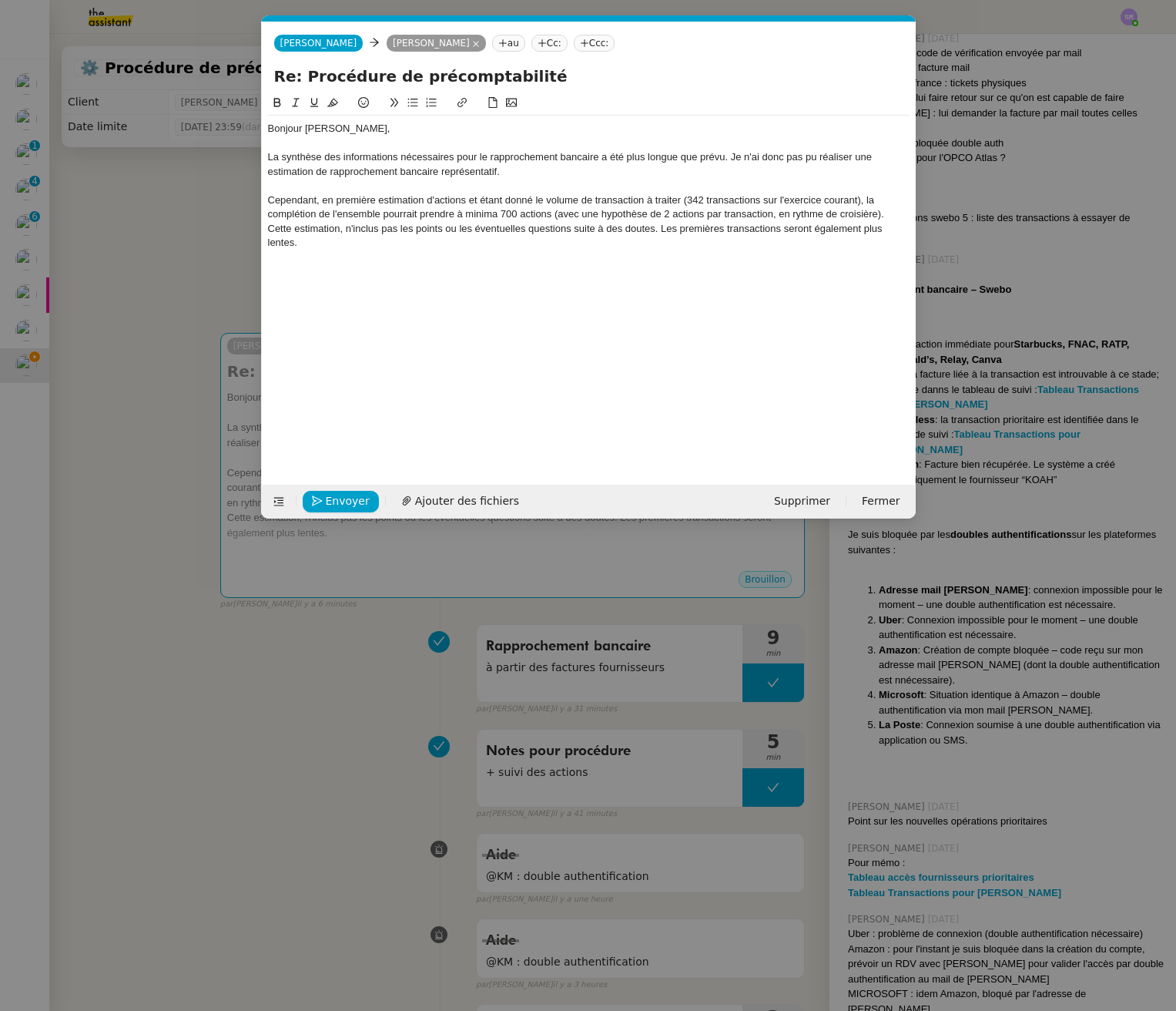
click at [625, 240] on div "Cette estimation, n'inclus pas les points ou les éventuelles questions suite à …" at bounding box center [588, 236] width 641 height 29
click at [375, 233] on div "Cette estimation, n'inclus pas les points ou les éventuelles questions suite à …" at bounding box center [588, 236] width 641 height 29
click at [898, 219] on div "Cependant, en première estimation d'actions et étant donné le volume de transac…" at bounding box center [588, 207] width 641 height 29
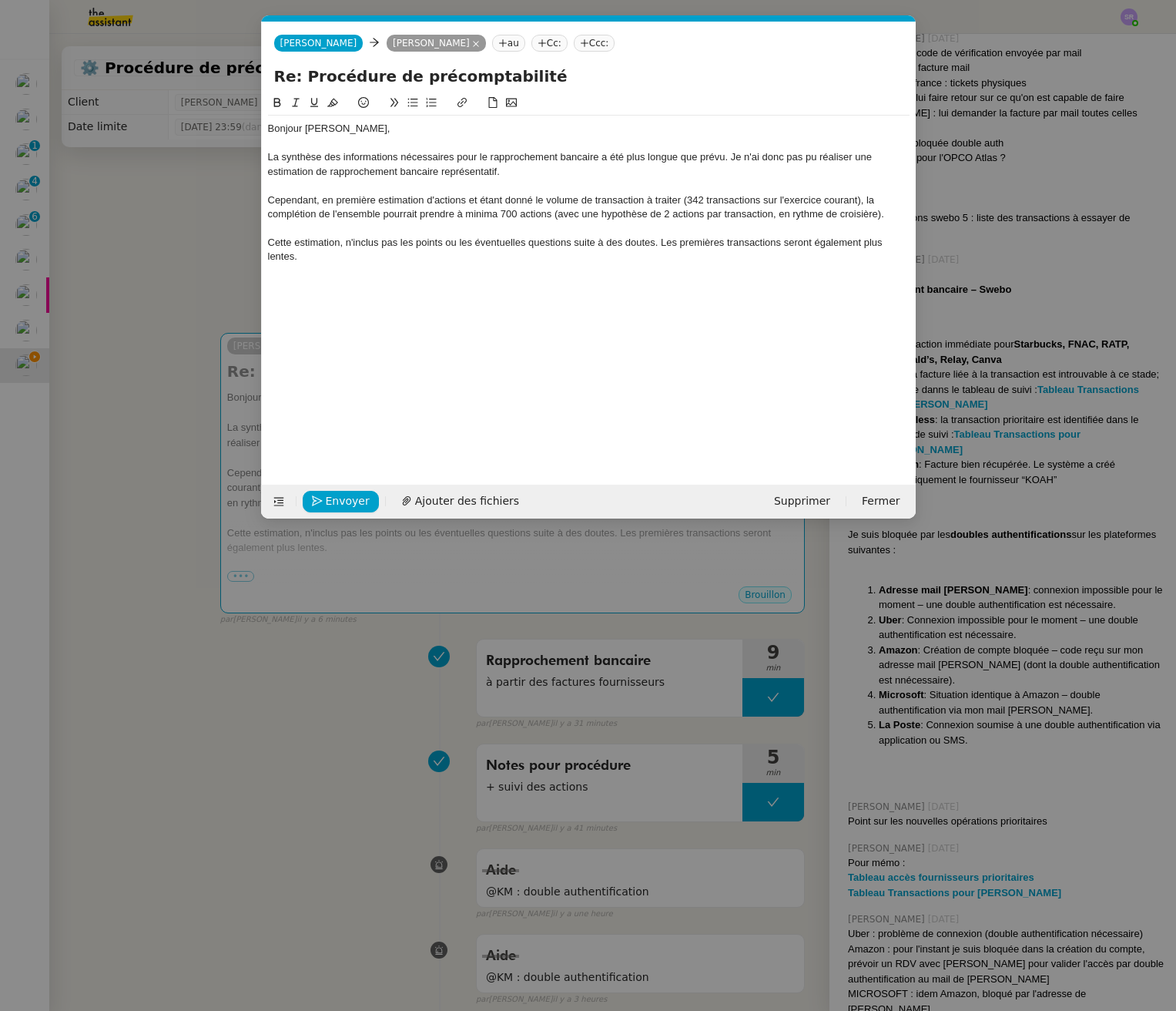
click at [663, 310] on div "Bonjour [PERSON_NAME], La synthèse des informations nécessaires pour le rapproc…" at bounding box center [588, 277] width 641 height 367
click at [619, 284] on div at bounding box center [588, 285] width 641 height 14
click at [199, 254] on nz-modal-container "Service TA - VOYAGE - PROPOSITION GLOBALE A utiliser dans le cadre de propositi…" at bounding box center [588, 505] width 1176 height 1011
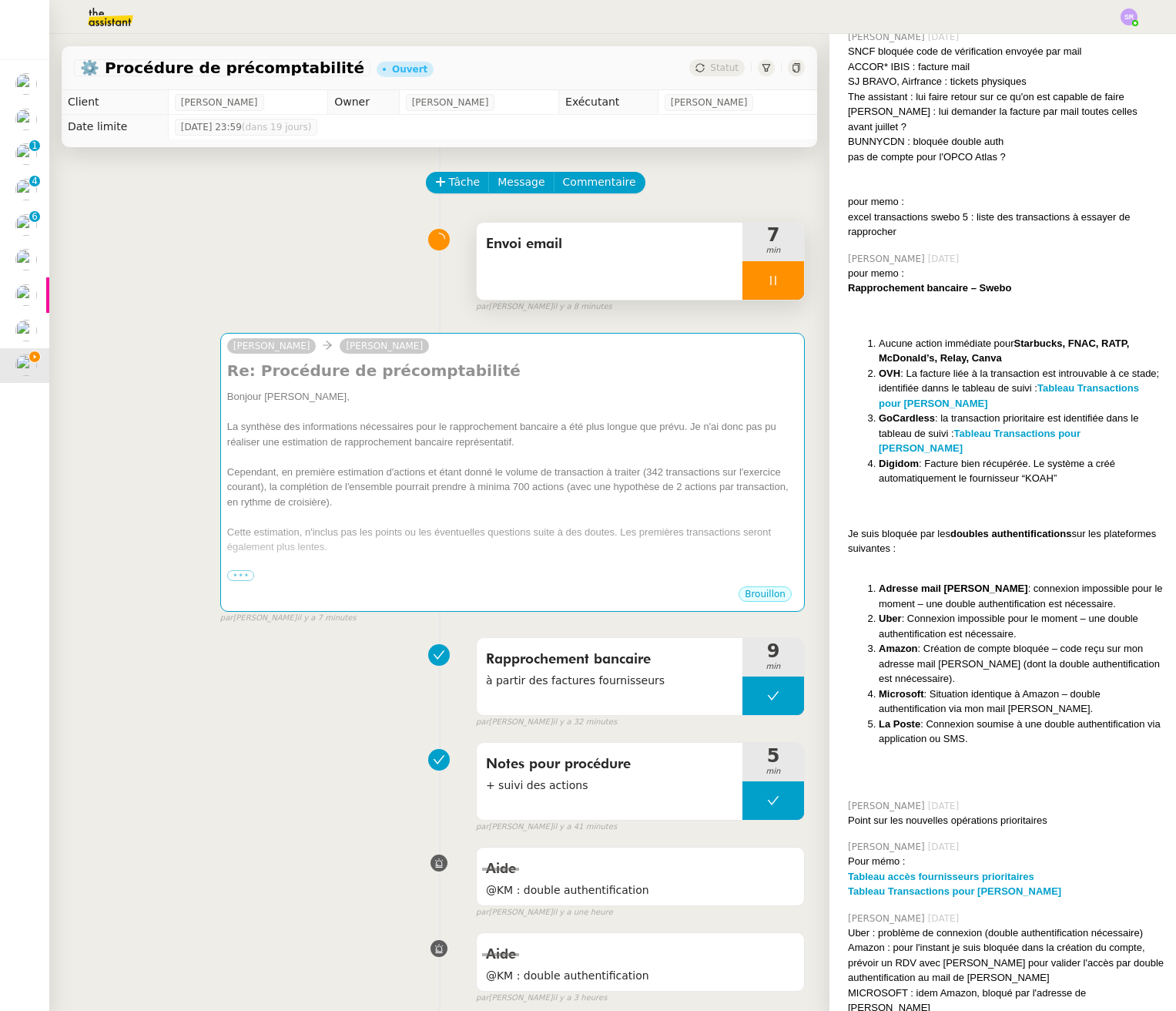
scroll to position [1320, 0]
drag, startPoint x: 757, startPoint y: 261, endPoint x: 761, endPoint y: 276, distance: 15.5
click at [757, 261] on div at bounding box center [773, 280] width 62 height 38
click at [775, 287] on button at bounding box center [788, 280] width 30 height 38
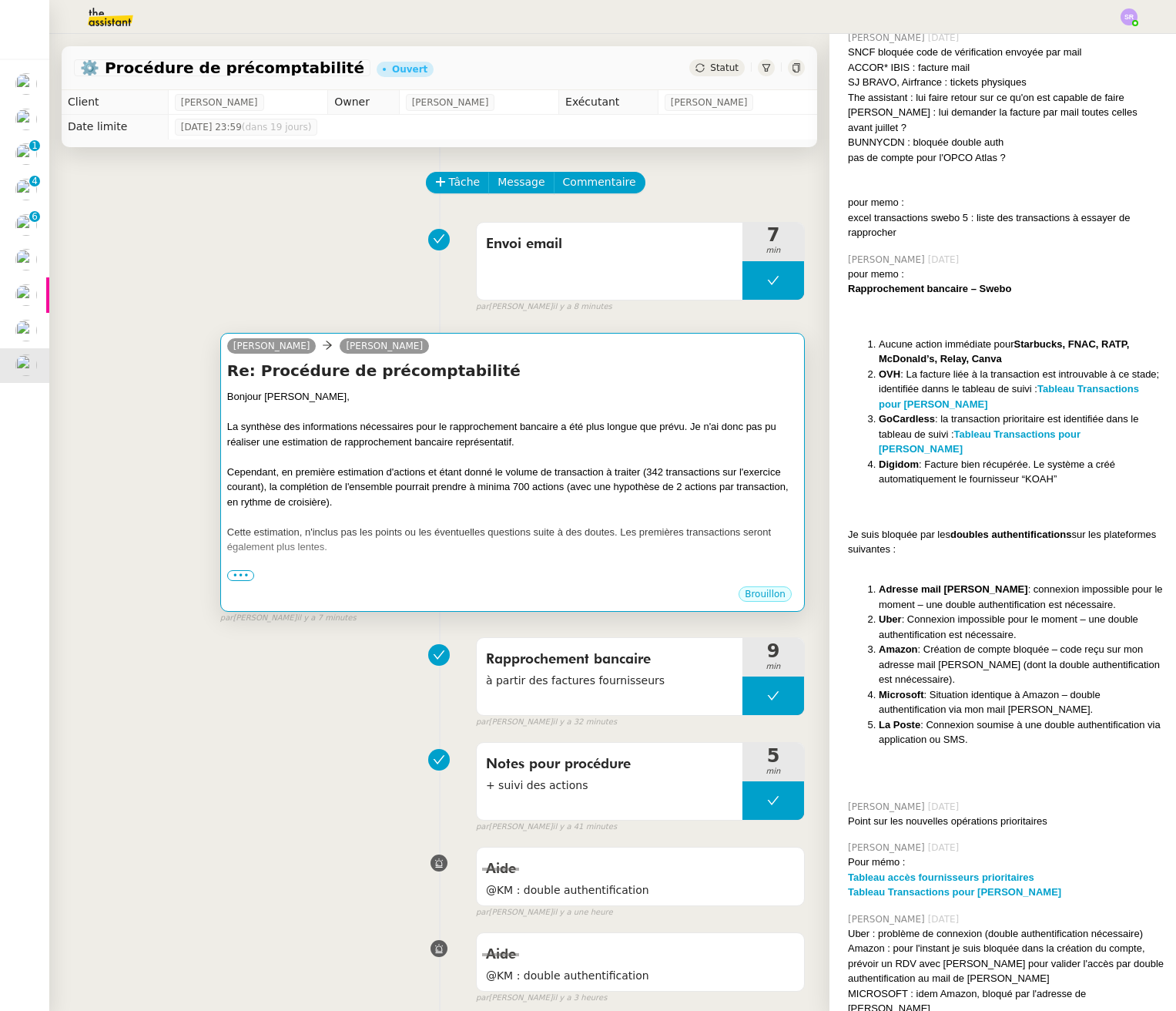
click at [639, 517] on div at bounding box center [512, 517] width 571 height 16
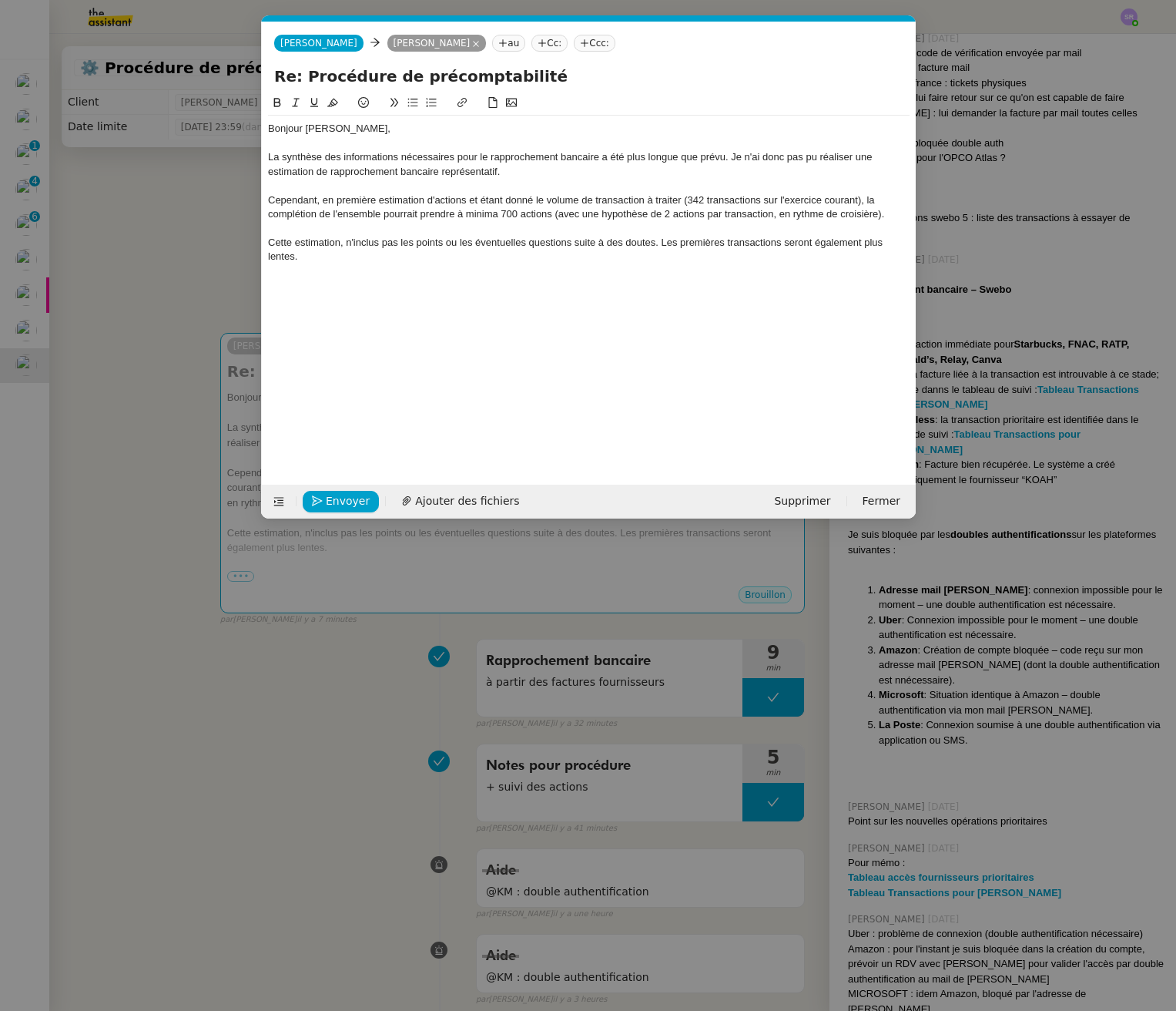
scroll to position [0, 32]
click at [309, 285] on div "Bonjour [PERSON_NAME], La synthèse des informations nécessaires pour le rapproc…" at bounding box center [588, 277] width 641 height 367
drag, startPoint x: 362, startPoint y: 257, endPoint x: 415, endPoint y: 287, distance: 60.9
click at [362, 257] on div "Cette estimation, n'inclus pas les points ou les éventuelles questions suite à …" at bounding box center [588, 249] width 641 height 29
click at [800, 246] on div "Cette estimation, n'inclus pas les points ou les éventuelles questions suite à …" at bounding box center [588, 249] width 641 height 29
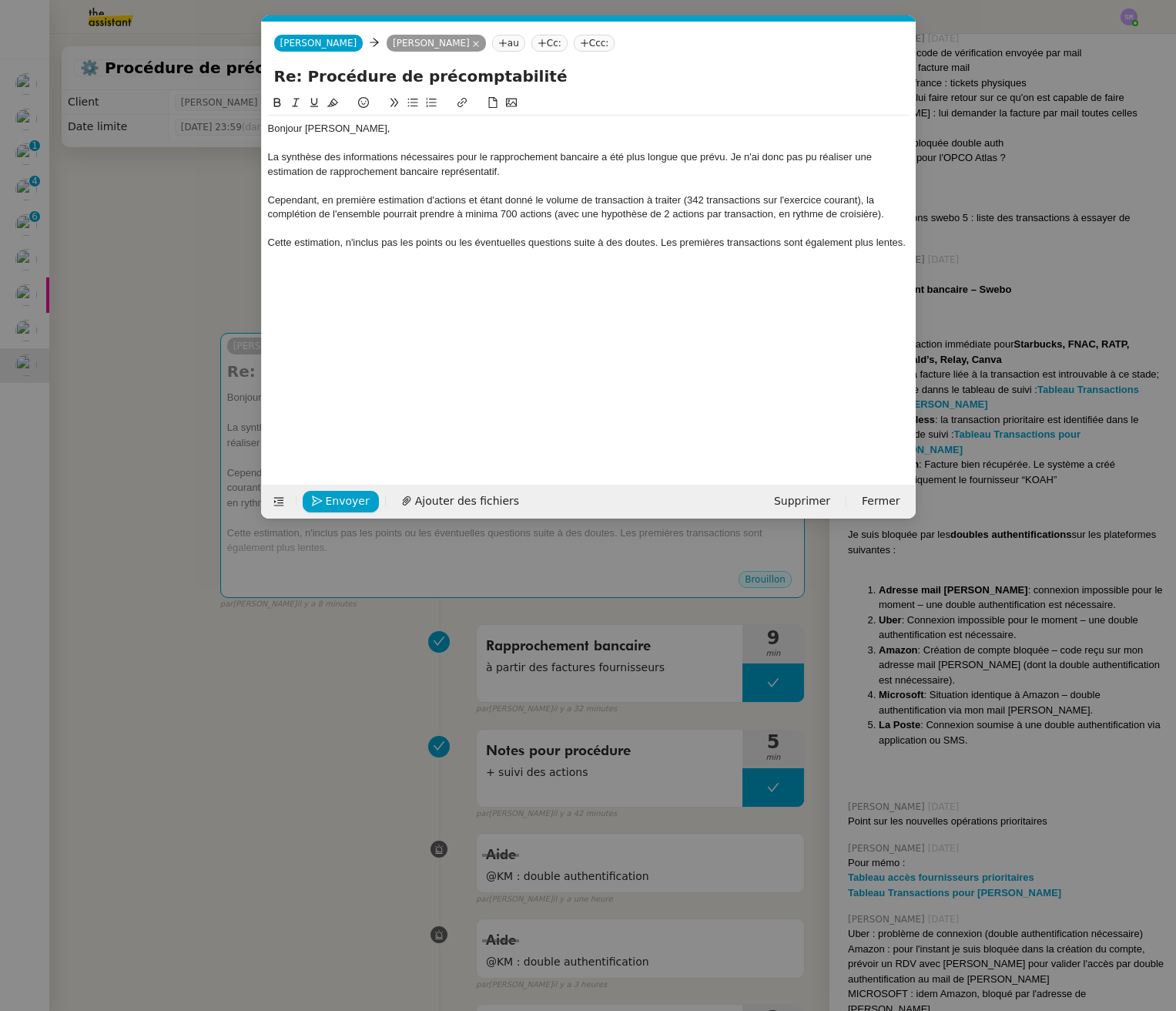
click at [907, 241] on div "Cette estimation, n'inclus pas les points ou les éventuelles questions suite à …" at bounding box center [588, 243] width 641 height 14
click at [664, 243] on div "Cette estimation, n'inclus pas les points ou les éventuelles questions suite à …" at bounding box center [588, 243] width 641 height 14
click at [442, 263] on div "Cette estimation, n'inclus pas les points ou les éventuelles questions suite à …" at bounding box center [588, 249] width 641 height 29
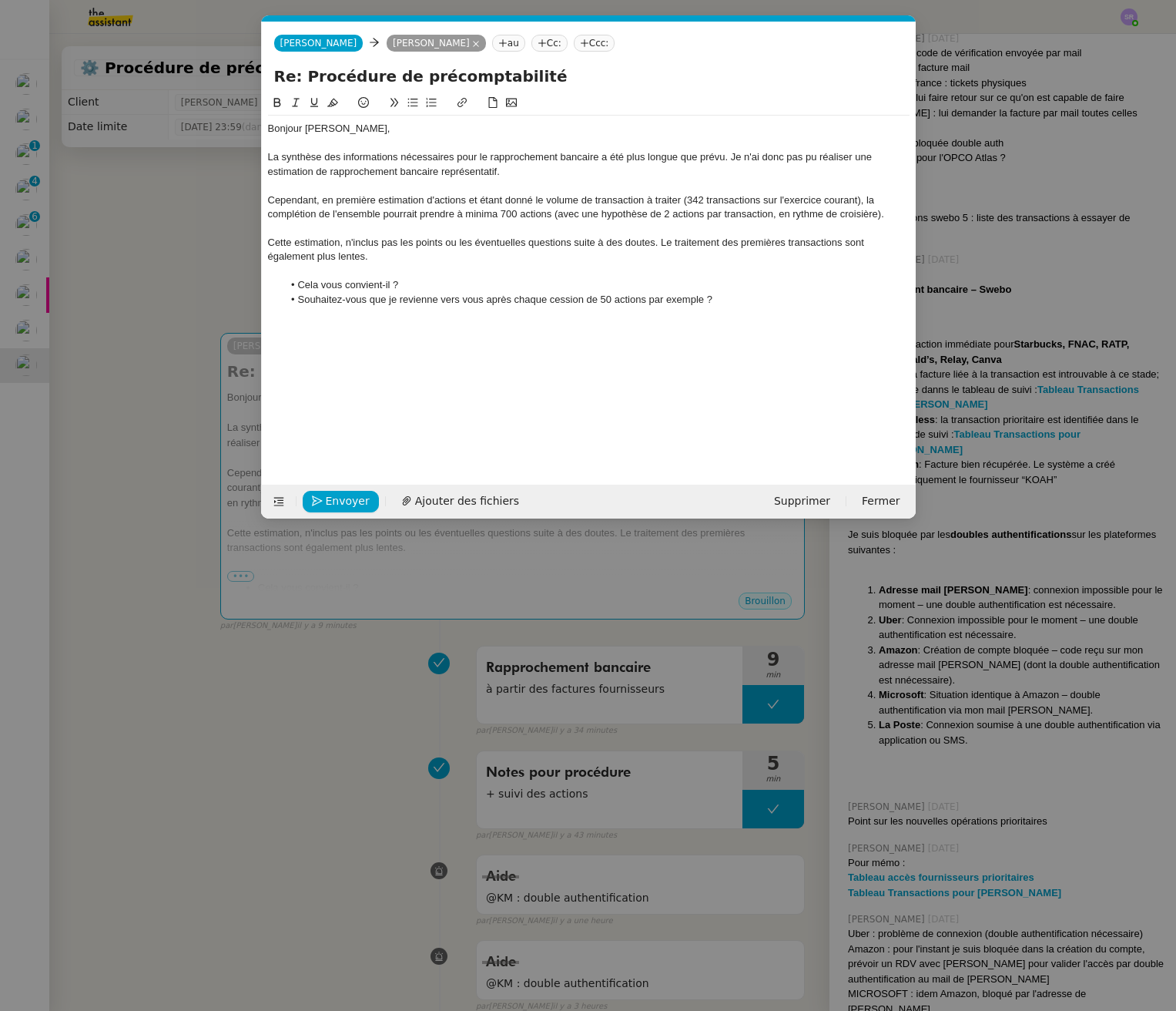
click at [588, 305] on li "Souhaitez-vous que je revienne vers vous après chaque cession de 50 actions par…" at bounding box center [595, 300] width 627 height 14
click at [786, 305] on li "Souhaitez-vous que je revienne vers vous après chaque cession quotidienne de 50…" at bounding box center [595, 300] width 627 height 14
click at [517, 380] on div "Bonjour [PERSON_NAME], La synthèse des informations nécessaires pour le rapproc…" at bounding box center [588, 277] width 641 height 367
click at [821, 320] on div at bounding box center [588, 314] width 641 height 14
click at [826, 305] on li "Souhaitez-vous que je revienne vers vous après chaque cession quotidienne de 50…" at bounding box center [595, 300] width 627 height 14
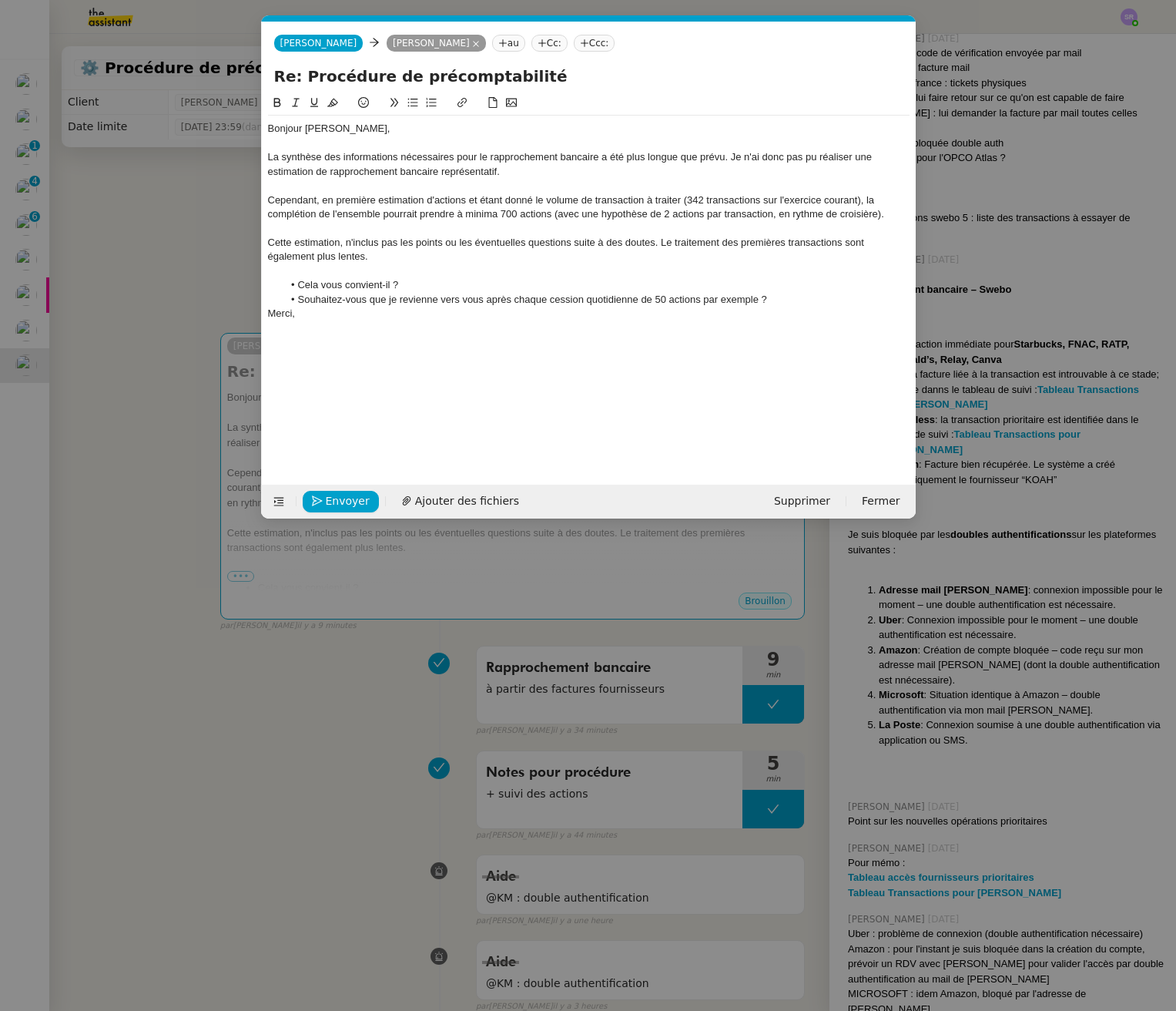
click at [267, 310] on nz-spin "Bonjour [PERSON_NAME], La synthèse des informations nécessaires pour le rapproc…" at bounding box center [588, 280] width 654 height 373
click at [269, 315] on div "Merci," at bounding box center [588, 314] width 641 height 14
click at [360, 312] on div at bounding box center [588, 314] width 641 height 14
click at [328, 173] on div "La synthèse des informations nécessaires pour le rapprochement bancaire a été p…" at bounding box center [588, 164] width 641 height 29
click at [525, 172] on div "La synthèse des informations nécessaires pour le rapprochement bancaire a été p…" at bounding box center [588, 164] width 641 height 29
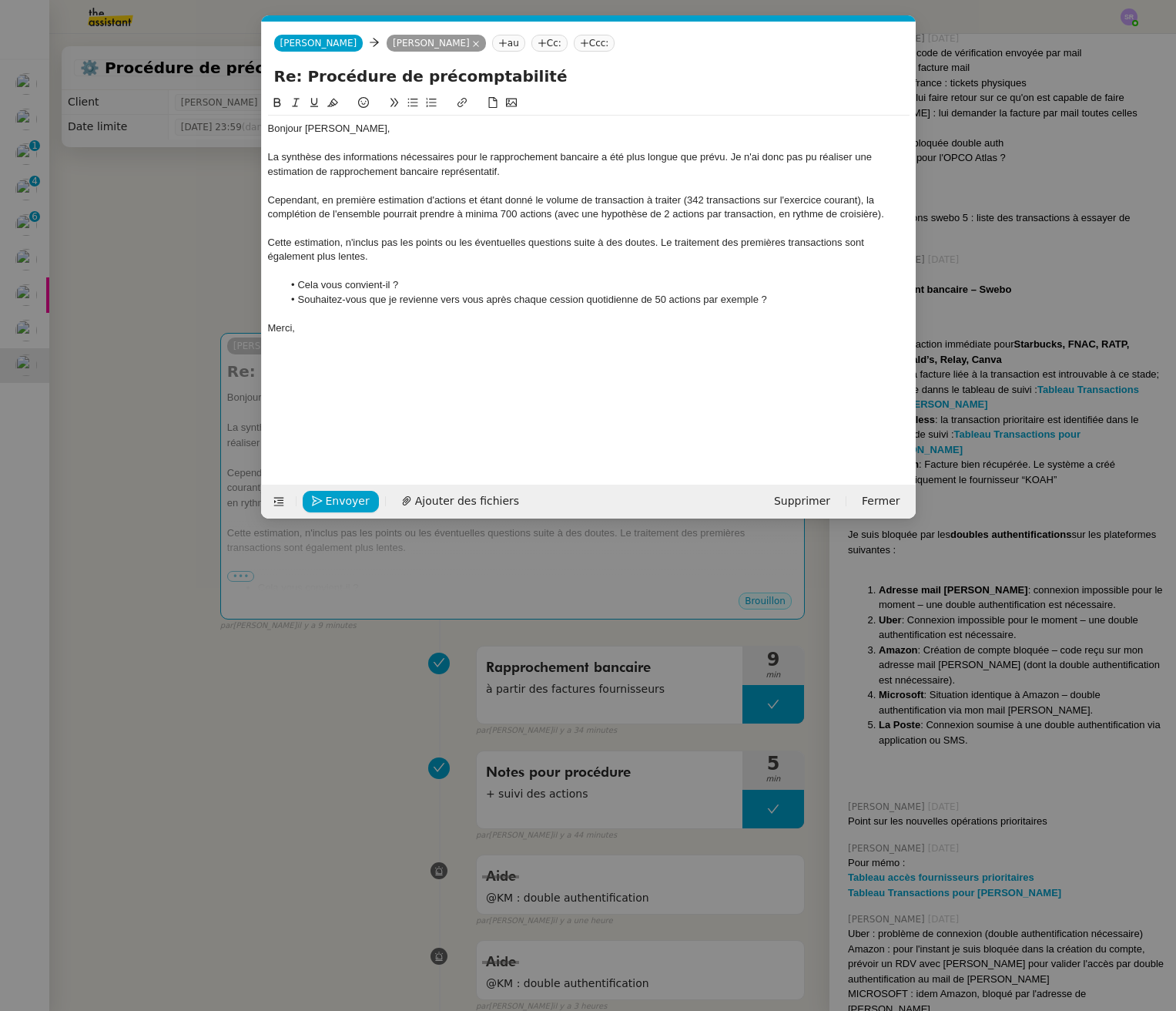
click at [596, 205] on div "Cependant, en première estimation d'actions et étant donné le volume de transac…" at bounding box center [588, 207] width 641 height 29
click at [768, 209] on div "Cependant, en première estimation d'actions et étant donné le volume de transac…" at bounding box center [588, 207] width 641 height 29
click at [880, 206] on div "Cependant, en première estimation d'actions et étant donné le volume de transac…" at bounding box center [588, 207] width 641 height 29
click at [308, 222] on div at bounding box center [588, 229] width 641 height 14
drag, startPoint x: 686, startPoint y: 202, endPoint x: 862, endPoint y: 201, distance: 176.0
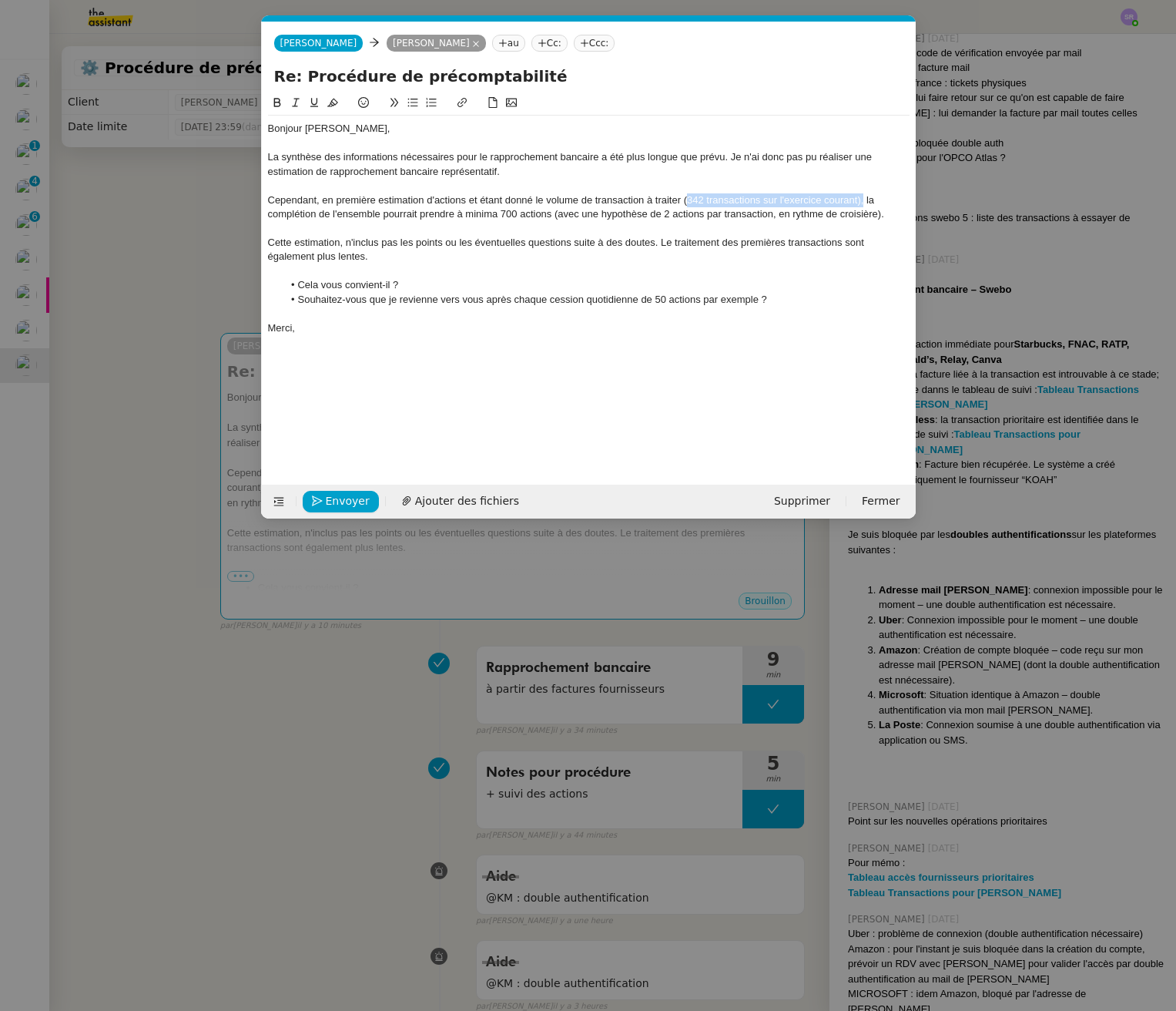
click at [862, 201] on div "Cependant, en première estimation d'actions et étant donné le volume de transac…" at bounding box center [588, 207] width 641 height 29
click at [862, 200] on div "Cependant, en première estimation d'actions et étant donné le volume de transac…" at bounding box center [588, 207] width 641 height 29
drag, startPoint x: 860, startPoint y: 201, endPoint x: 684, endPoint y: 199, distance: 176.0
click at [684, 199] on div "Cependant, en première estimation d'actions et étant donné le volume de transac…" at bounding box center [588, 207] width 641 height 29
drag, startPoint x: 554, startPoint y: 217, endPoint x: 881, endPoint y: 214, distance: 327.0
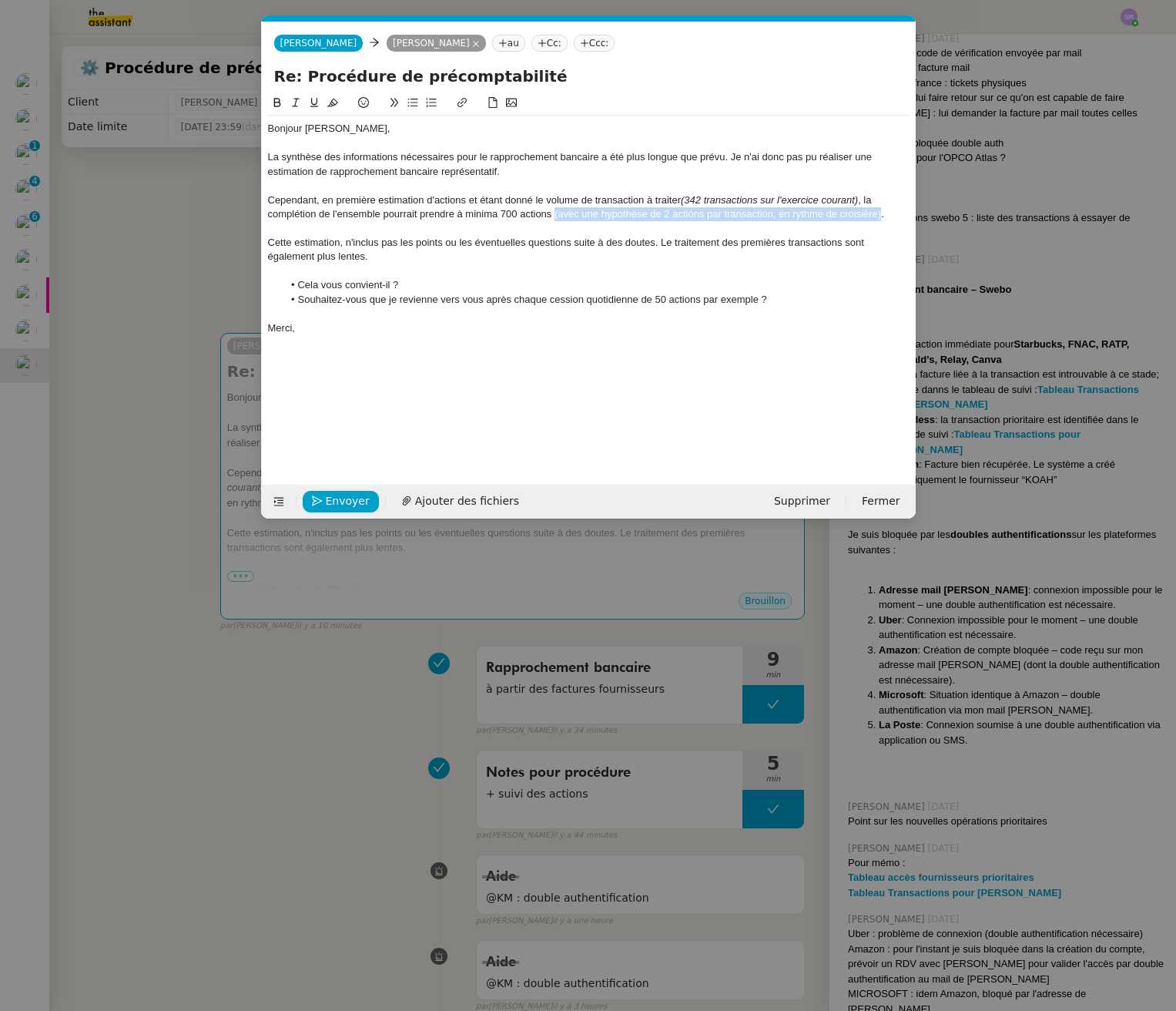
click at [881, 214] on div "Cependant, en première estimation d'actions et étant donné le volume de transac…" at bounding box center [588, 207] width 641 height 29
click at [733, 251] on div "Cette estimation, n'inclus pas les points ou les éventuelles questions suite à …" at bounding box center [588, 249] width 641 height 29
click at [781, 306] on li "Souhaitez-vous que je revienne vers vous après chaque cession quotidienne de 50…" at bounding box center [595, 300] width 627 height 14
click at [901, 235] on div at bounding box center [588, 229] width 641 height 14
drag, startPoint x: 673, startPoint y: 246, endPoint x: 803, endPoint y: 244, distance: 130.0
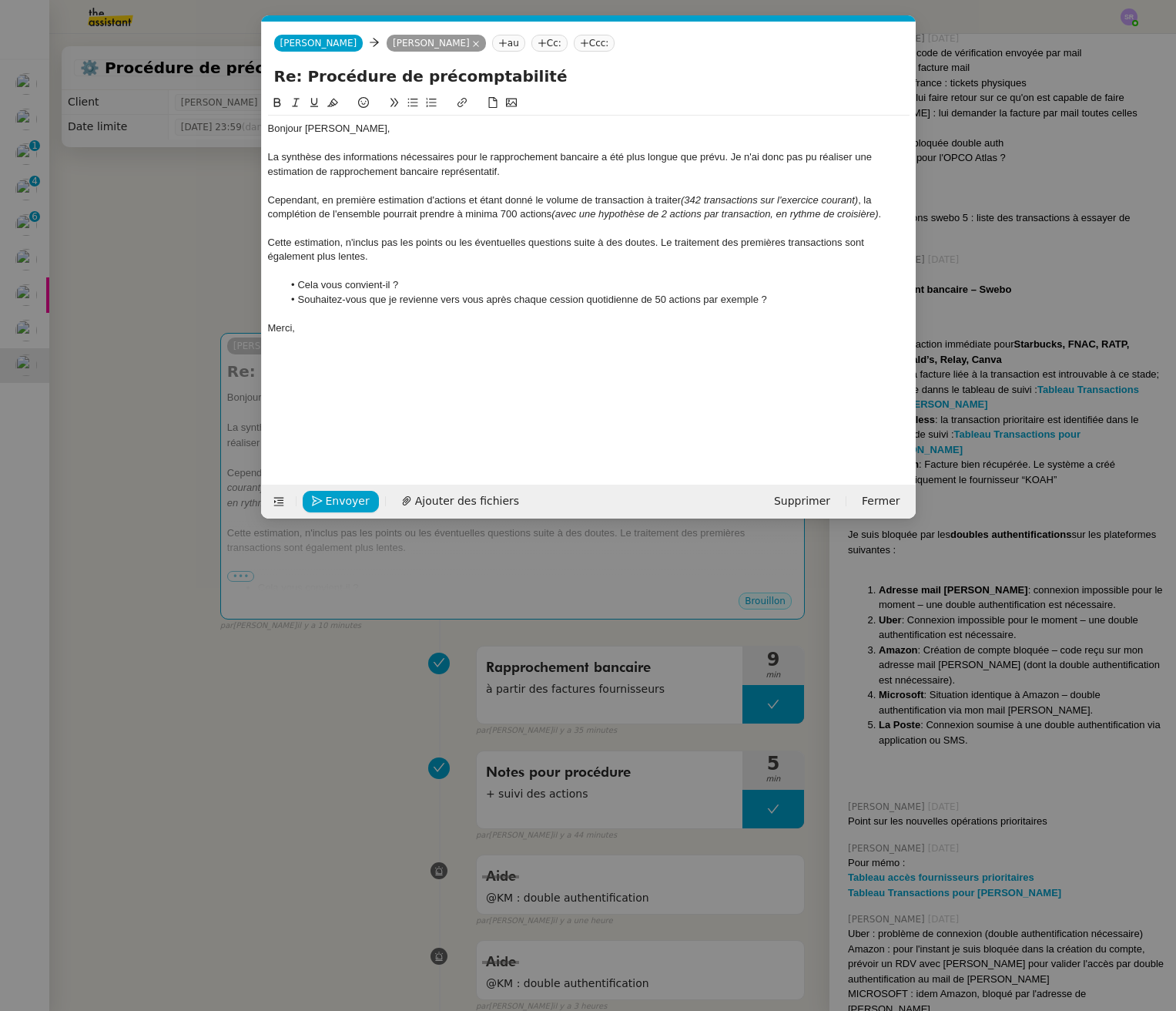
click at [673, 246] on div "Cette estimation, n'inclus pas les points ou les éventuelles questions suite à …" at bounding box center [588, 249] width 641 height 29
click at [857, 246] on div "Cette estimation, n'inclus pas les points ou les éventuelles questions suite à …" at bounding box center [588, 249] width 641 height 29
click at [861, 246] on div "Cette estimation, n'inclus pas les points ou les éventuelles questions suite à …" at bounding box center [588, 249] width 641 height 29
click at [444, 261] on div "Cette estimation, n'inclus pas les points ou les éventuelles questions suite à …" at bounding box center [588, 249] width 641 height 29
click at [548, 301] on li "Souhaitez-vous que je revienne vers vous après chaque cession quotidienne de 50…" at bounding box center [595, 300] width 627 height 14
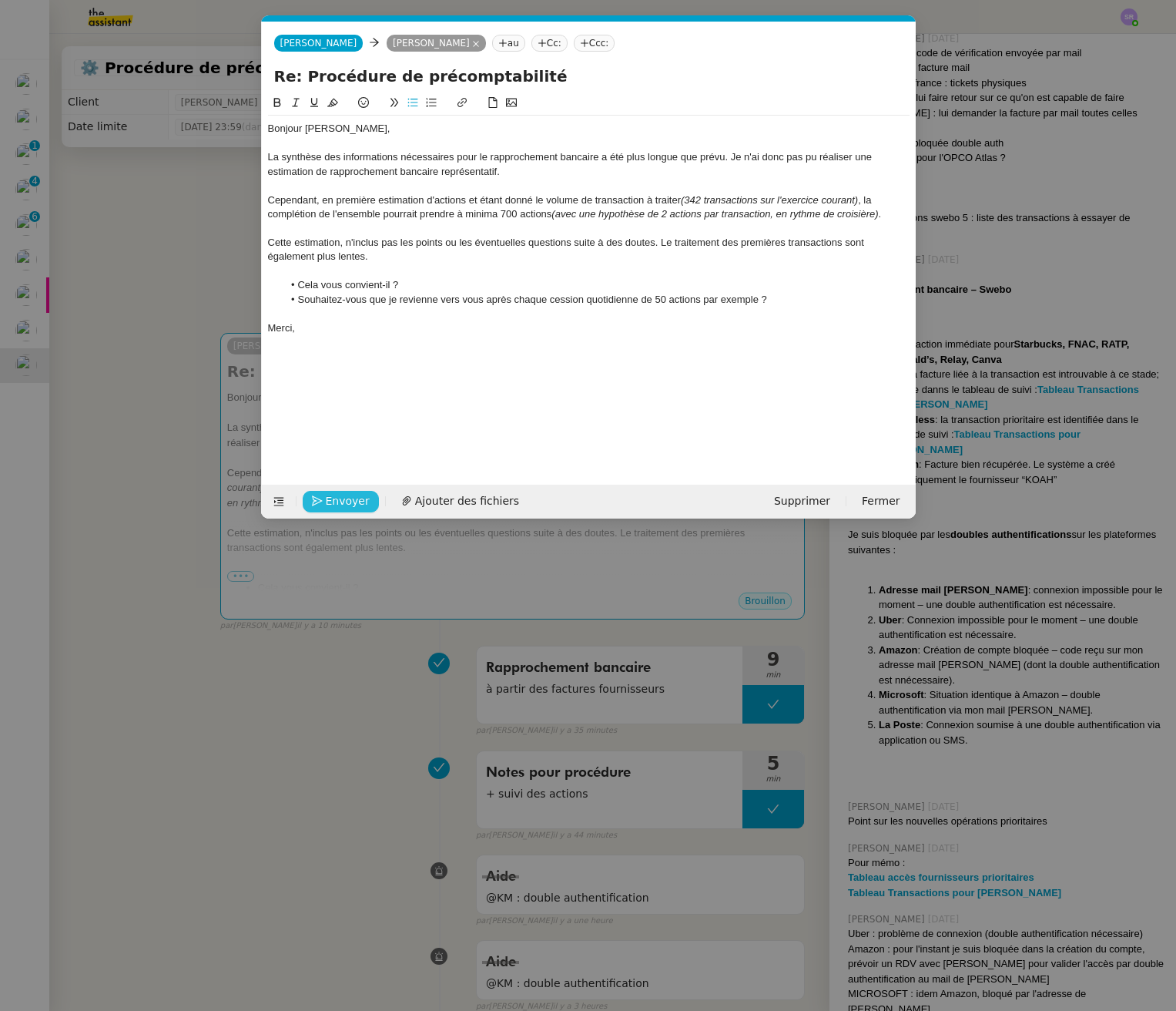
click at [355, 493] on span "Envoyer" at bounding box center [348, 501] width 44 height 17
click at [352, 497] on span "Confirmer l'envoi" at bounding box center [372, 501] width 92 height 17
click at [352, 497] on div "Confirmer l'envoi Ajouter des fichiers" at bounding box center [422, 501] width 309 height 22
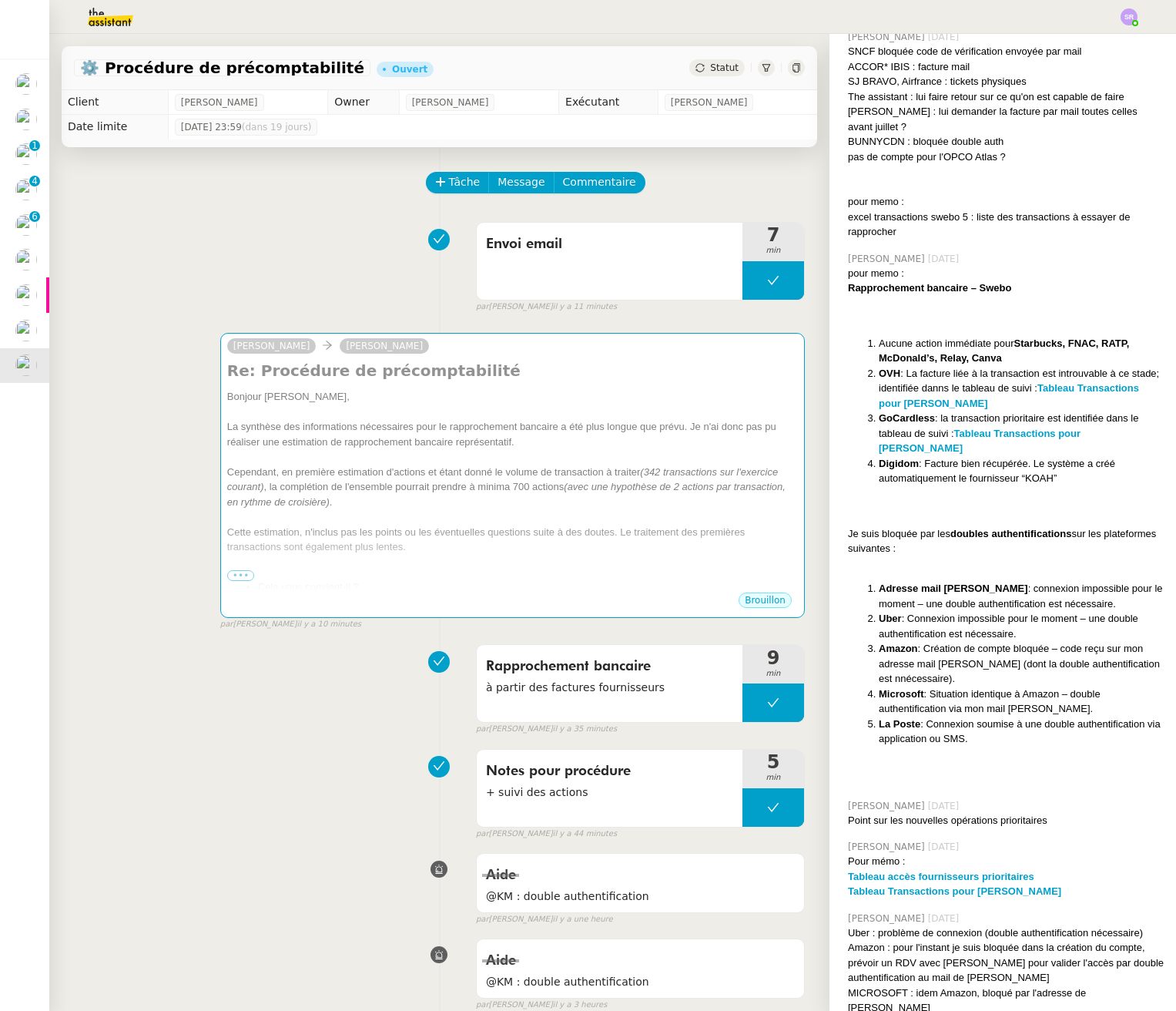
scroll to position [1320, 0]
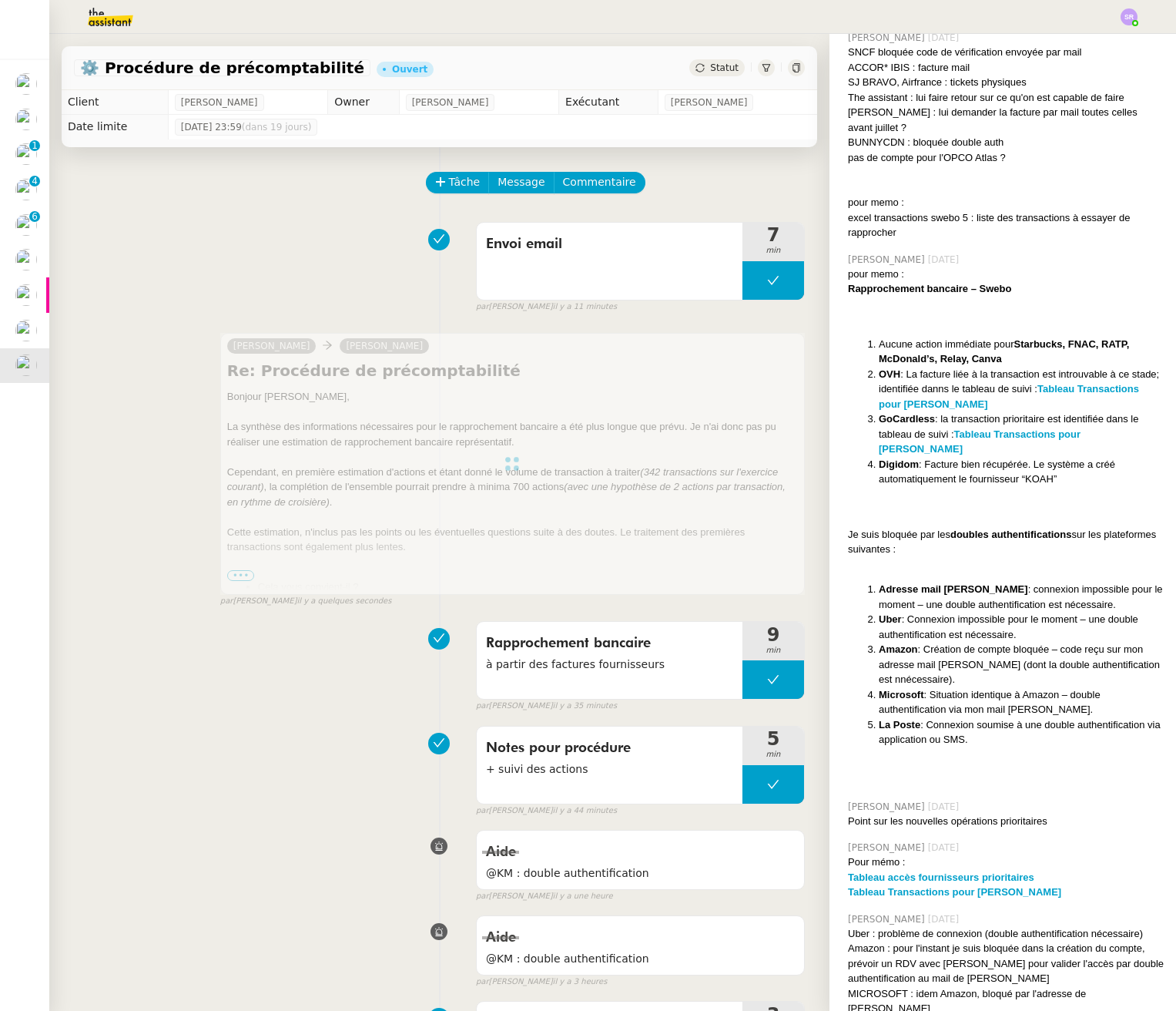
click at [241, 700] on div "Rapprochement bancaire à partir des factures fournisseurs 9 min false par [PERS…" at bounding box center [439, 662] width 731 height 98
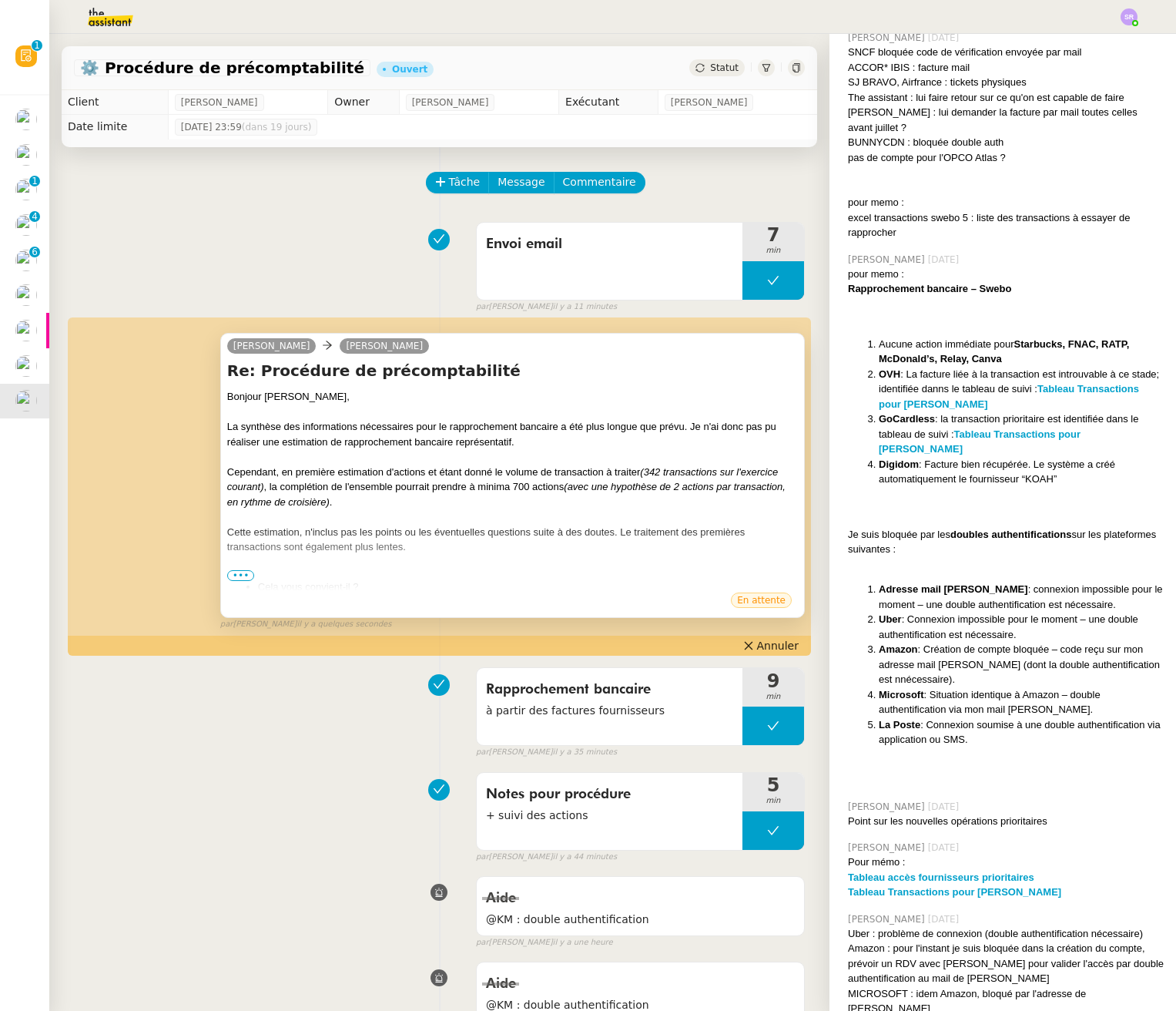
click at [236, 569] on div "Bonjour [PERSON_NAME], La synthèse des informations nécessaires pour le rapproc…" at bounding box center [512, 526] width 571 height 276
click at [241, 572] on span "•••" at bounding box center [241, 575] width 28 height 10
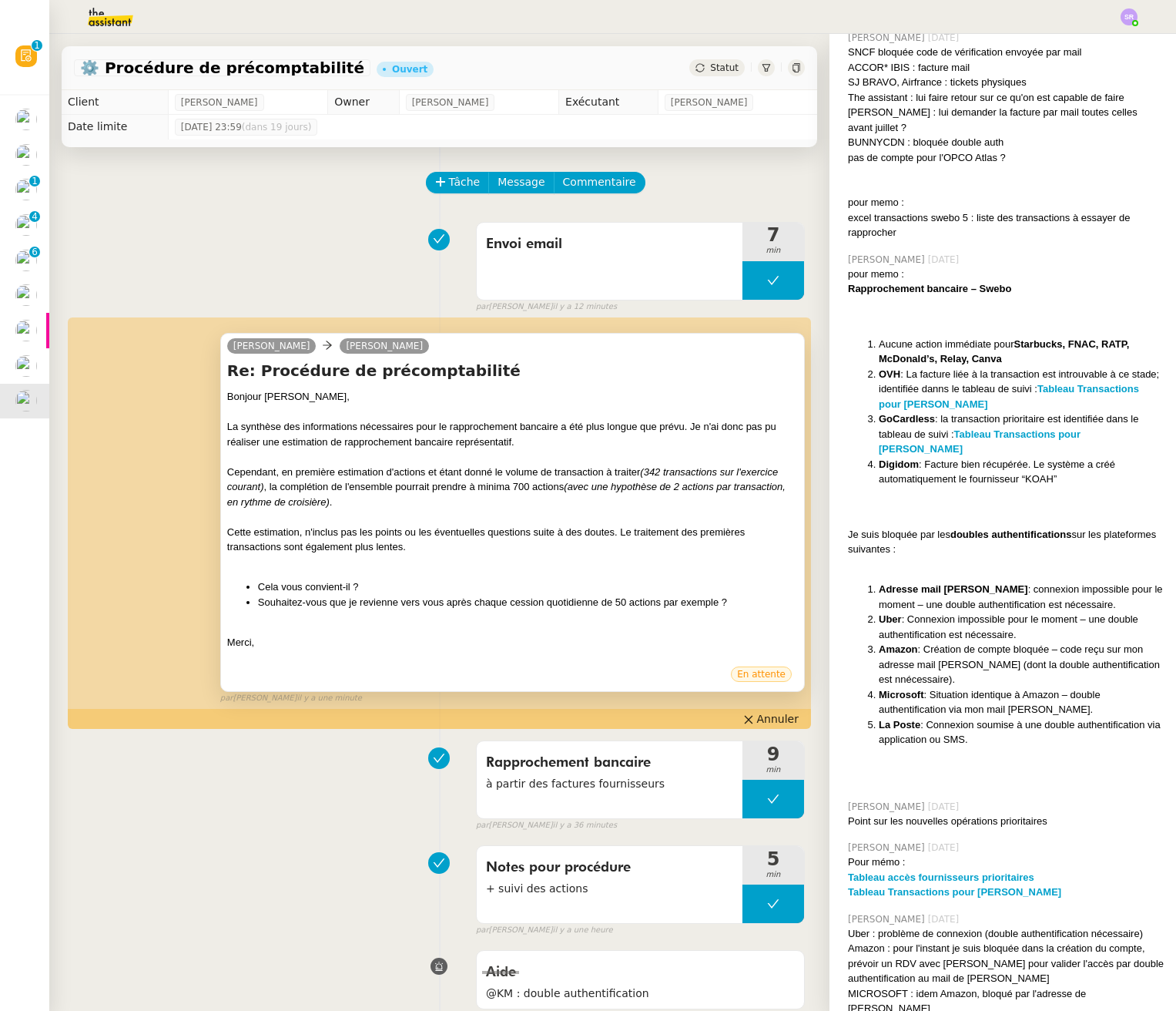
click at [792, 68] on icon at bounding box center [796, 68] width 10 height 10
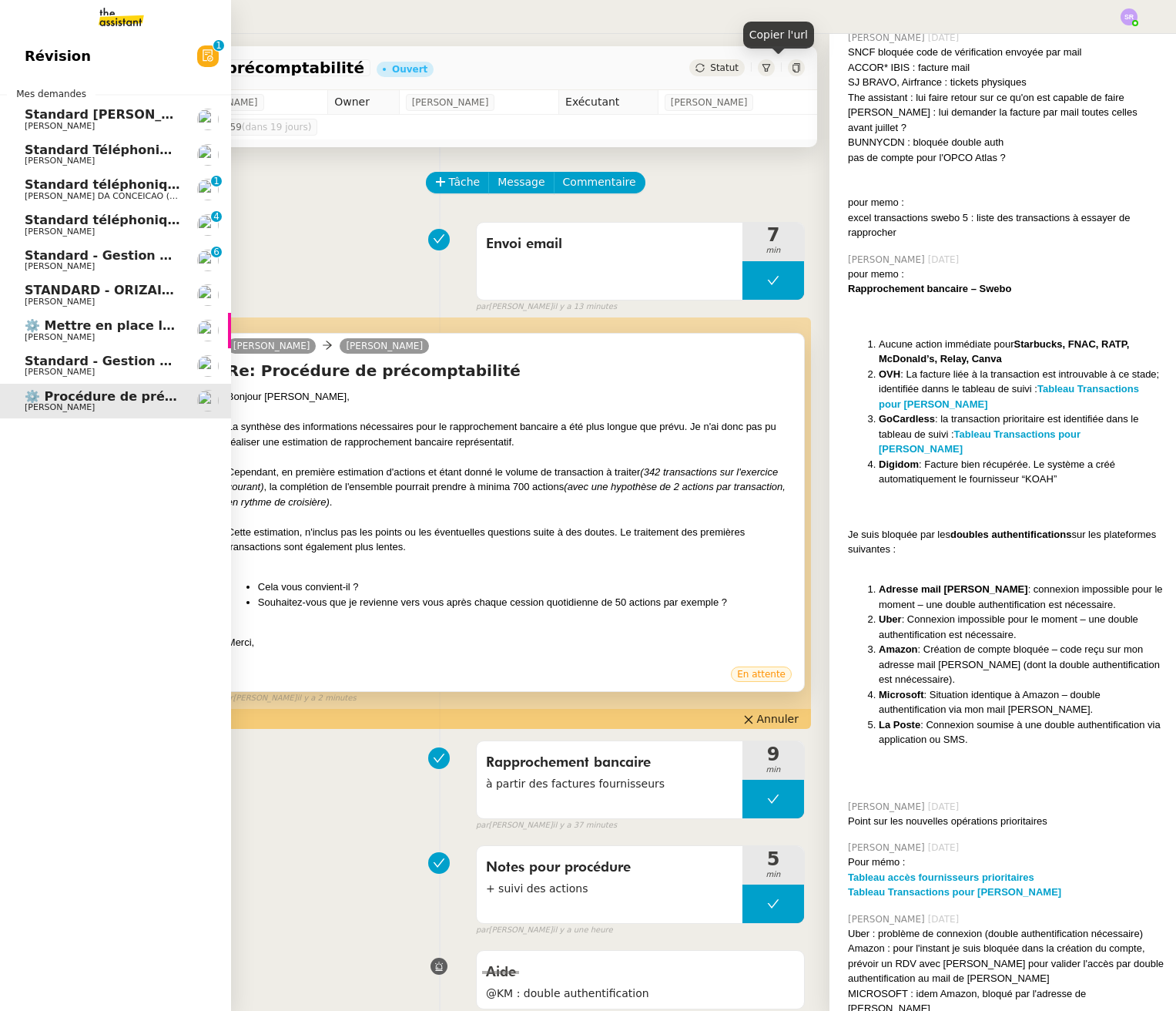
click at [148, 330] on span "⚙️ Mettre en place la procédure d'embauche" at bounding box center [179, 325] width 309 height 15
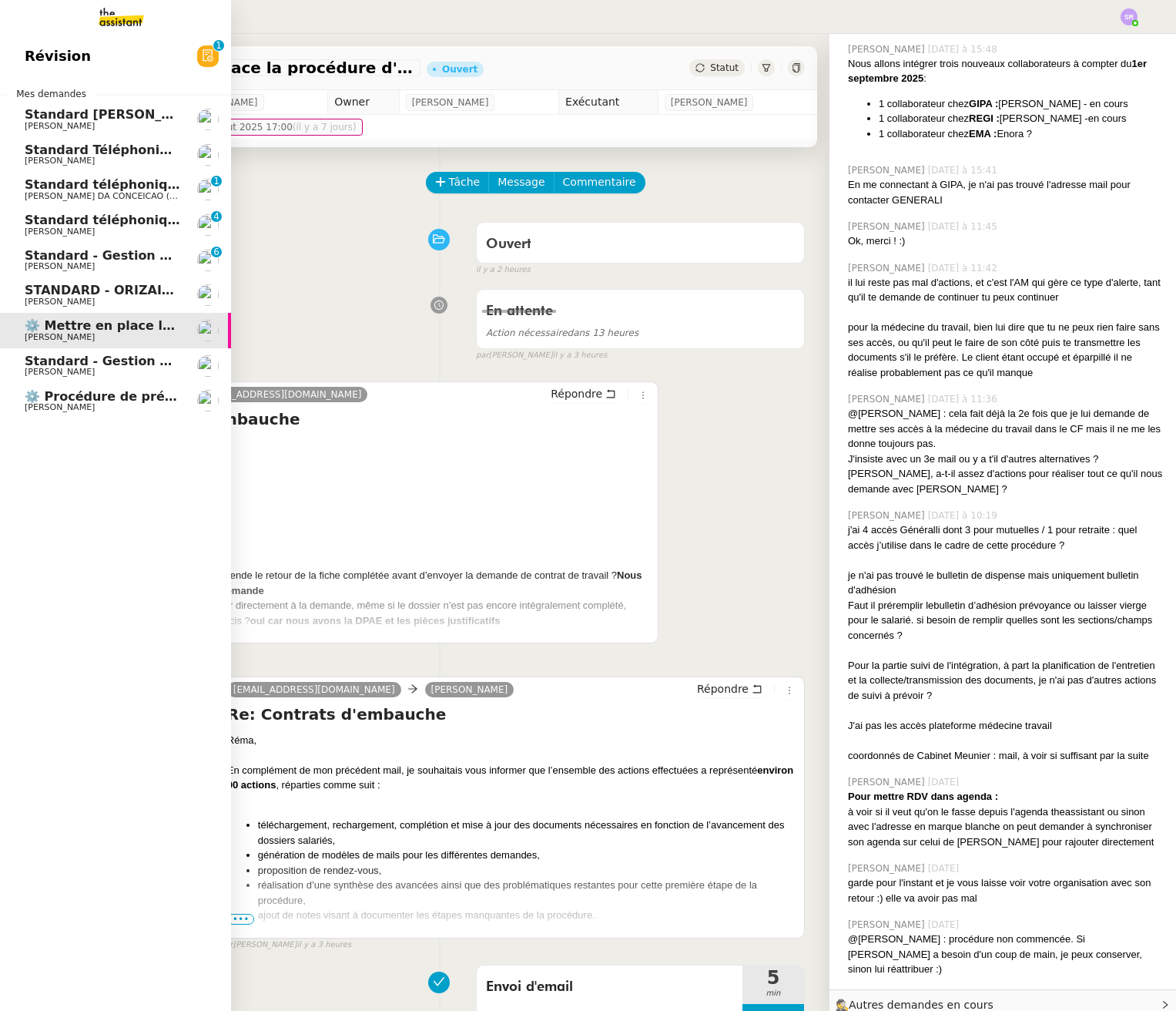
scroll to position [1349, 0]
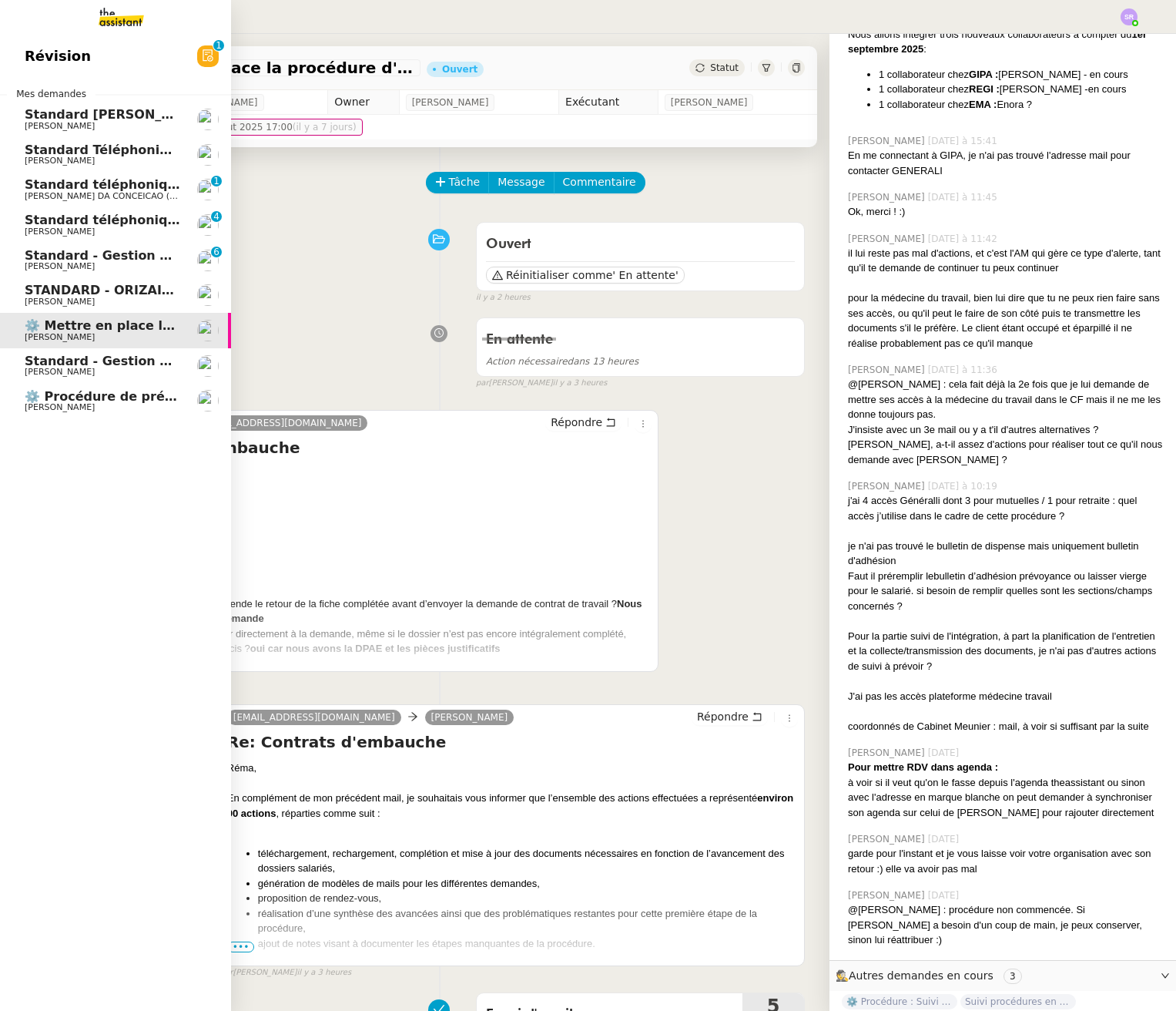
click at [163, 259] on span "Standard - Gestion des appels entrants - septembre 2025" at bounding box center [224, 255] width 401 height 15
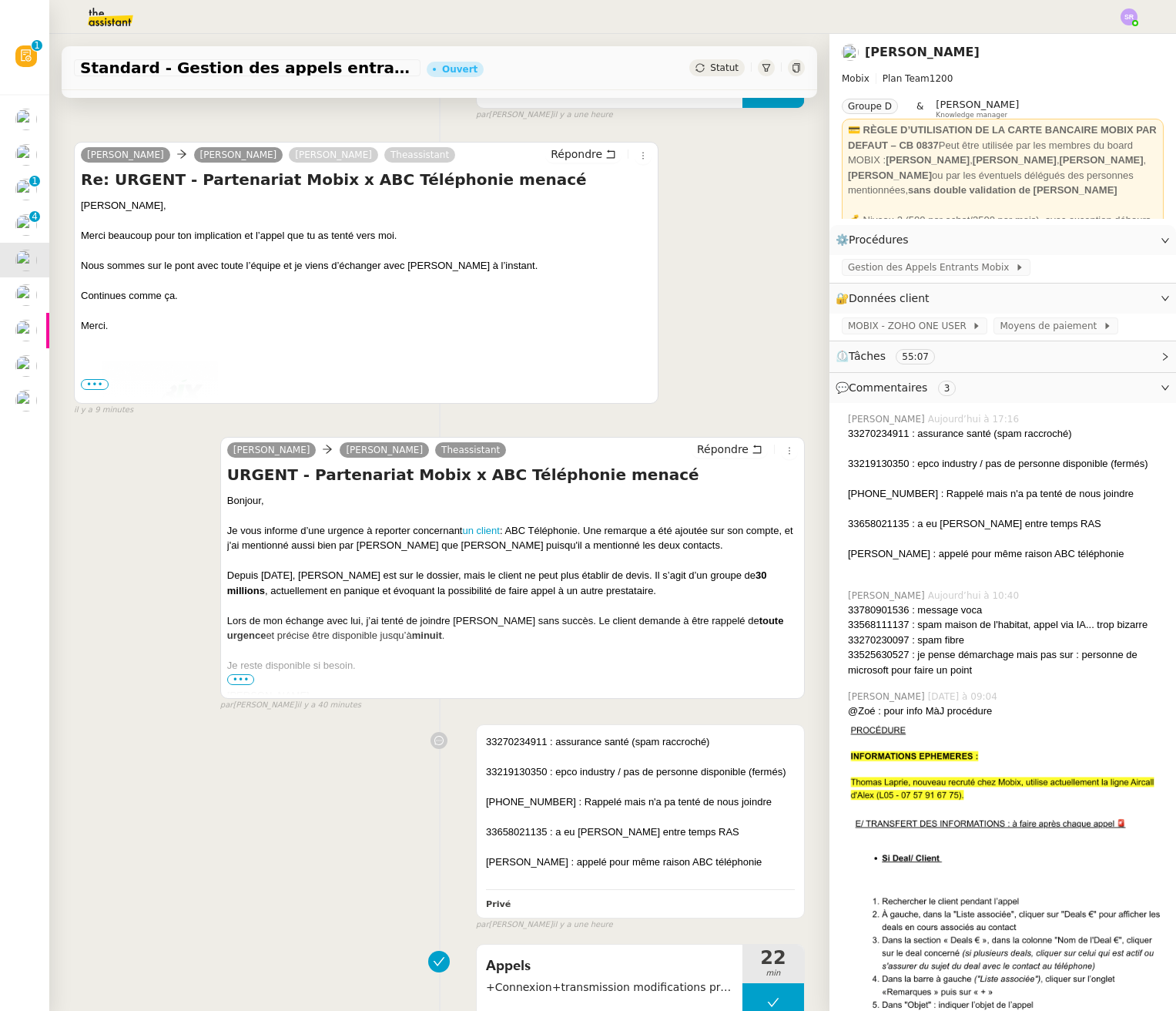
scroll to position [293, 0]
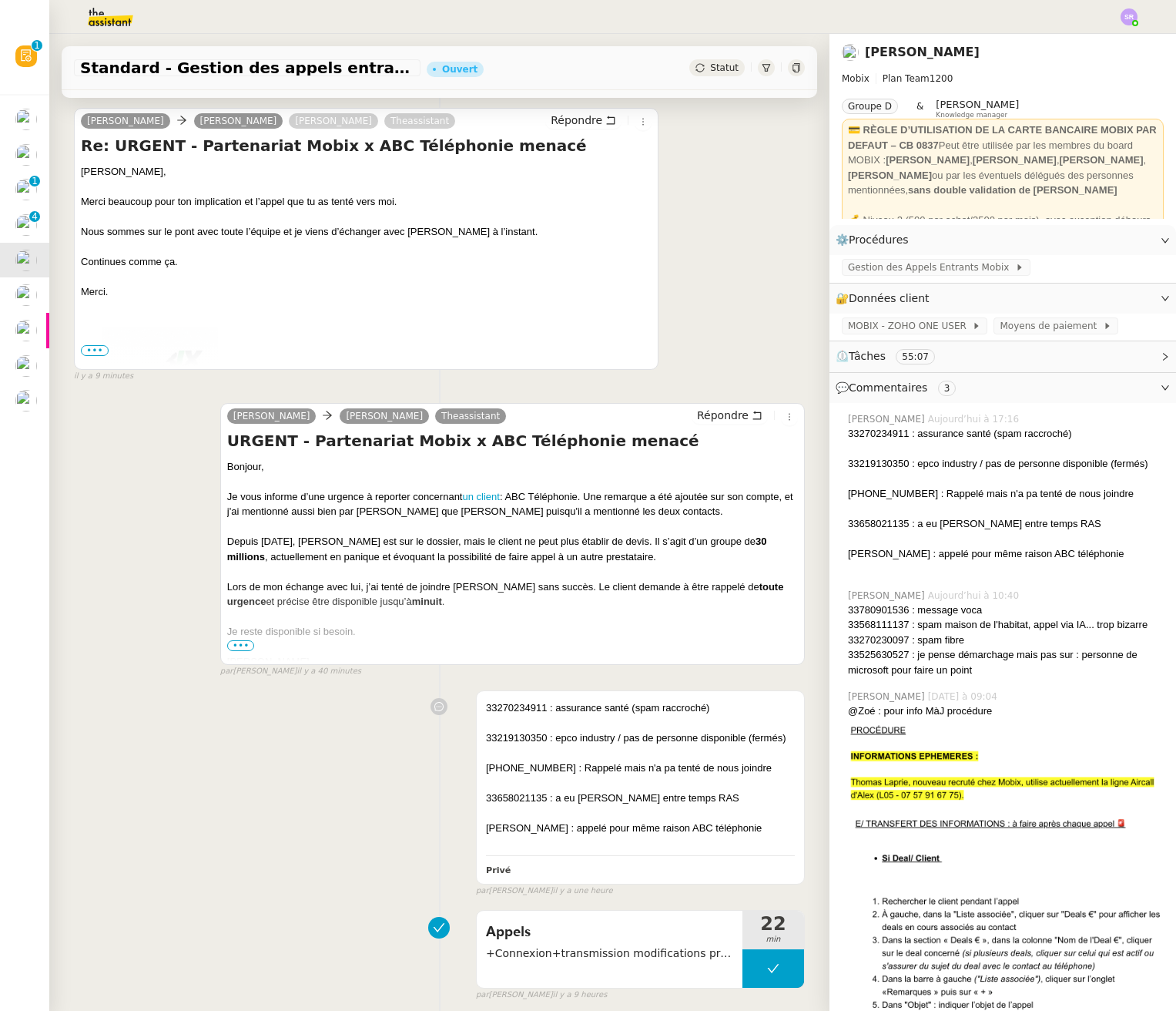
click at [241, 643] on span "•••" at bounding box center [241, 645] width 28 height 10
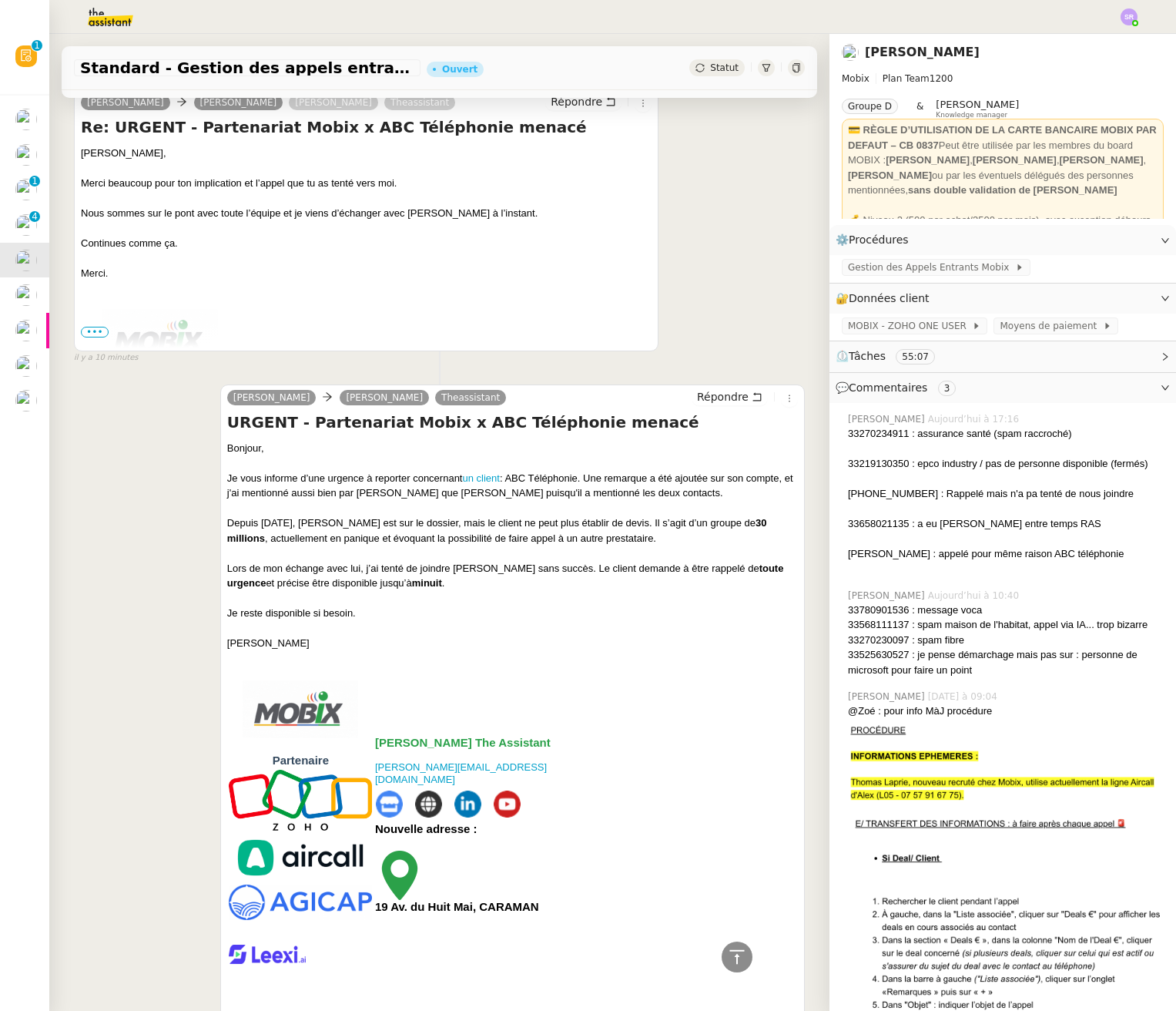
scroll to position [0, 0]
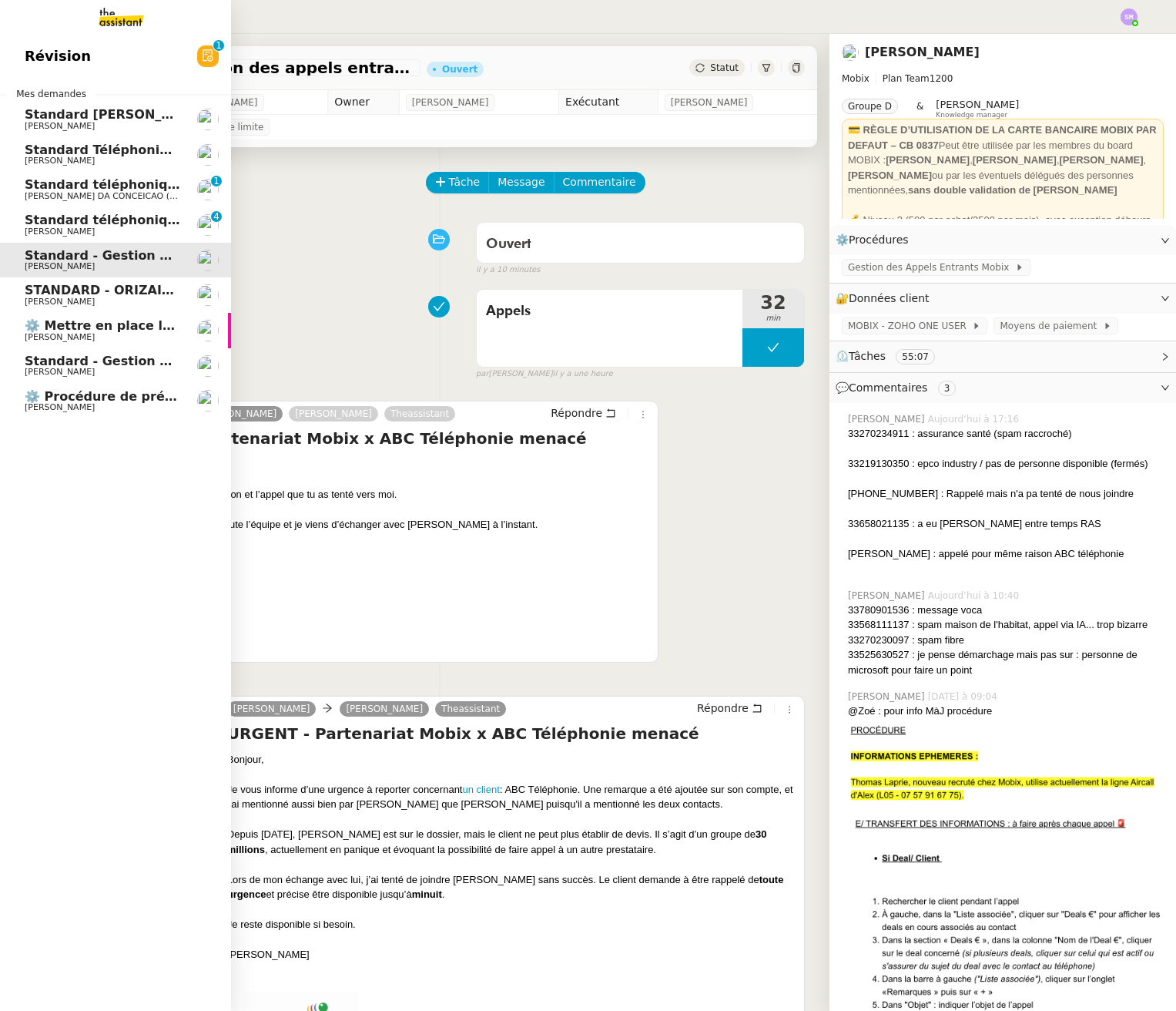
click at [71, 225] on span "Standard téléphonique - septembre 2025" at bounding box center [168, 220] width 288 height 15
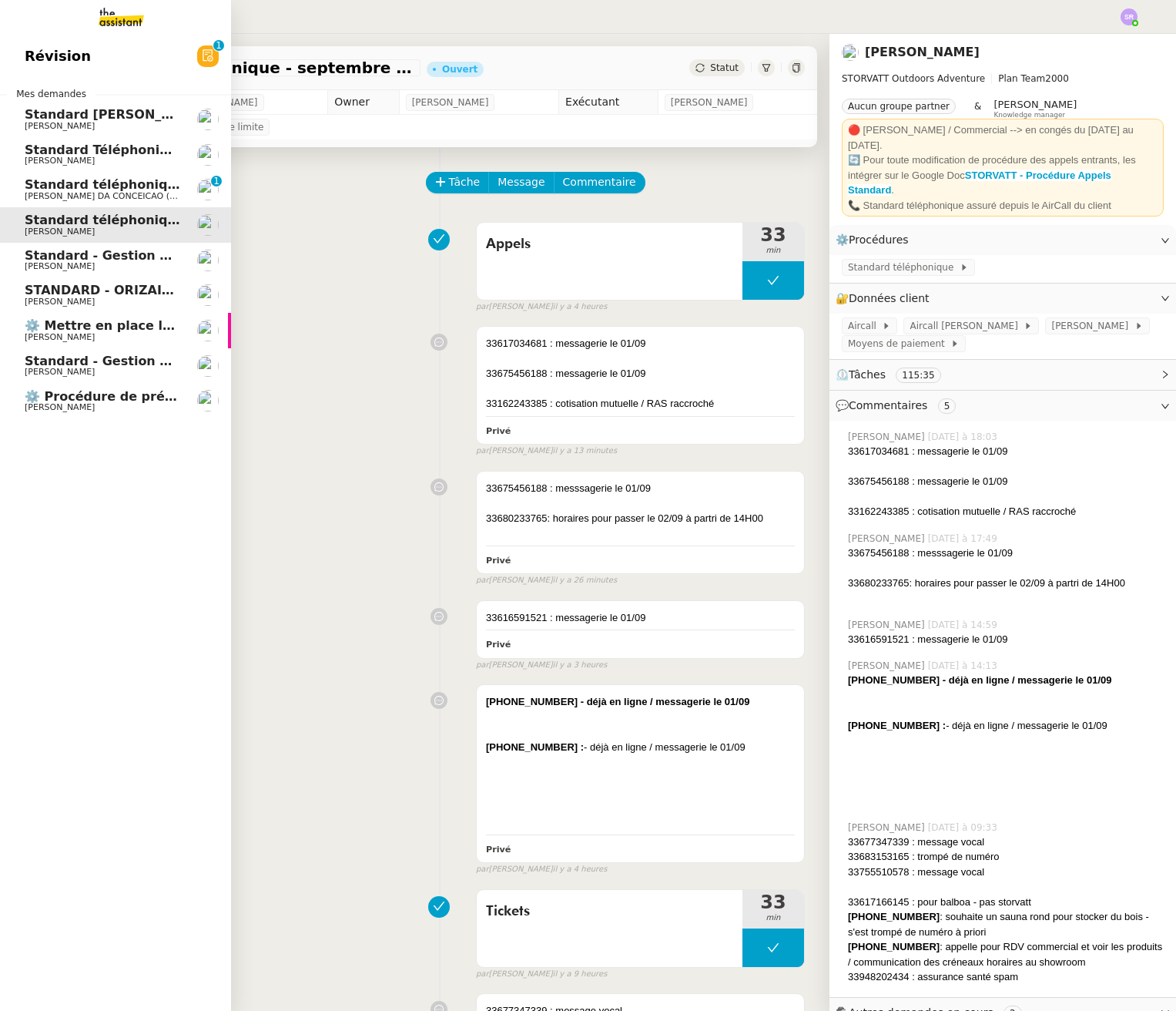
click at [133, 179] on span "Standard téléphonique" at bounding box center [104, 184] width 160 height 15
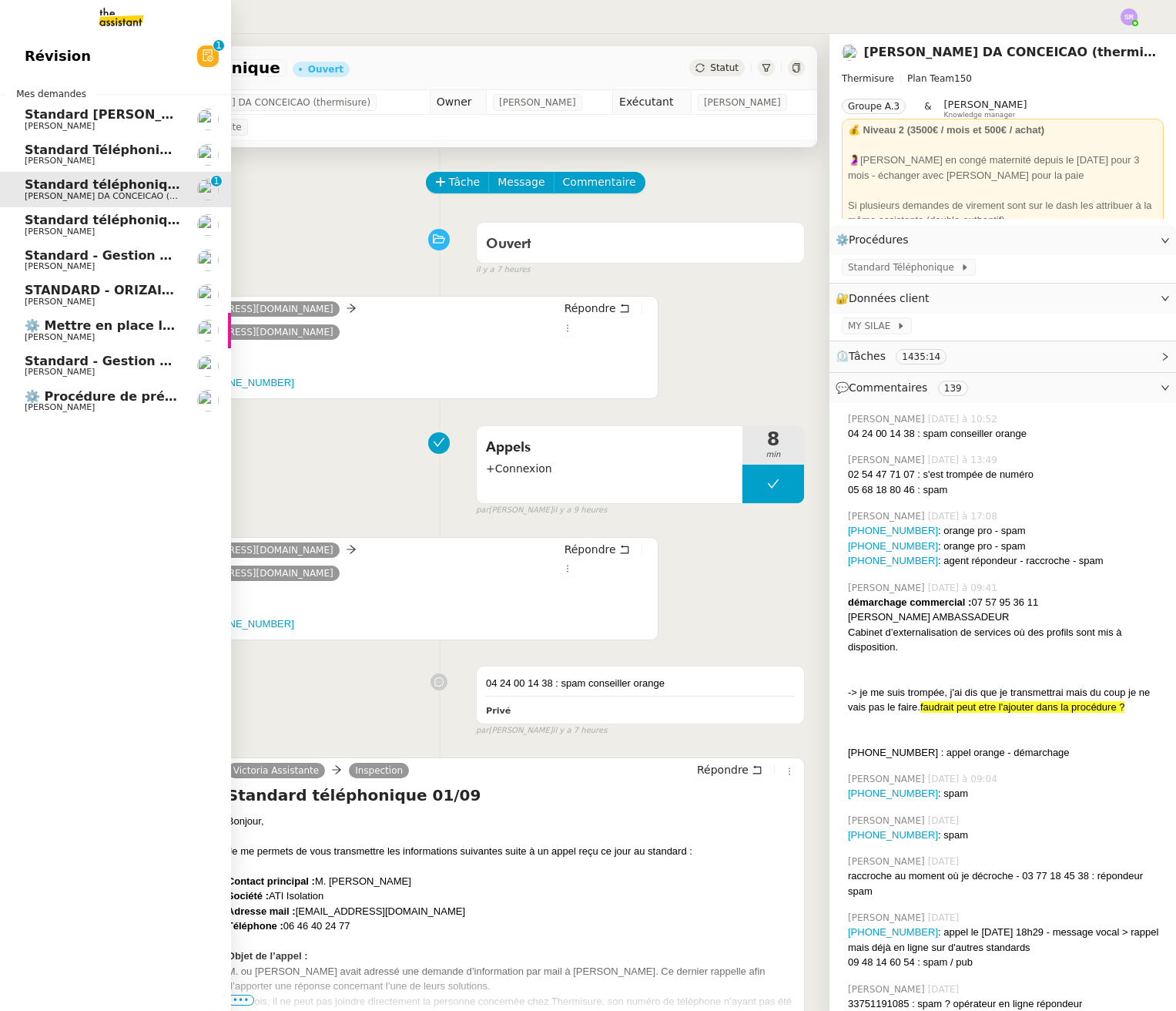
click at [145, 223] on span "Standard téléphonique - septembre 2025" at bounding box center [168, 220] width 288 height 15
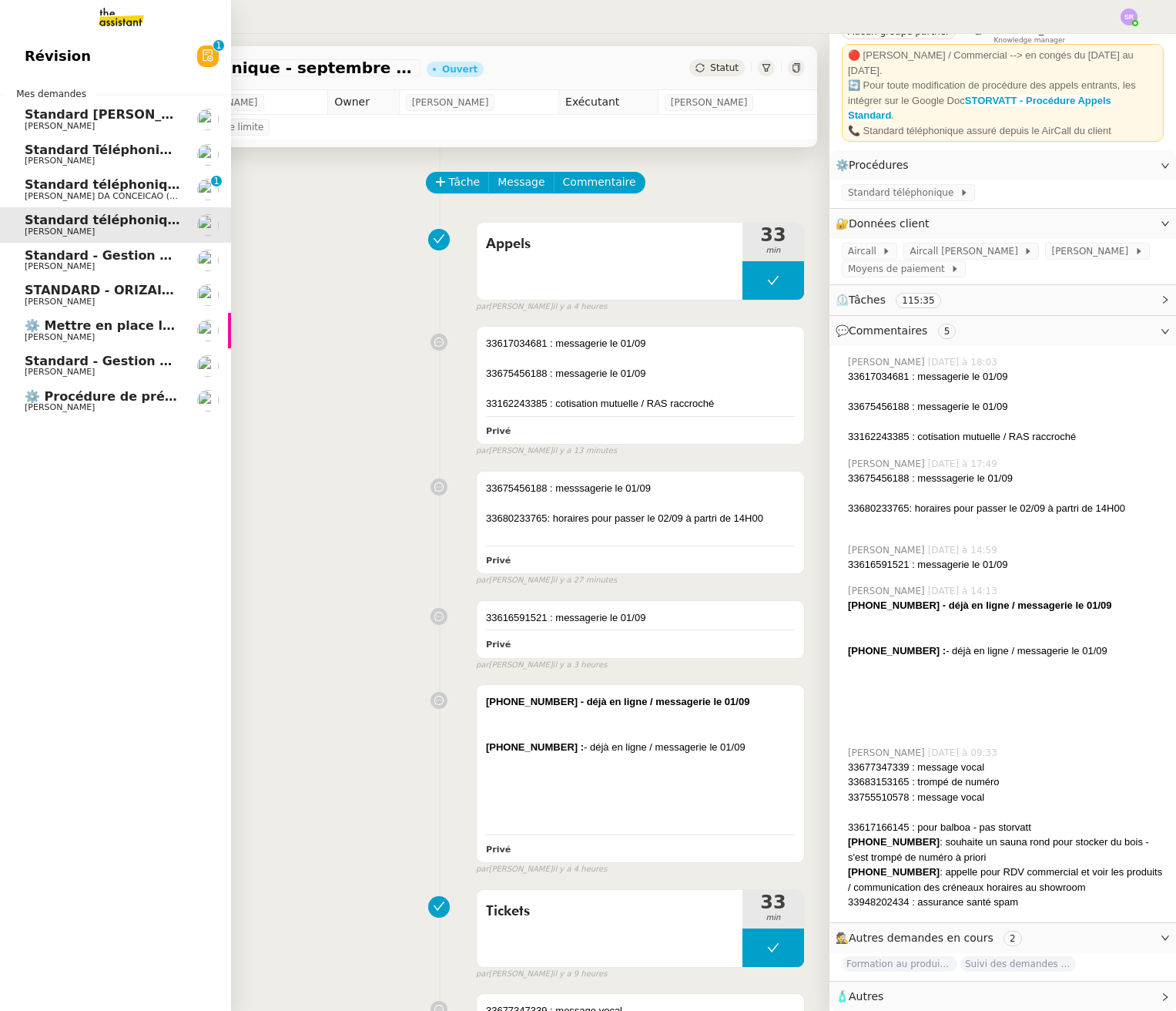
click at [39, 261] on span "Standard - Gestion des appels entrants - septembre 2025" at bounding box center [224, 255] width 401 height 15
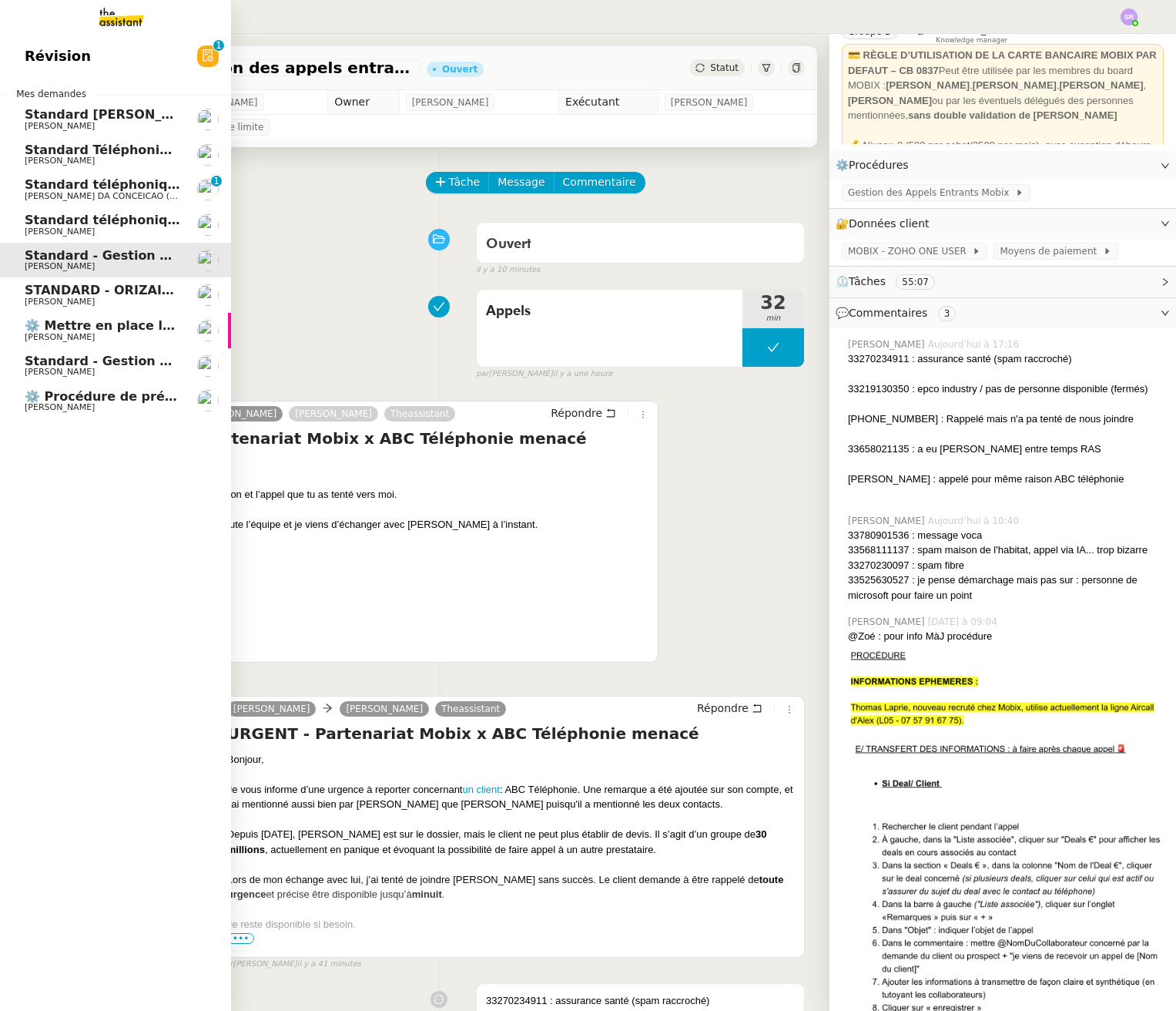
click at [102, 181] on span "Standard téléphonique" at bounding box center [104, 184] width 160 height 15
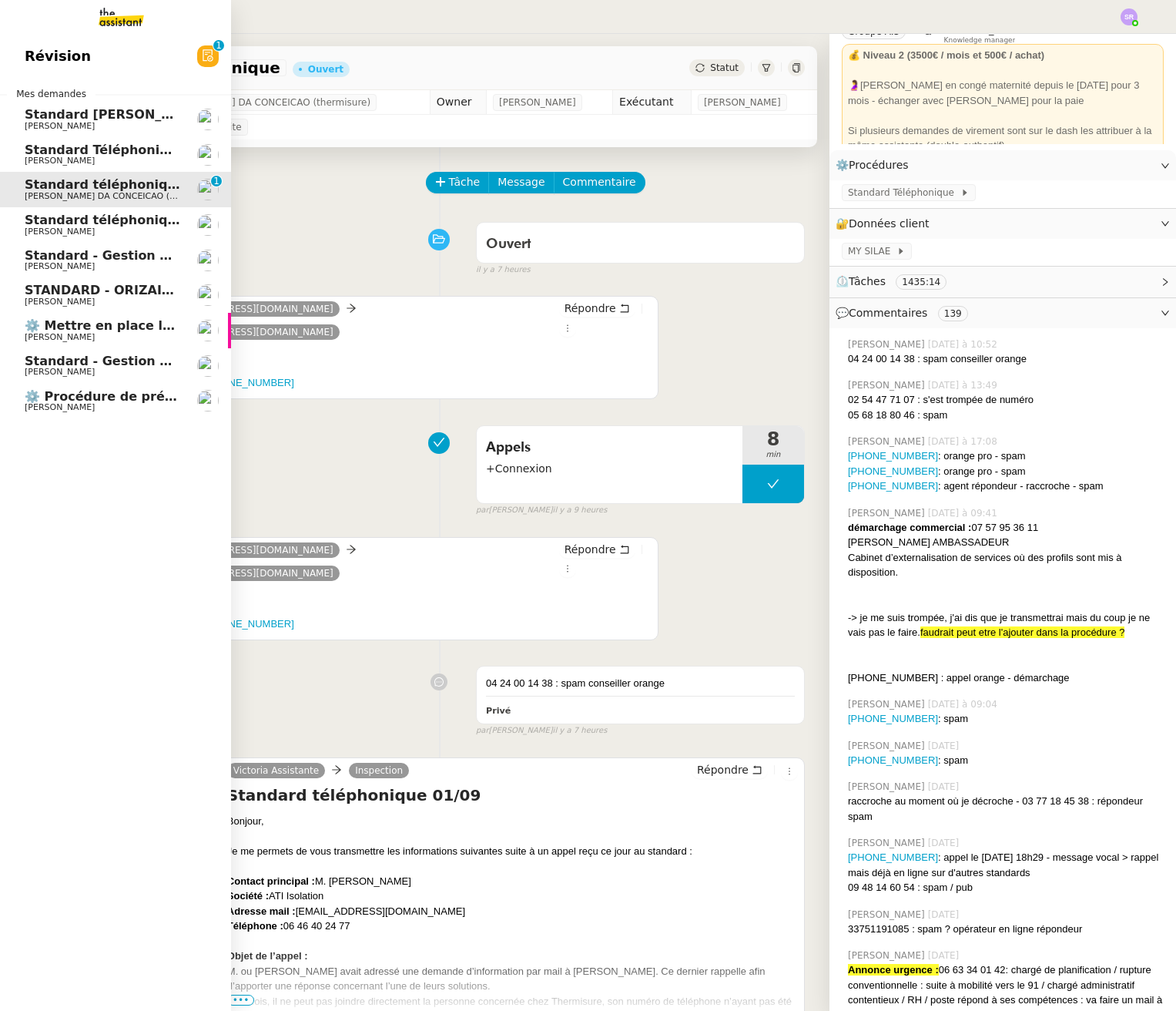
click at [70, 145] on span "Standard Téléphonique - [PERSON_NAME]/Addingwell" at bounding box center [209, 150] width 371 height 15
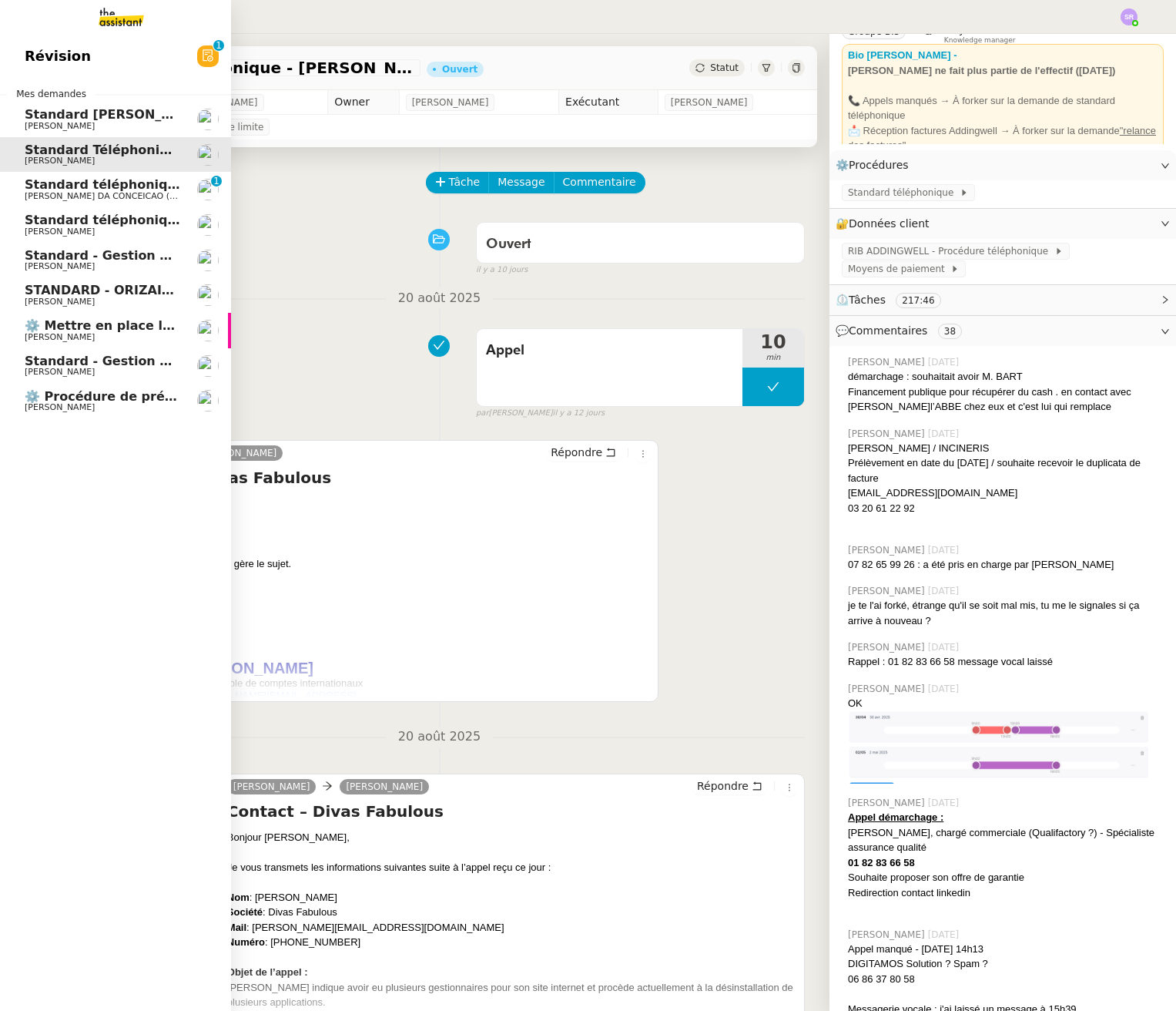
click at [77, 406] on span "[PERSON_NAME]" at bounding box center [59, 408] width 70 height 10
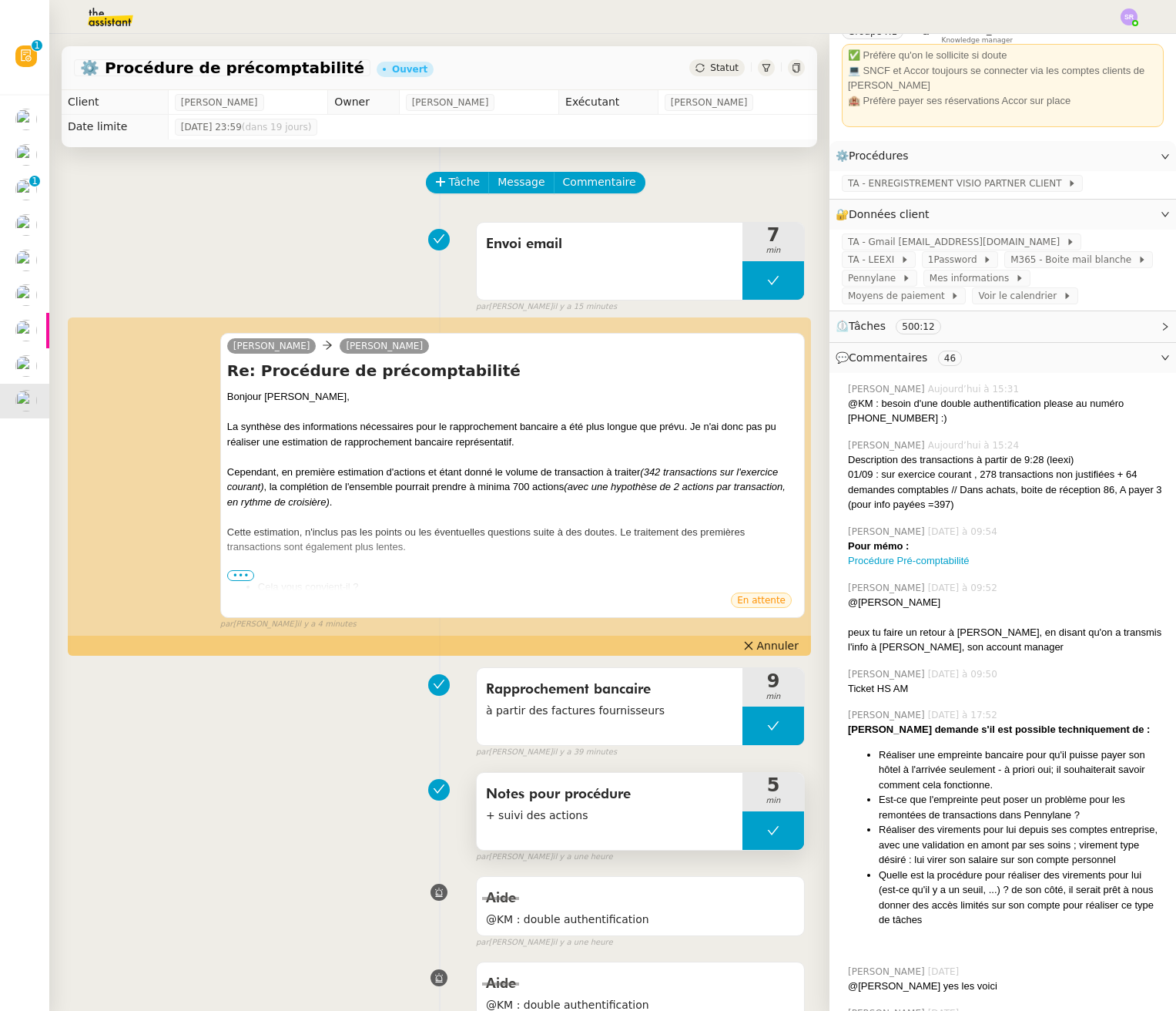
scroll to position [247, 0]
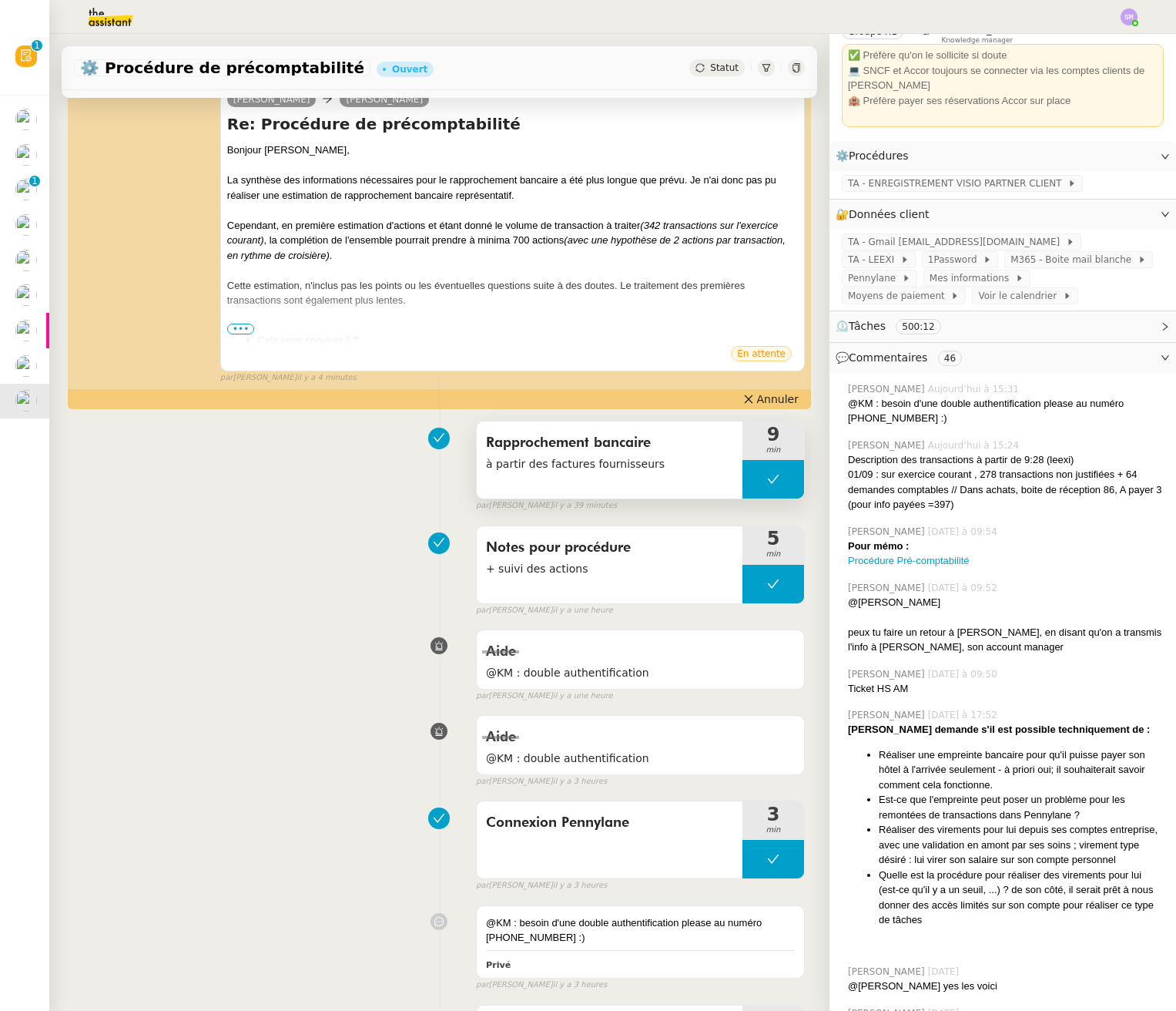
click at [742, 476] on button at bounding box center [773, 479] width 62 height 38
click at [745, 477] on div at bounding box center [757, 479] width 30 height 38
click at [767, 482] on icon at bounding box center [774, 479] width 12 height 12
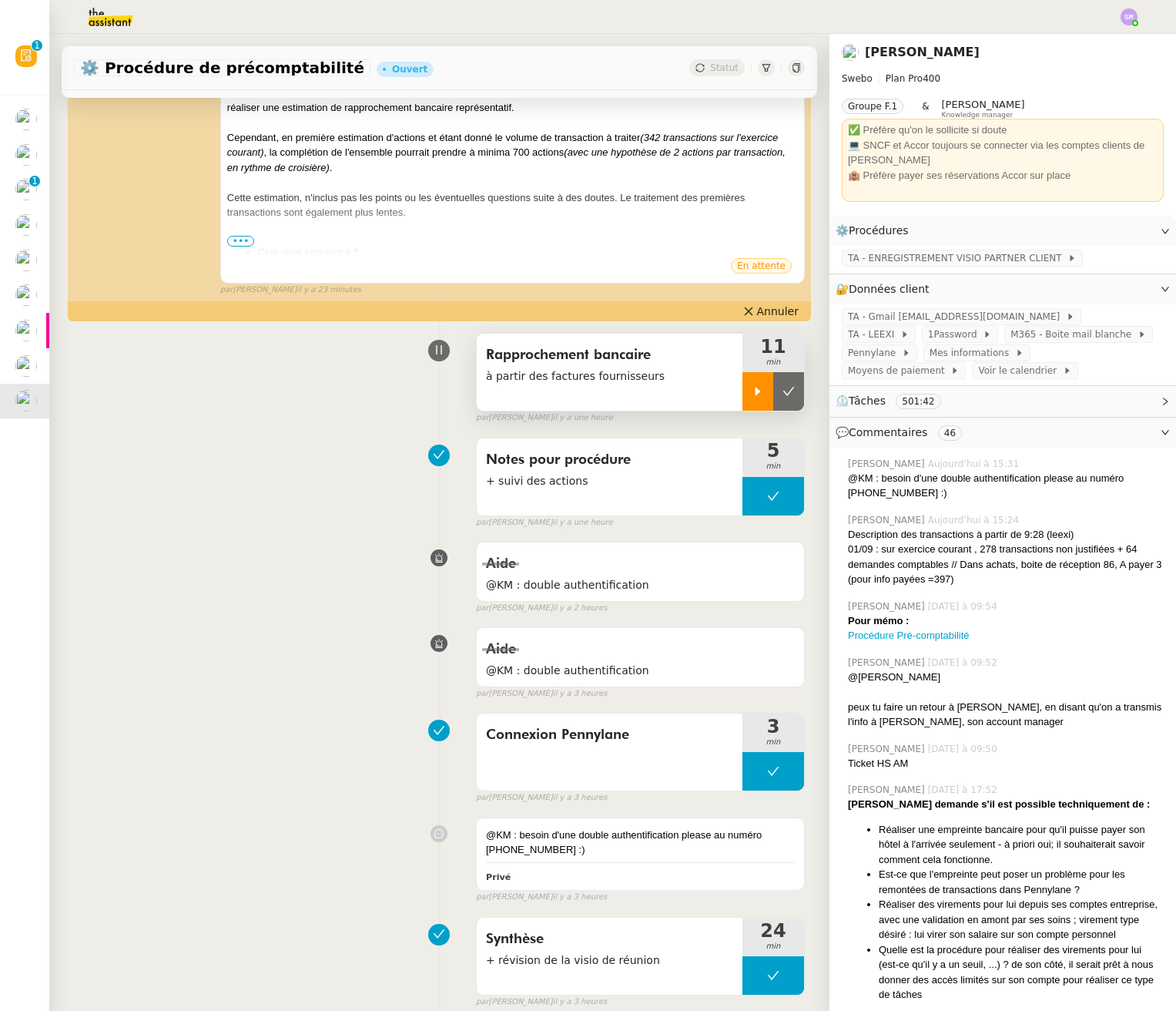
scroll to position [0, 0]
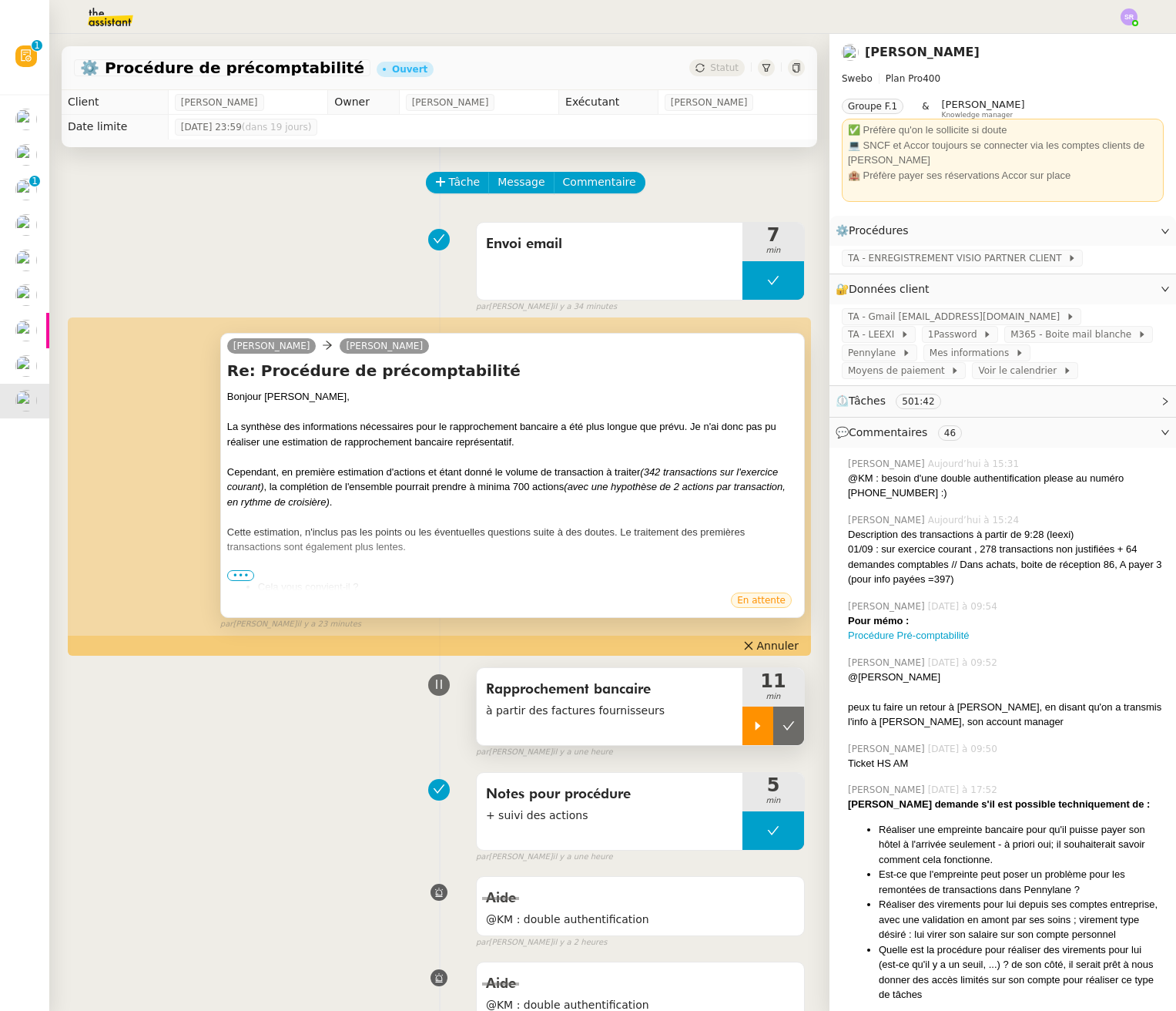
click at [243, 575] on span "•••" at bounding box center [241, 575] width 28 height 10
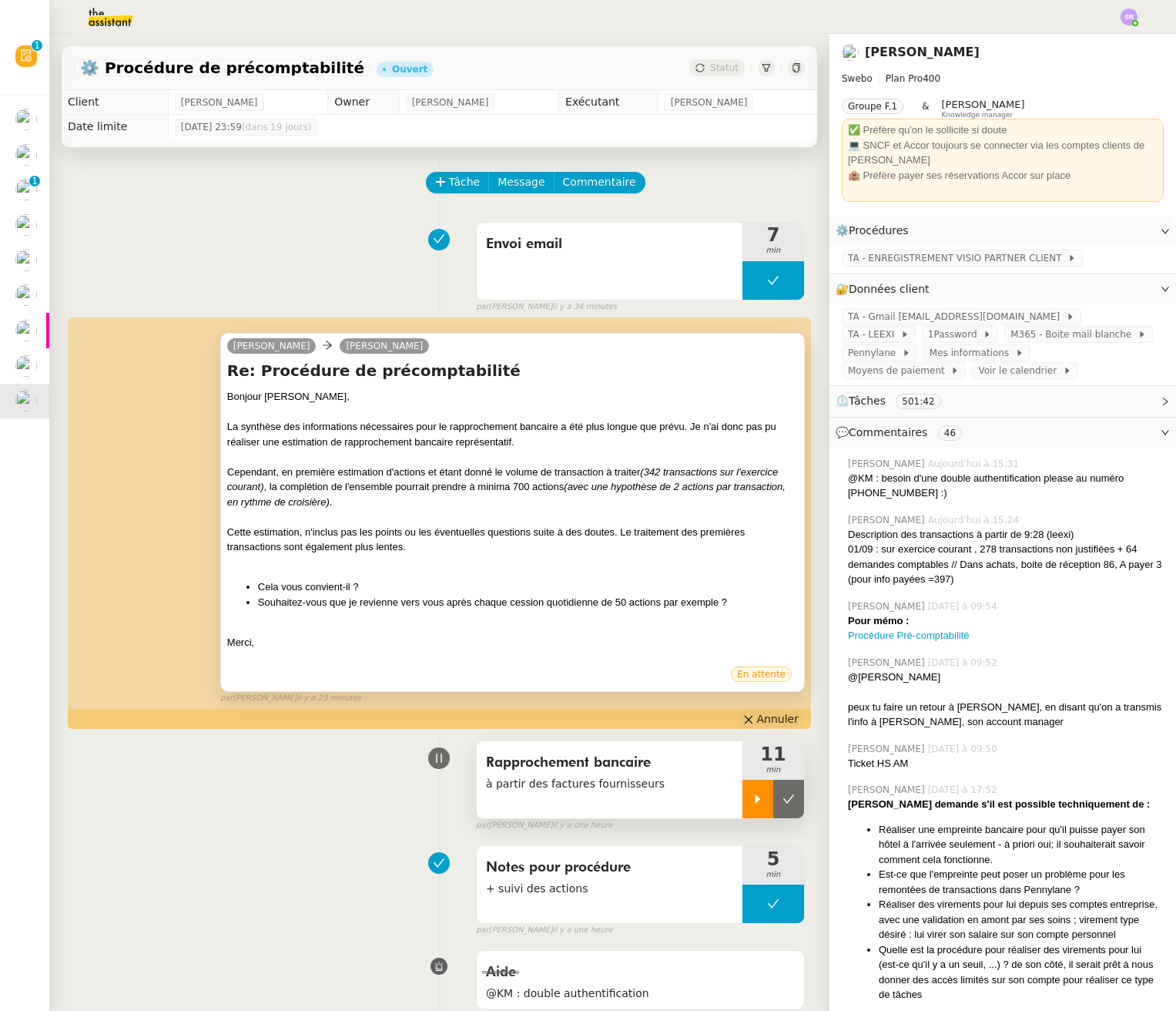
click at [757, 719] on span "Annuler" at bounding box center [778, 719] width 42 height 16
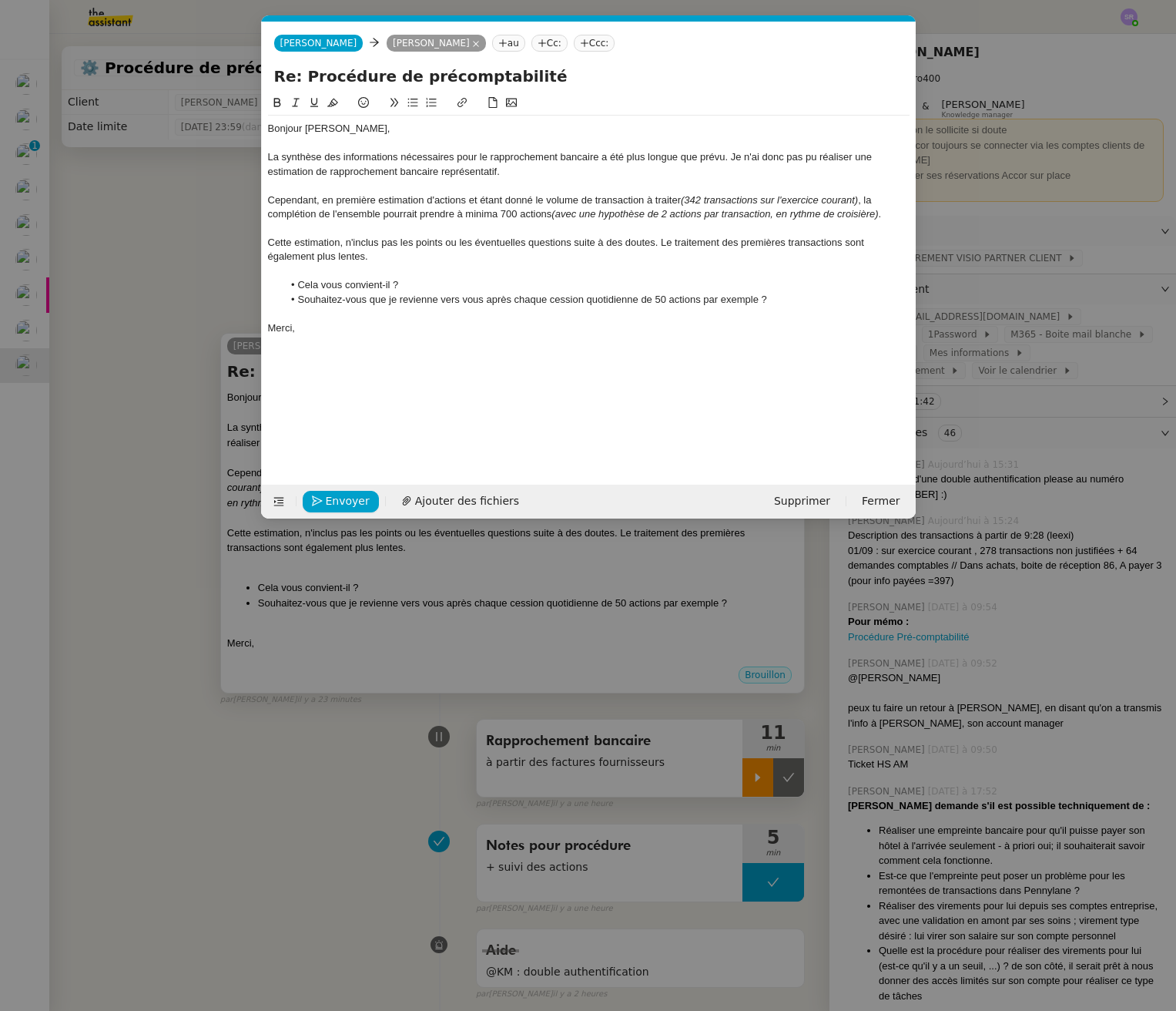
scroll to position [0, 32]
drag, startPoint x: 503, startPoint y: 316, endPoint x: 505, endPoint y: 308, distance: 8.2
click at [503, 314] on div "Bonjour [PERSON_NAME], La synthèse des informations nécessaires pour le rapproc…" at bounding box center [588, 229] width 641 height 226
click at [490, 317] on div at bounding box center [588, 314] width 641 height 14
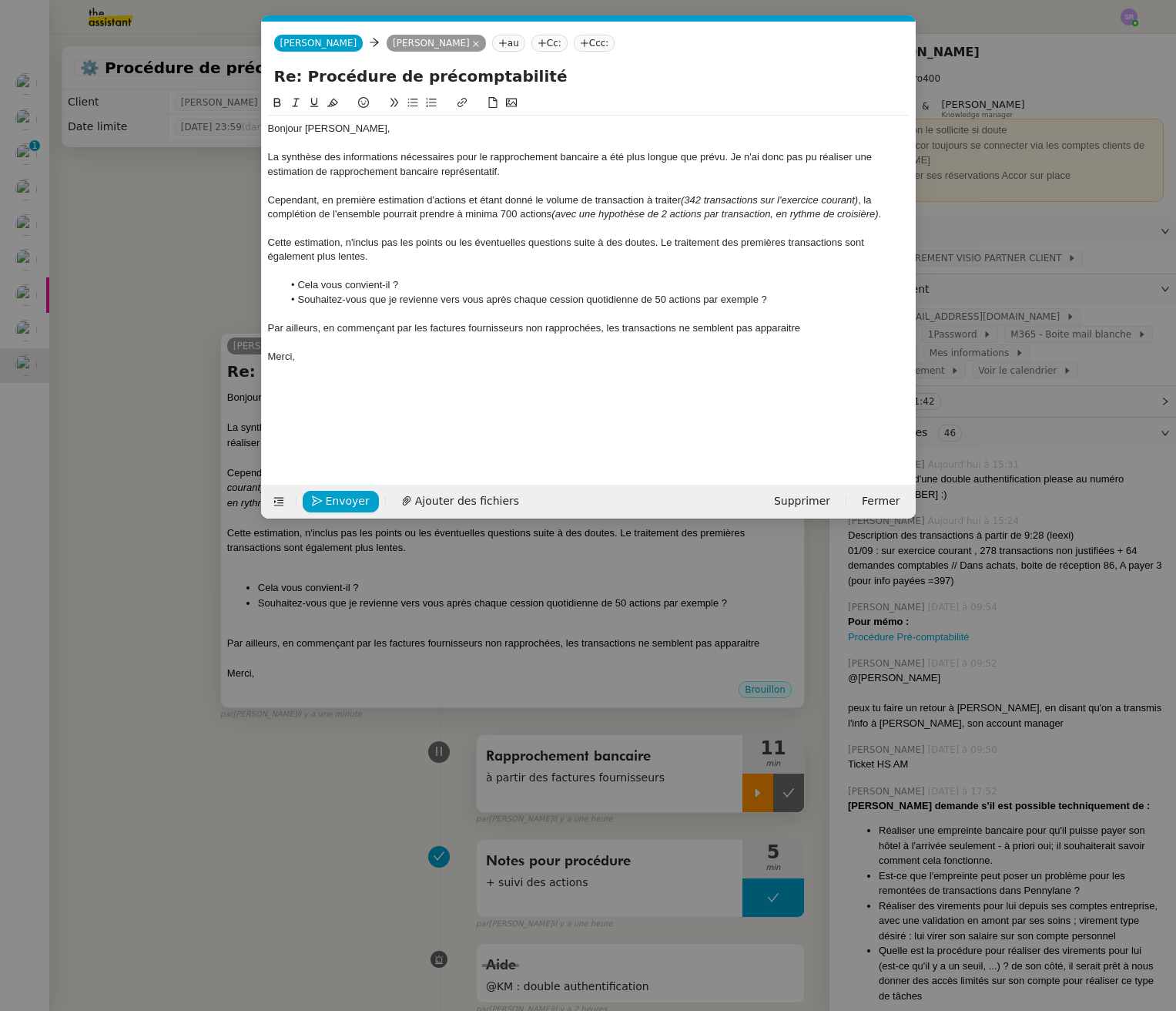
click at [272, 781] on nz-modal-container "Service TA - VOYAGE - PROPOSITION GLOBALE A utiliser dans le cadre de propositi…" at bounding box center [588, 505] width 1176 height 1011
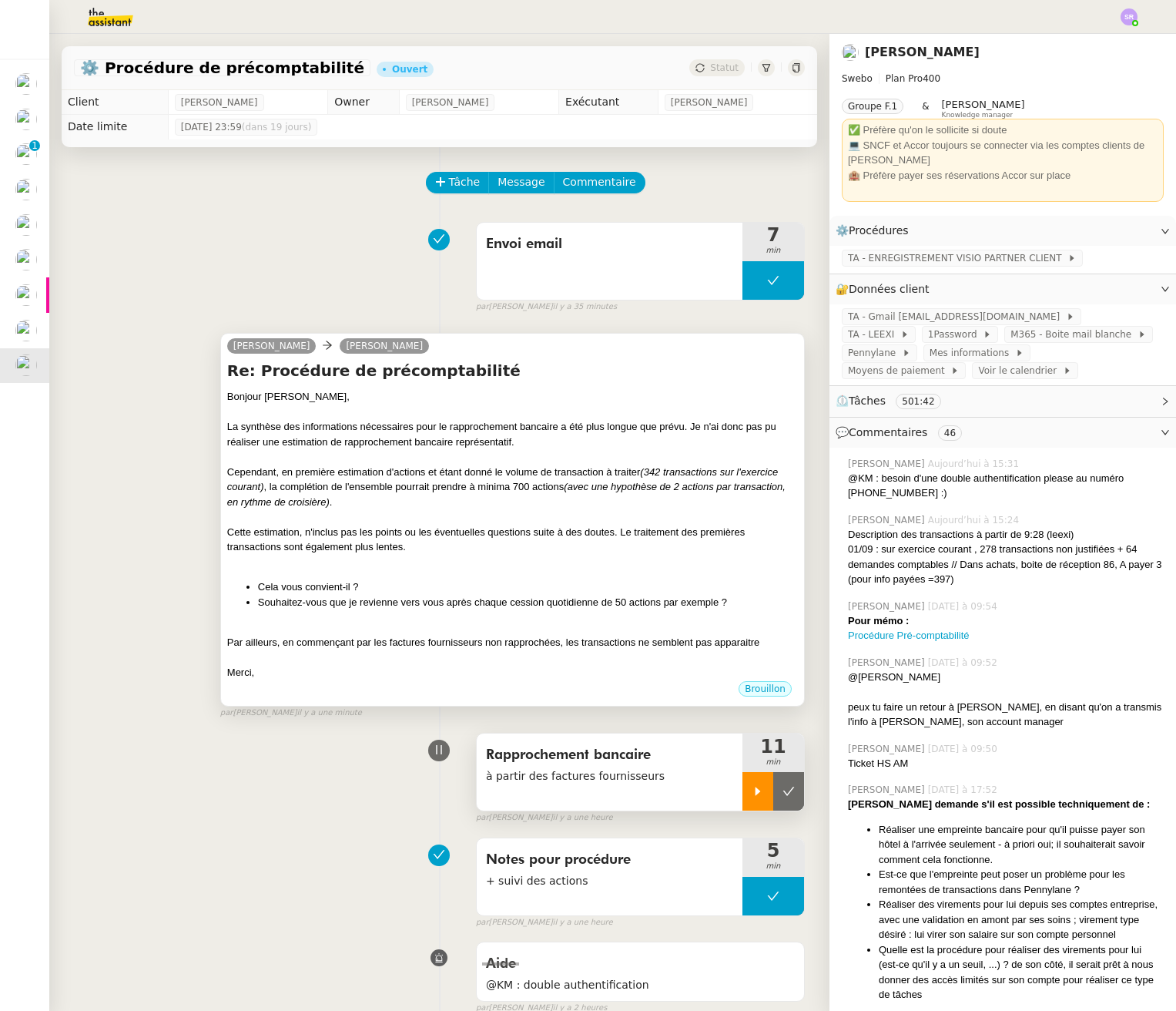
click at [628, 668] on div "Merci," at bounding box center [512, 673] width 571 height 16
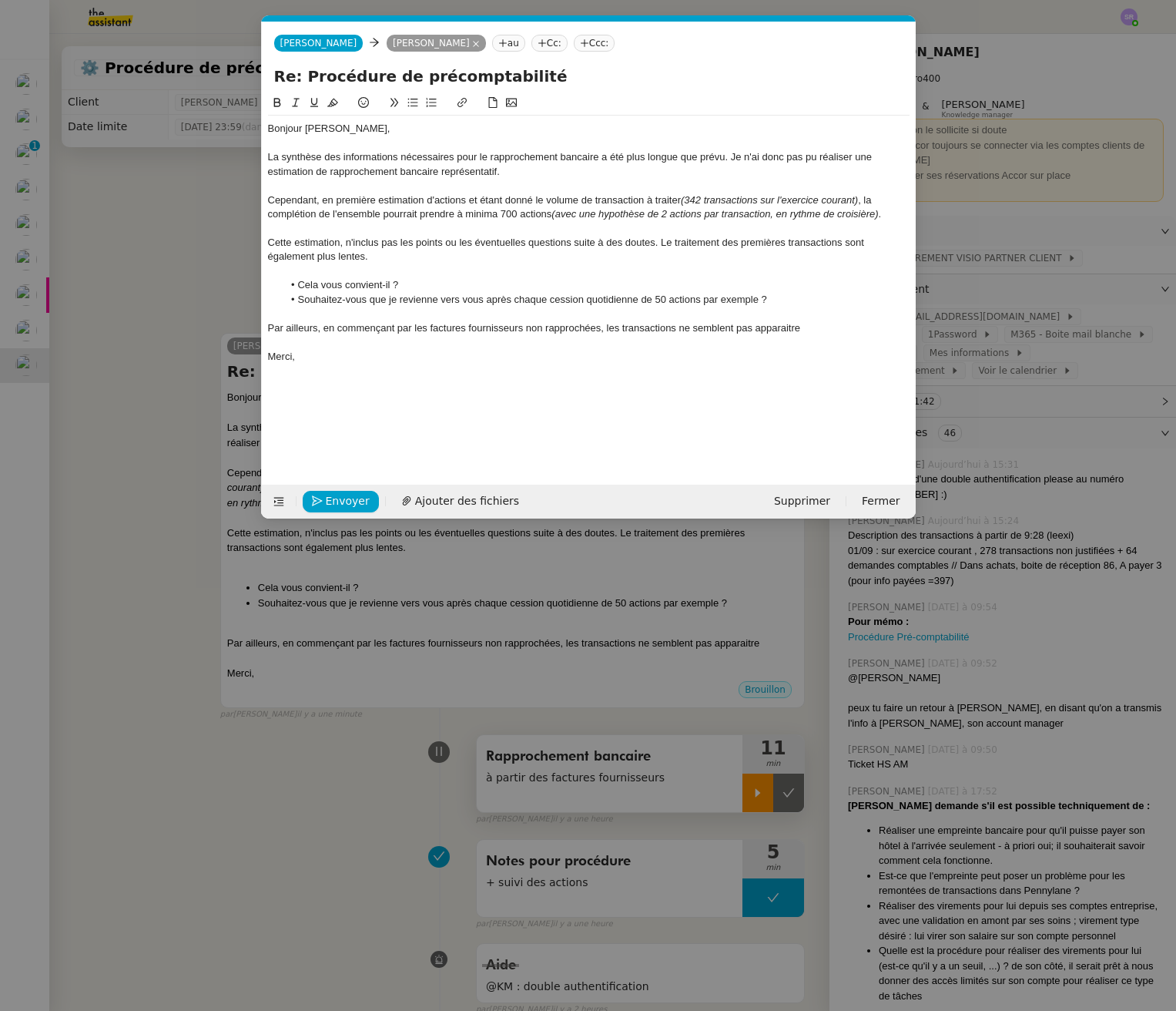
click at [834, 320] on div at bounding box center [588, 314] width 641 height 14
click at [840, 330] on div "Par ailleurs, en commençant par les factures fournisseurs non rapprochées, les …" at bounding box center [588, 328] width 641 height 14
click at [608, 329] on div "Par ailleurs, en commençant par les factures fournisseurs non rapprochées, les …" at bounding box center [588, 328] width 641 height 14
click at [604, 330] on div "Par ailleurs, en commençant par les factures fournisseurs non rapprochées, les …" at bounding box center [588, 328] width 641 height 14
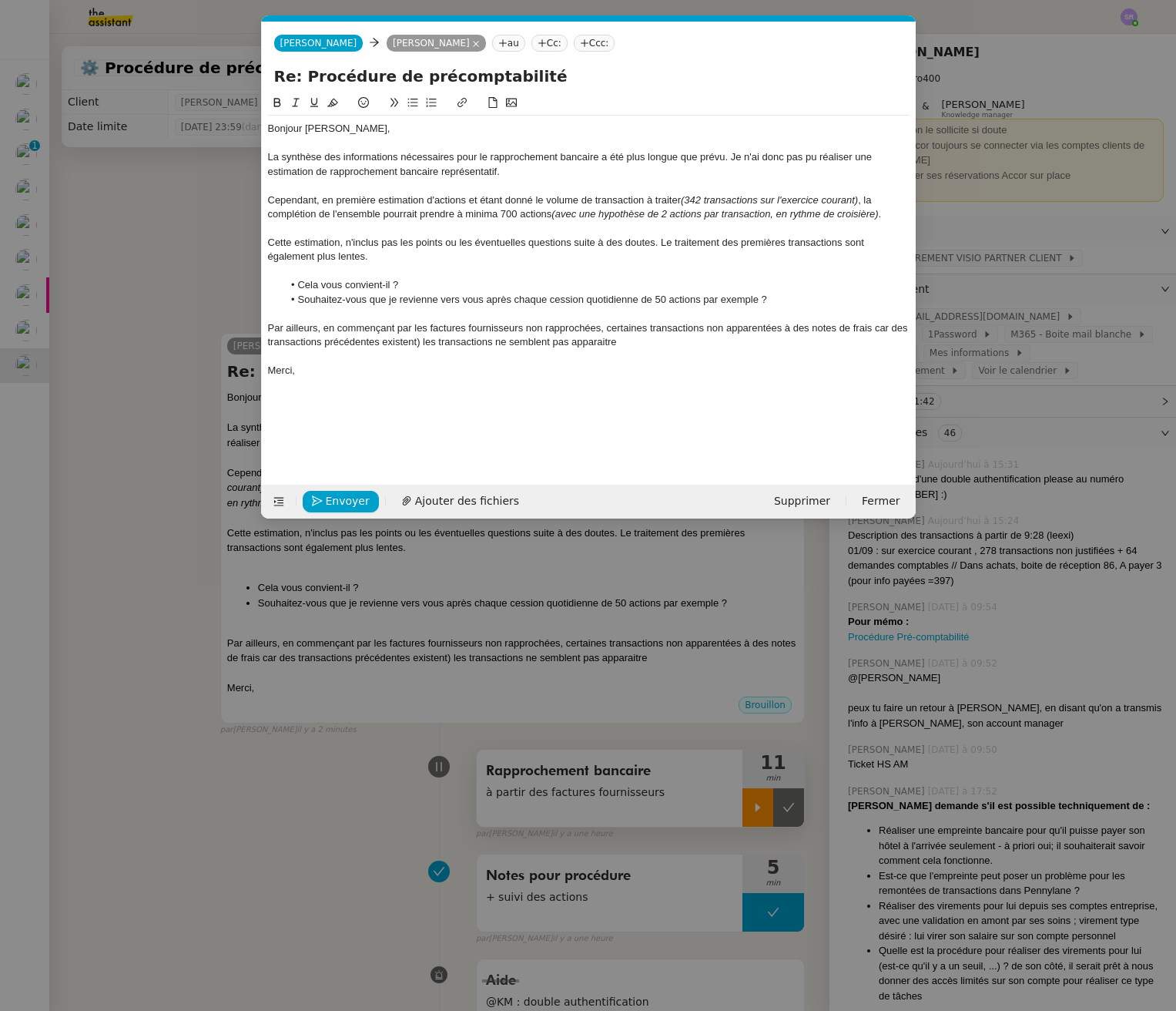
click at [874, 328] on div "Par ailleurs, en commençant par les factures fournisseurs non rapprochées, cert…" at bounding box center [588, 335] width 641 height 29
click at [439, 342] on div "Par ailleurs, en commençant par les factures fournisseurs non rapprochées, cert…" at bounding box center [588, 335] width 641 height 29
drag, startPoint x: 641, startPoint y: 345, endPoint x: 805, endPoint y: 347, distance: 164.0
click at [805, 347] on div "Par ailleurs, en commençant par les factures fournisseurs non rapprochées, cert…" at bounding box center [588, 335] width 641 height 29
